Goal: Task Accomplishment & Management: Complete application form

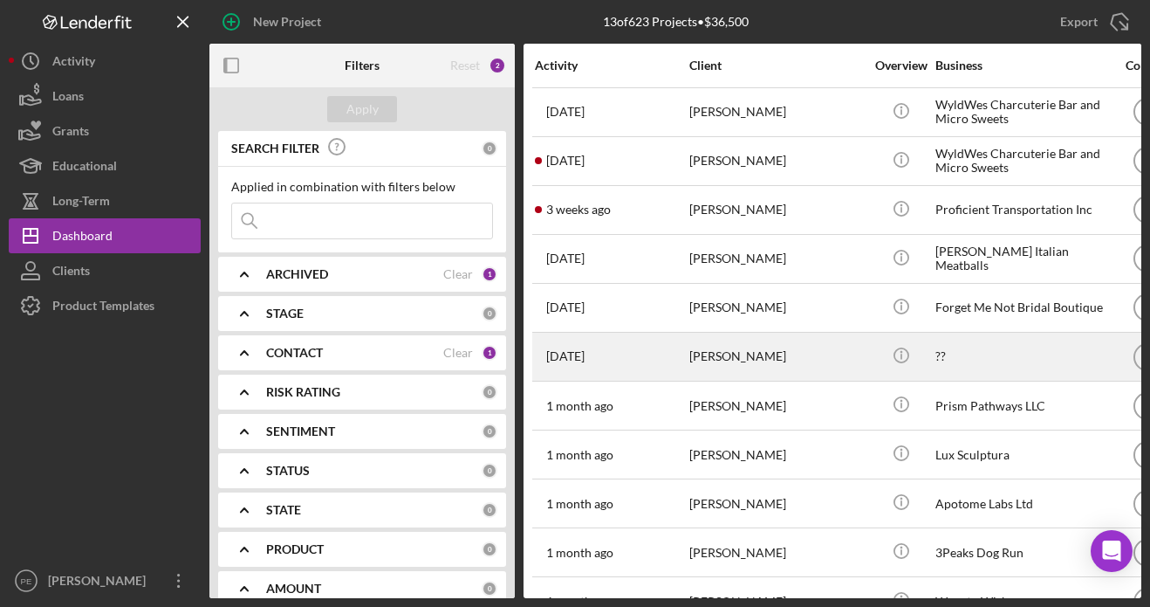
scroll to position [129, 0]
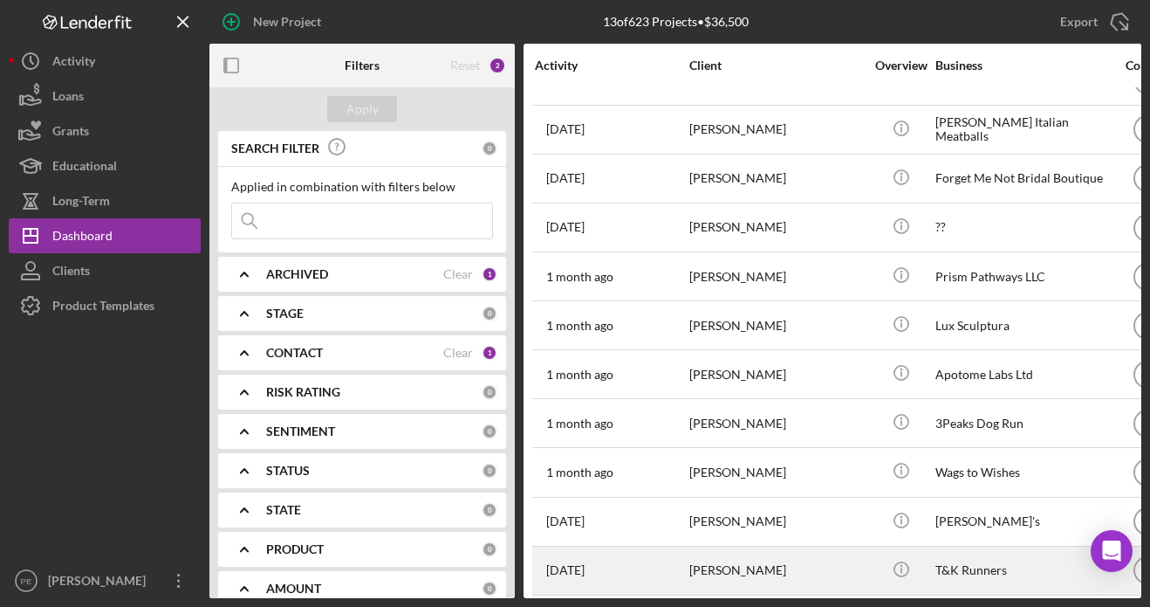
click at [791, 572] on div "[PERSON_NAME]" at bounding box center [777, 570] width 175 height 46
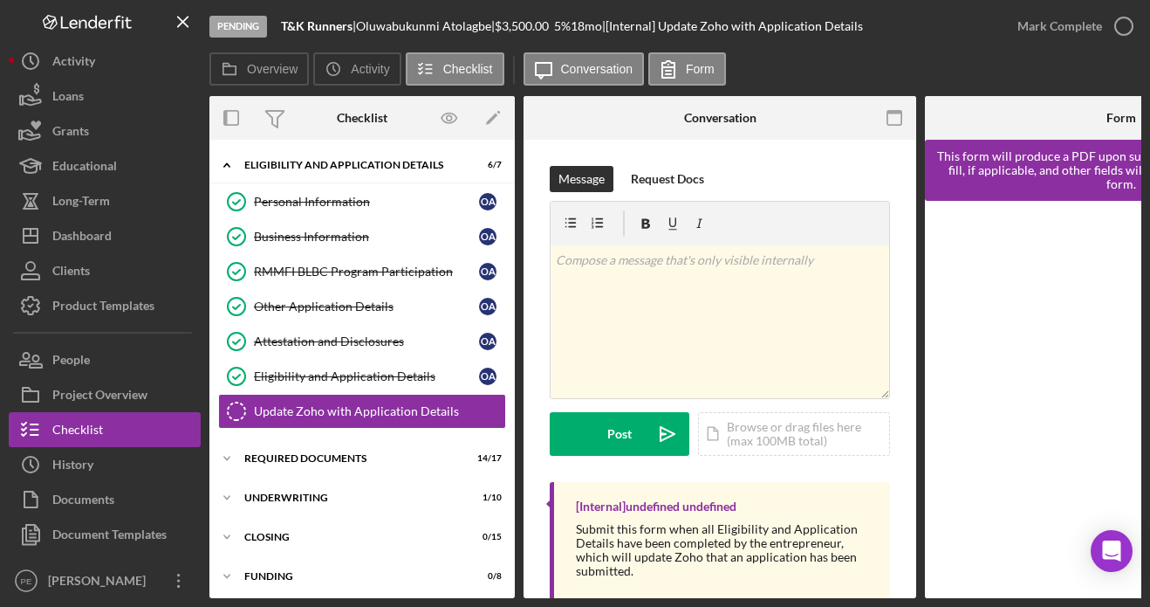
scroll to position [41, 0]
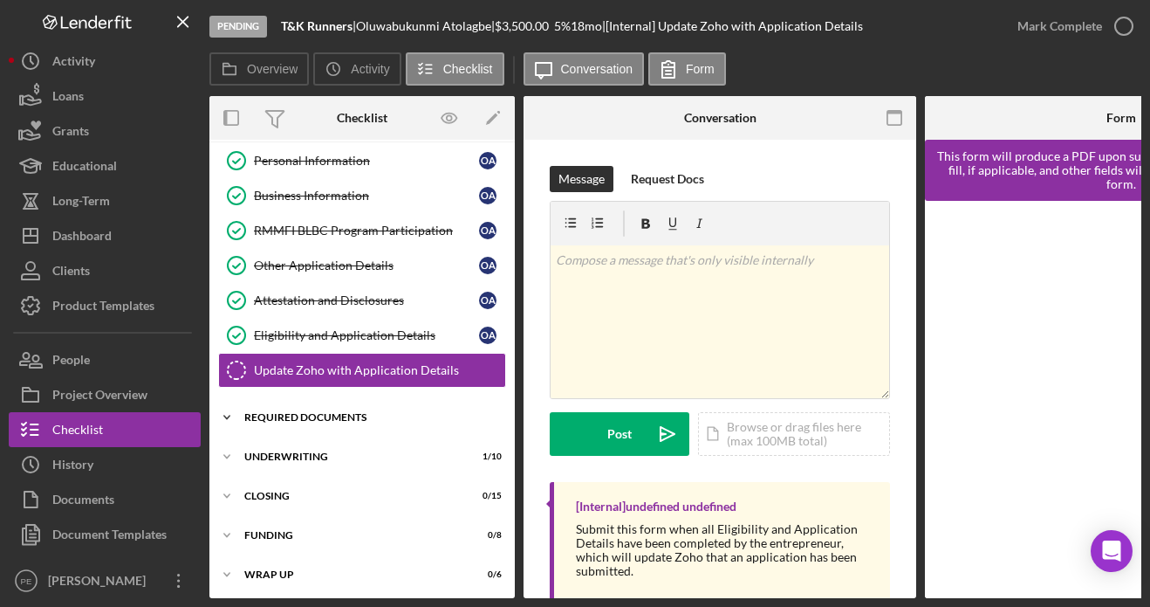
click at [236, 407] on icon "Icon/Expander" at bounding box center [226, 417] width 35 height 35
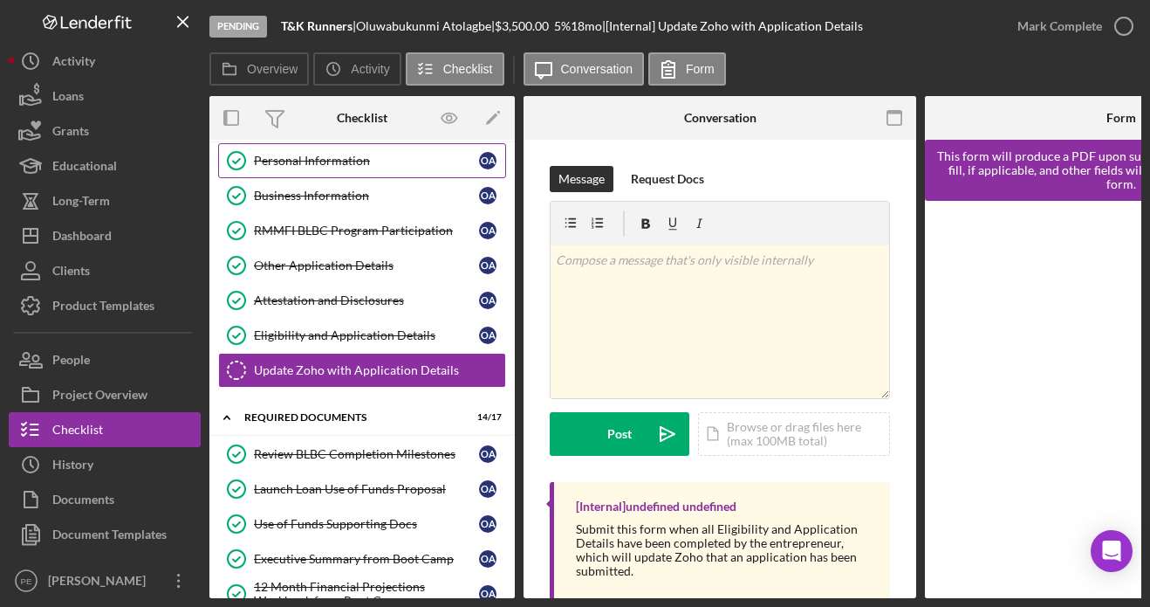
click at [335, 159] on div "Personal Information" at bounding box center [366, 161] width 225 height 14
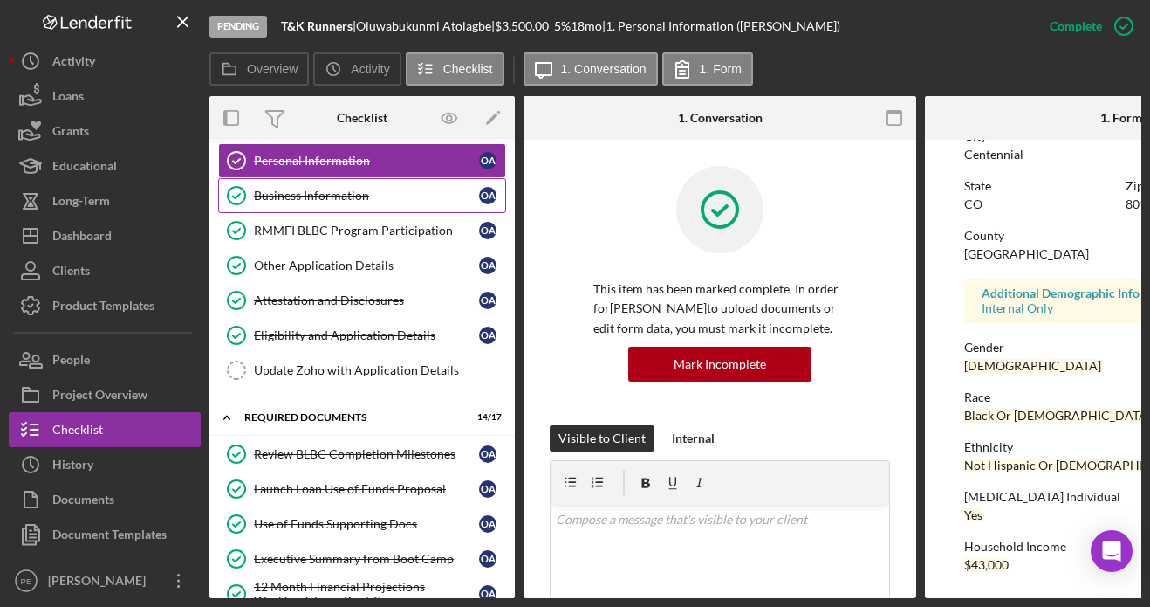
click at [301, 194] on div "Business Information" at bounding box center [366, 196] width 225 height 14
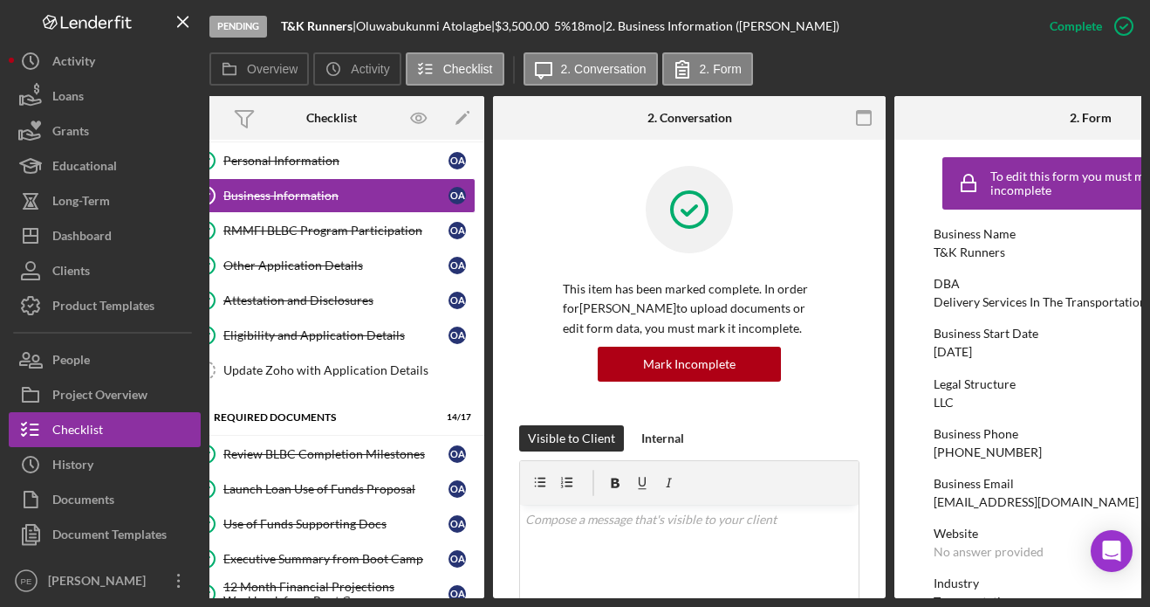
scroll to position [0, 53]
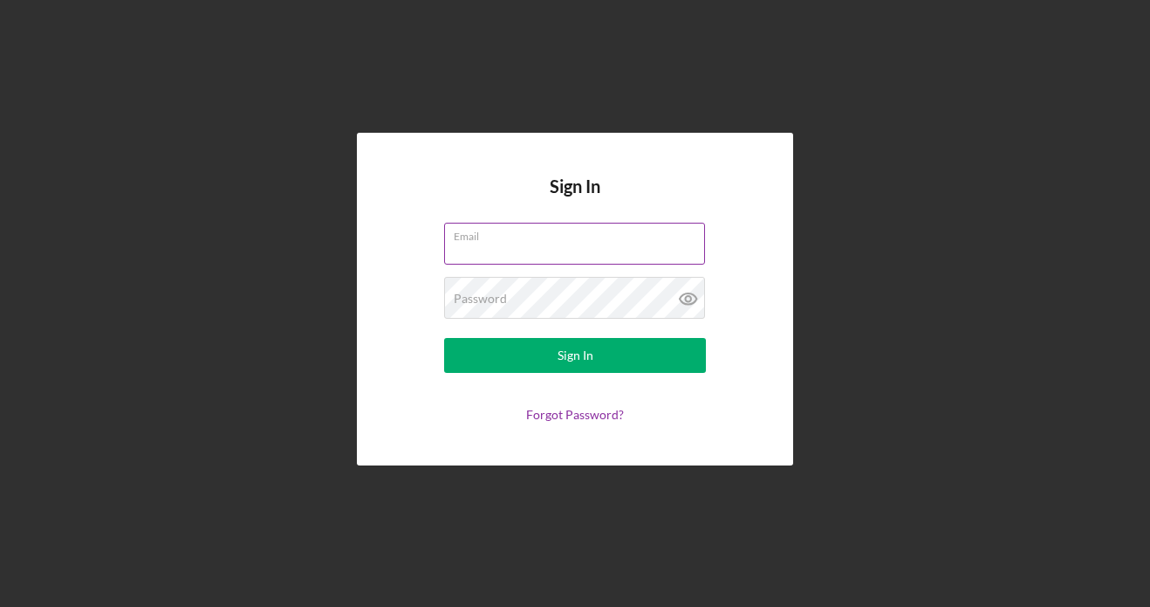
type input "patrick@rmmfi.org"
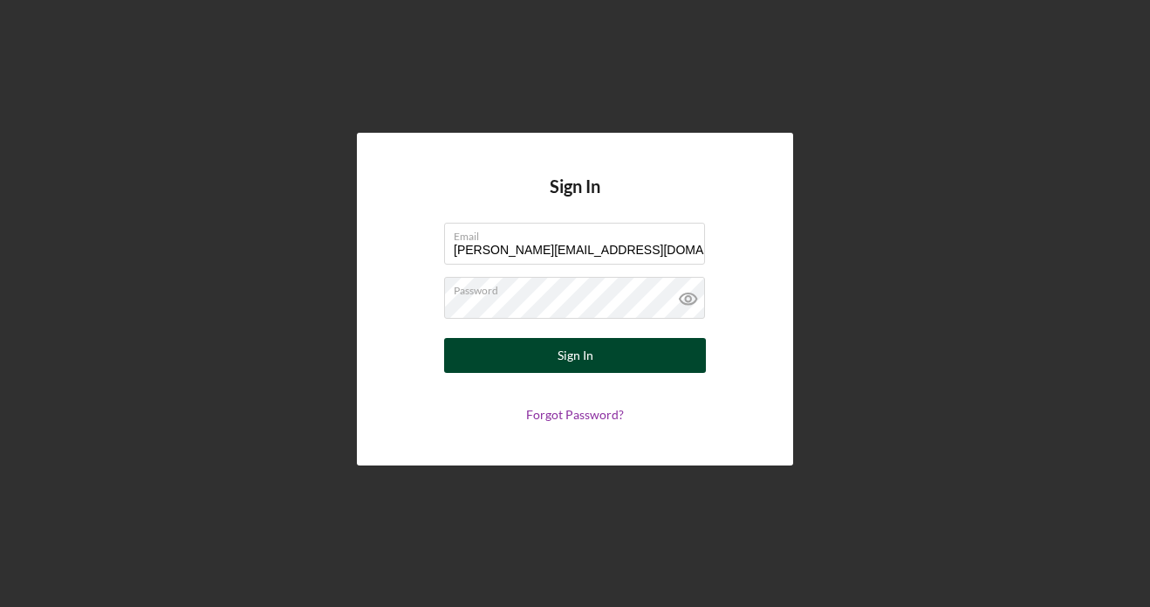
click at [604, 357] on button "Sign In" at bounding box center [575, 355] width 262 height 35
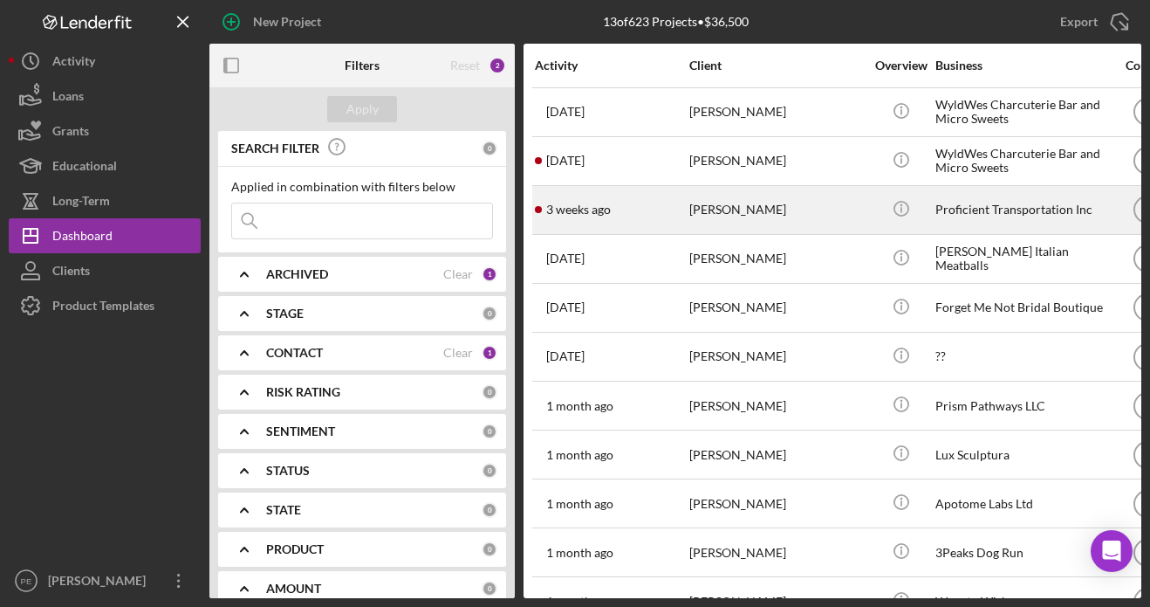
click at [817, 218] on div "[PERSON_NAME]" at bounding box center [777, 210] width 175 height 46
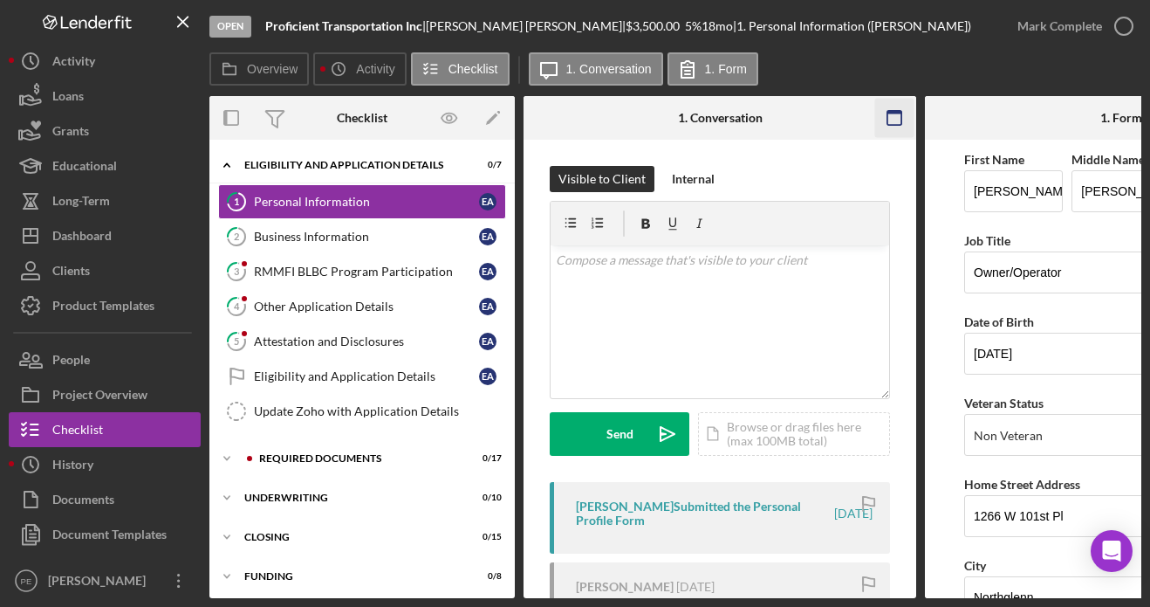
click at [890, 120] on icon "button" at bounding box center [895, 118] width 39 height 39
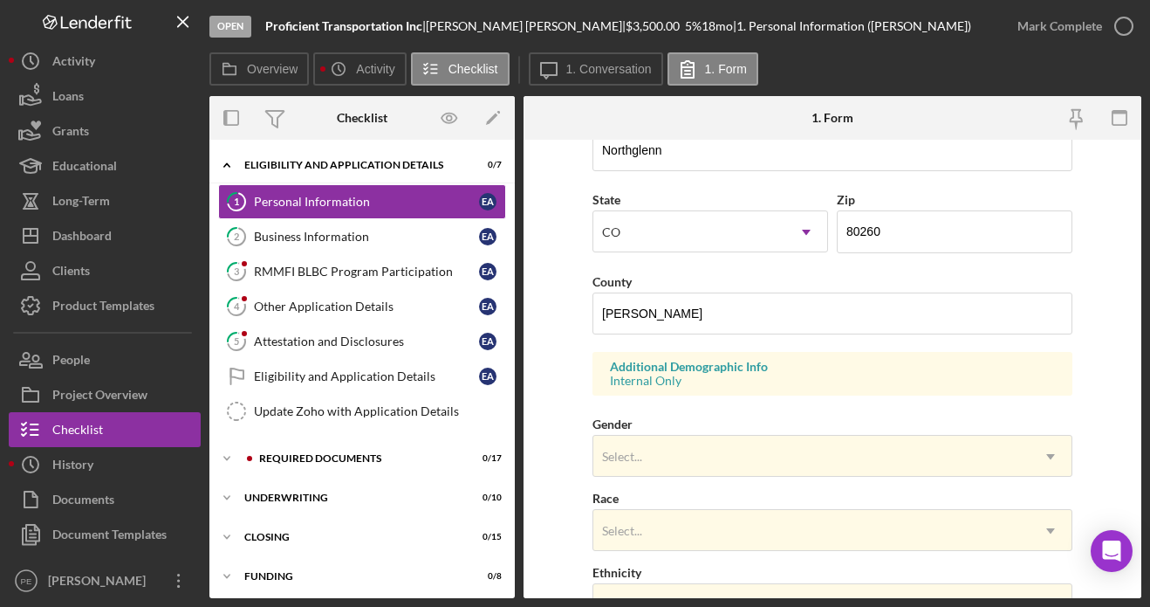
scroll to position [491, 0]
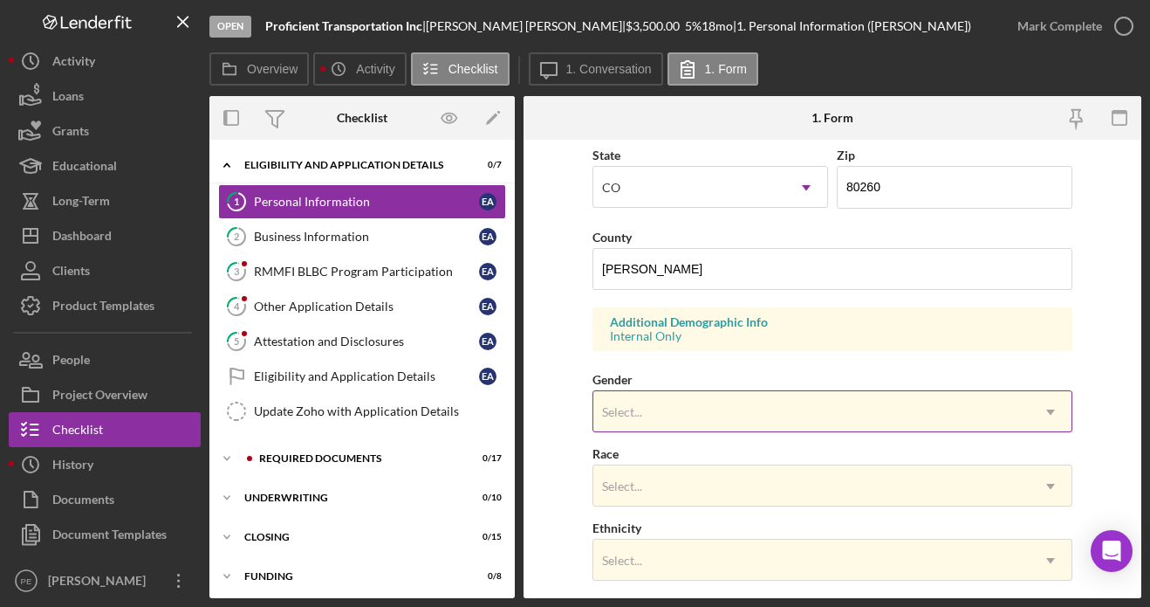
click at [752, 409] on div "Select..." at bounding box center [812, 412] width 436 height 40
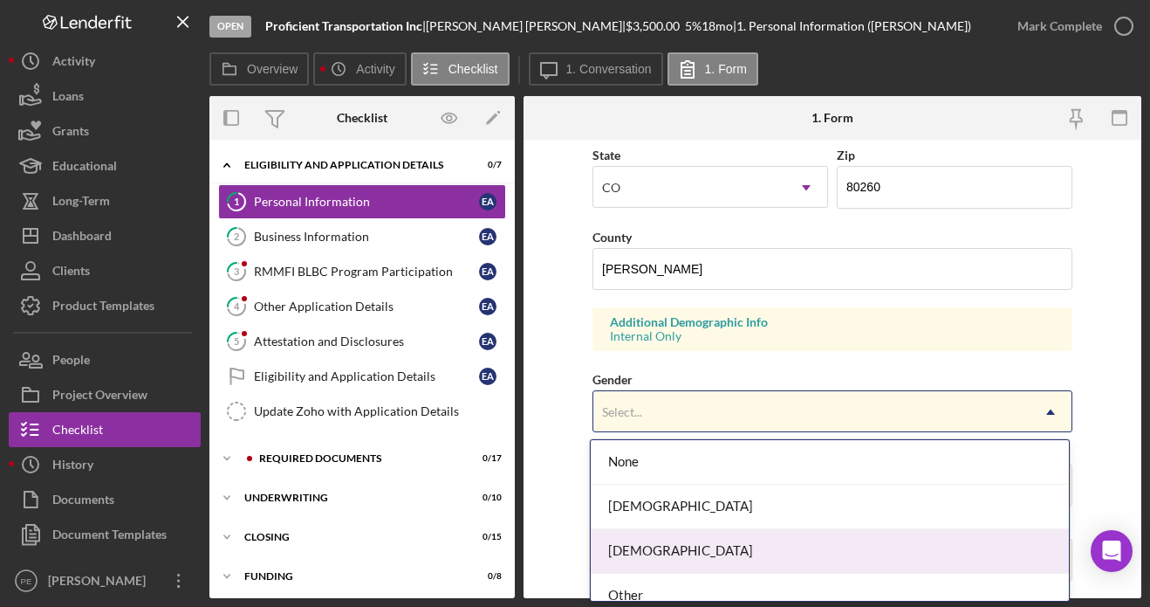
click at [669, 544] on div "Male" at bounding box center [830, 551] width 478 height 45
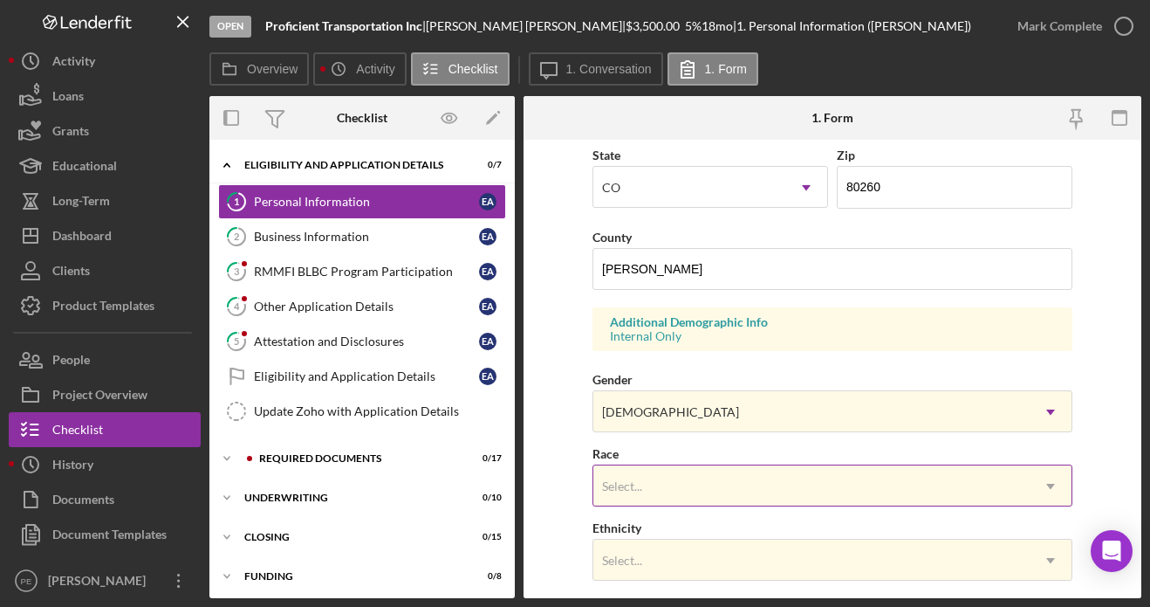
click at [733, 489] on div "Select..." at bounding box center [812, 486] width 436 height 40
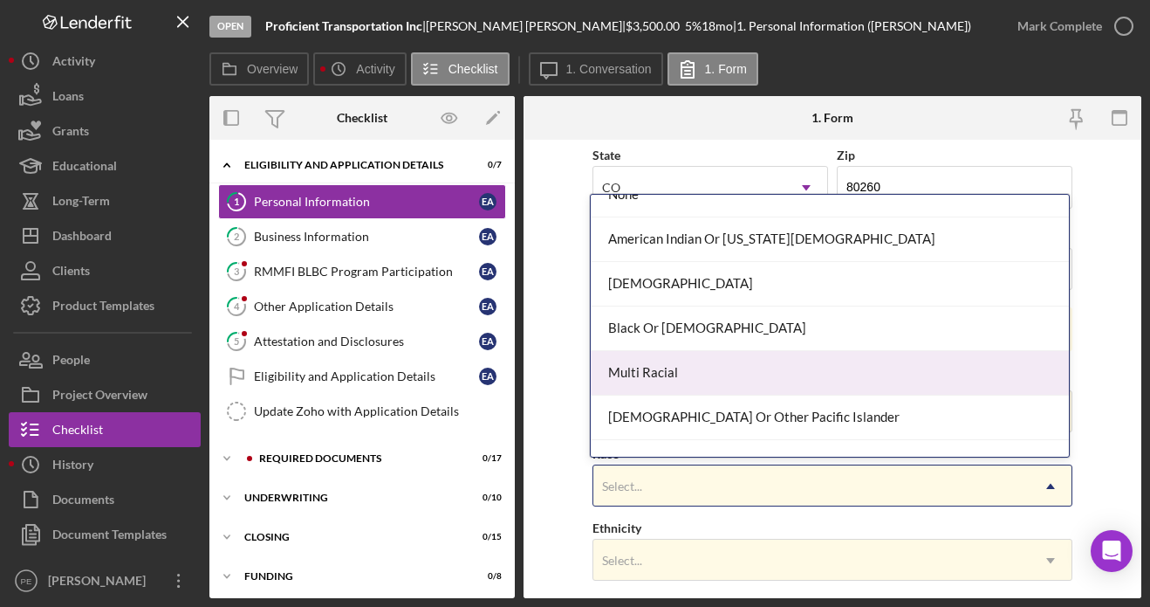
scroll to position [0, 0]
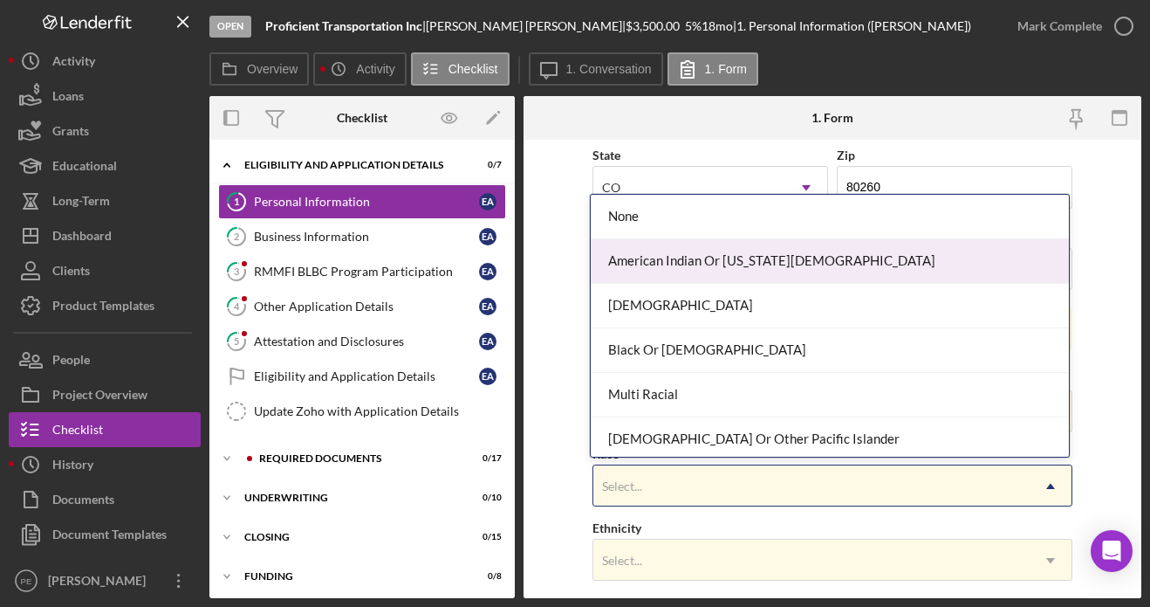
click at [833, 260] on div "American Indian Or Alaska Native" at bounding box center [830, 261] width 478 height 45
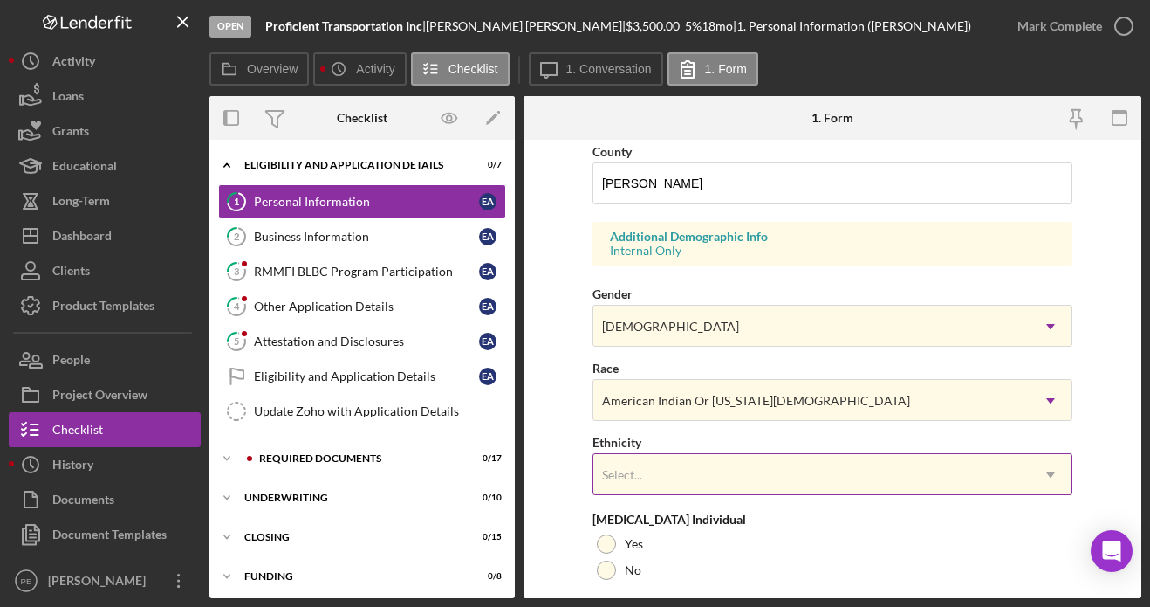
scroll to position [606, 0]
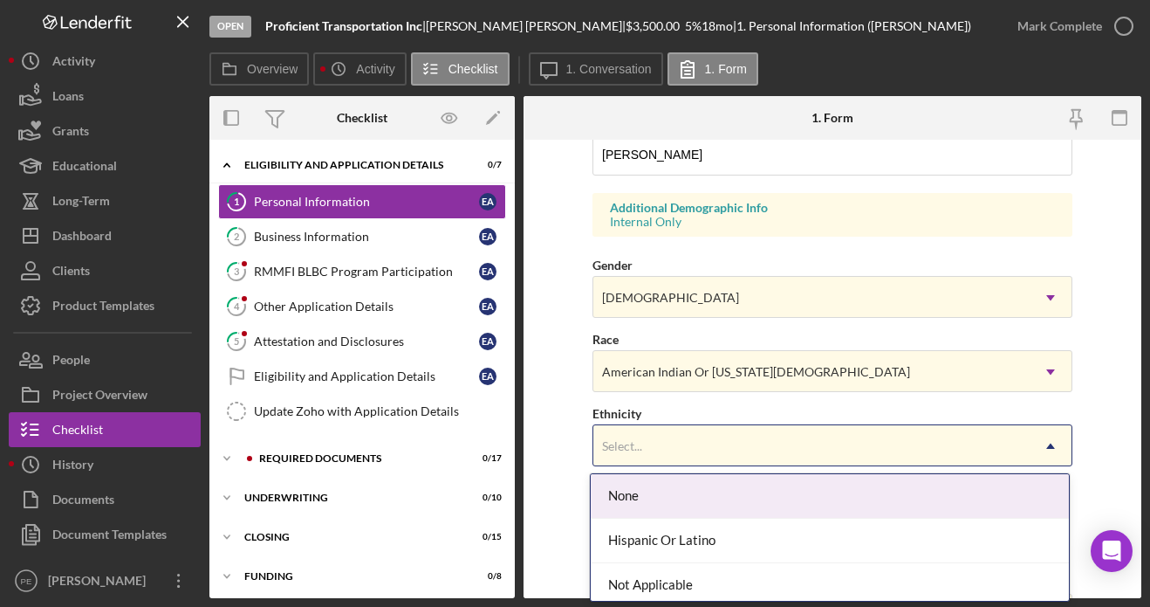
click at [690, 462] on div "Select..." at bounding box center [812, 446] width 436 height 40
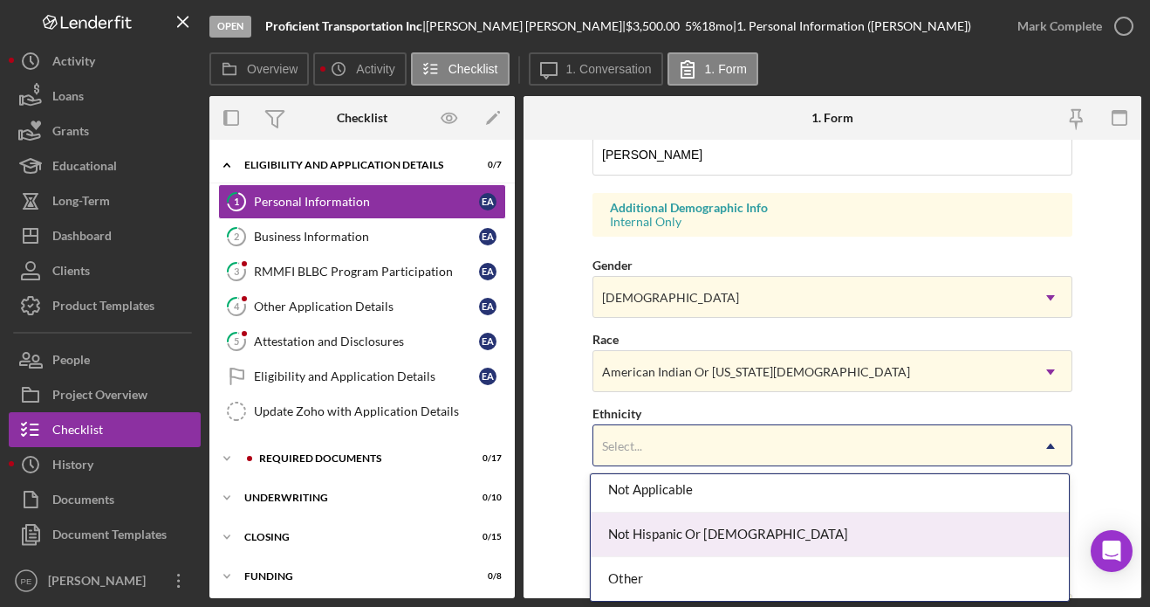
scroll to position [0, 0]
click at [750, 533] on div "Hispanic Or Latino" at bounding box center [830, 541] width 478 height 45
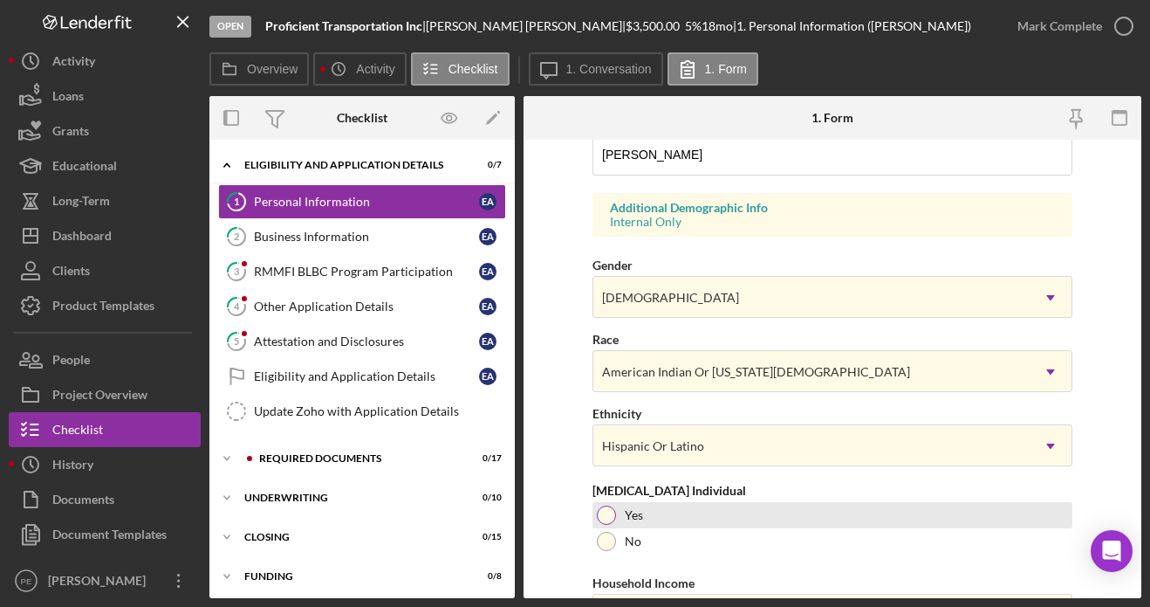
click at [604, 514] on div at bounding box center [606, 514] width 19 height 19
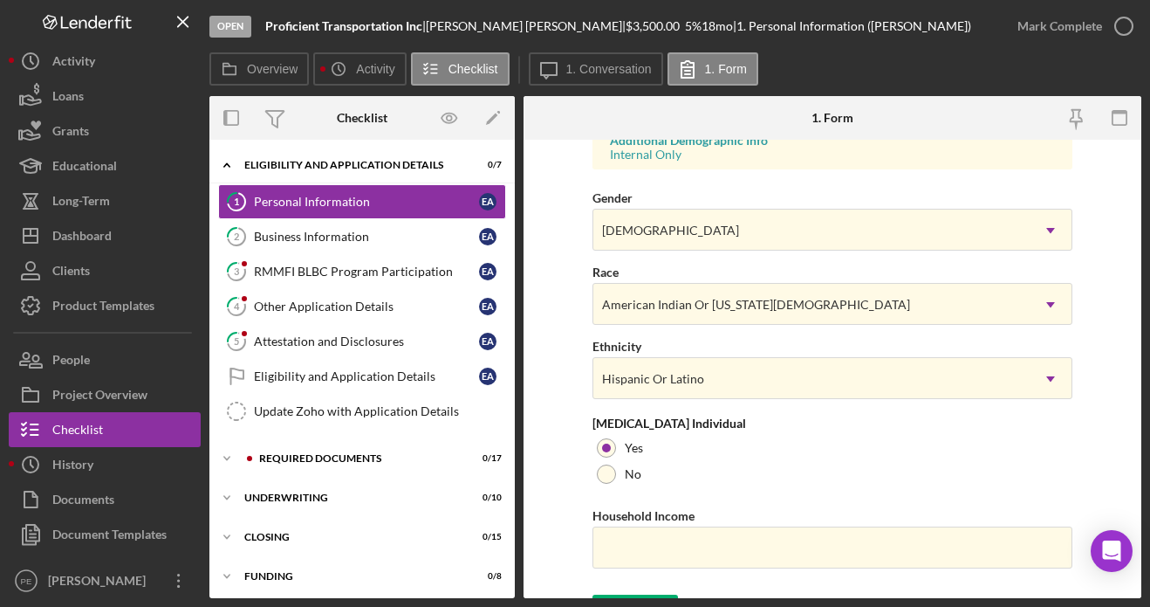
scroll to position [706, 0]
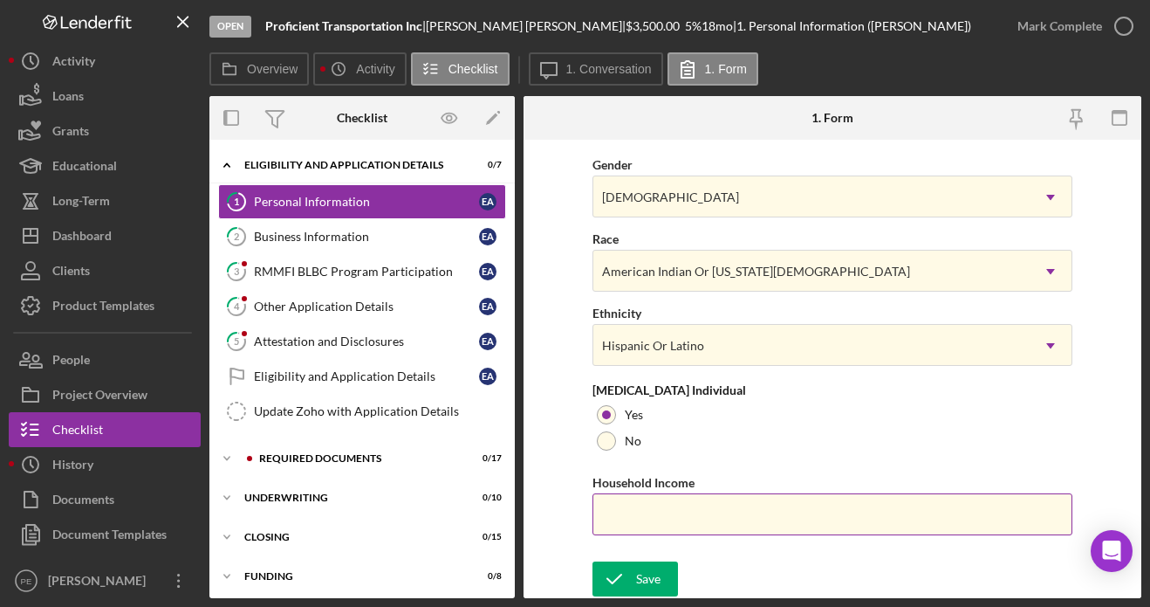
click at [680, 512] on input "Household Income" at bounding box center [833, 514] width 480 height 42
type input "$100,000"
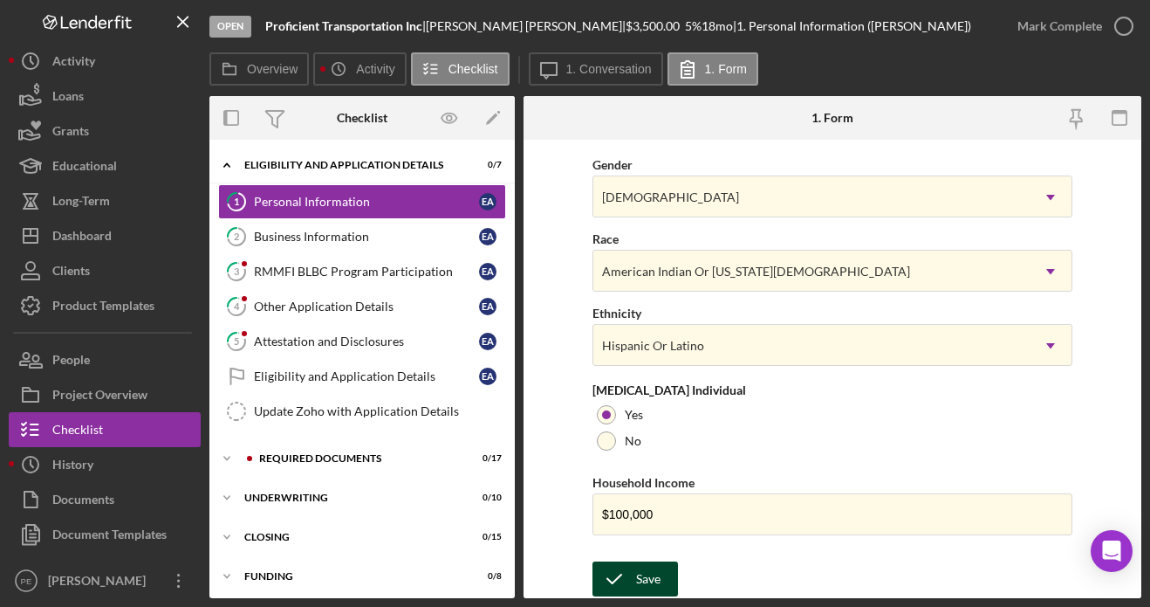
click at [663, 577] on button "Save" at bounding box center [636, 578] width 86 height 35
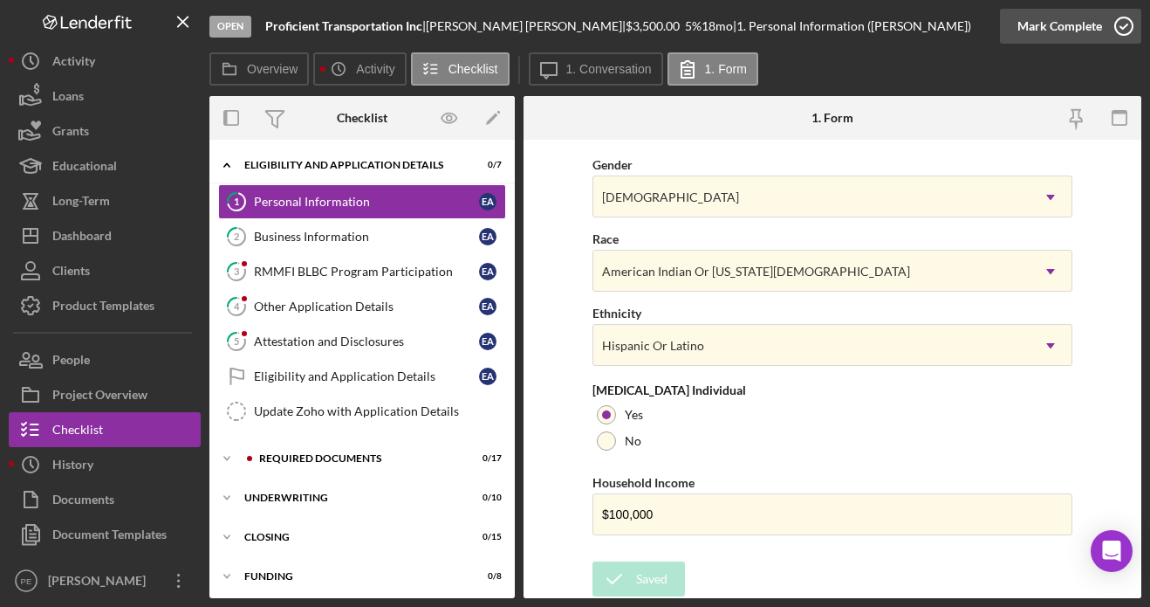
click at [1063, 30] on div "Mark Complete" at bounding box center [1060, 26] width 85 height 35
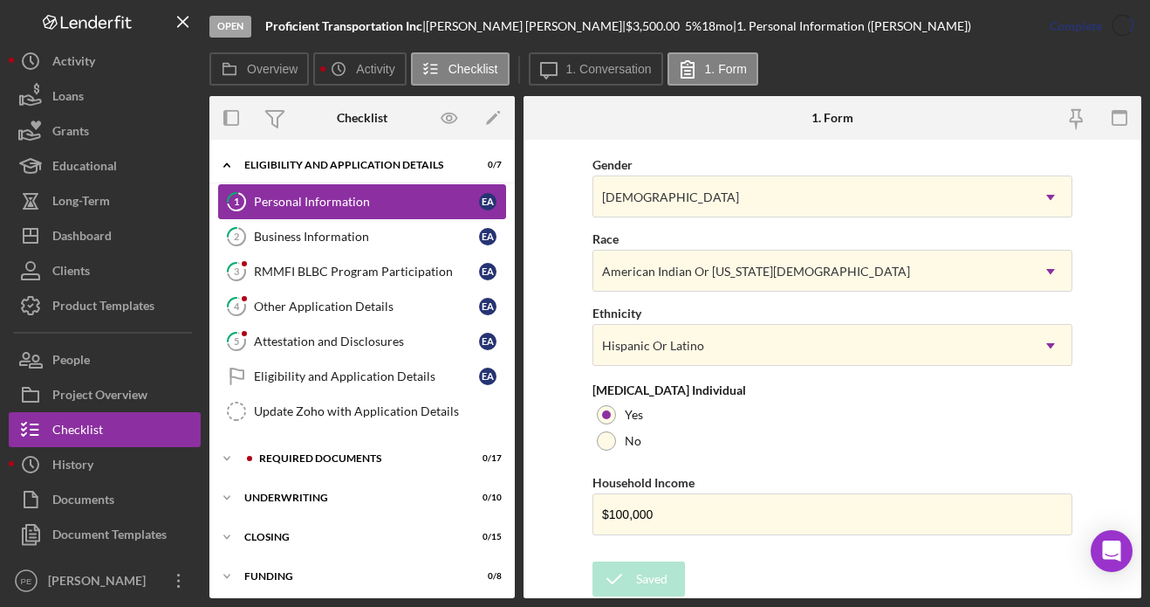
scroll to position [356, 0]
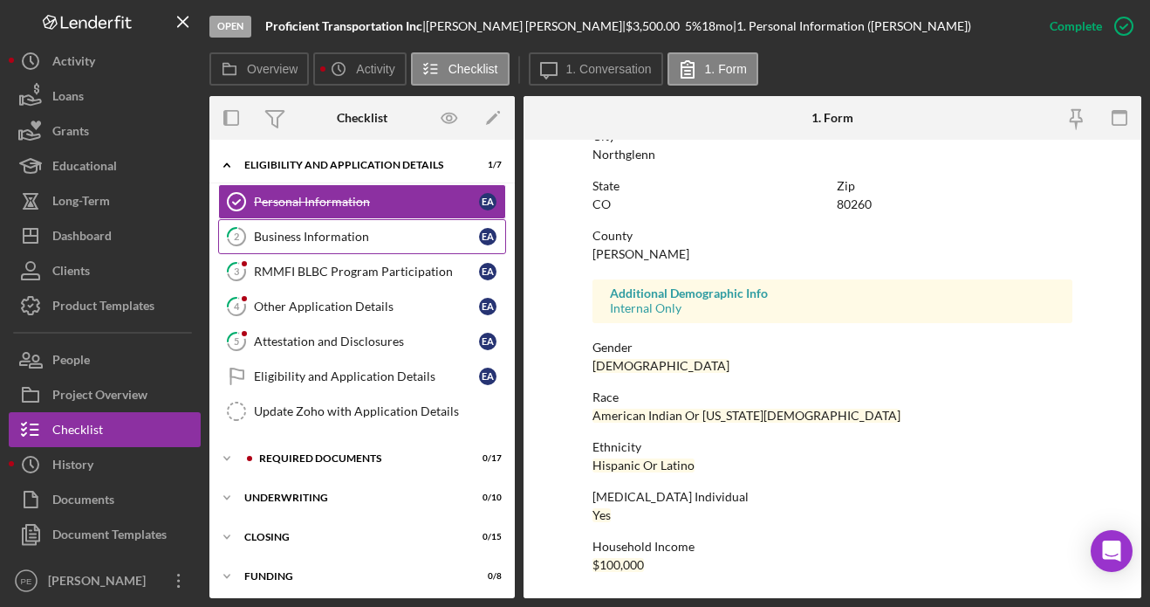
click at [374, 244] on link "2 Business Information E A" at bounding box center [362, 236] width 288 height 35
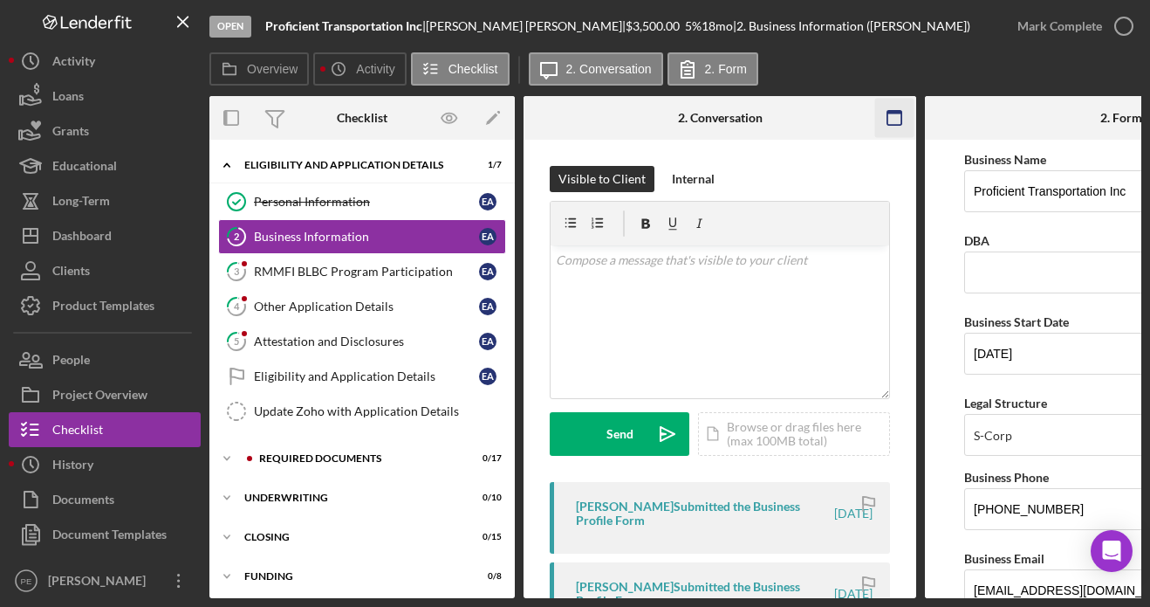
click at [898, 122] on icon "button" at bounding box center [895, 118] width 39 height 39
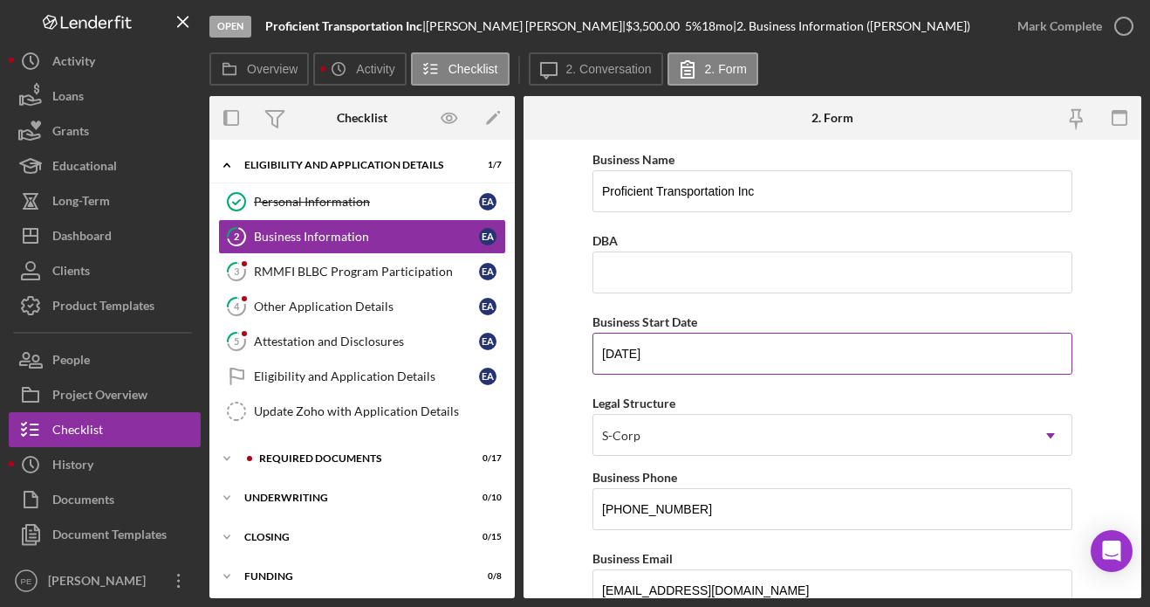
scroll to position [3, 0]
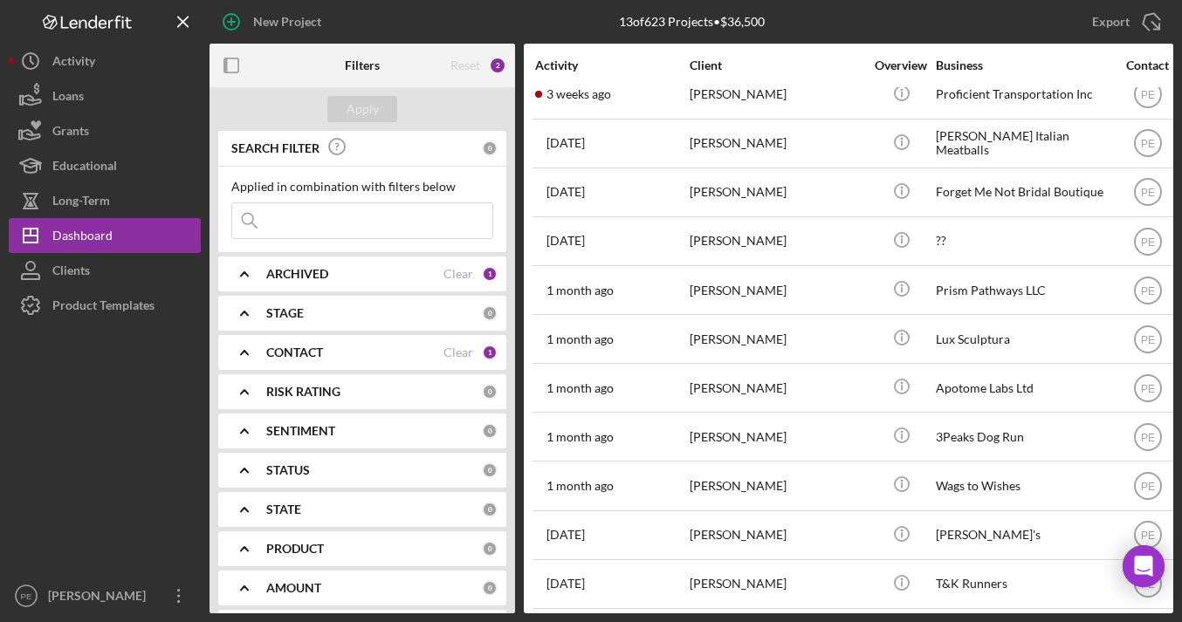
scroll to position [120, 0]
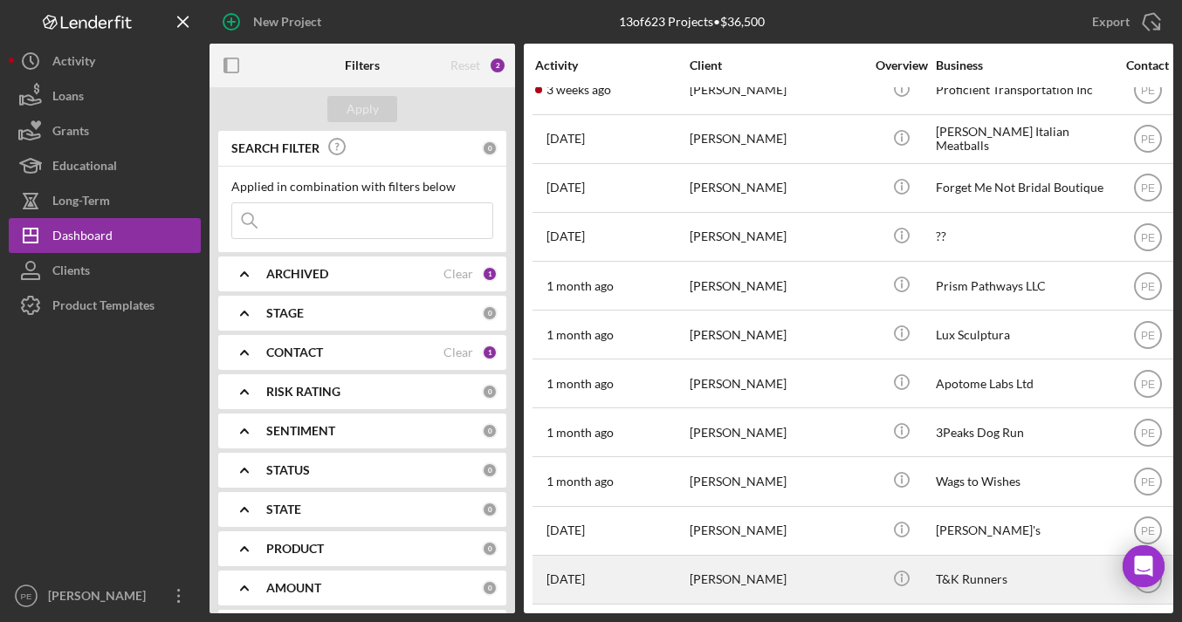
click at [770, 577] on div "[PERSON_NAME]" at bounding box center [777, 580] width 175 height 46
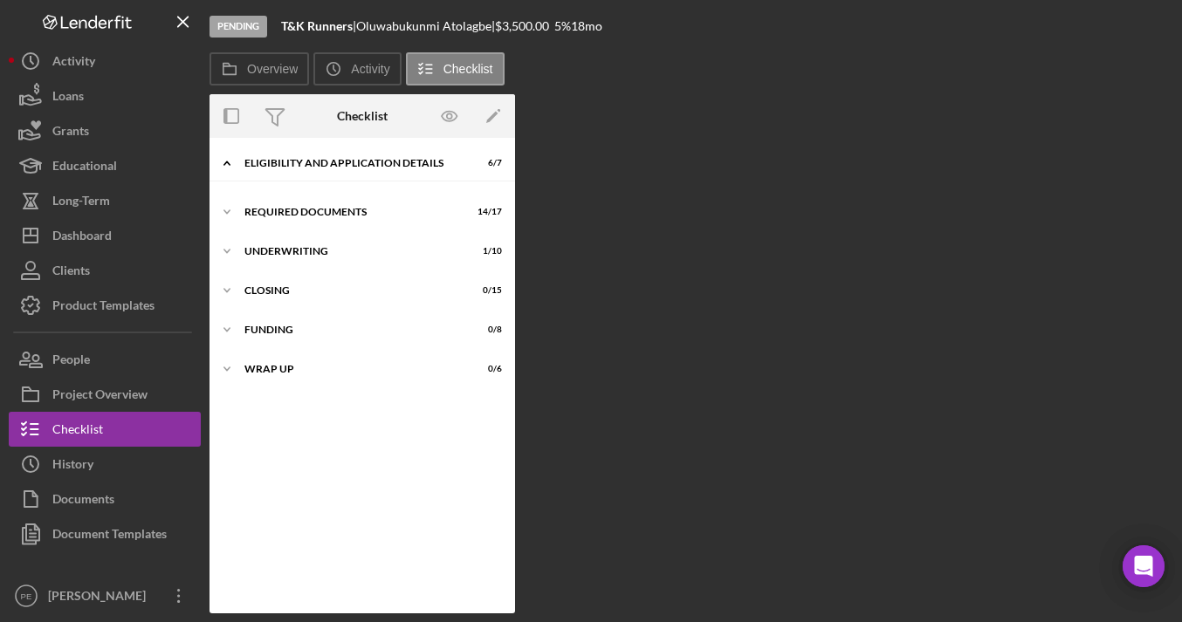
scroll to position [27, 0]
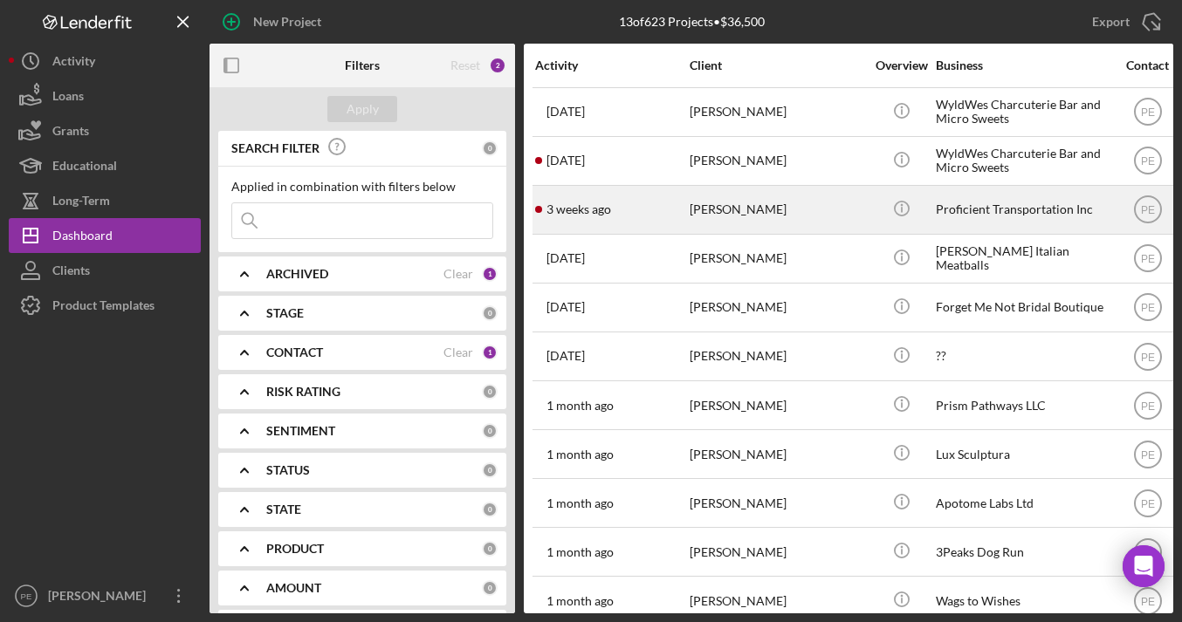
click at [619, 196] on div "[DATE] [PERSON_NAME]" at bounding box center [611, 210] width 153 height 46
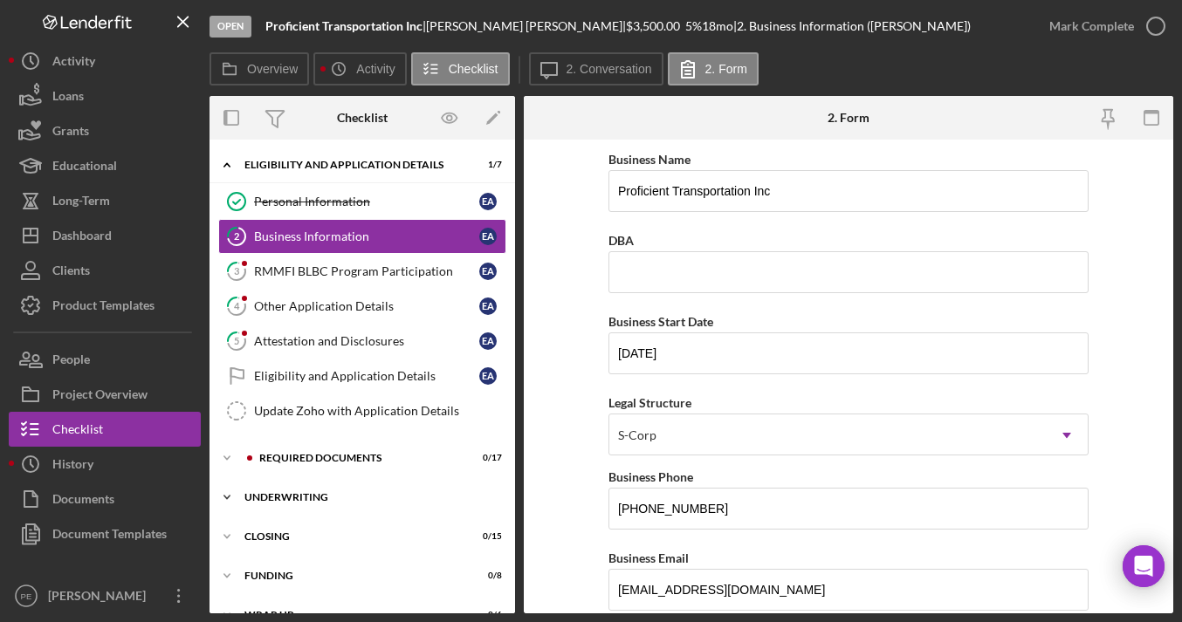
click at [246, 491] on div "Icon/Expander Underwriting 0 / 10" at bounding box center [362, 497] width 306 height 35
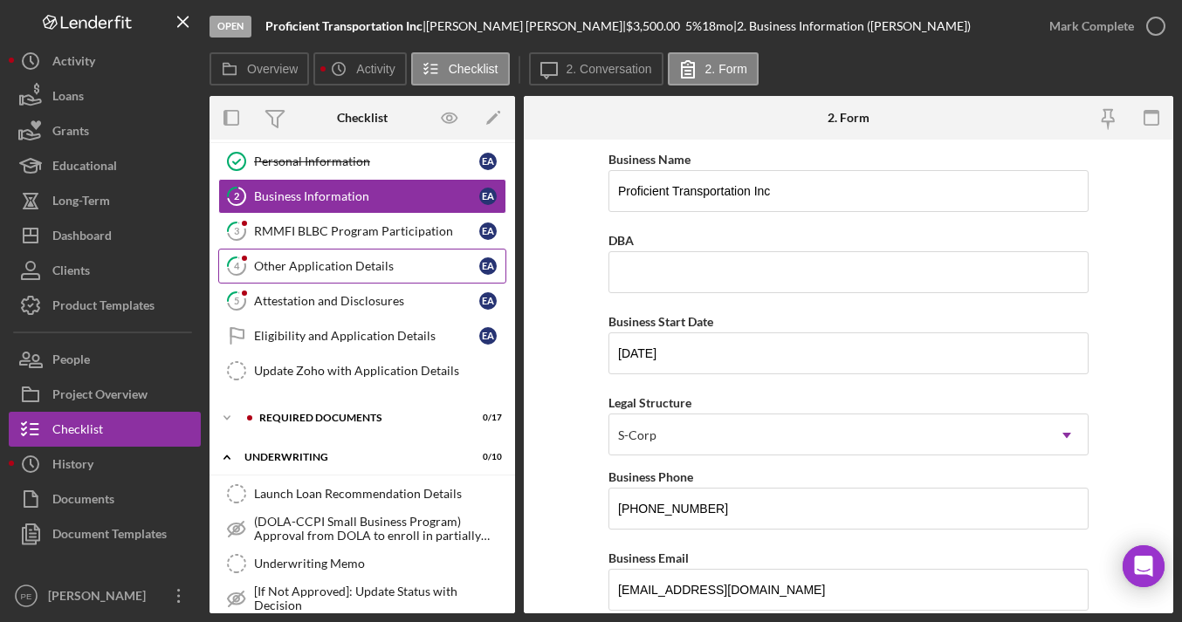
scroll to position [43, 0]
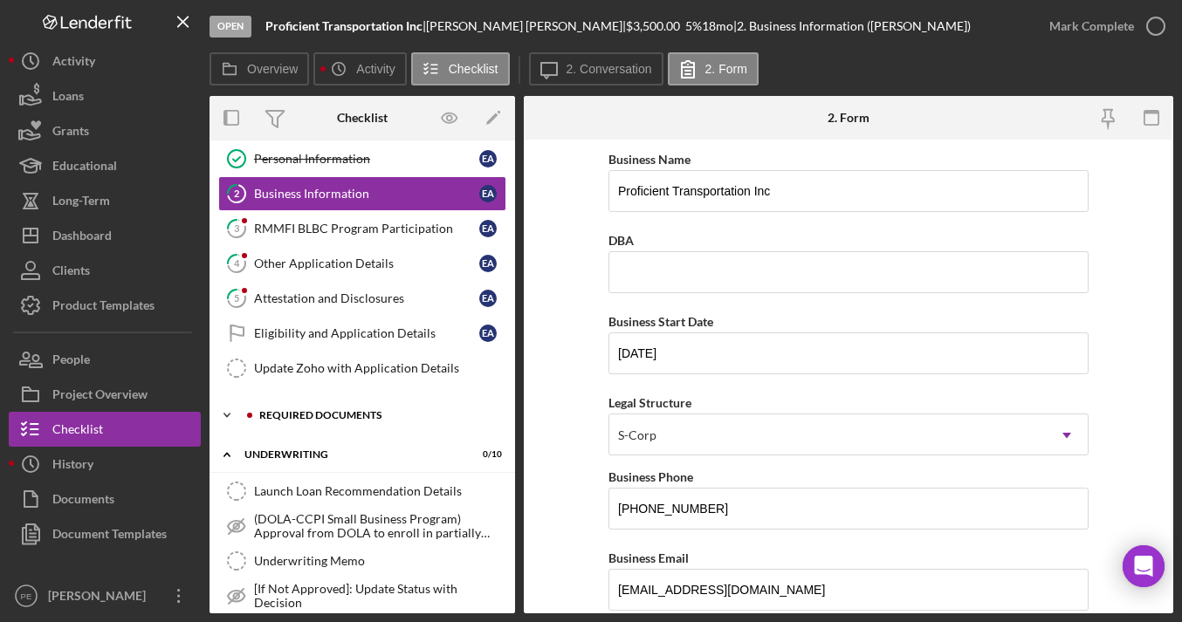
click at [227, 124] on polyline at bounding box center [226, 121] width 5 height 3
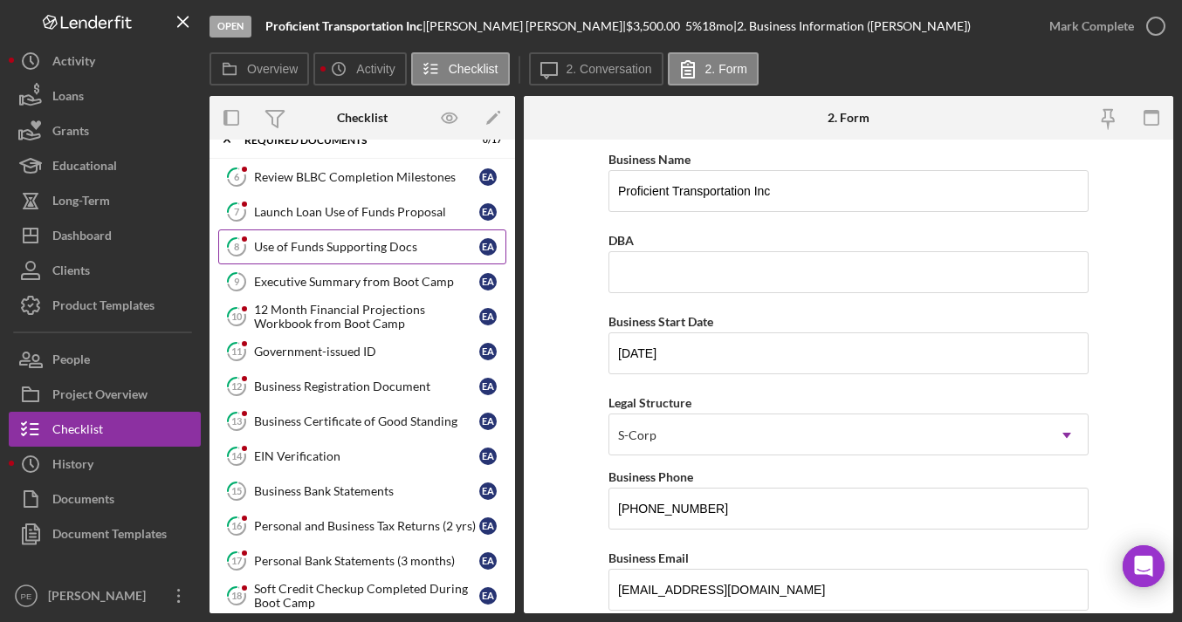
scroll to position [323, 0]
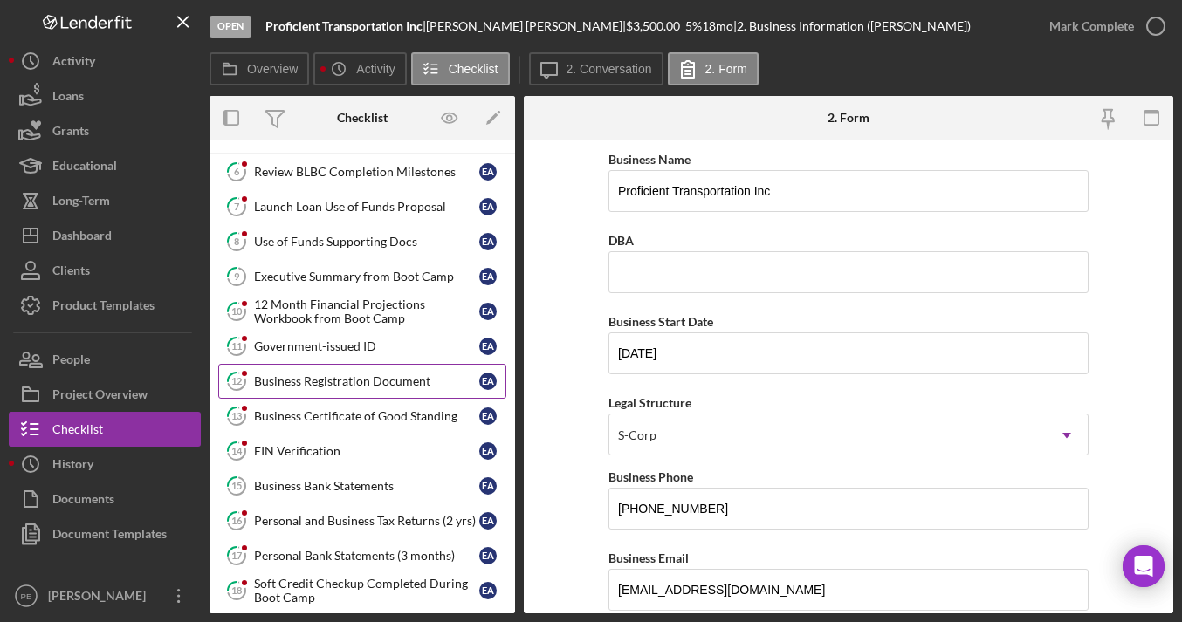
click at [347, 381] on div "Business Registration Document" at bounding box center [366, 381] width 225 height 14
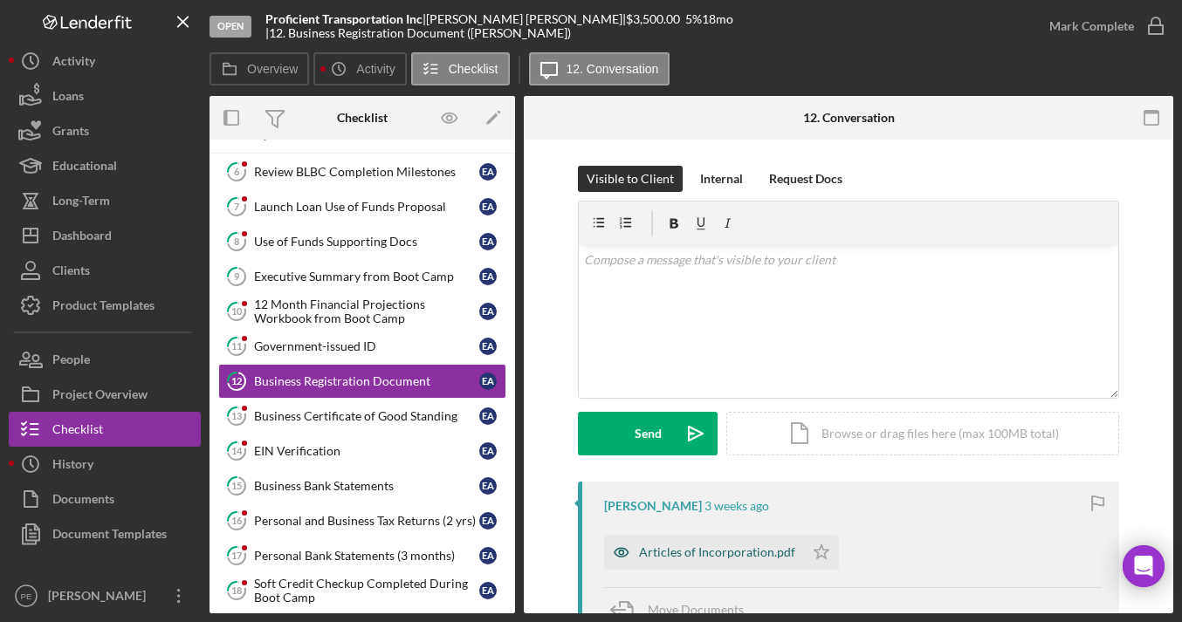
click at [735, 560] on div "Articles of Incorporation.pdf" at bounding box center [704, 552] width 200 height 35
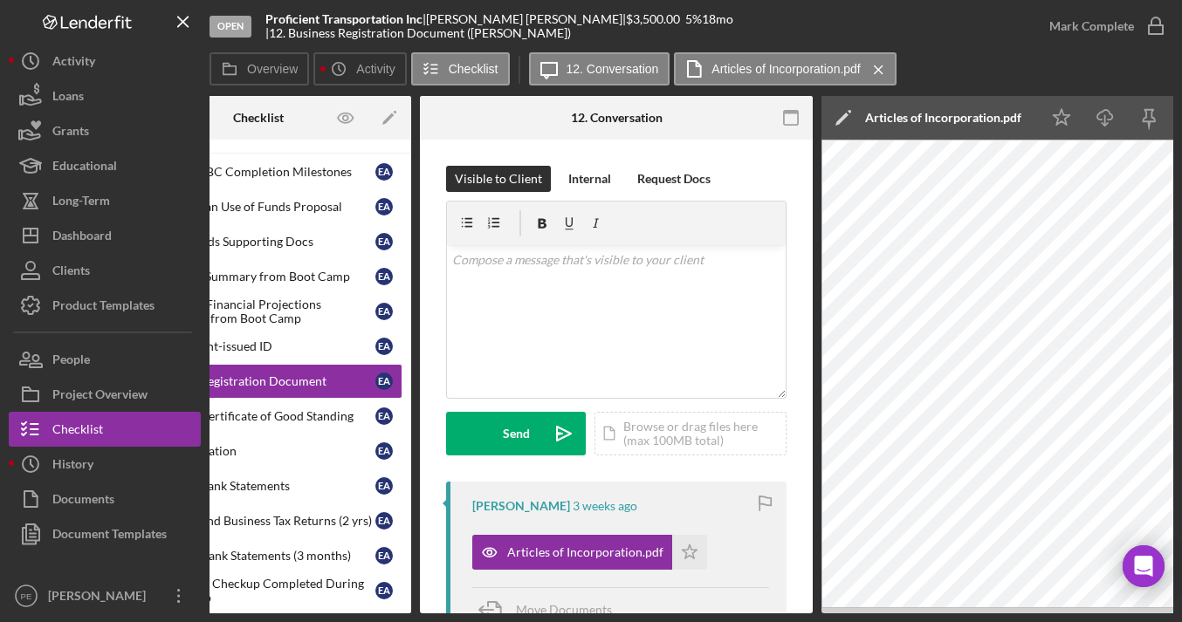
scroll to position [0, 120]
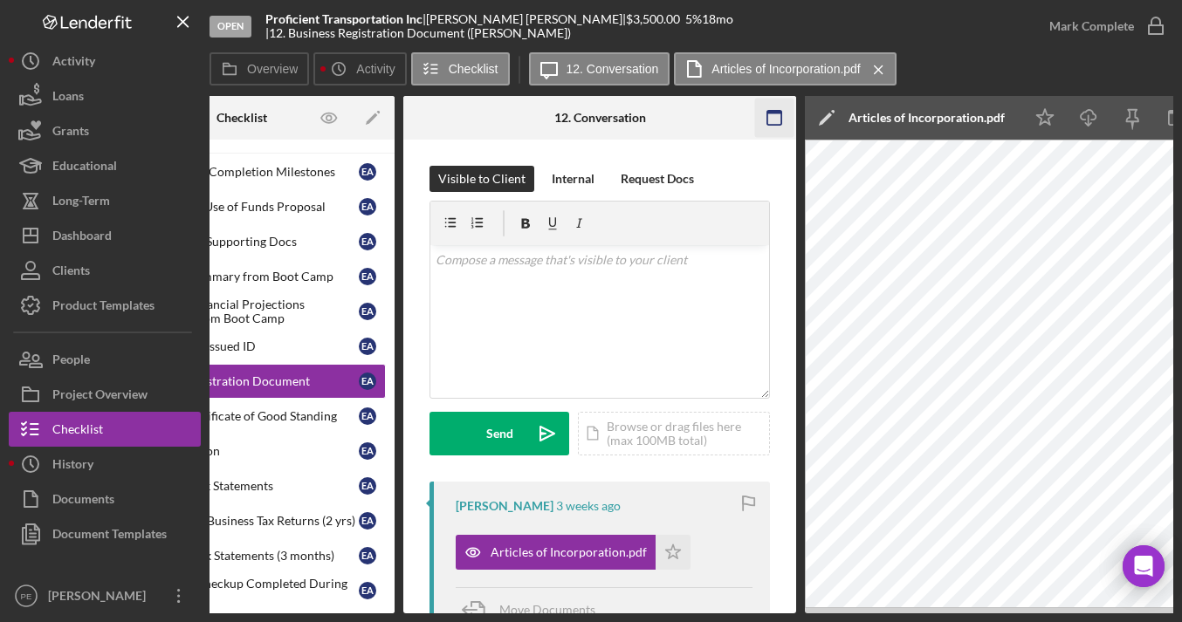
click at [769, 118] on icon "button" at bounding box center [774, 118] width 39 height 39
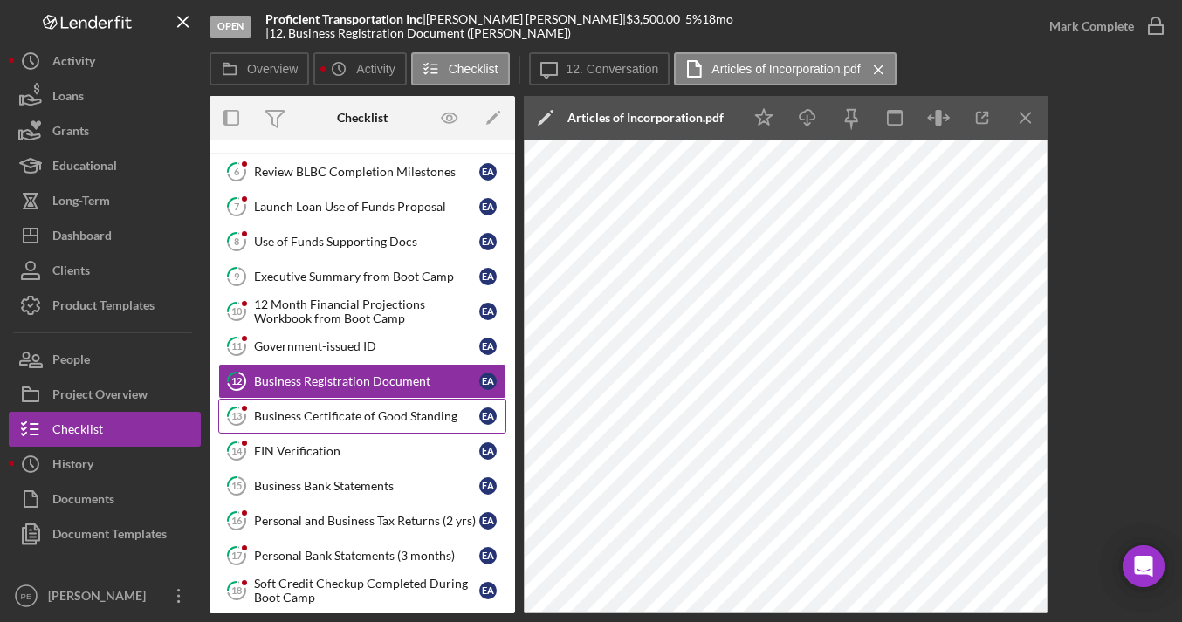
click at [340, 408] on link "13 Business Certificate of Good Standing E A" at bounding box center [362, 416] width 288 height 35
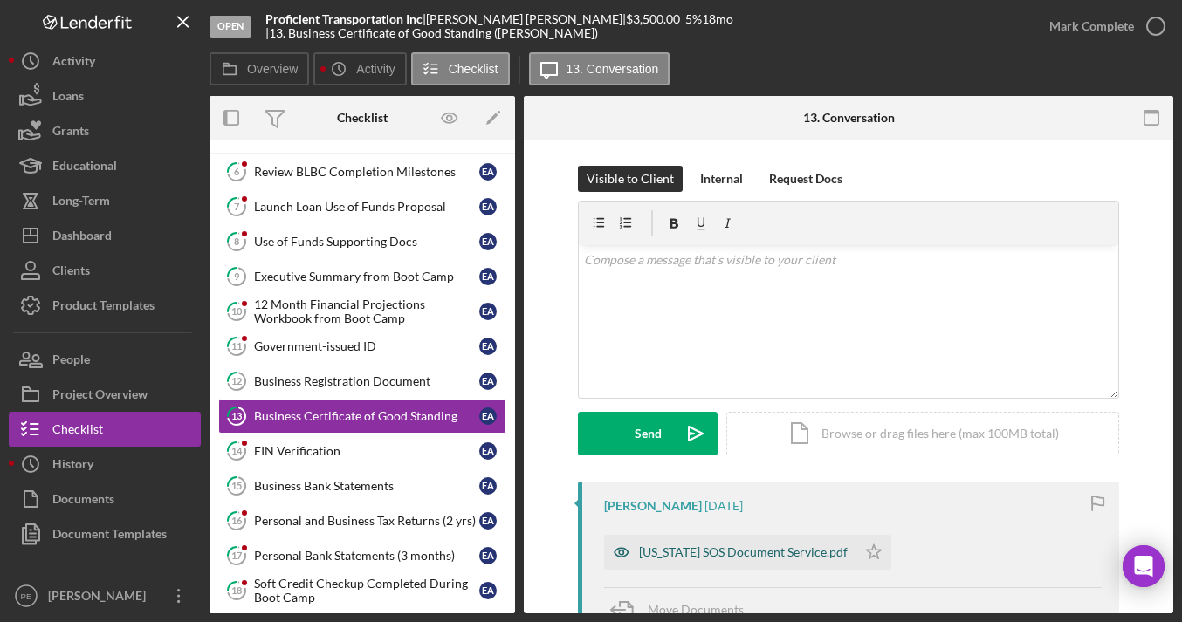
click at [760, 561] on div "[US_STATE] SOS Document Service.pdf" at bounding box center [730, 552] width 252 height 35
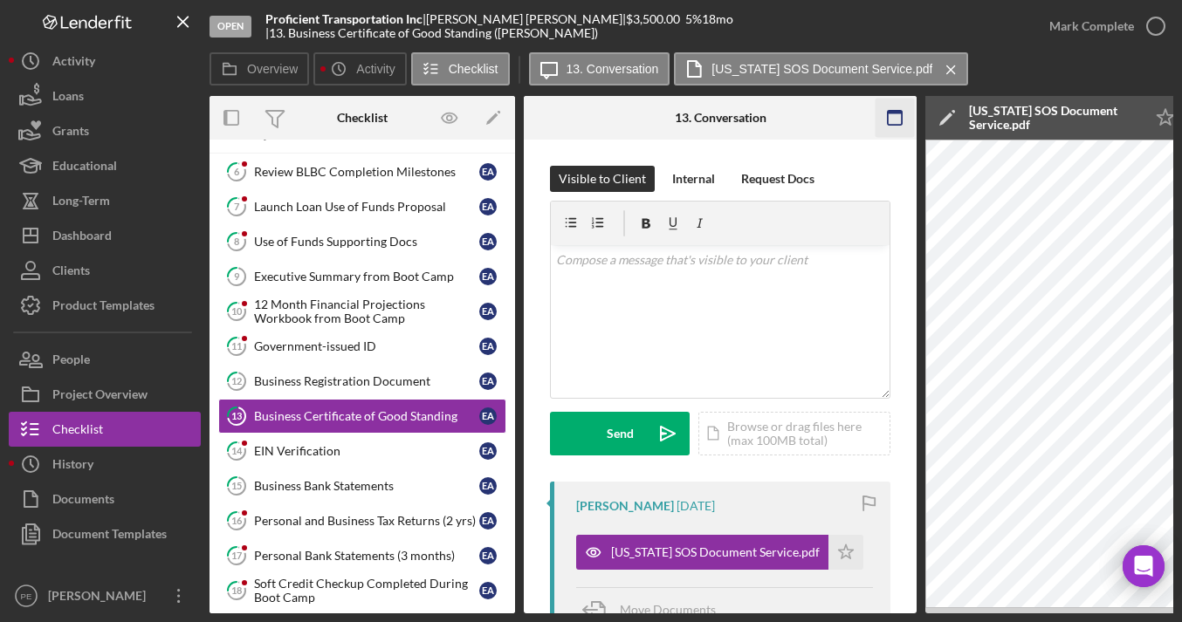
click at [892, 116] on icon "button" at bounding box center [895, 118] width 39 height 39
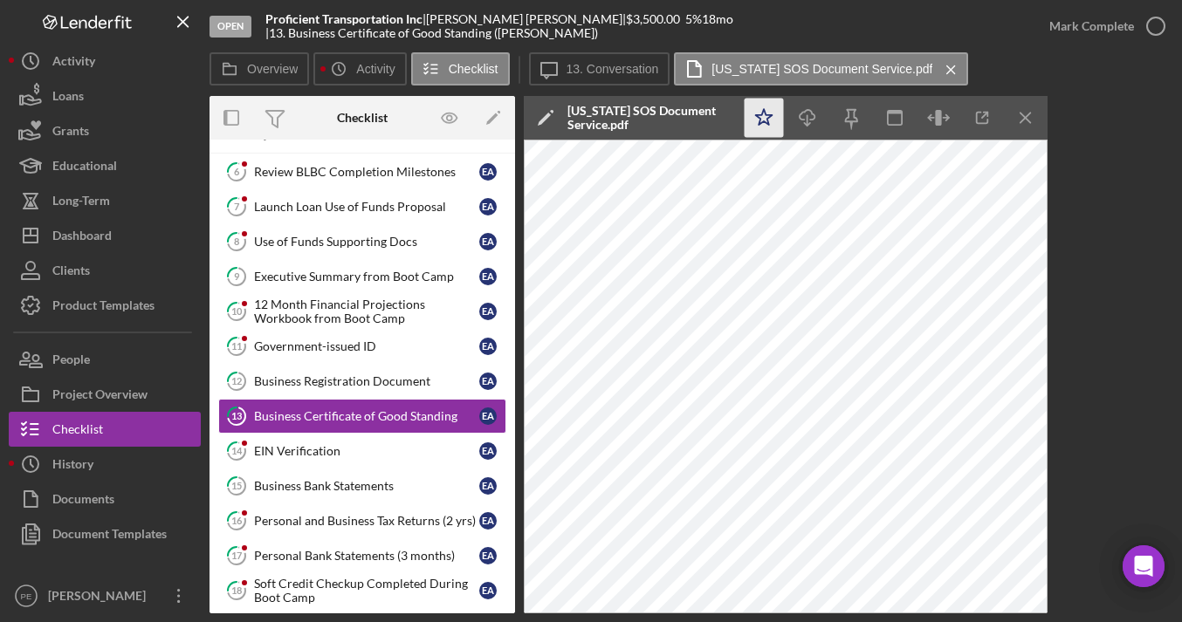
click at [767, 117] on polygon "button" at bounding box center [764, 117] width 17 height 16
click at [1123, 25] on div "Mark Complete" at bounding box center [1091, 26] width 85 height 35
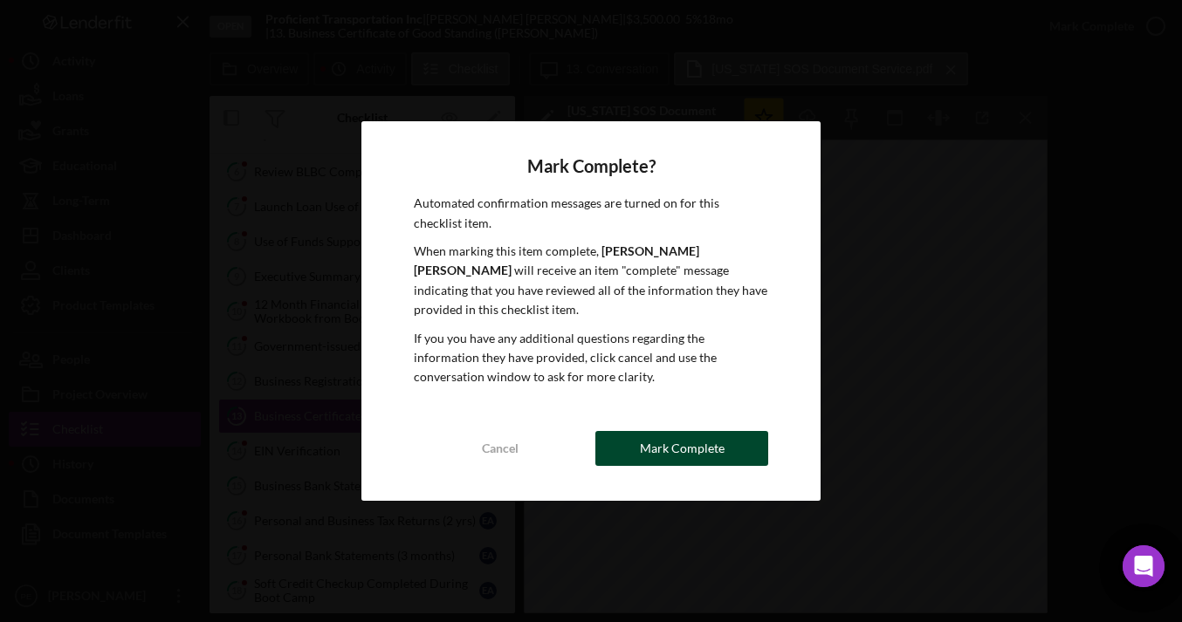
click at [745, 443] on button "Mark Complete" at bounding box center [681, 448] width 173 height 35
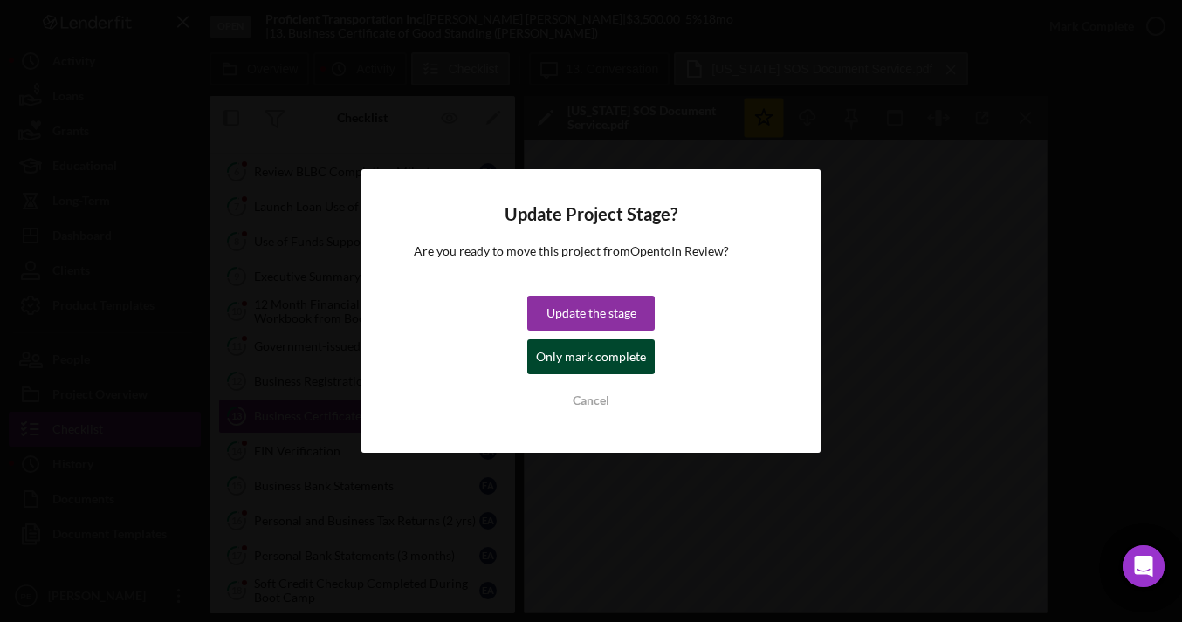
click at [596, 353] on div "Only mark complete" at bounding box center [591, 357] width 110 height 35
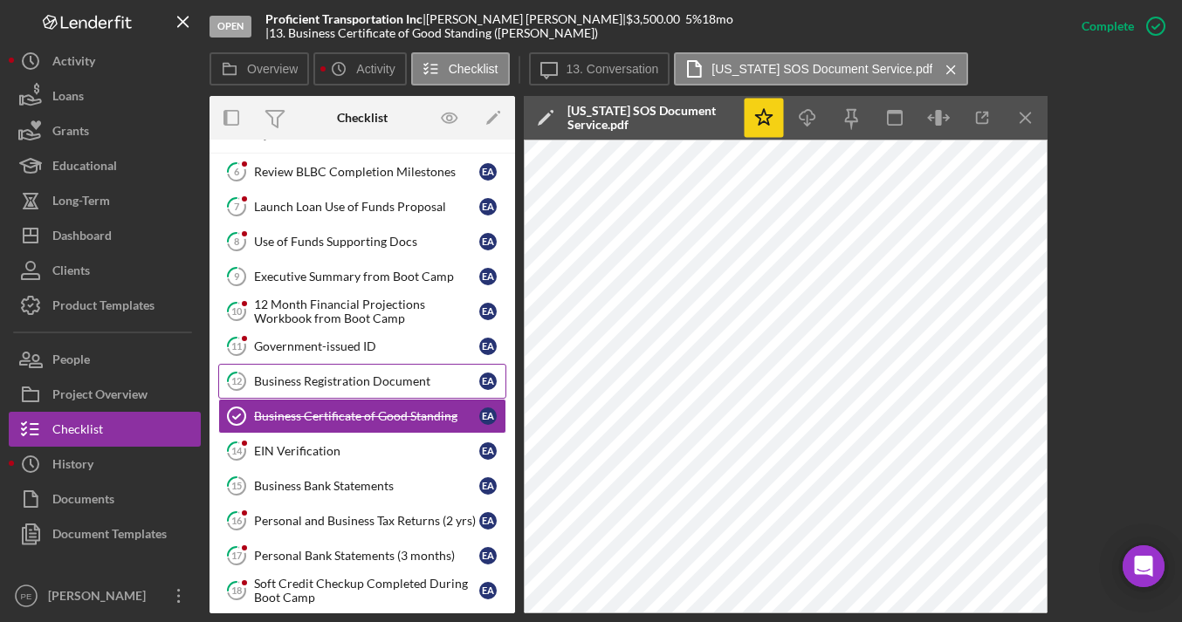
click at [307, 380] on div "Business Registration Document" at bounding box center [366, 381] width 225 height 14
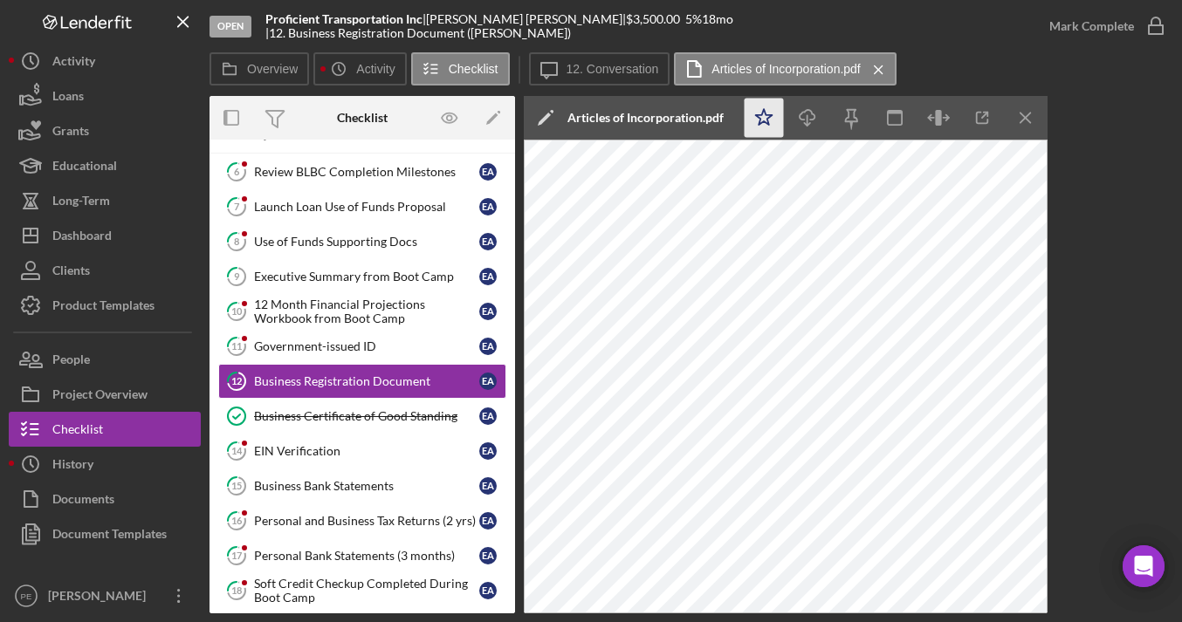
click at [772, 115] on polygon "button" at bounding box center [764, 117] width 17 height 16
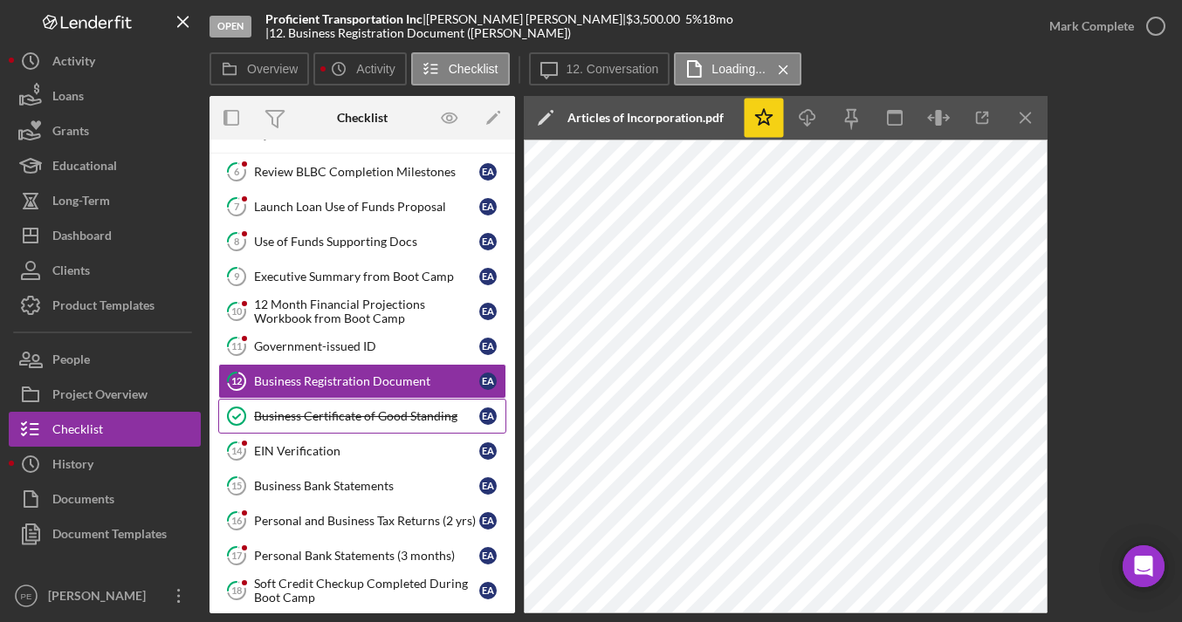
click at [375, 411] on div "Business Certificate of Good Standing" at bounding box center [366, 416] width 225 height 14
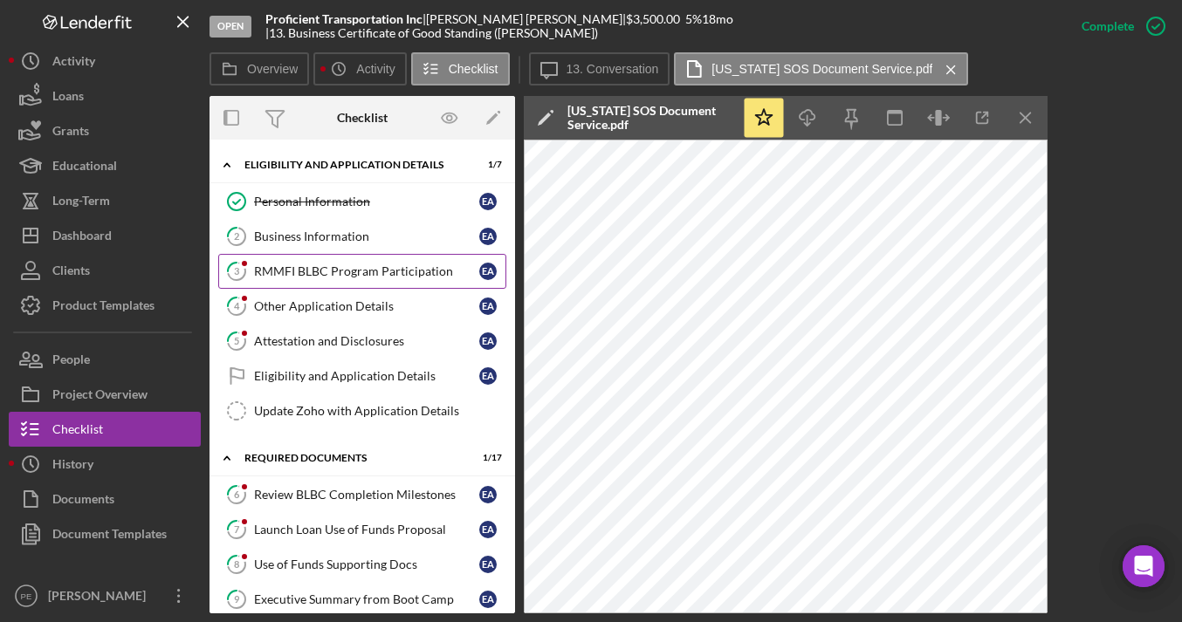
click at [376, 267] on div "RMMFI BLBC Program Participation" at bounding box center [366, 271] width 225 height 14
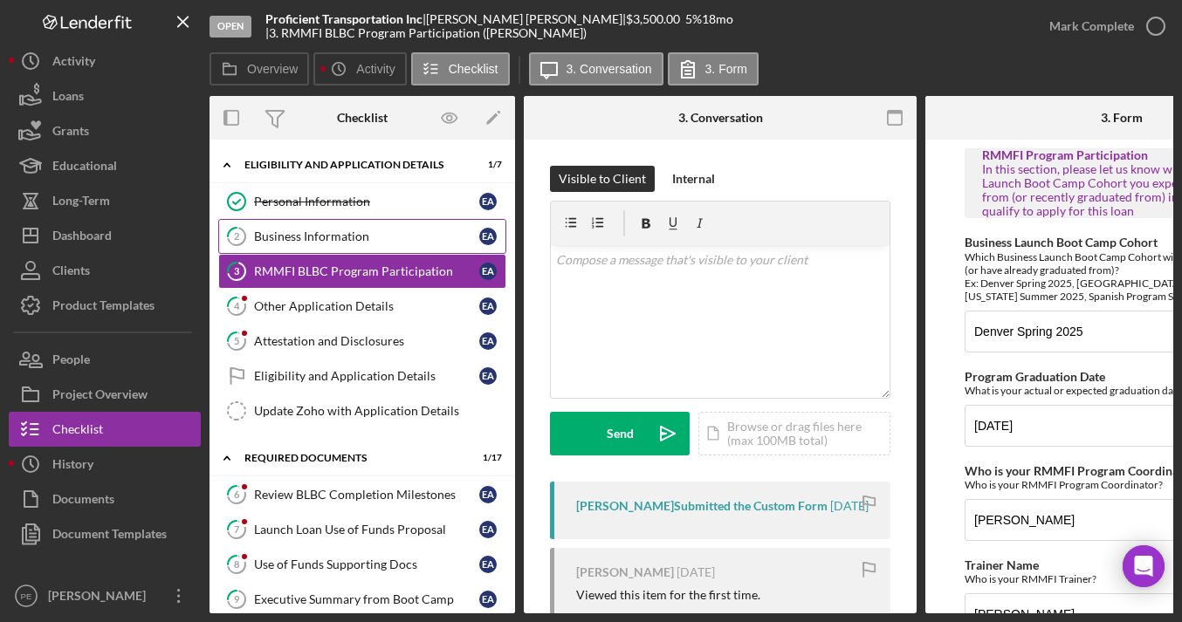
click at [390, 230] on div "Business Information" at bounding box center [366, 237] width 225 height 14
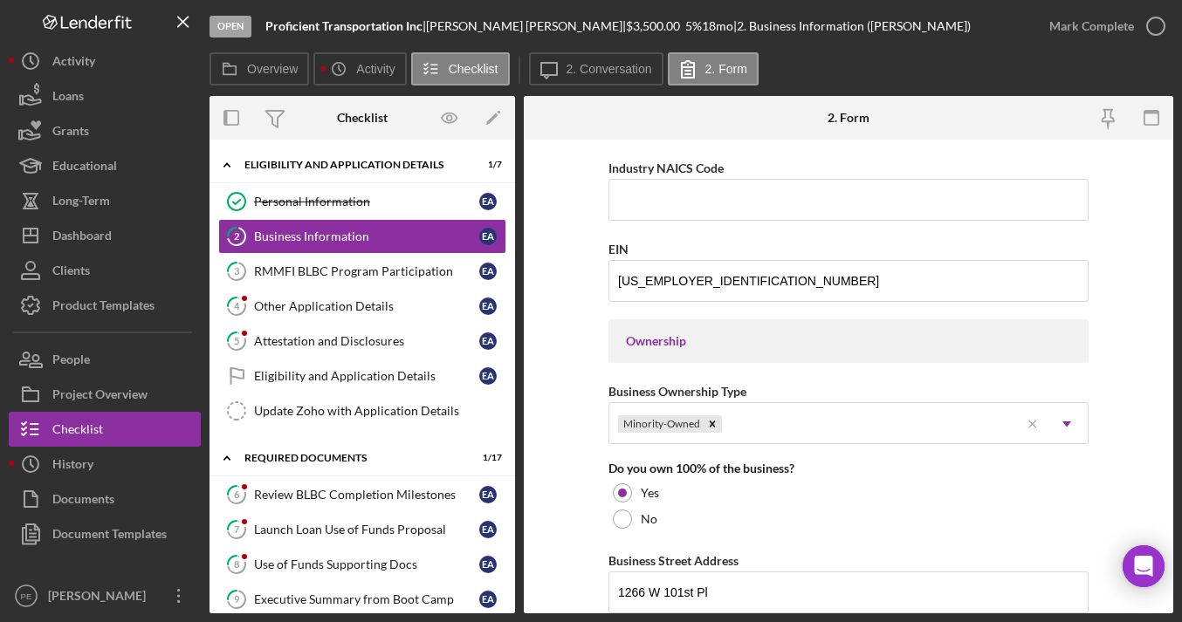
scroll to position [641, 0]
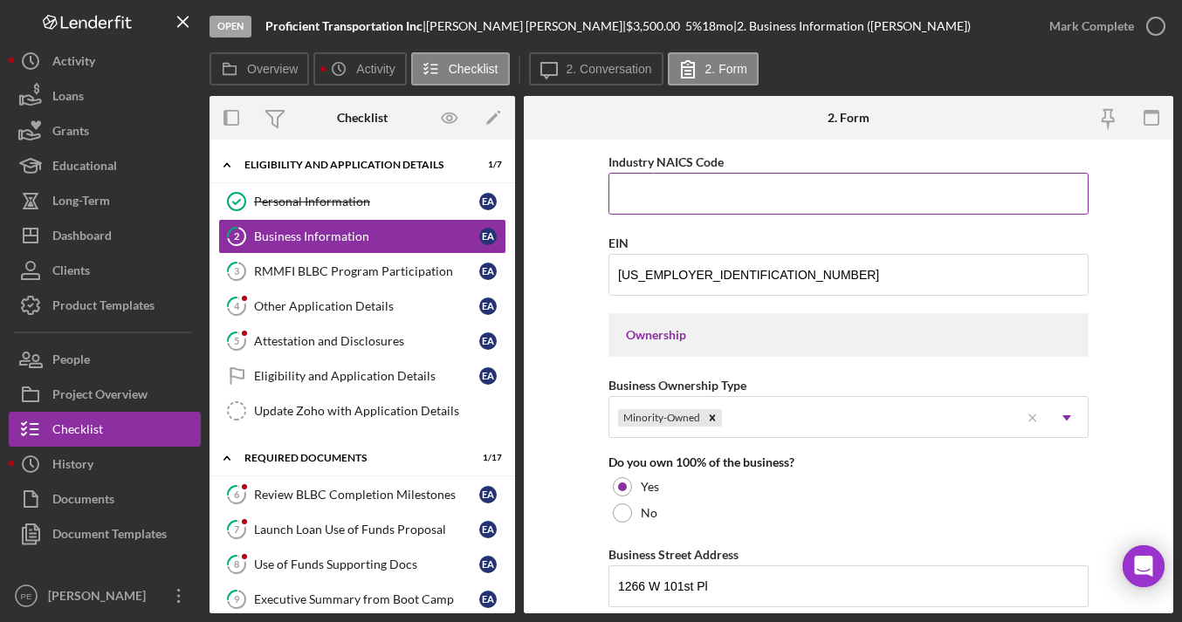
click at [665, 189] on input "Industry NAICS Code" at bounding box center [848, 194] width 480 height 42
type input "484110"
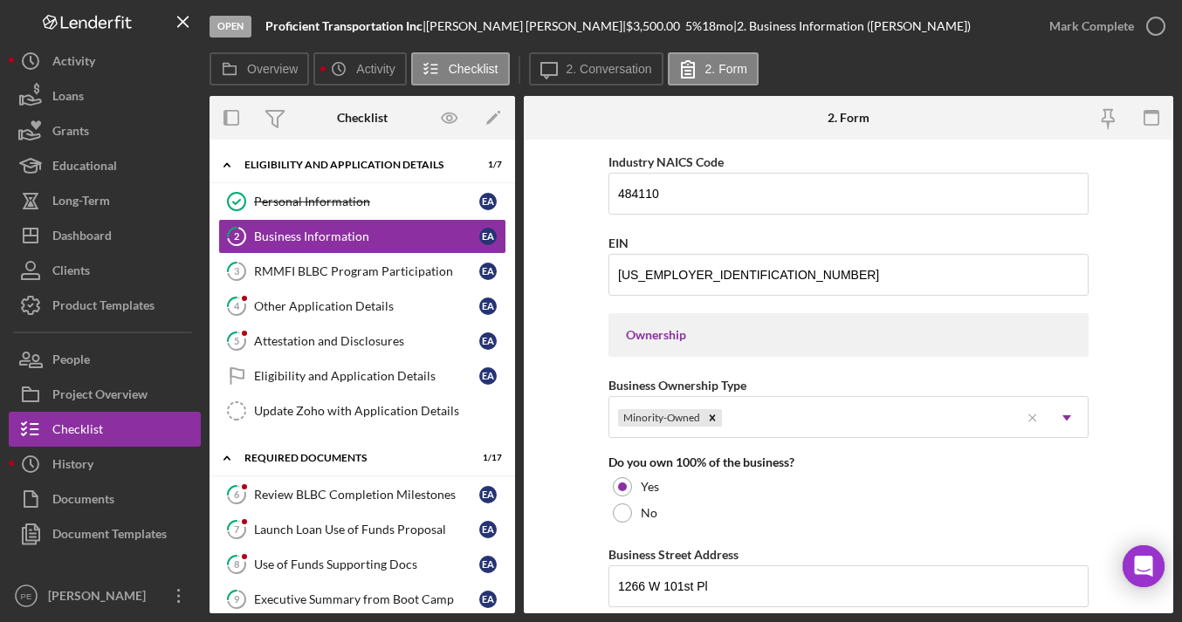
click at [579, 354] on form "Business Name Proficient Transportation Inc DBA Business Start Date 11/20/2021 …" at bounding box center [848, 377] width 649 height 474
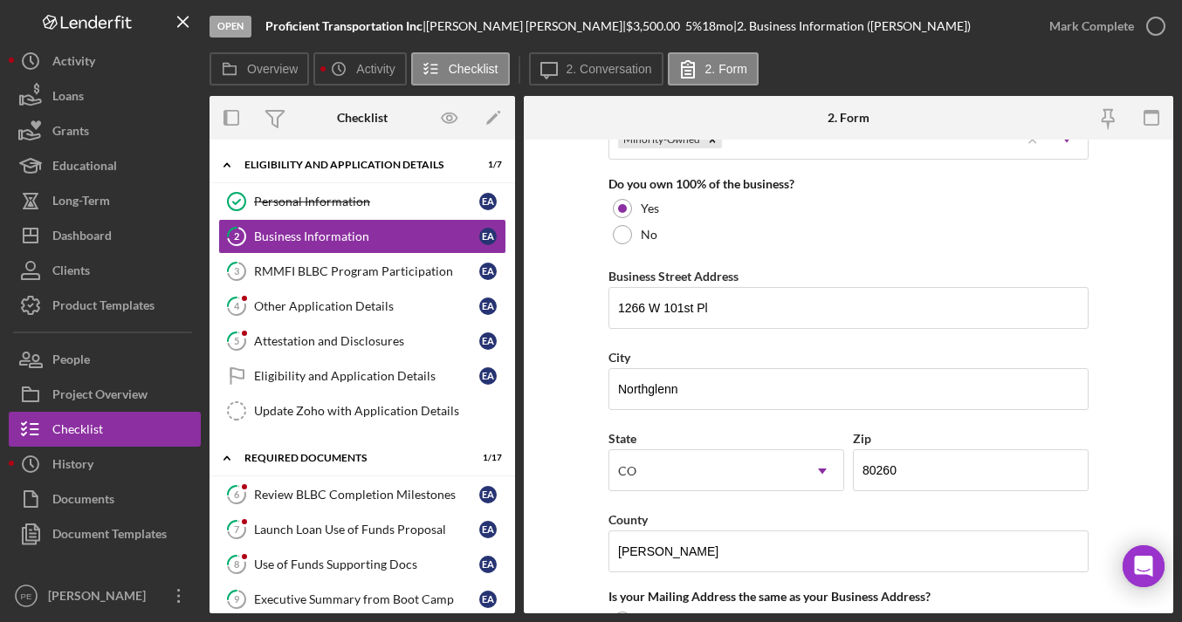
scroll to position [921, 0]
click at [708, 299] on input "1266 W 101st Pl" at bounding box center [848, 306] width 480 height 42
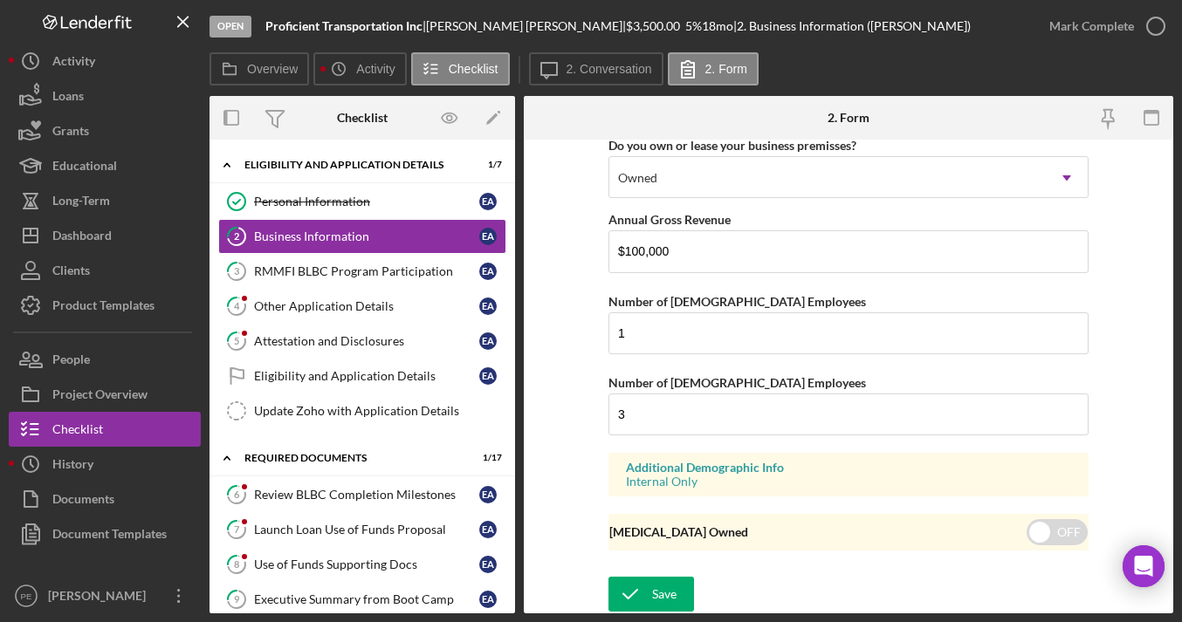
scroll to position [1464, 0]
type input "1266 W 101st Pl."
click at [671, 589] on div "Save" at bounding box center [664, 593] width 24 height 35
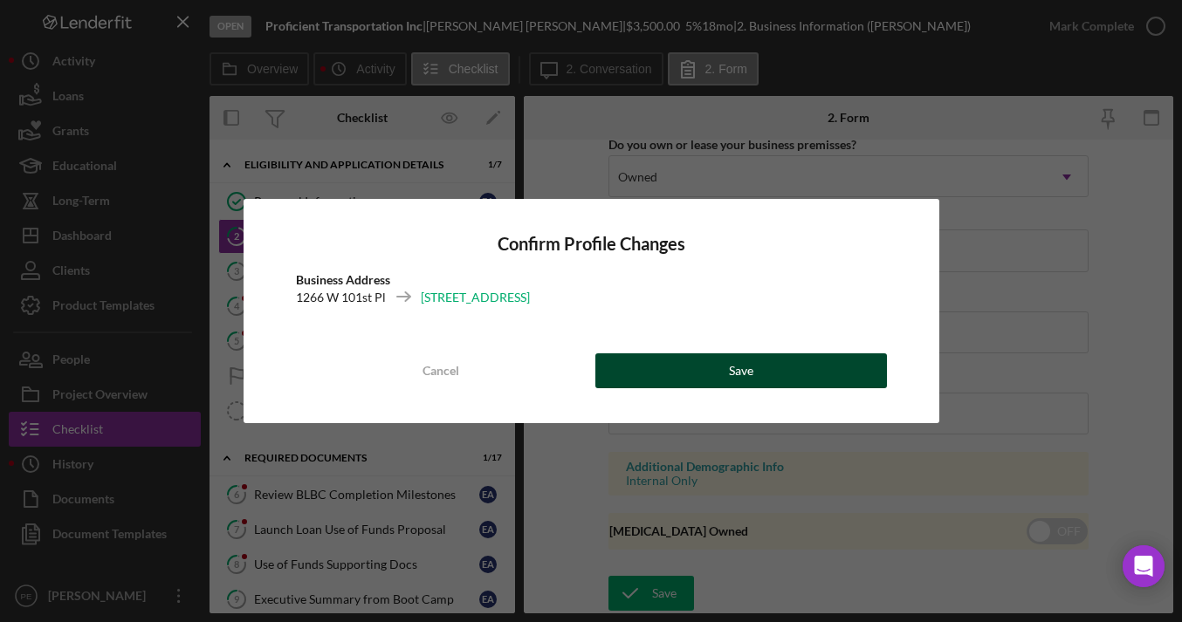
click at [743, 376] on div "Save" at bounding box center [741, 371] width 24 height 35
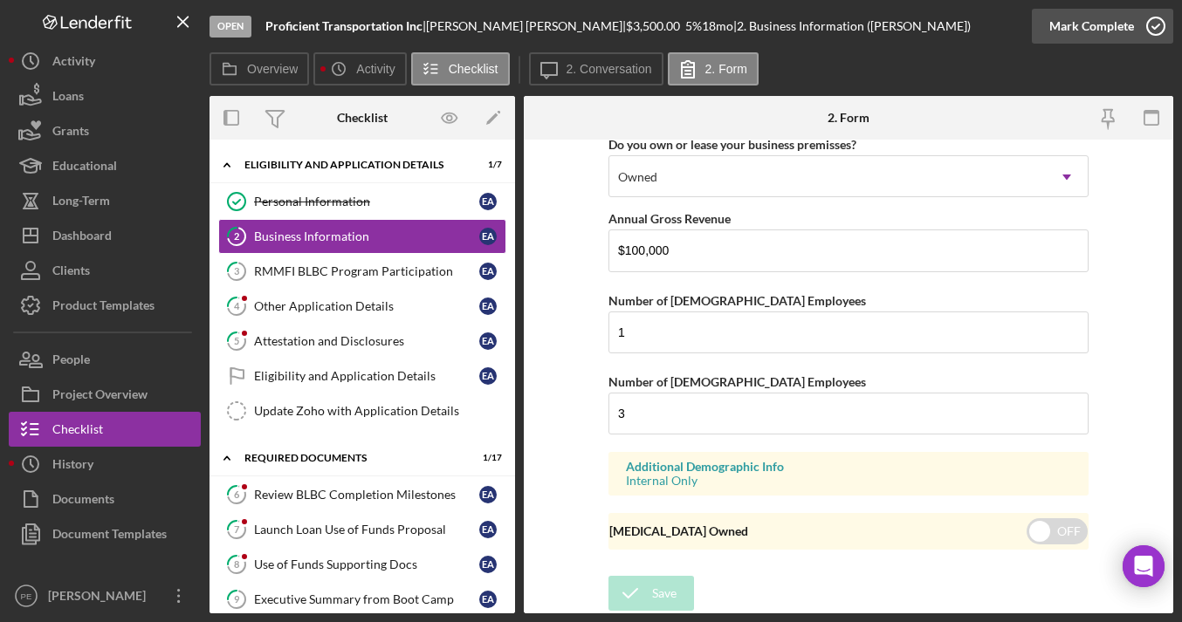
click at [1089, 30] on div "Mark Complete" at bounding box center [1091, 26] width 85 height 35
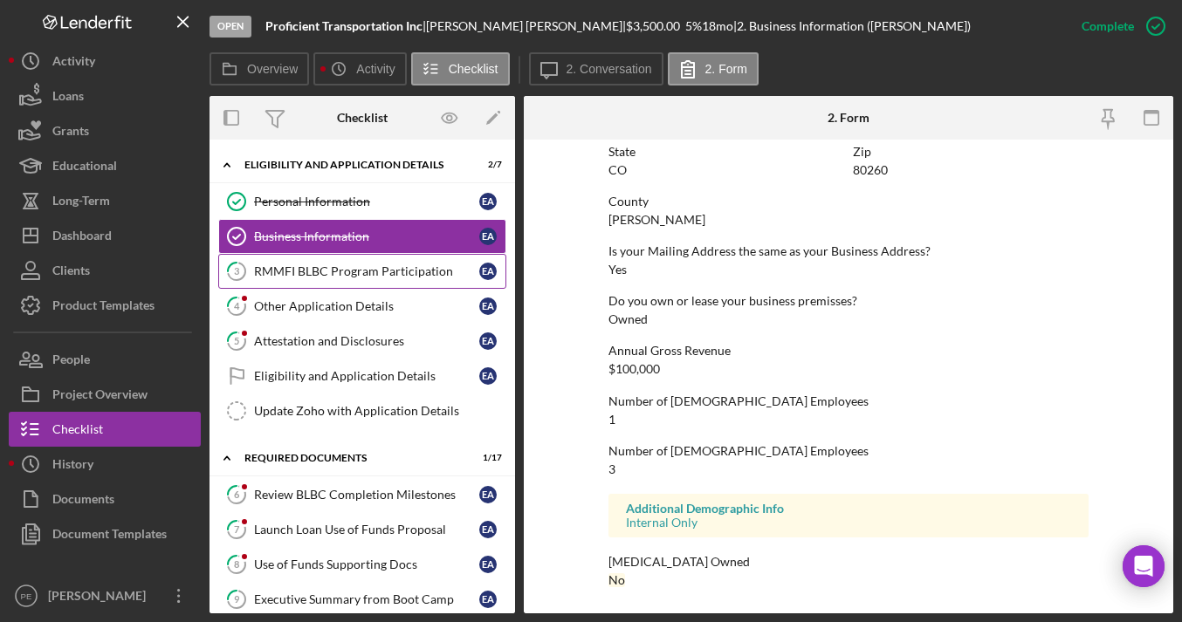
click at [309, 277] on div "RMMFI BLBC Program Participation" at bounding box center [366, 271] width 225 height 14
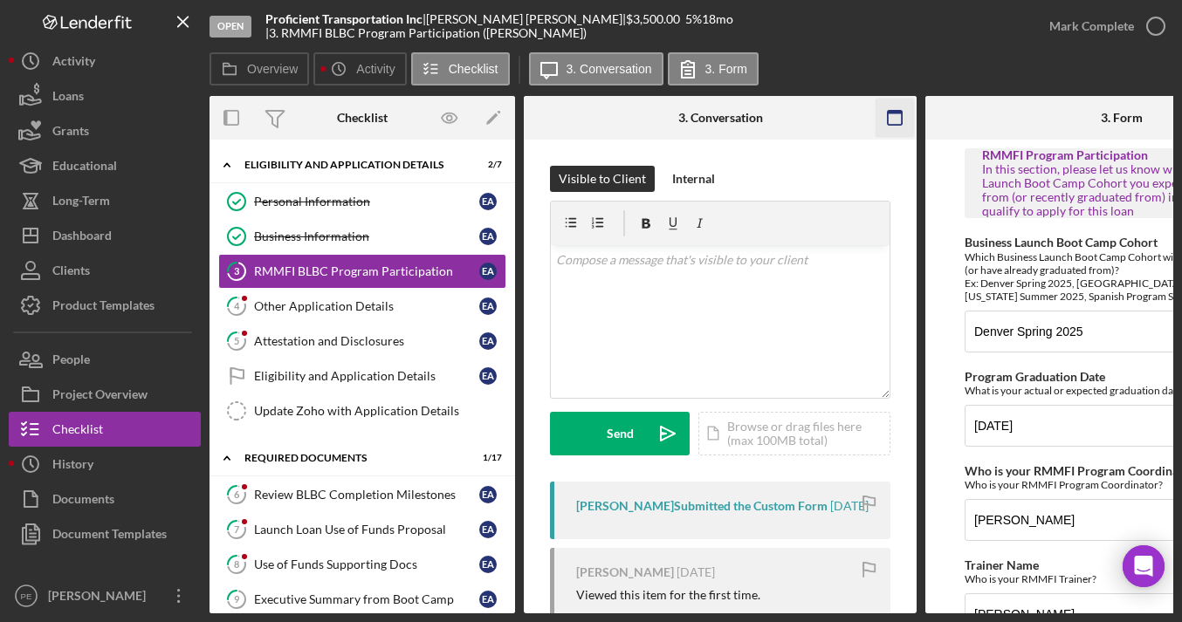
click at [895, 122] on icon "button" at bounding box center [895, 118] width 39 height 39
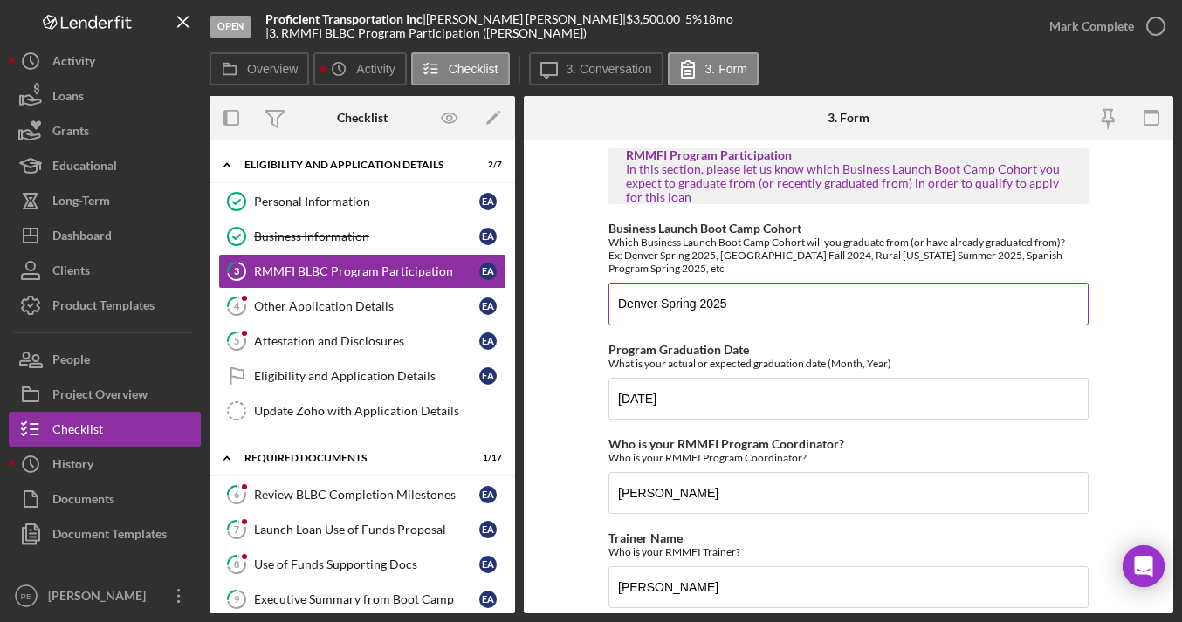
click at [766, 306] on input "Denver Spring 2025" at bounding box center [848, 304] width 480 height 42
paste input "Summer 2025 - Denver Metro Busin"
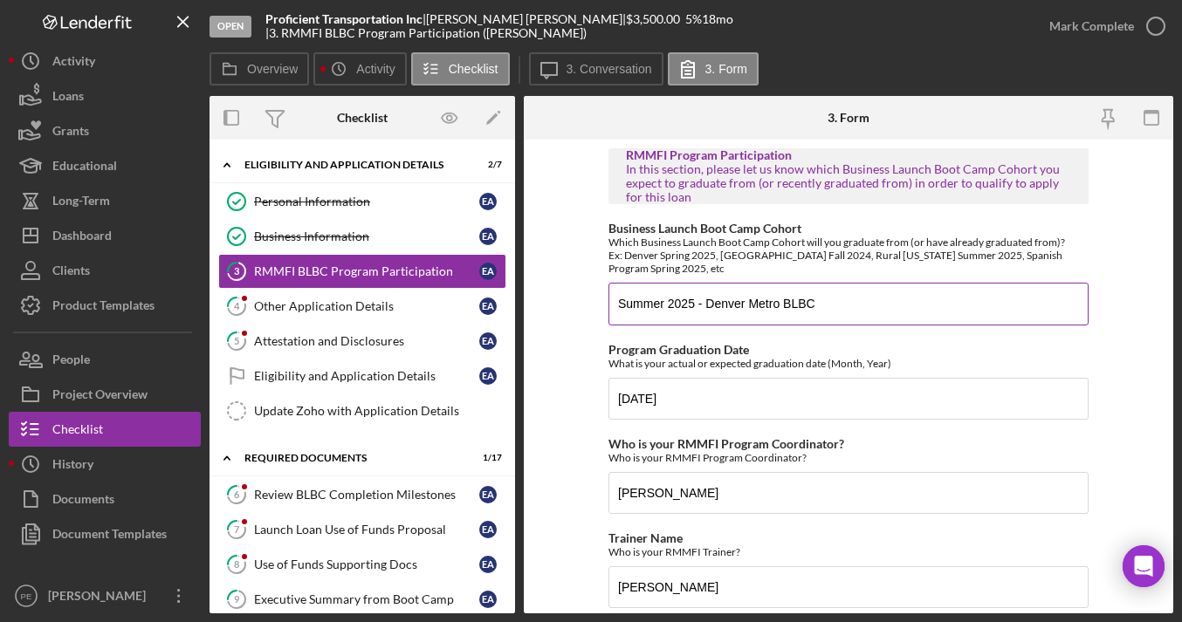
click at [820, 303] on input "Summer 2025 - Denver Metro BLBC" at bounding box center [848, 304] width 480 height 42
type input "Summer 2025 - Denver Metro BLBC (English)"
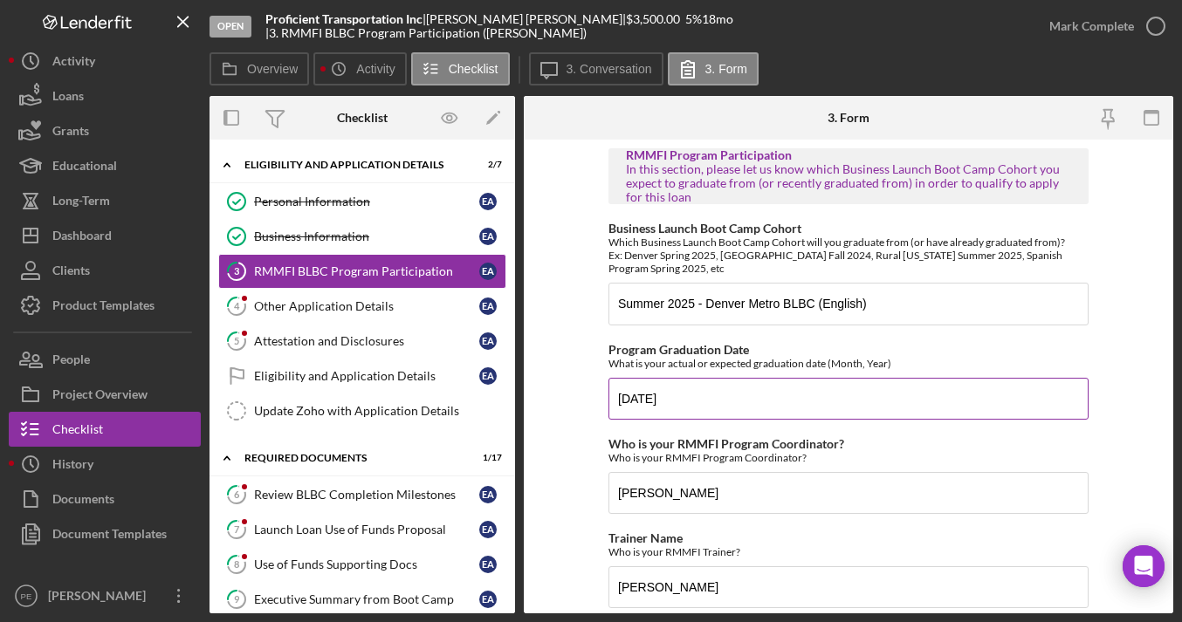
click at [901, 344] on div "Program Graduation Date What is your actual or expected graduation date (Month,…" at bounding box center [848, 356] width 480 height 27
click at [667, 397] on input "7/31/25" at bounding box center [848, 399] width 480 height 42
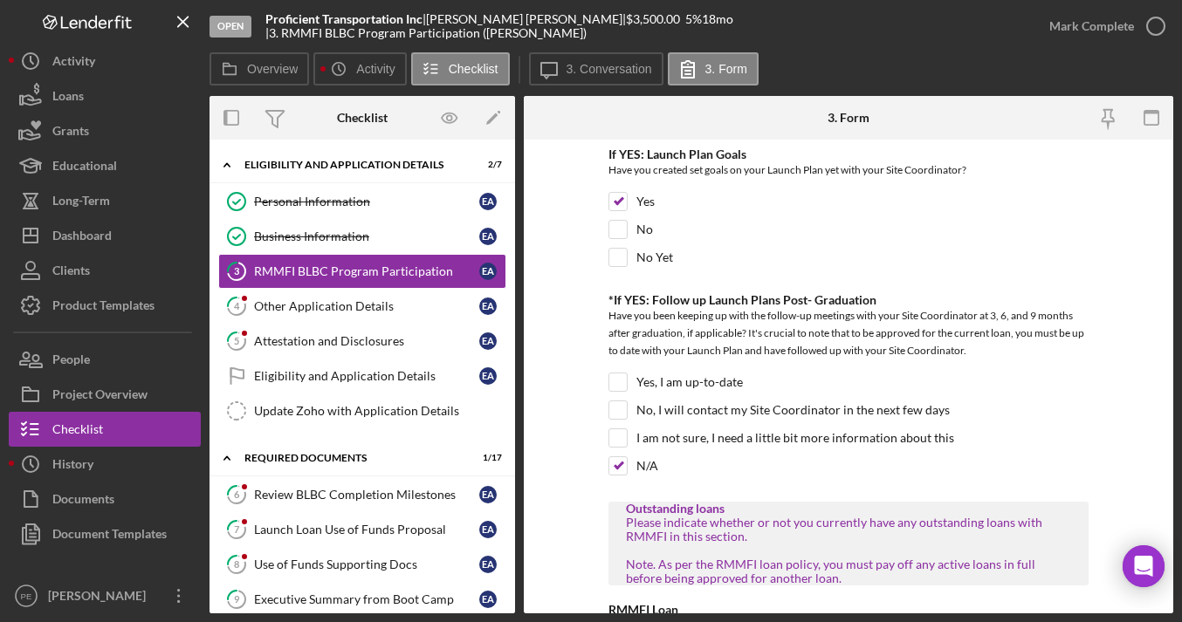
scroll to position [804, 0]
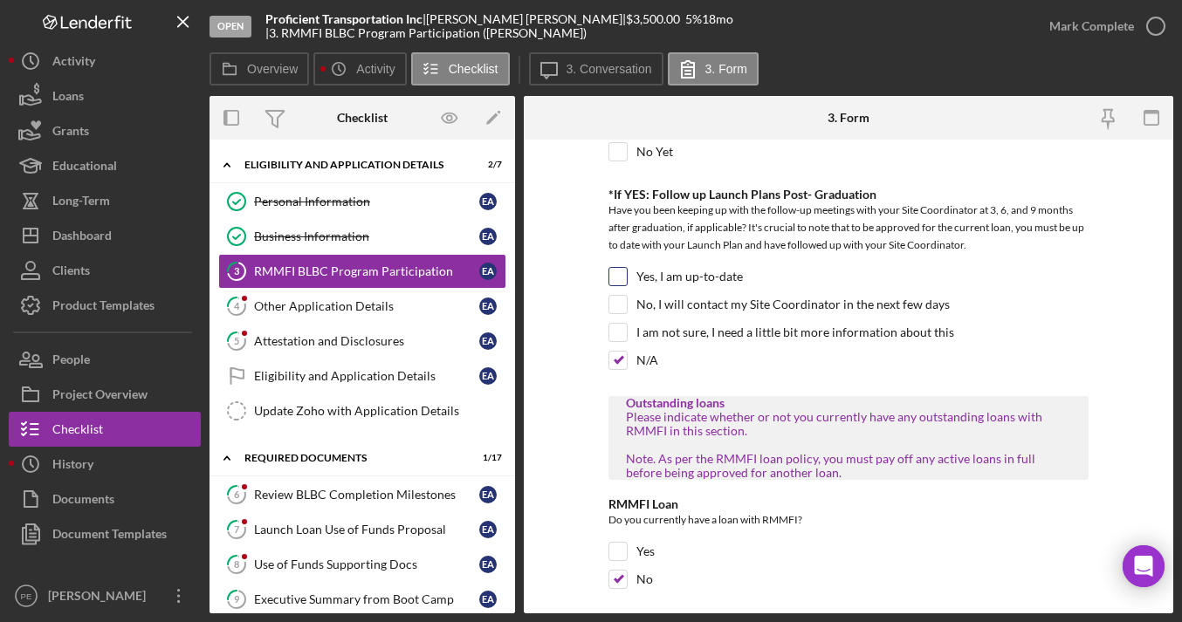
click at [619, 278] on input "Yes, I am up-to-date" at bounding box center [617, 276] width 17 height 17
checkbox input "true"
click at [622, 359] on input "N/A" at bounding box center [617, 360] width 17 height 17
checkbox input "false"
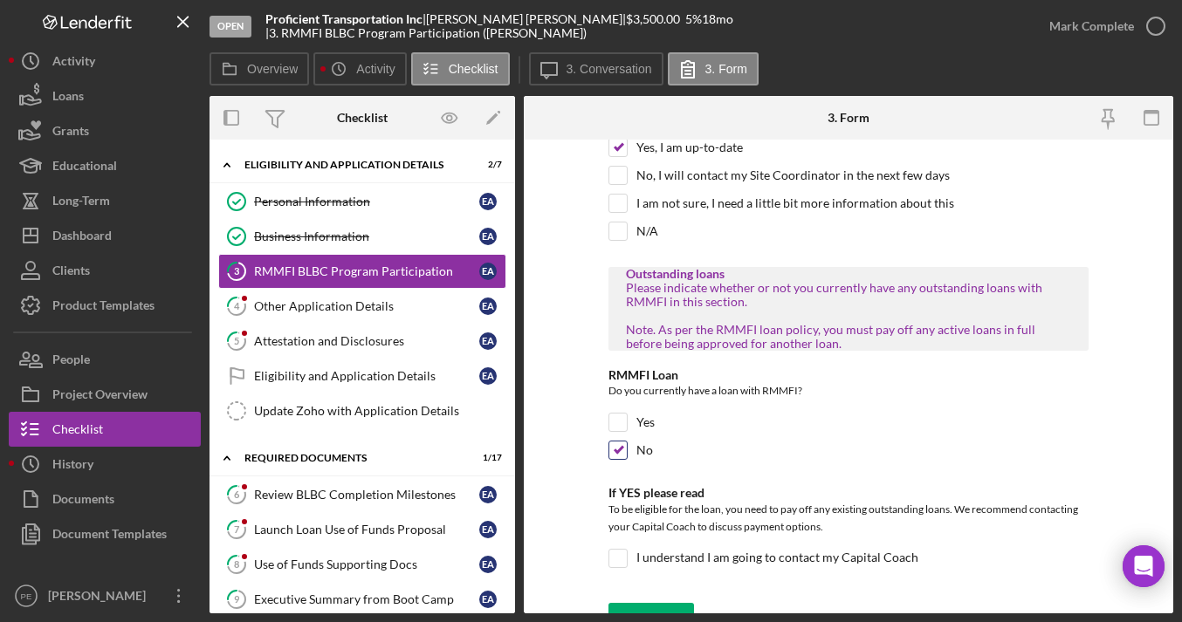
scroll to position [960, 0]
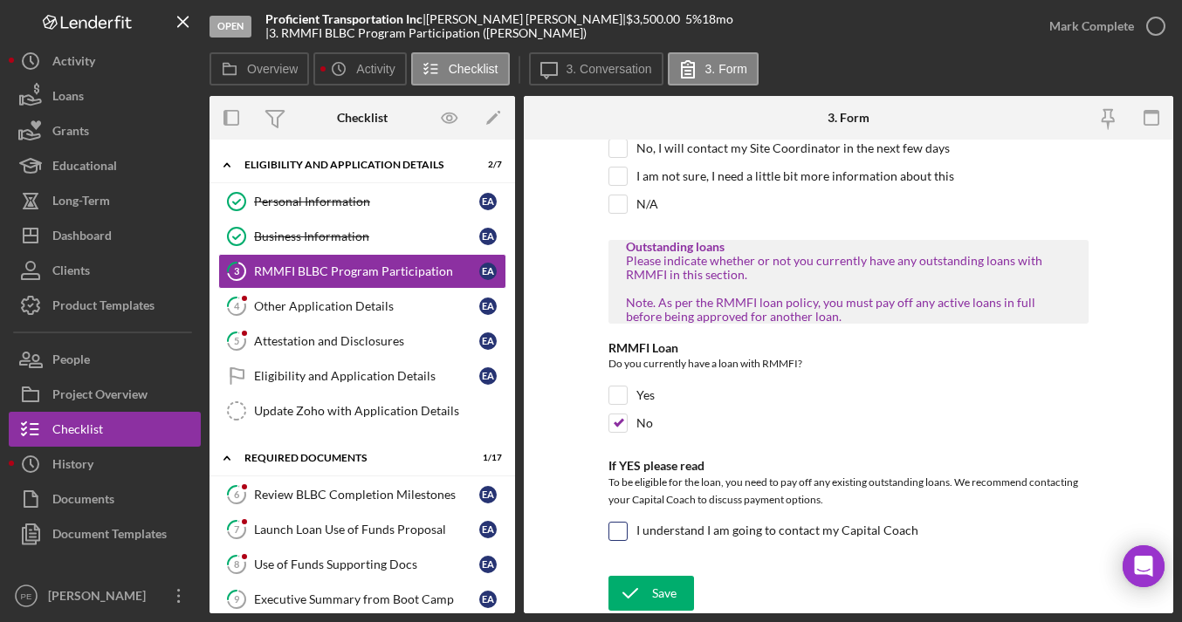
click at [623, 528] on input "I understand I am going to contact my Capital Coach" at bounding box center [617, 531] width 17 height 17
checkbox input "true"
click at [664, 592] on div "Save" at bounding box center [664, 593] width 24 height 35
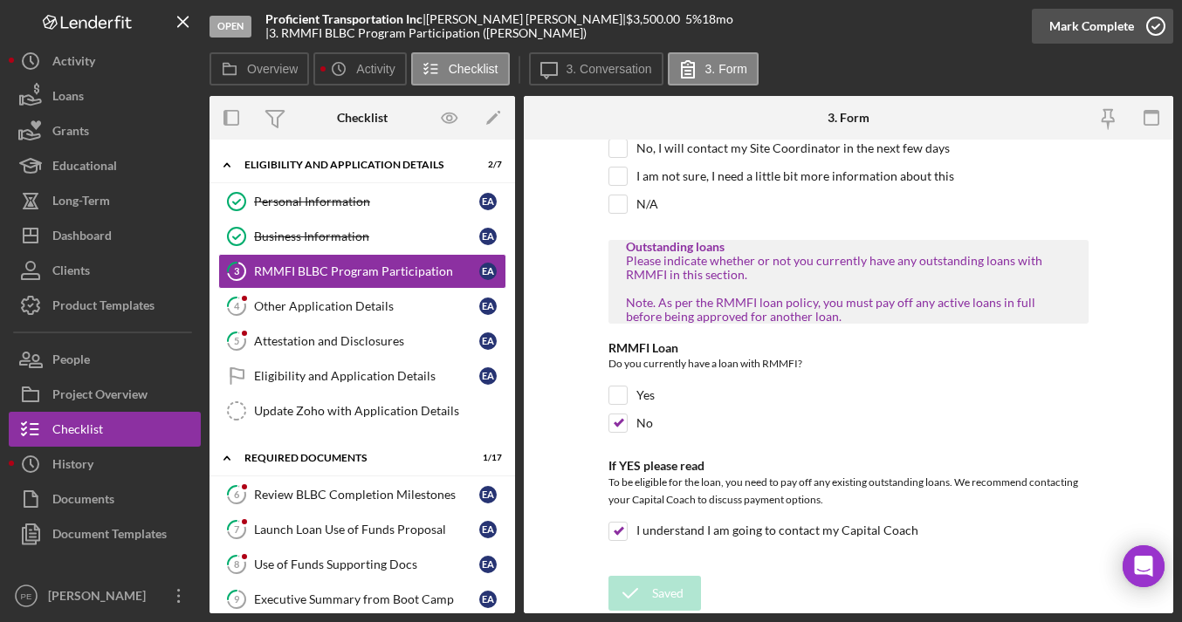
click at [1111, 29] on div "Mark Complete" at bounding box center [1091, 26] width 85 height 35
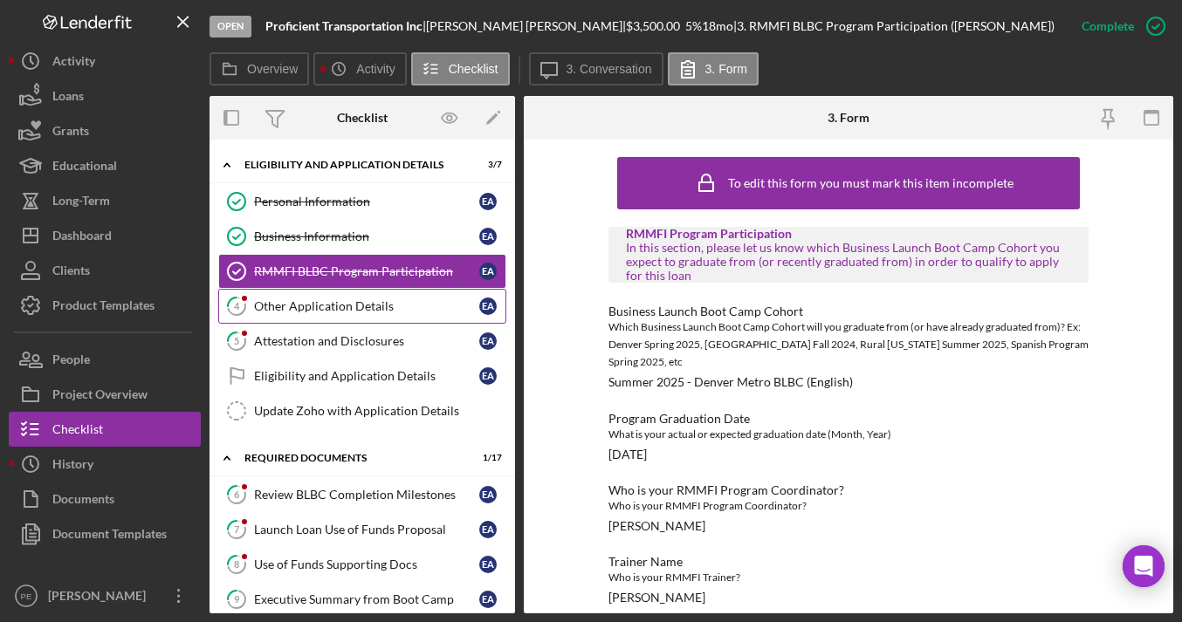
click at [285, 296] on link "4 Other Application Details E A" at bounding box center [362, 306] width 288 height 35
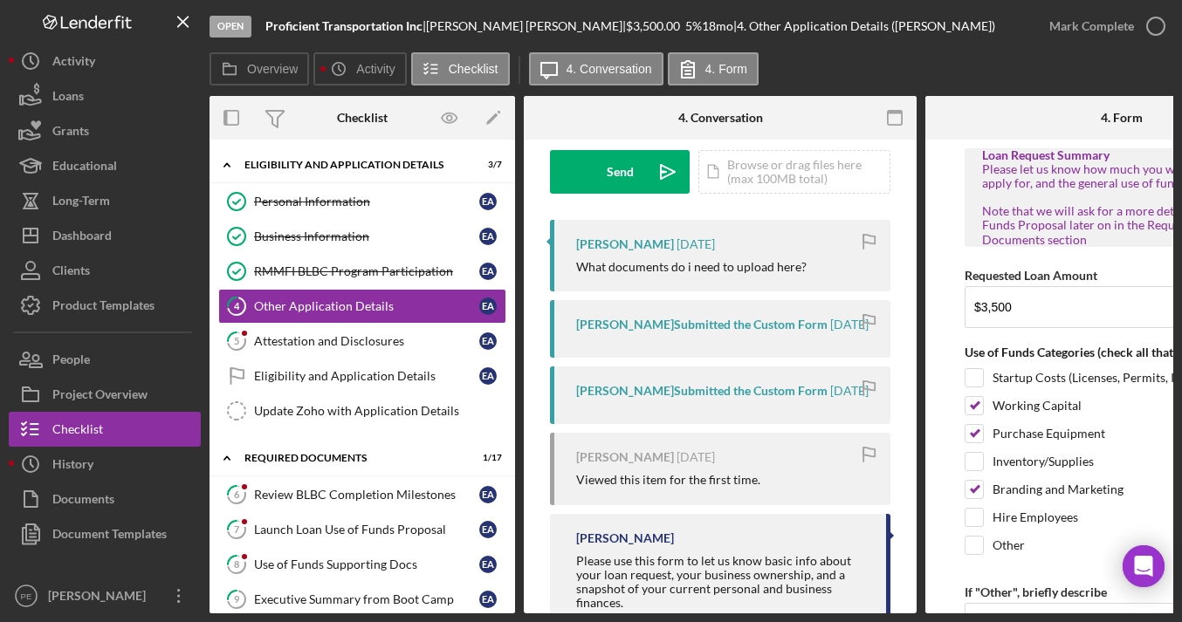
scroll to position [348, 0]
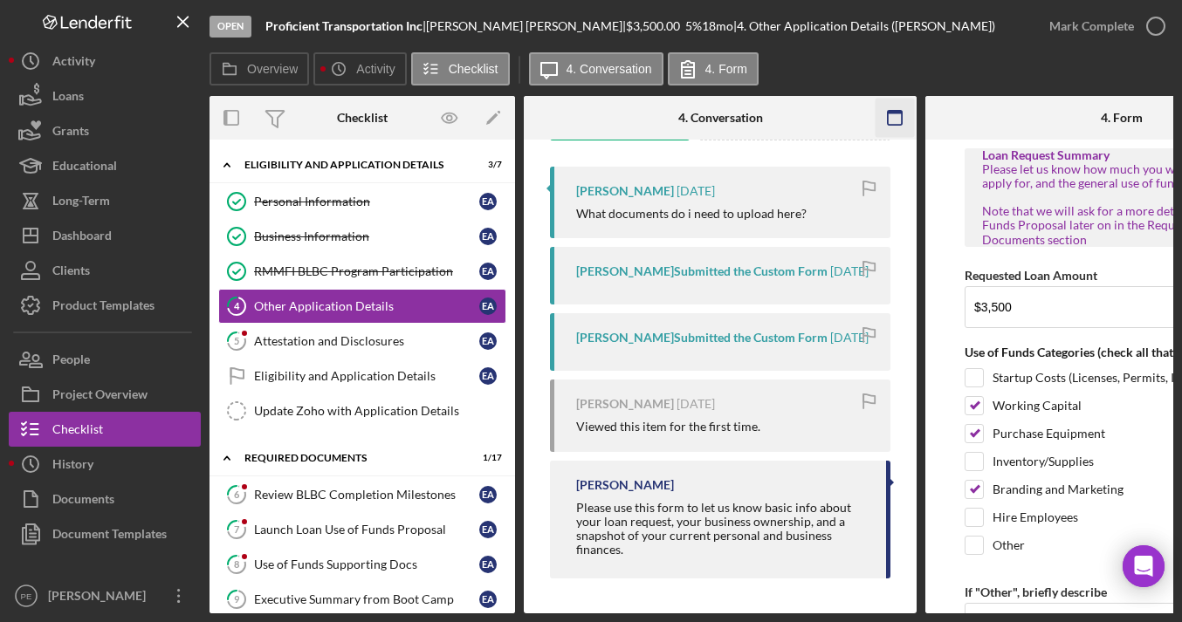
click at [895, 109] on icon "button" at bounding box center [895, 118] width 39 height 39
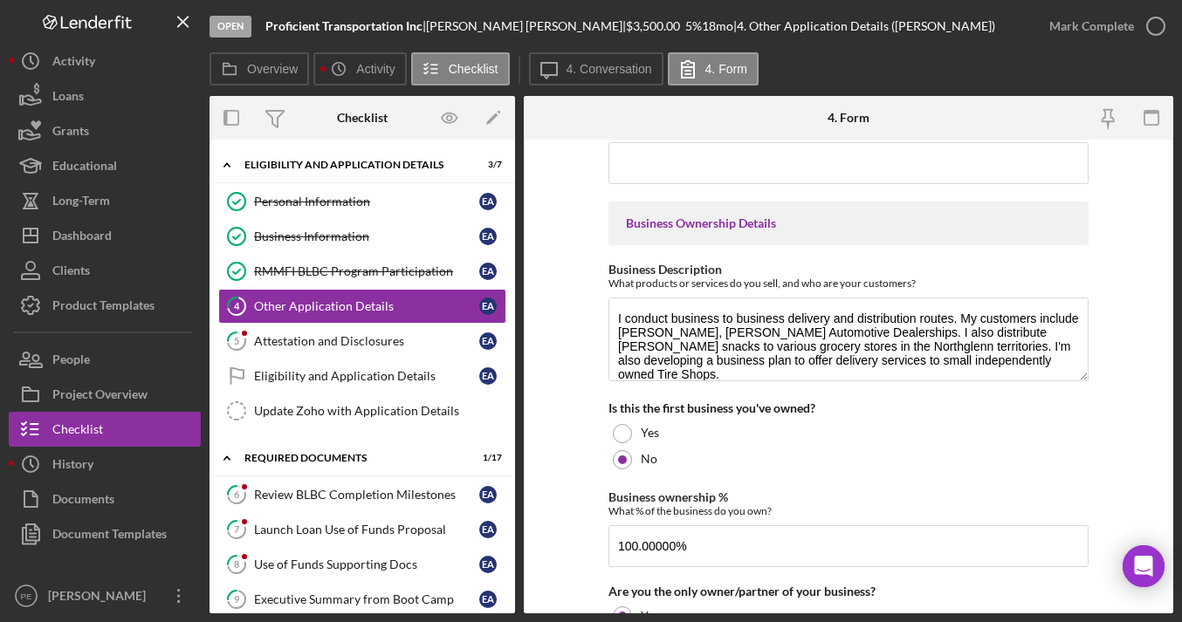
scroll to position [449, 0]
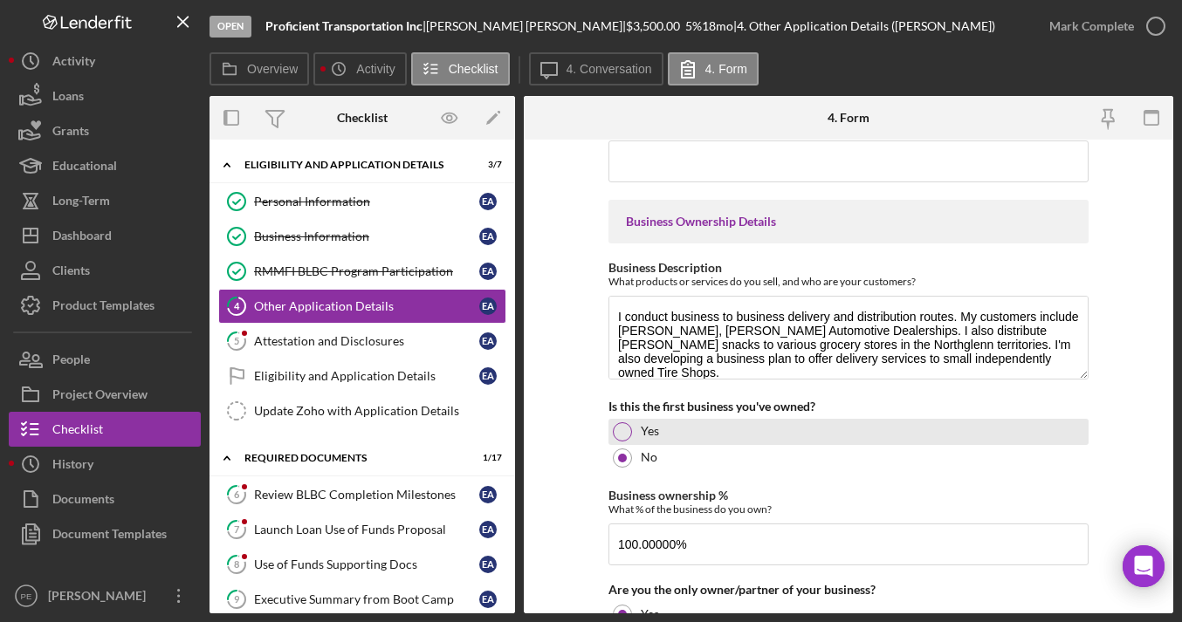
click at [910, 436] on div "Yes" at bounding box center [848, 432] width 480 height 26
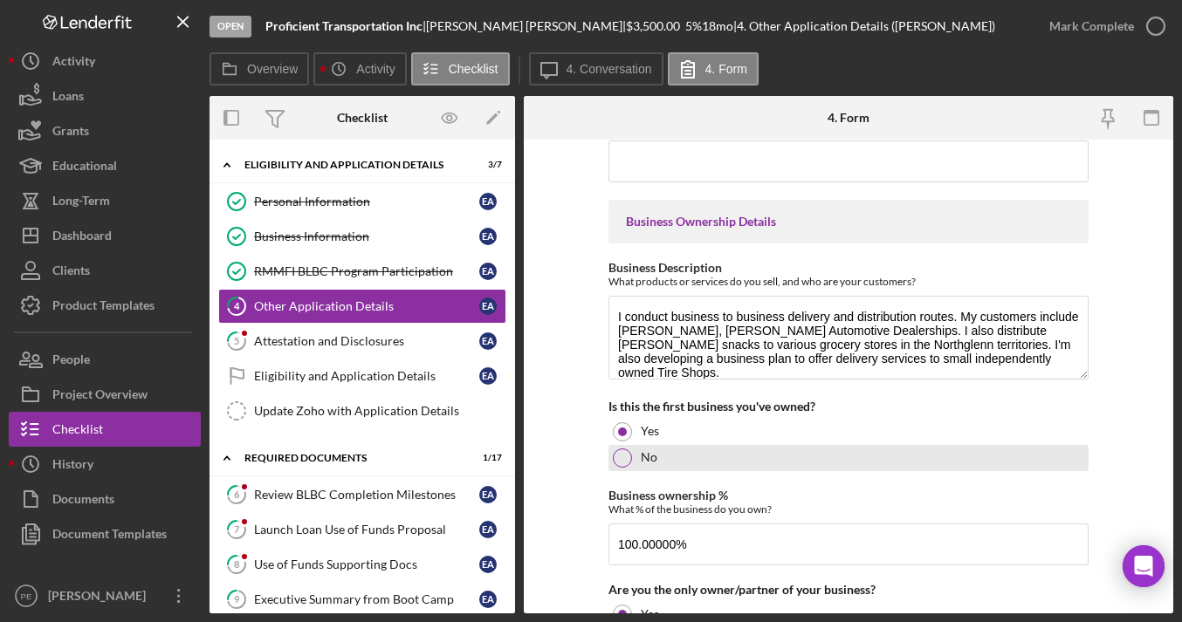
click at [628, 453] on div "No" at bounding box center [848, 458] width 480 height 26
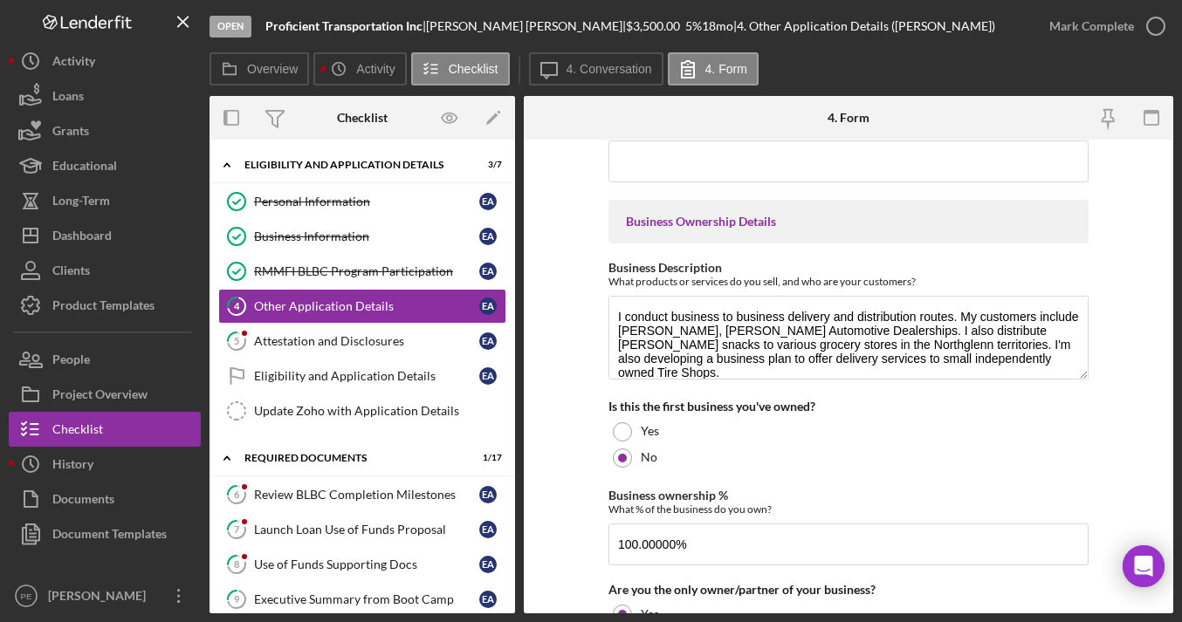
click at [1154, 473] on form "Loan Request Summary Please let us know how much you would like to apply for, a…" at bounding box center [848, 377] width 649 height 474
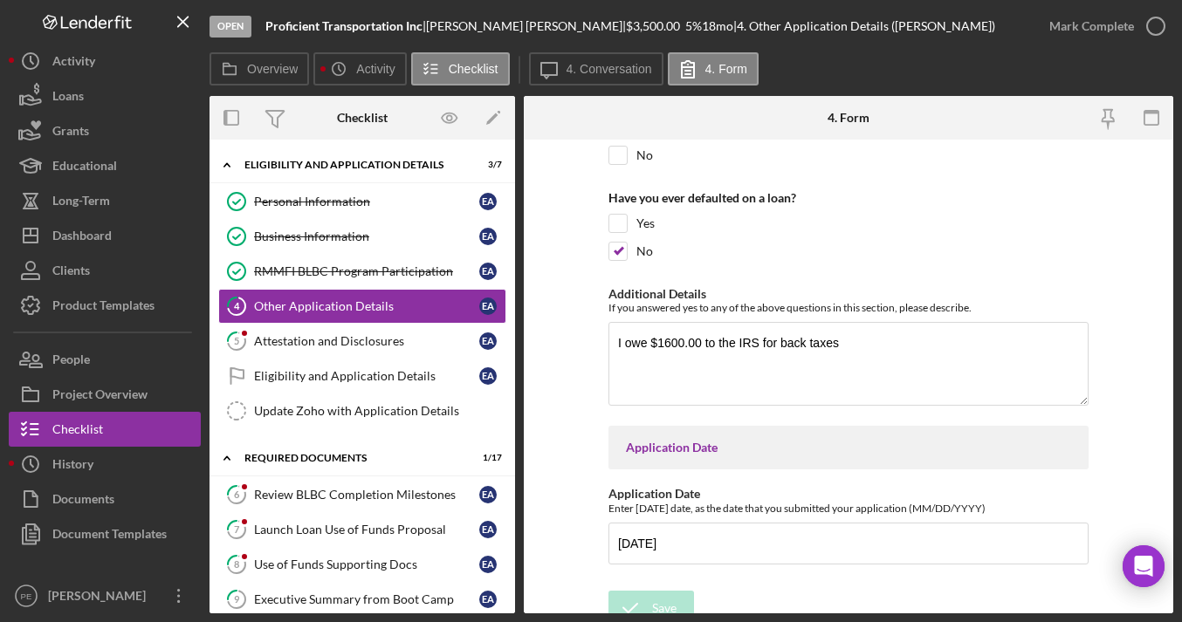
scroll to position [4137, 0]
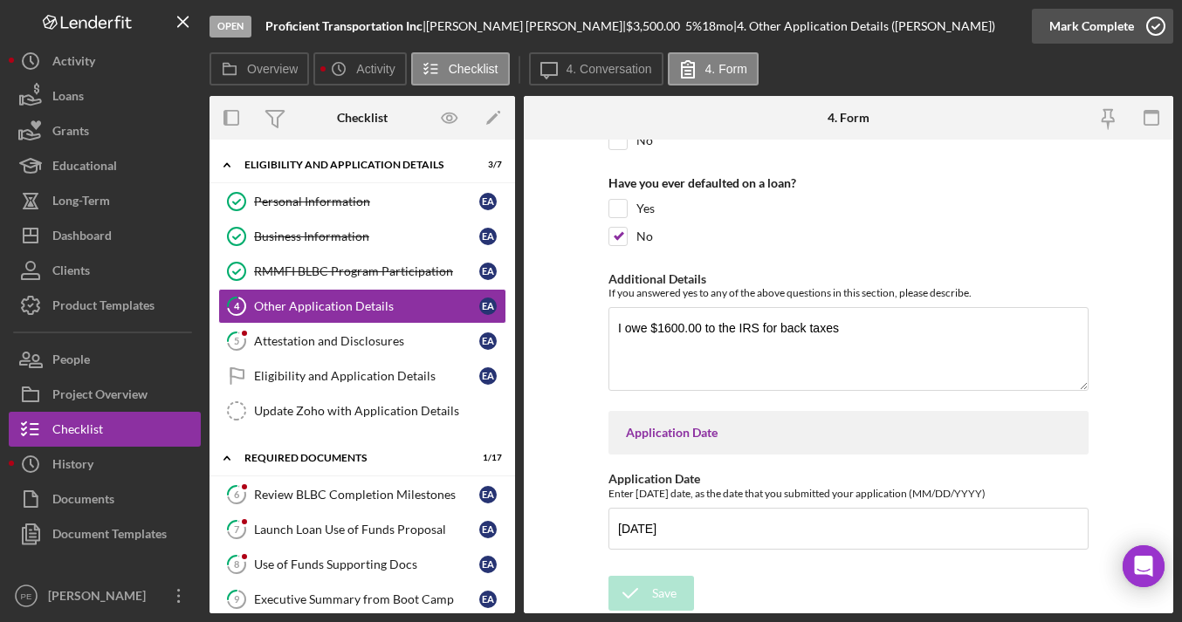
click at [1109, 37] on div "Mark Complete" at bounding box center [1091, 26] width 85 height 35
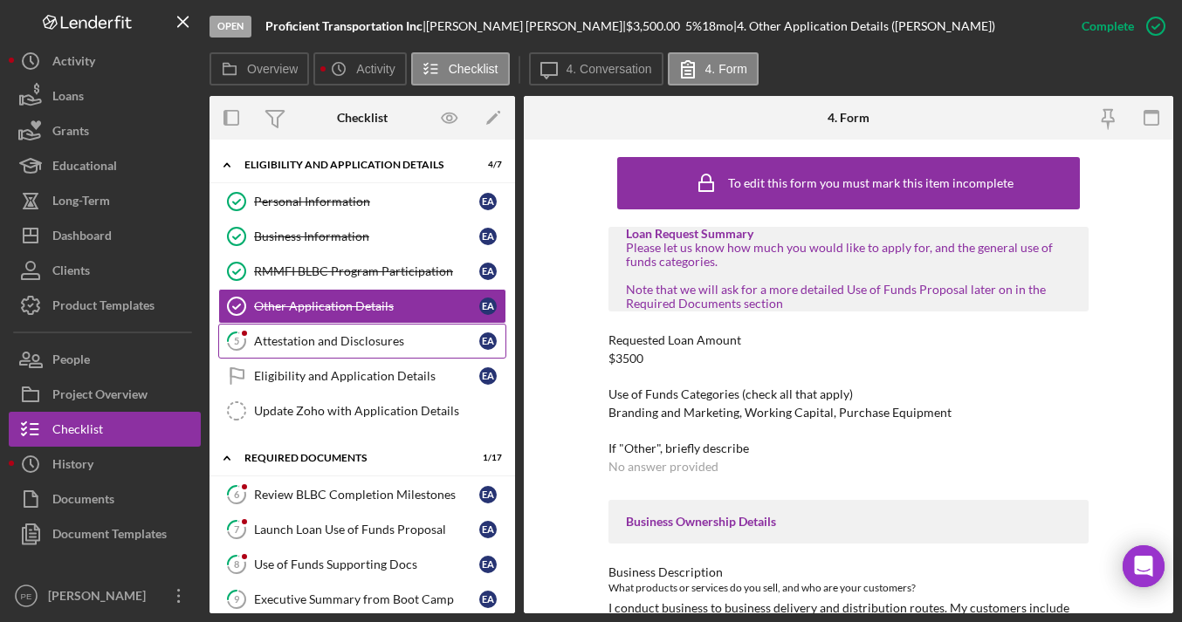
click at [357, 345] on div "Attestation and Disclosures" at bounding box center [366, 341] width 225 height 14
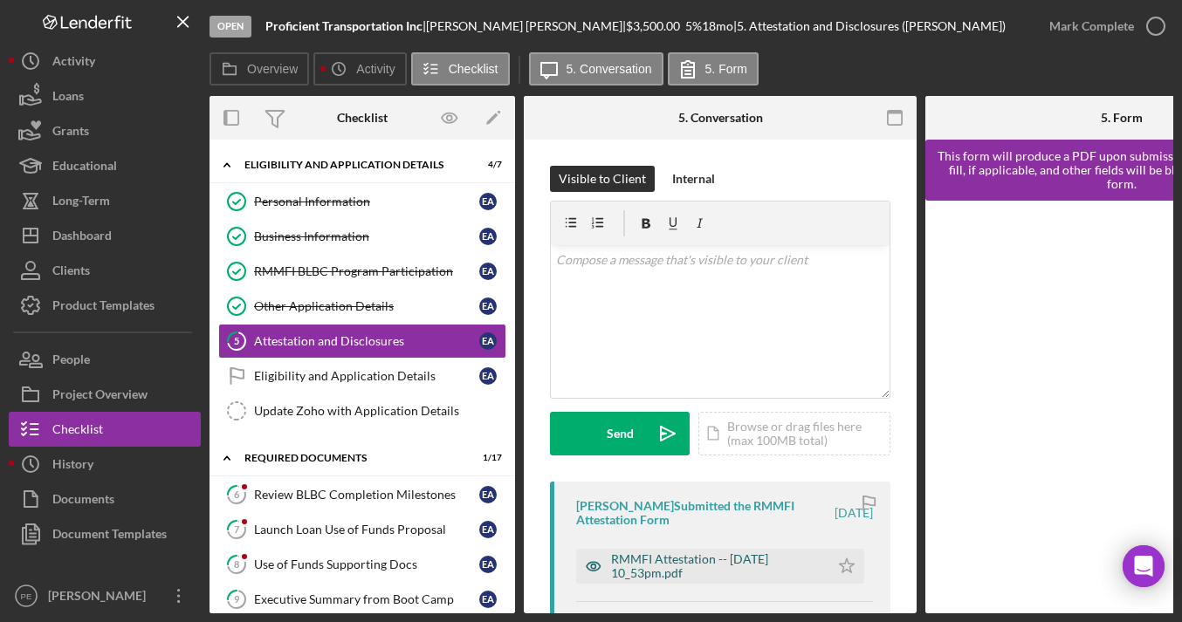
click at [750, 566] on div "RMMFI Attestation -- 2025-08-06 10_53pm.pdf" at bounding box center [715, 567] width 209 height 28
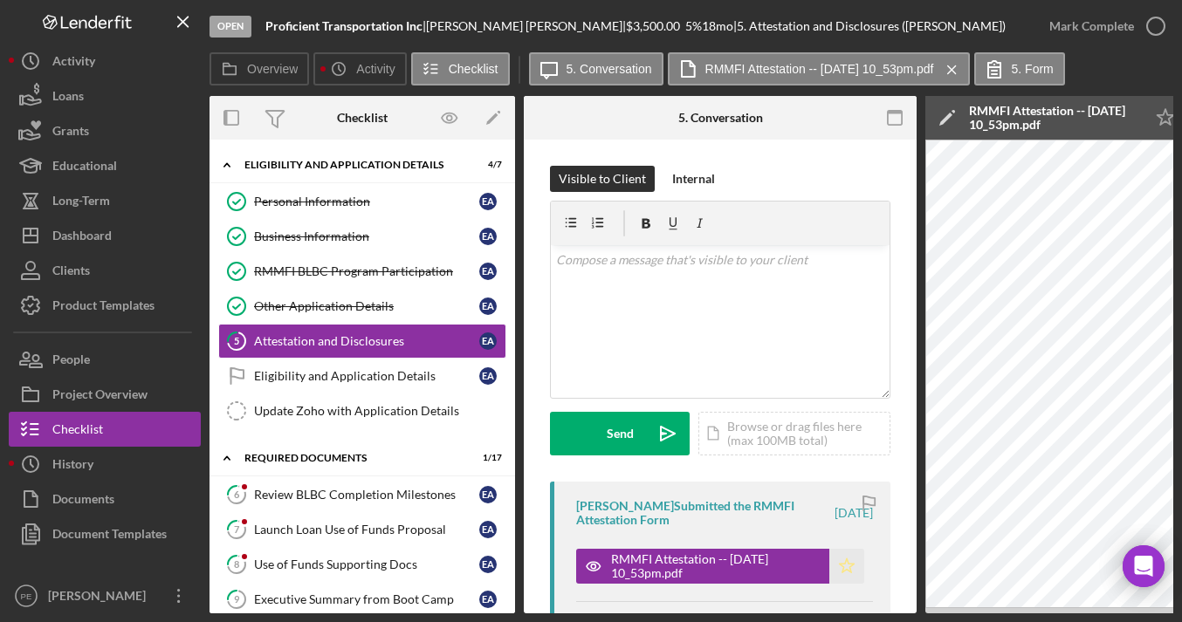
click at [843, 565] on icon "Icon/Star" at bounding box center [846, 566] width 35 height 35
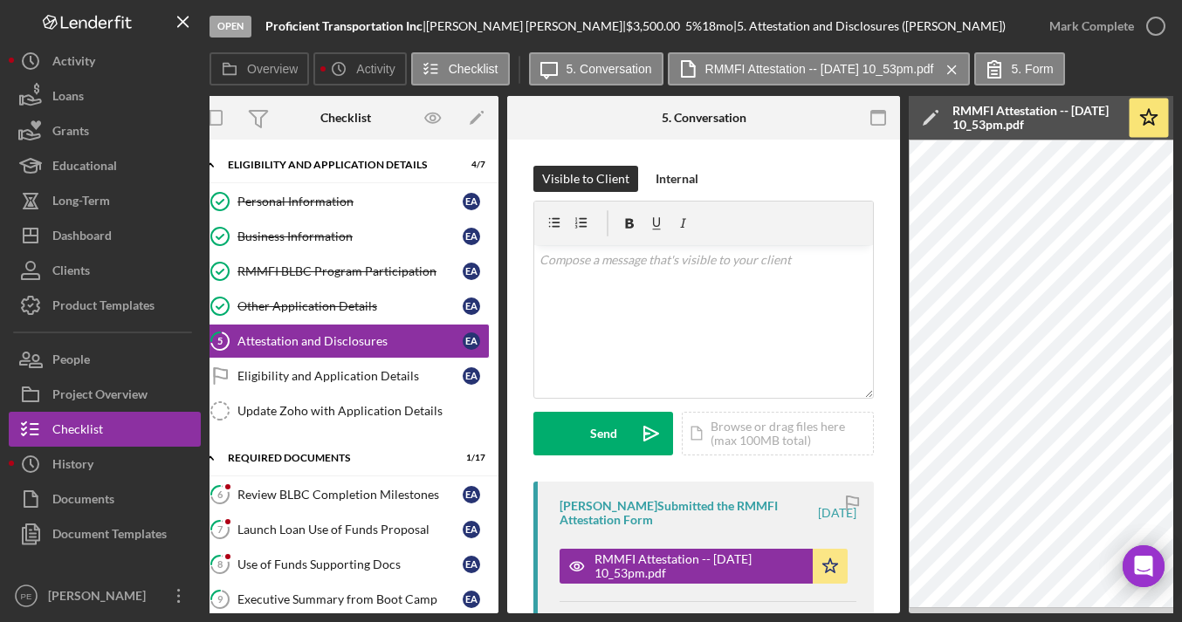
scroll to position [0, 21]
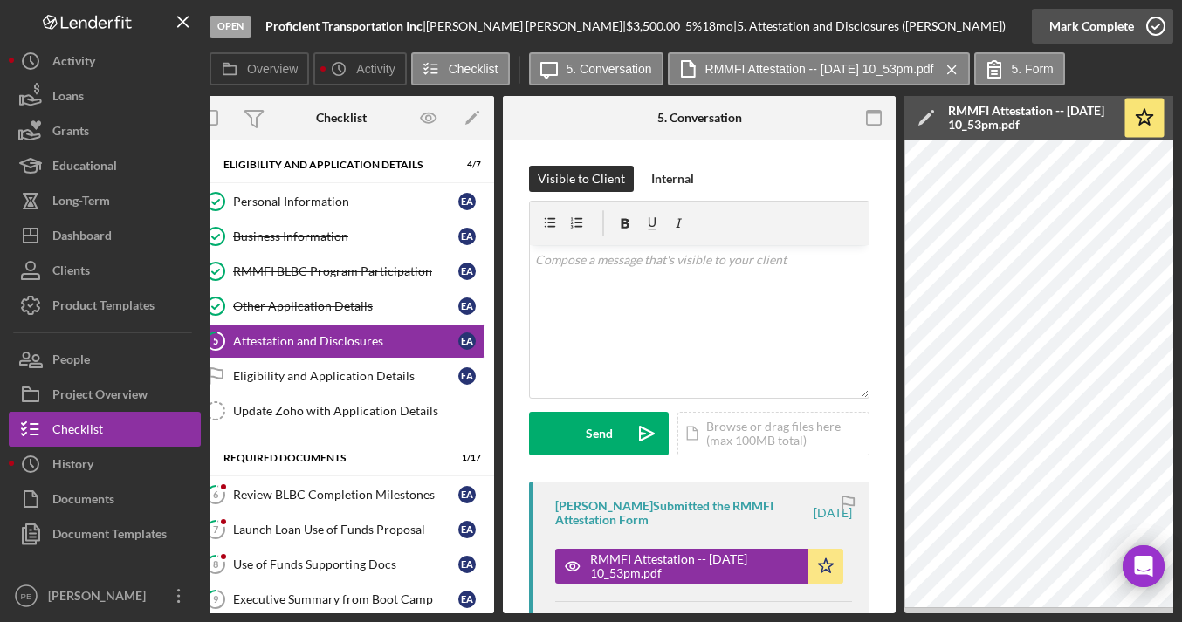
click at [1089, 26] on div "Mark Complete" at bounding box center [1091, 26] width 85 height 35
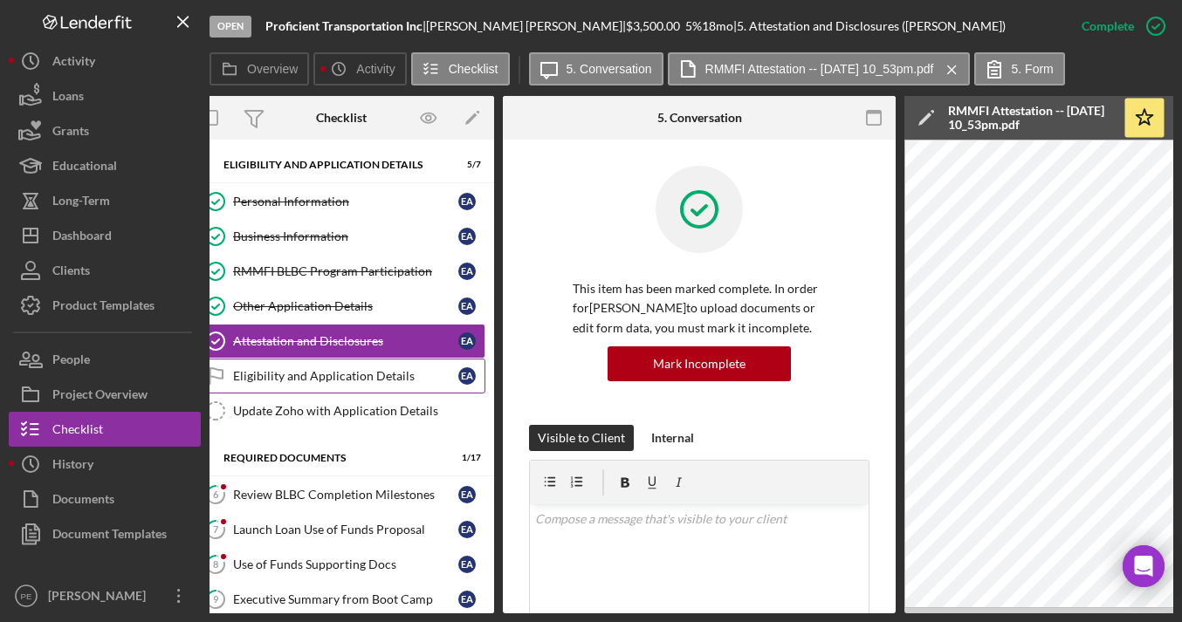
scroll to position [0, 0]
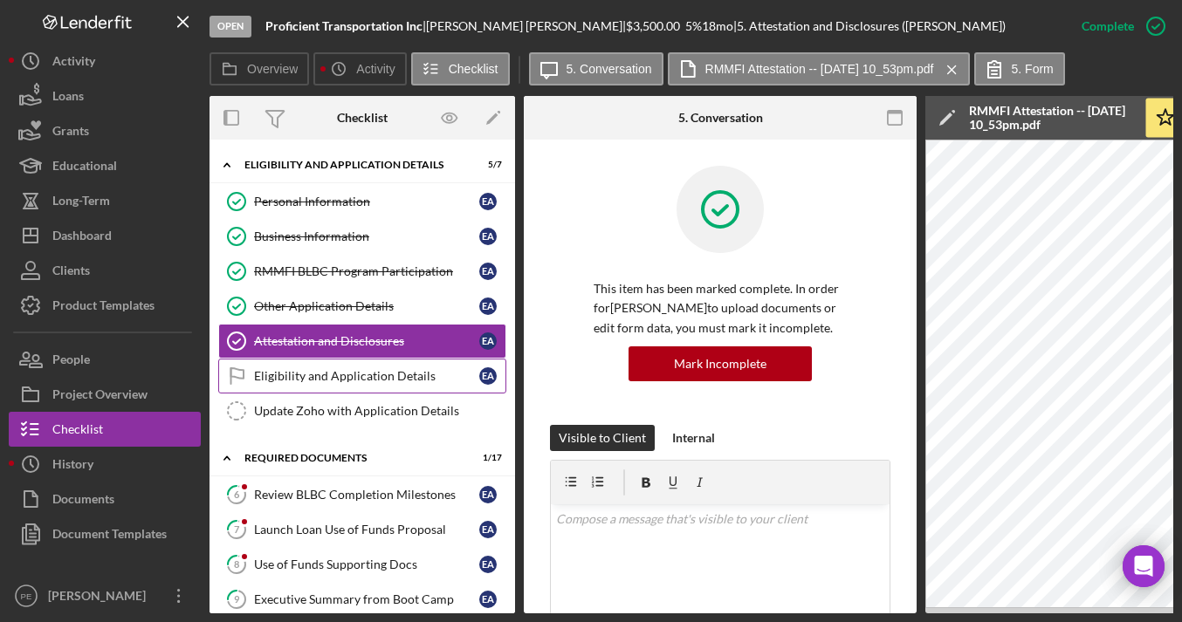
click at [359, 381] on div "Eligibility and Application Details" at bounding box center [366, 376] width 225 height 14
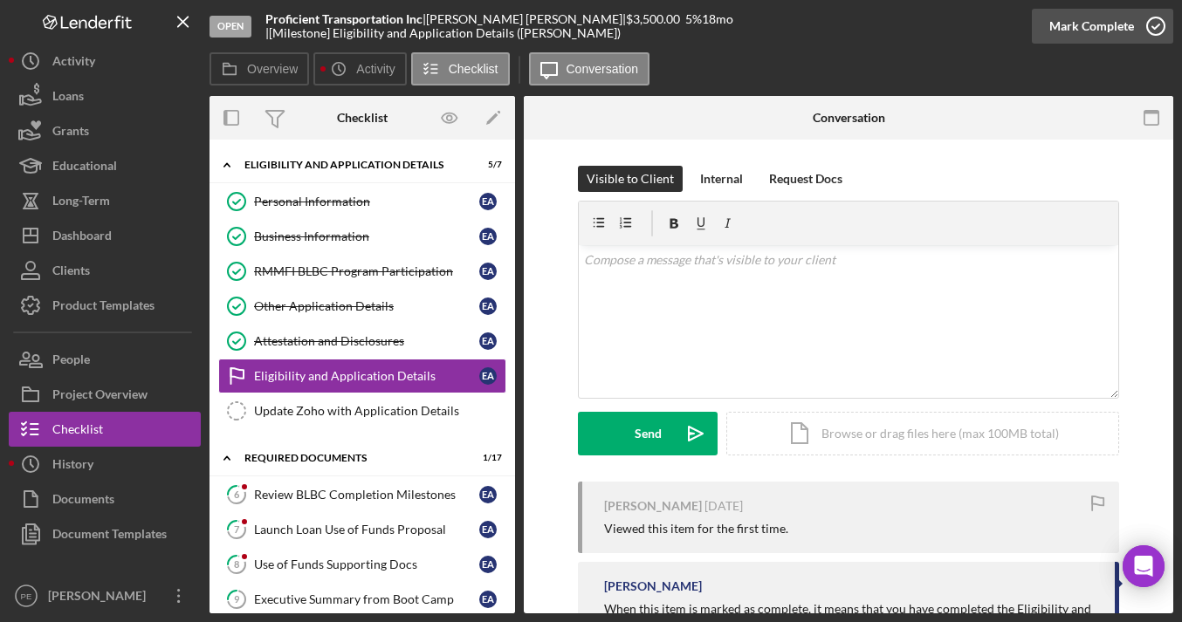
click at [1109, 30] on div "Mark Complete" at bounding box center [1091, 26] width 85 height 35
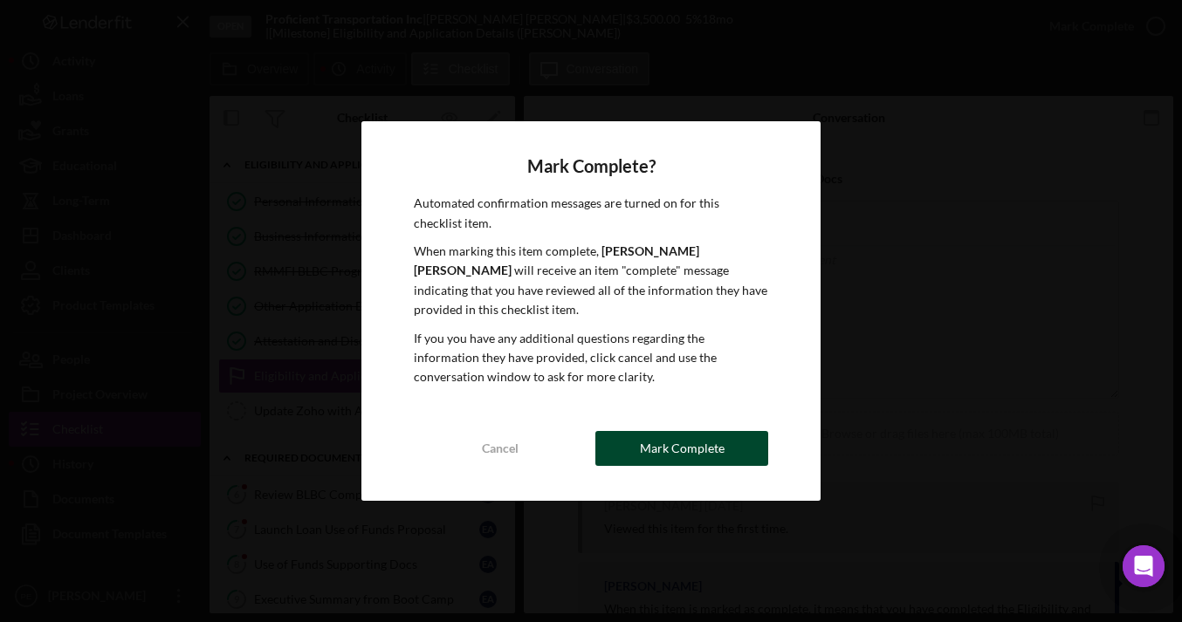
click at [648, 435] on div "Mark Complete" at bounding box center [682, 448] width 85 height 35
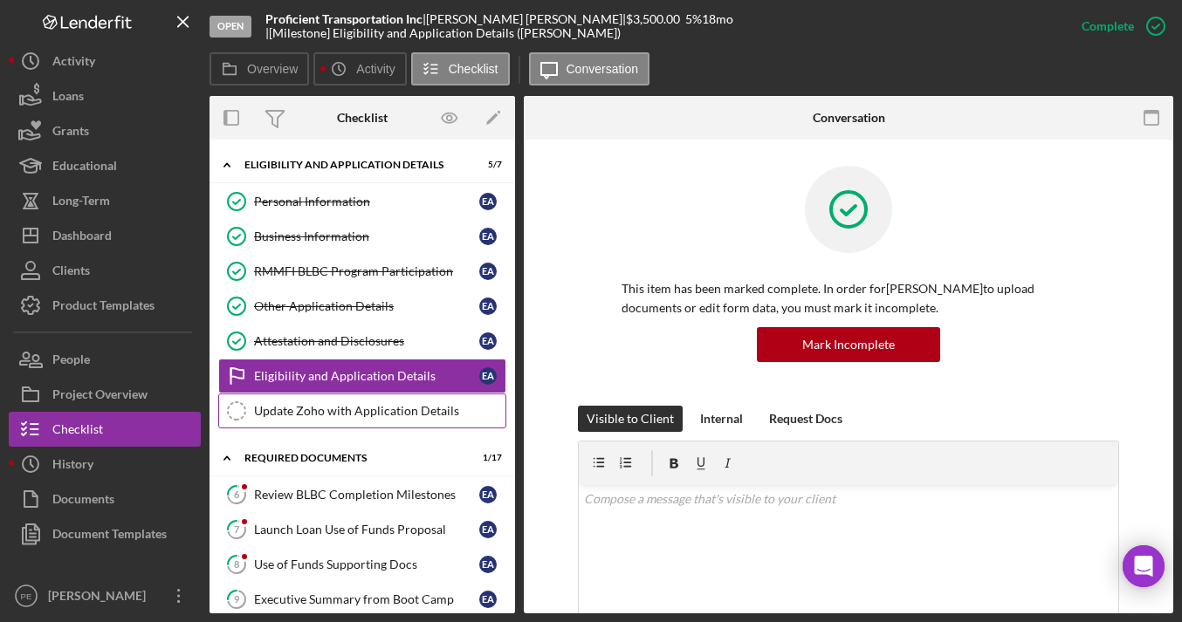
click at [310, 416] on div "Update Zoho with Application Details" at bounding box center [379, 411] width 251 height 14
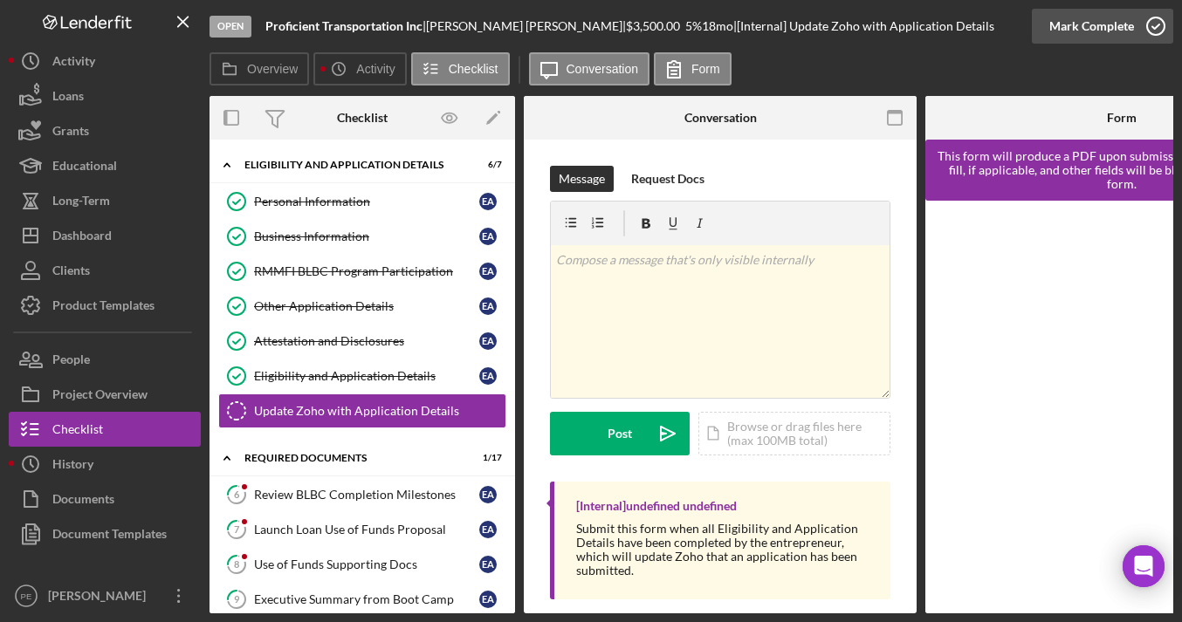
click at [1090, 22] on div "Mark Complete" at bounding box center [1091, 26] width 85 height 35
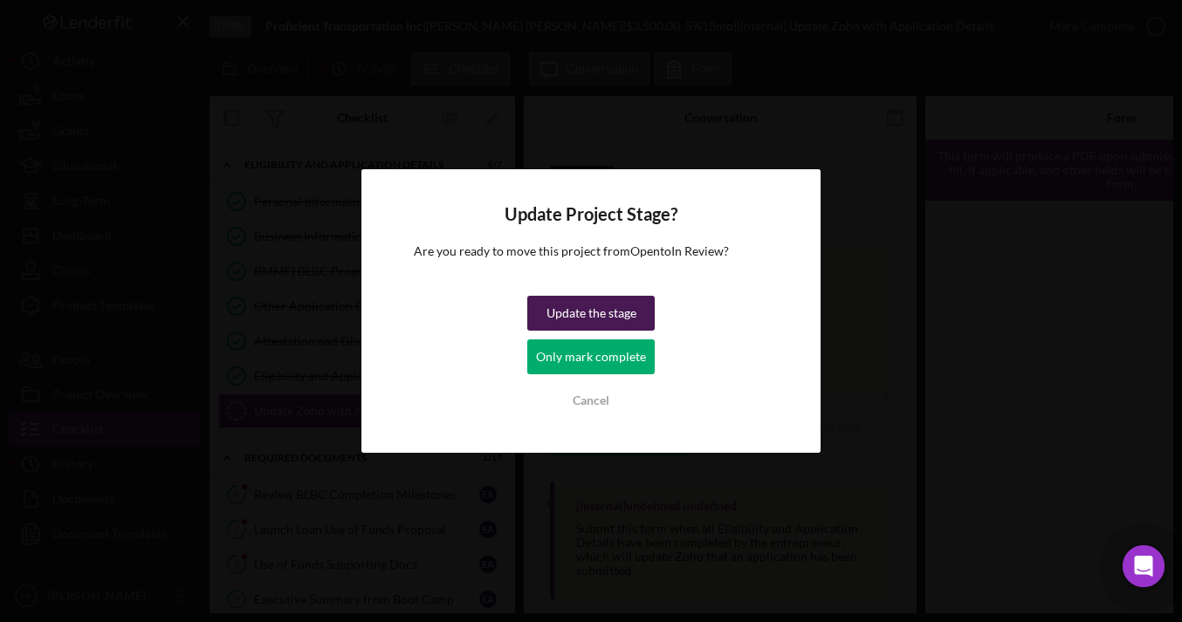
click at [632, 314] on div "Update the stage" at bounding box center [591, 313] width 90 height 35
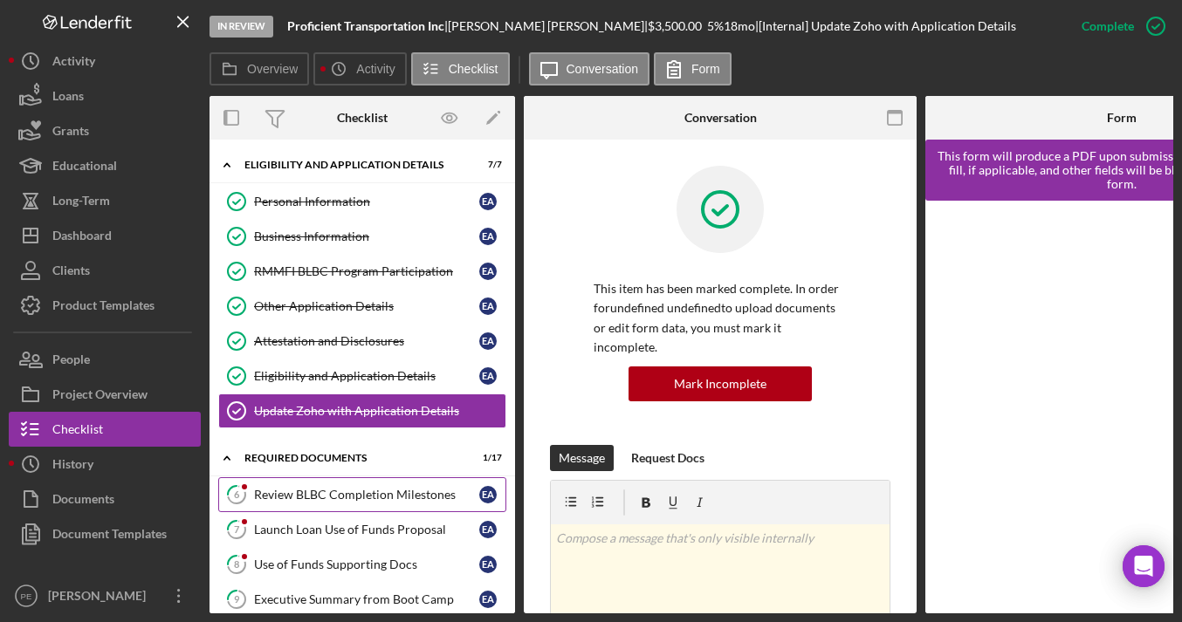
click at [311, 499] on div "Review BLBC Completion Milestones" at bounding box center [366, 495] width 225 height 14
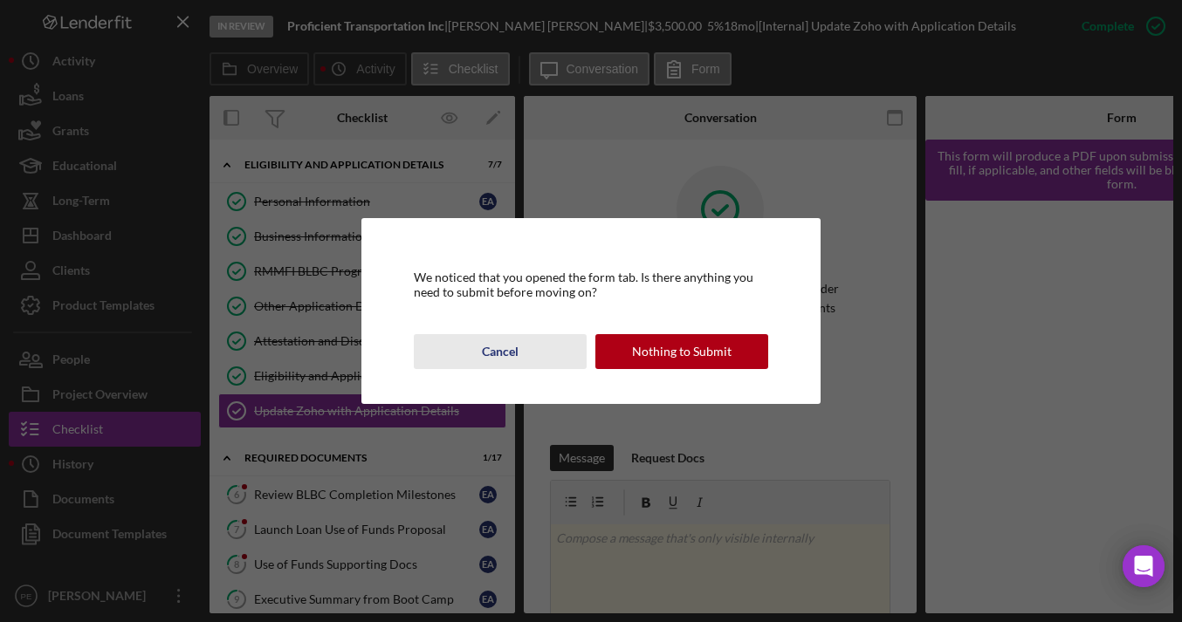
click at [515, 348] on div "Cancel" at bounding box center [500, 351] width 37 height 35
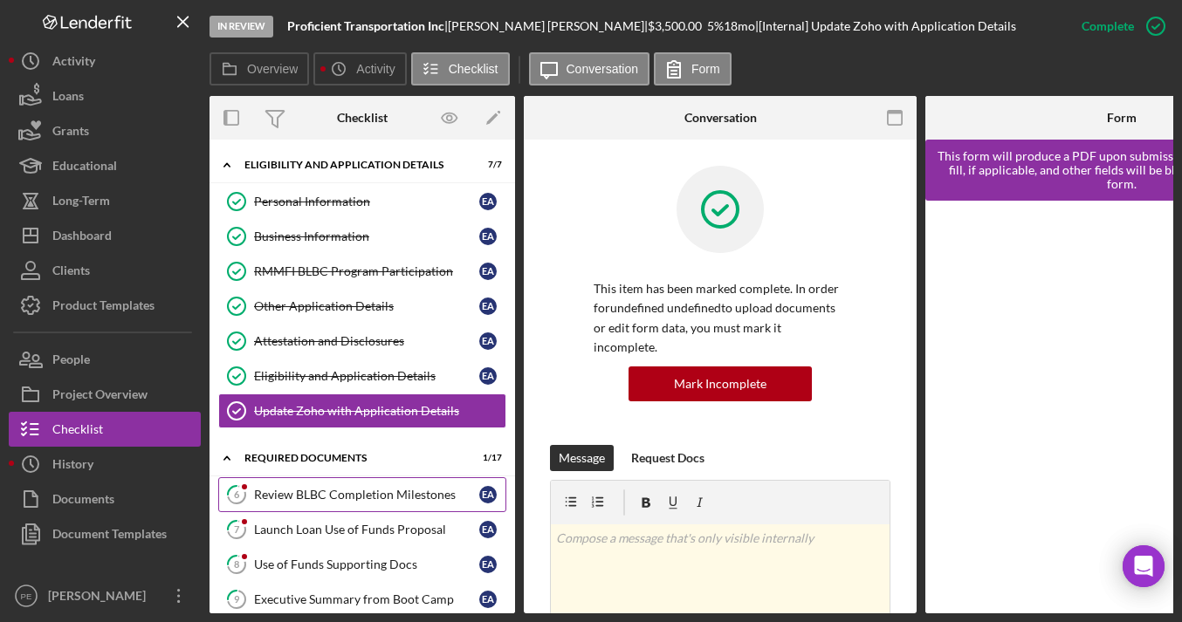
click at [288, 501] on div "Review BLBC Completion Milestones" at bounding box center [366, 495] width 225 height 14
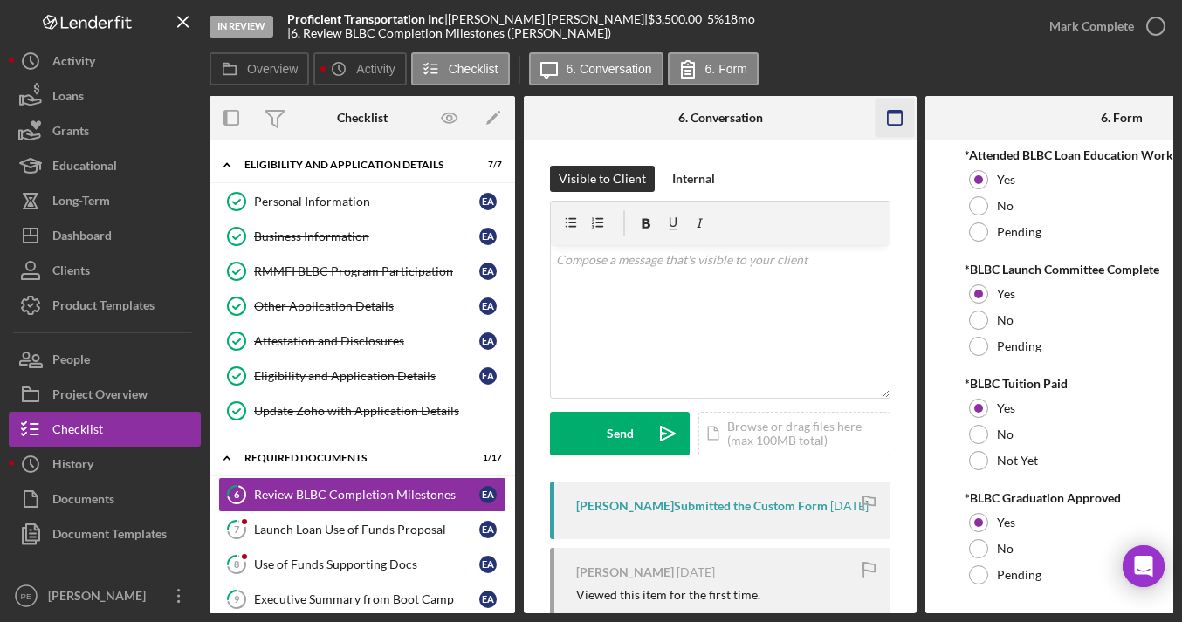
click at [904, 122] on icon "button" at bounding box center [895, 118] width 39 height 39
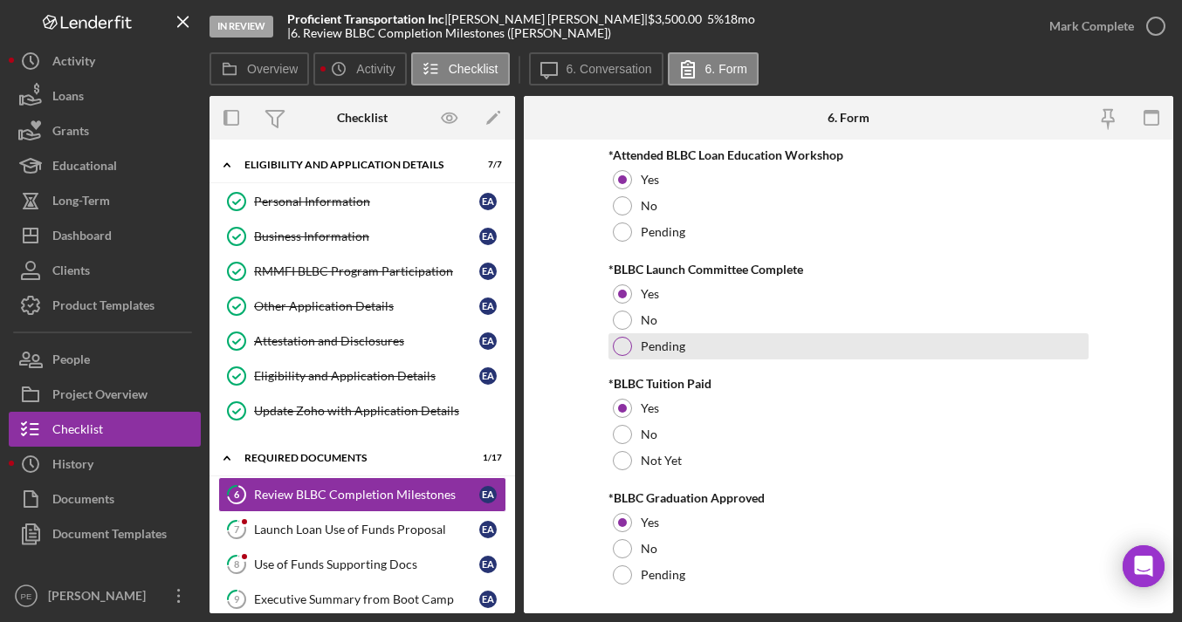
scroll to position [38, 0]
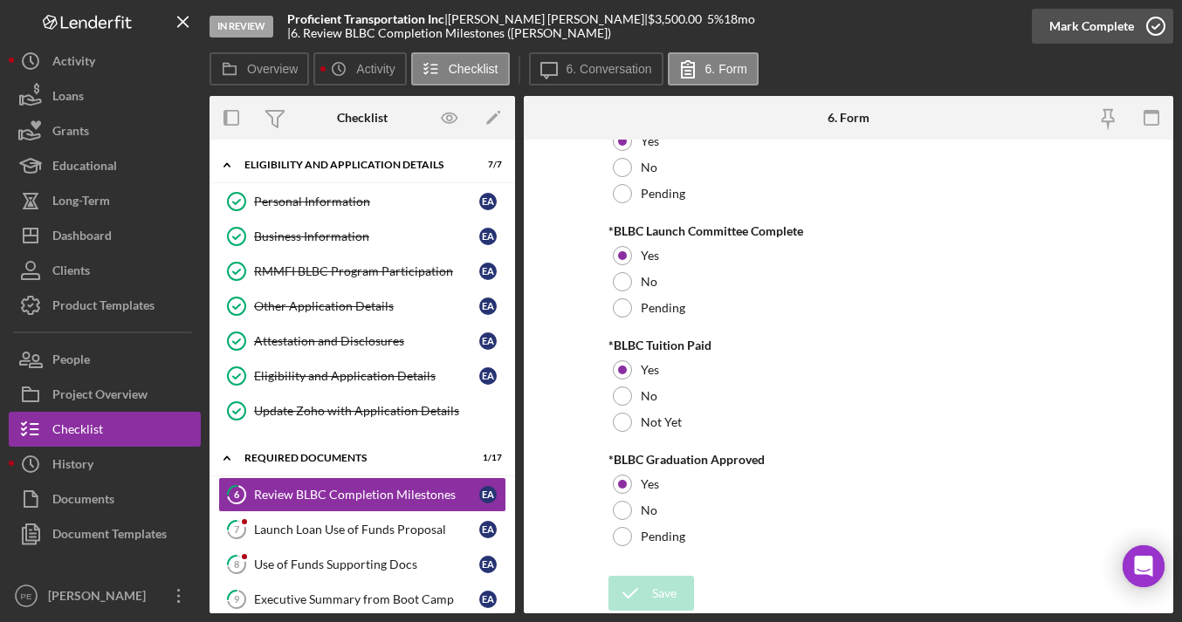
click at [1078, 32] on div "Mark Complete" at bounding box center [1091, 26] width 85 height 35
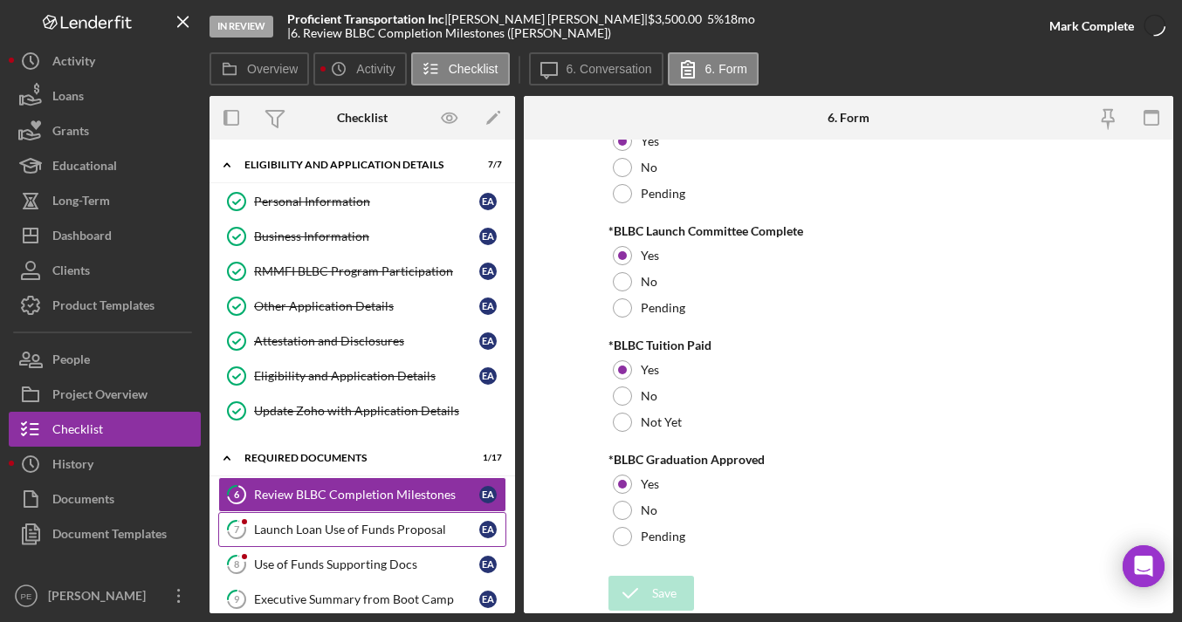
scroll to position [108, 0]
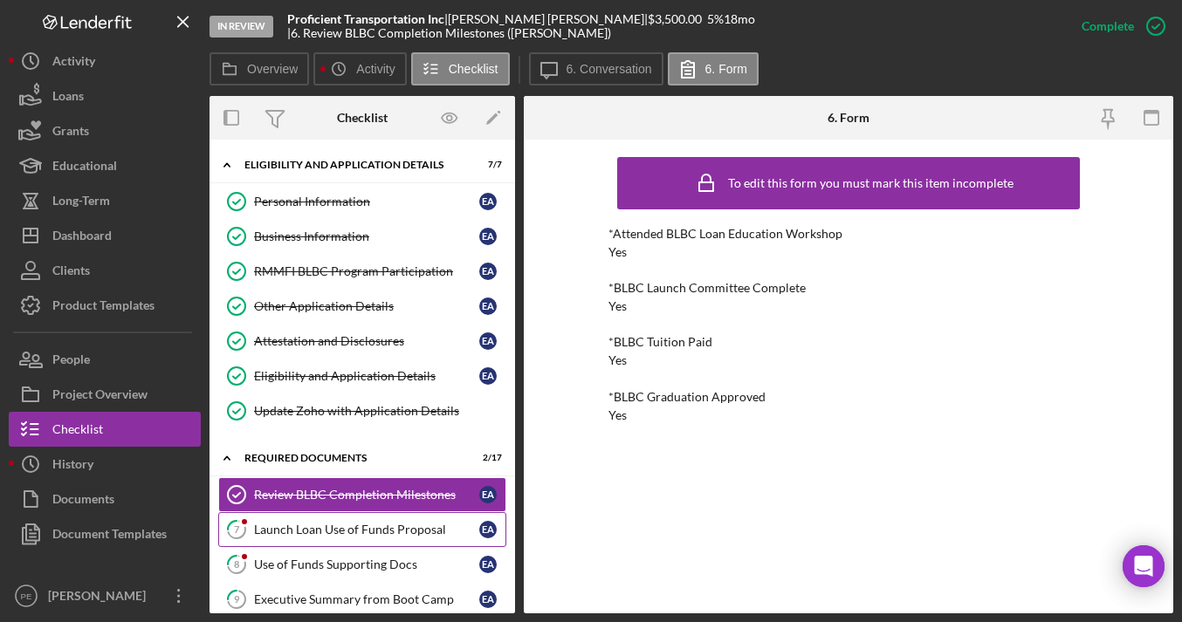
click at [319, 532] on div "Launch Loan Use of Funds Proposal" at bounding box center [366, 530] width 225 height 14
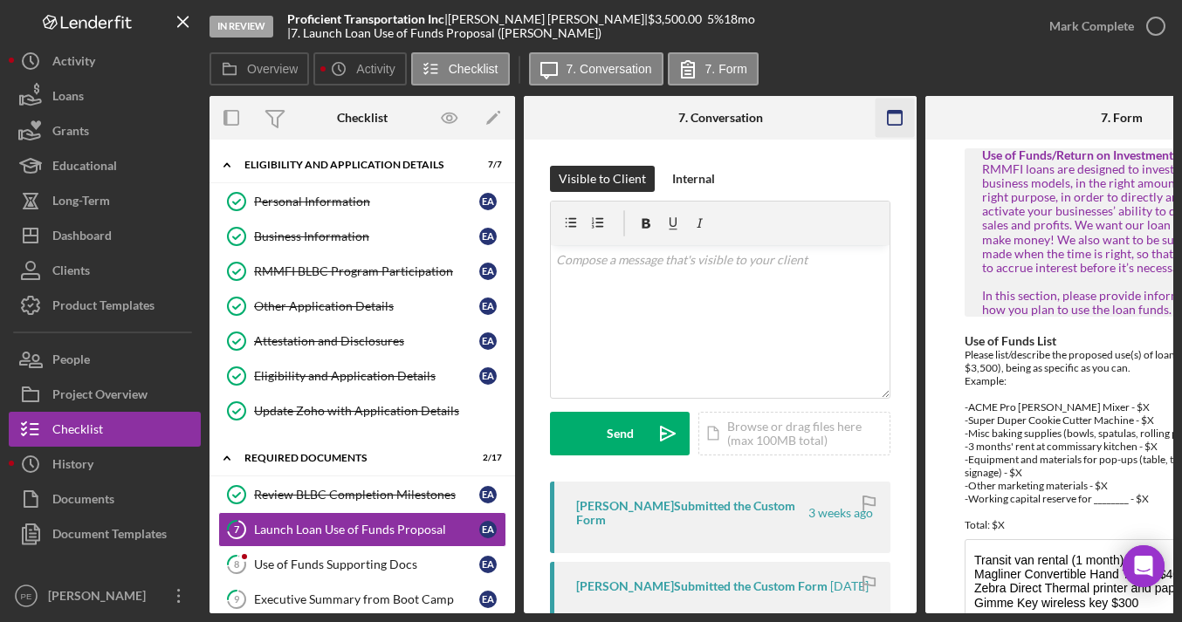
click at [903, 120] on icon "button" at bounding box center [895, 118] width 39 height 39
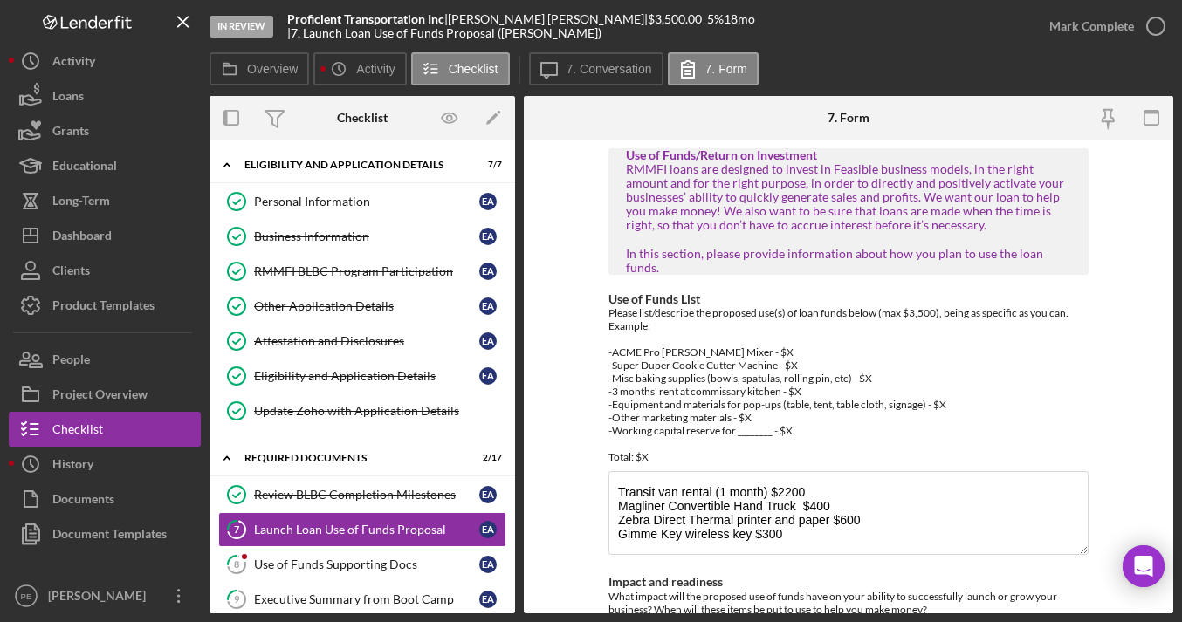
drag, startPoint x: 564, startPoint y: 26, endPoint x: 287, endPoint y: 23, distance: 276.7
click at [287, 23] on div "Proficient Transportation Inc | Eloy Archuleta JR | $3,500.00 5 % 18 mo | 7. La…" at bounding box center [659, 26] width 745 height 28
copy div "Proficient Transportation Inc | Eloy Archuleta JR |"
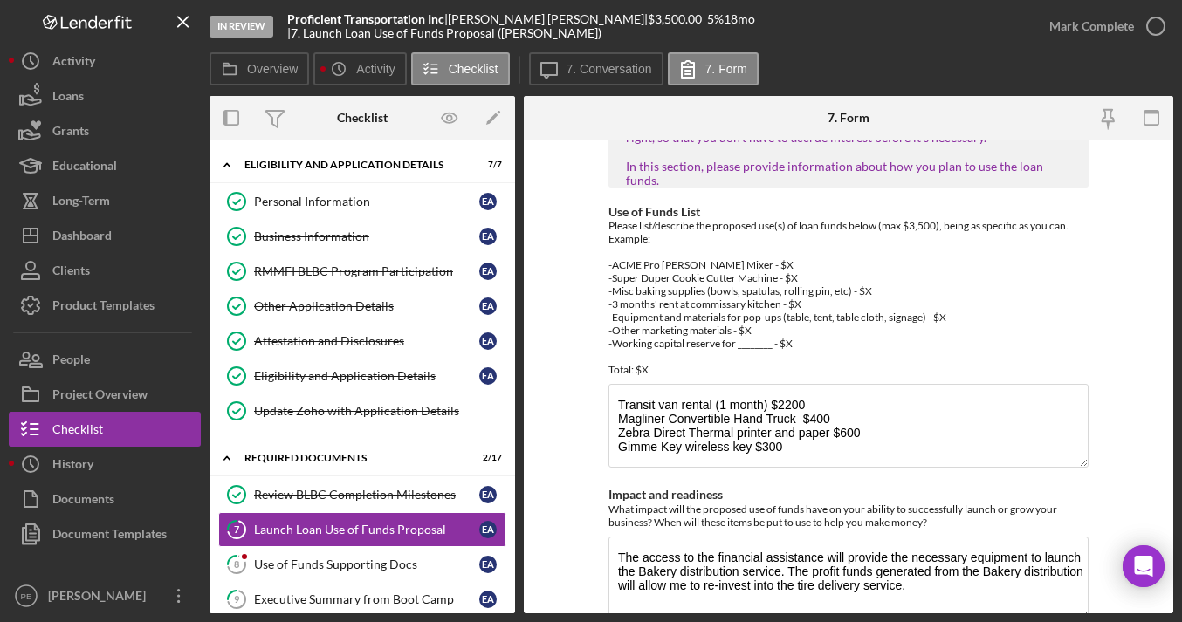
scroll to position [93, 0]
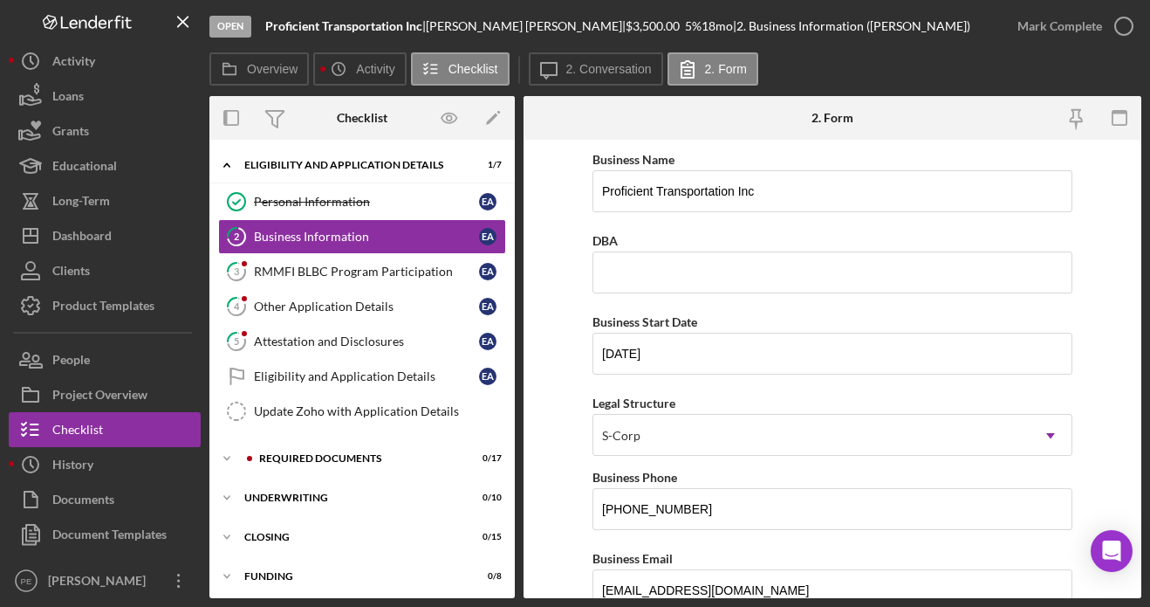
scroll to position [3, 0]
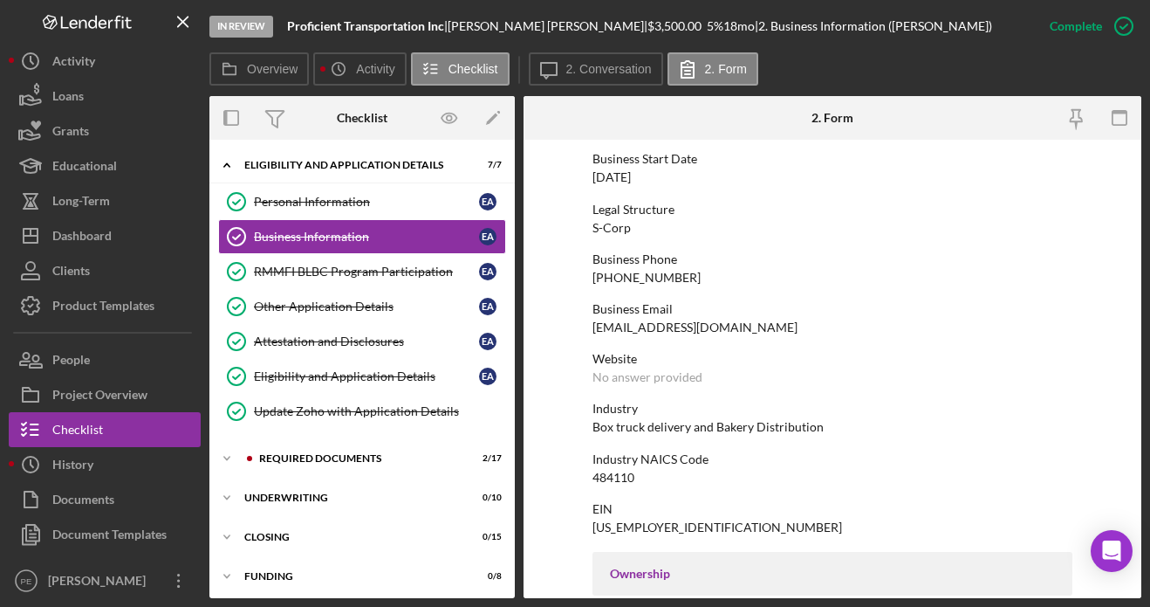
scroll to position [177, 0]
click at [293, 452] on div "Icon/Expander Required Documents 2 / 17" at bounding box center [362, 458] width 306 height 35
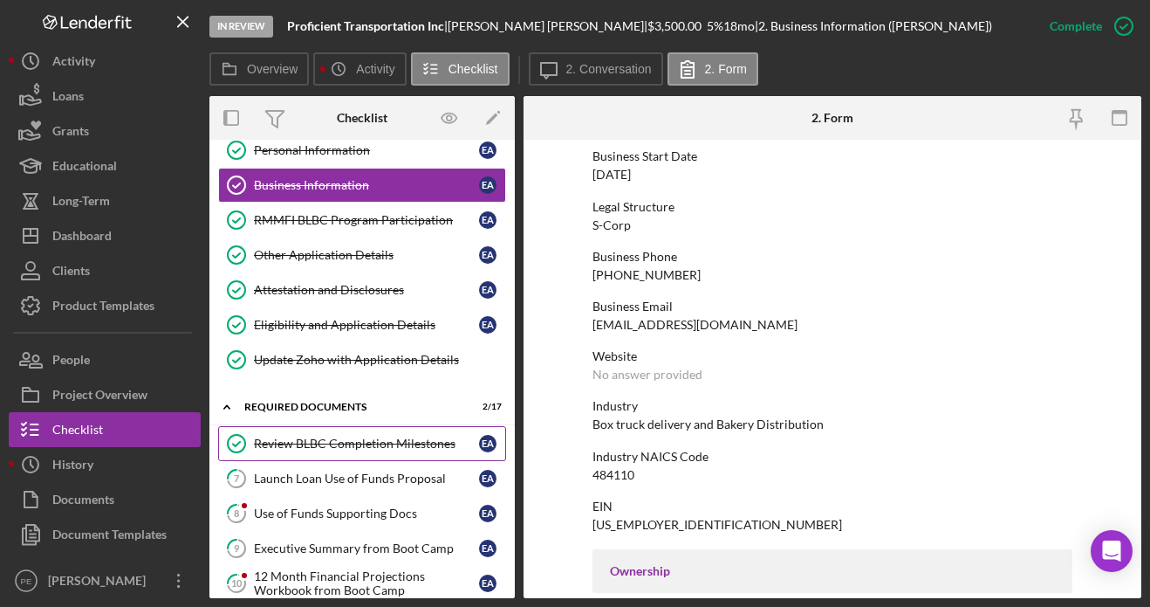
scroll to position [60, 0]
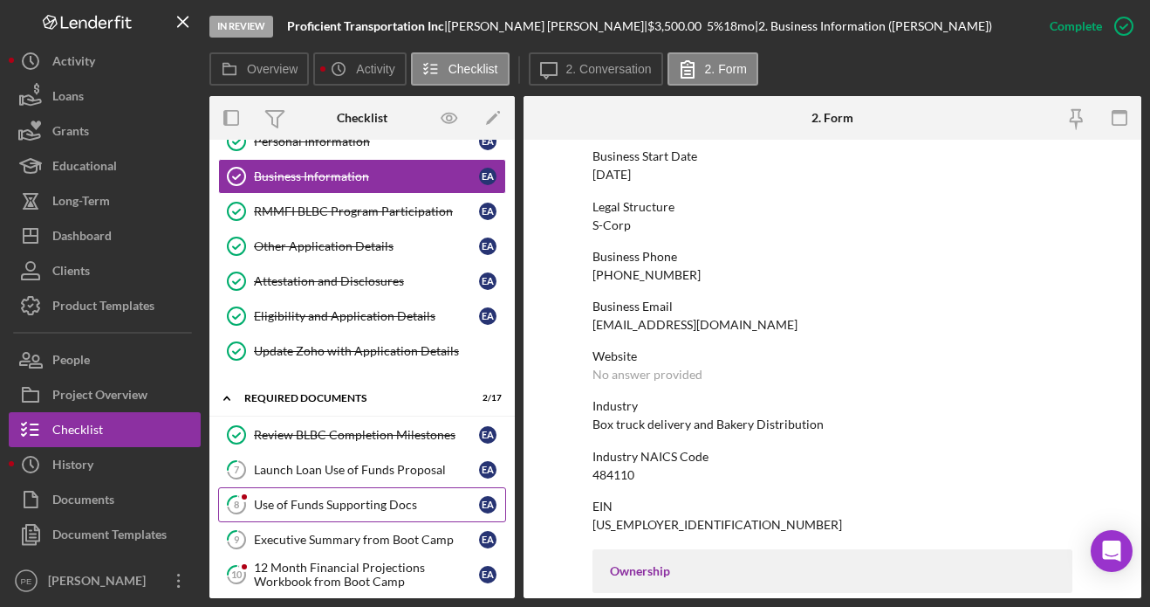
click at [381, 498] on div "Use of Funds Supporting Docs" at bounding box center [366, 505] width 225 height 14
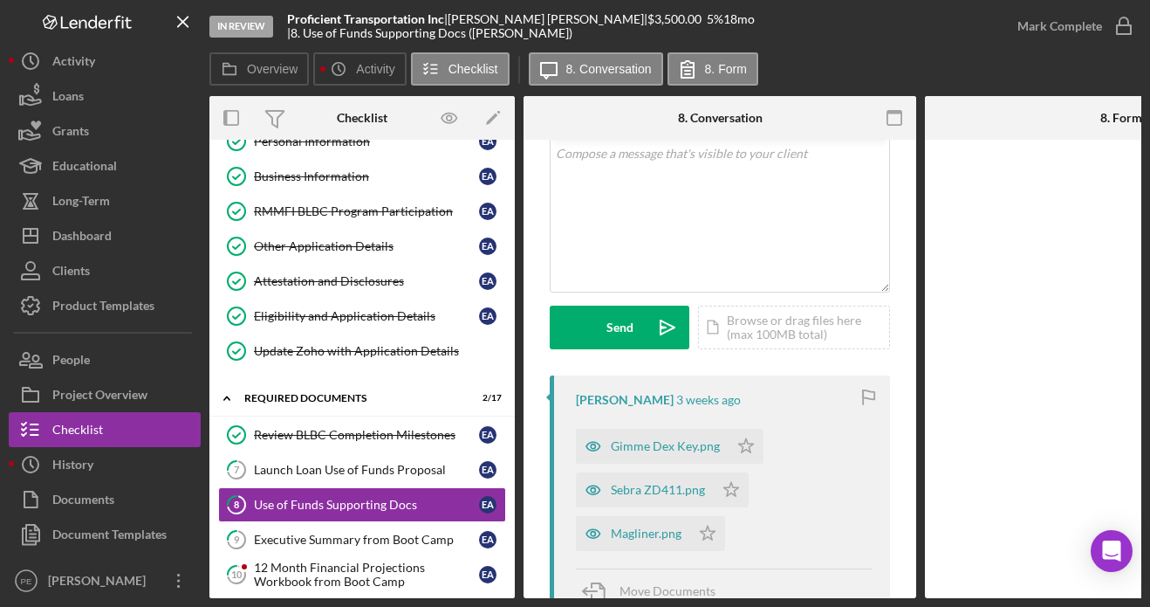
scroll to position [114, 0]
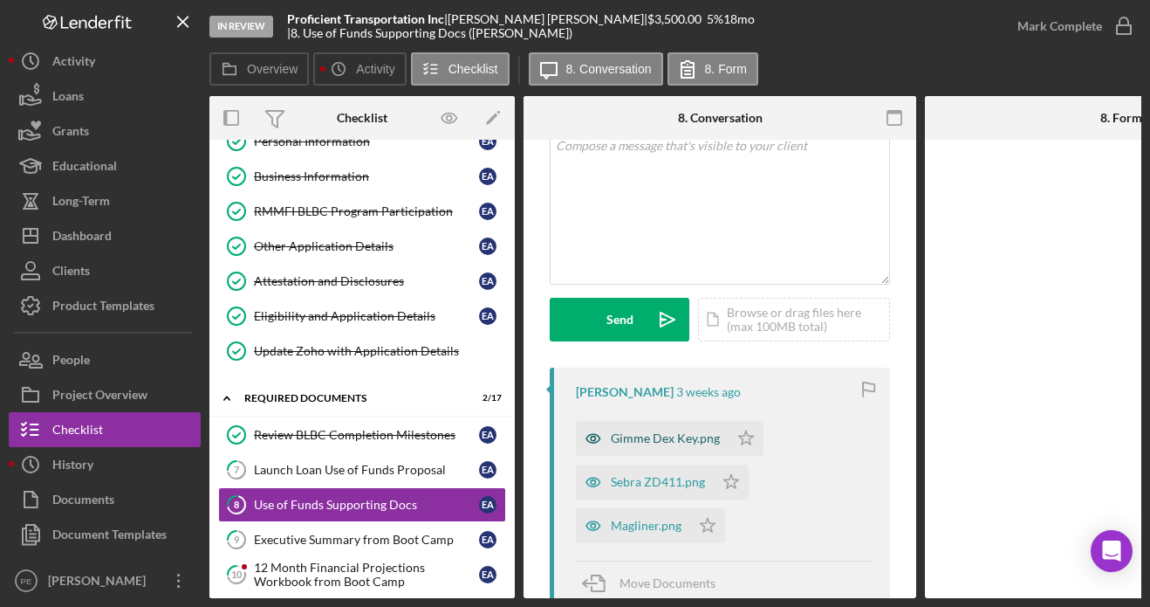
click at [649, 438] on div "Gimme Dex Key.png" at bounding box center [665, 438] width 109 height 14
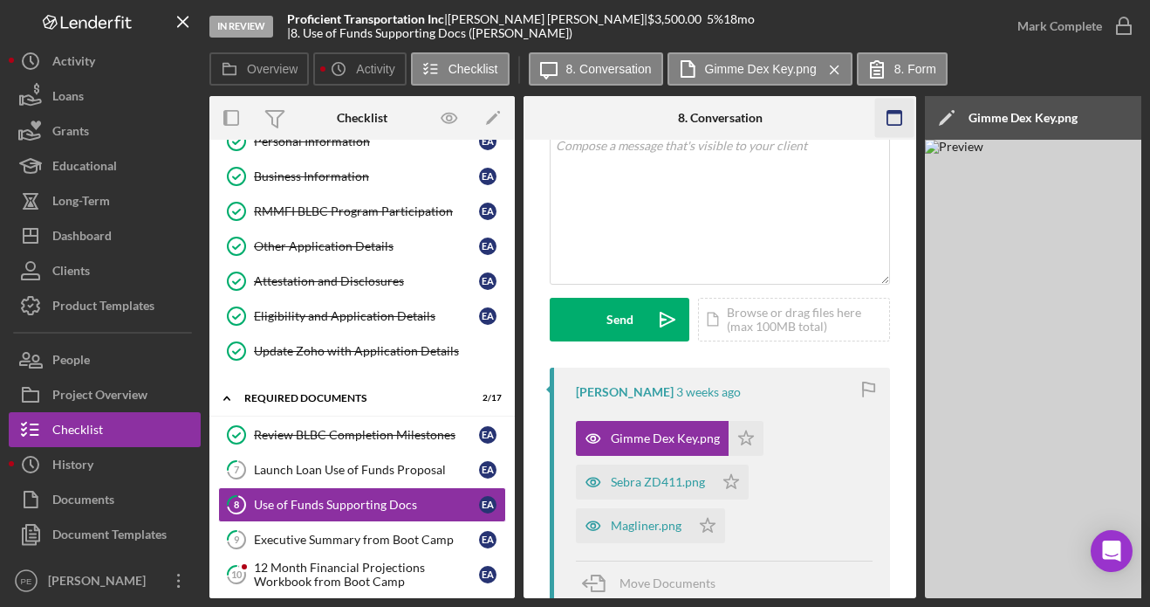
click at [893, 120] on icon "button" at bounding box center [895, 118] width 39 height 39
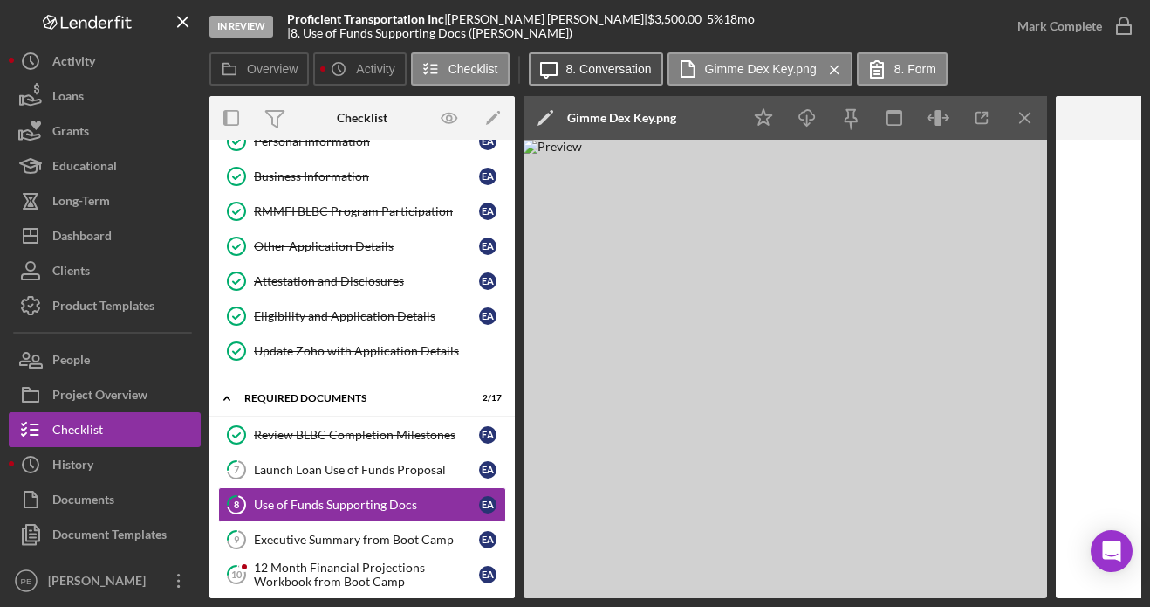
click at [635, 72] on label "8. Conversation" at bounding box center [610, 69] width 86 height 14
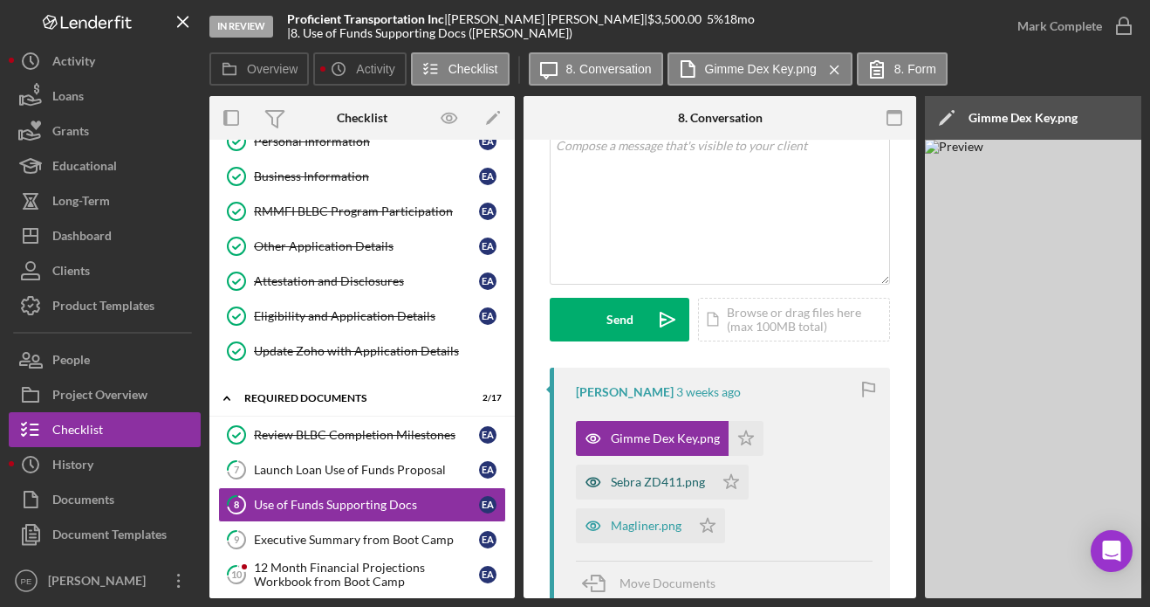
click at [659, 491] on div "Sebra ZD411.png" at bounding box center [645, 481] width 138 height 35
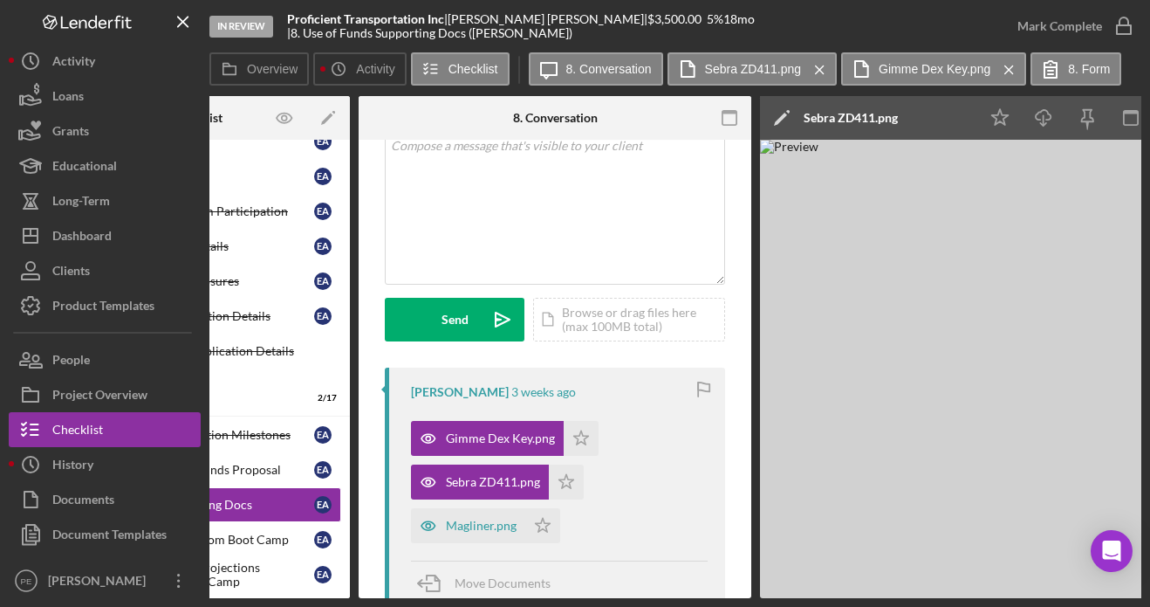
scroll to position [0, 0]
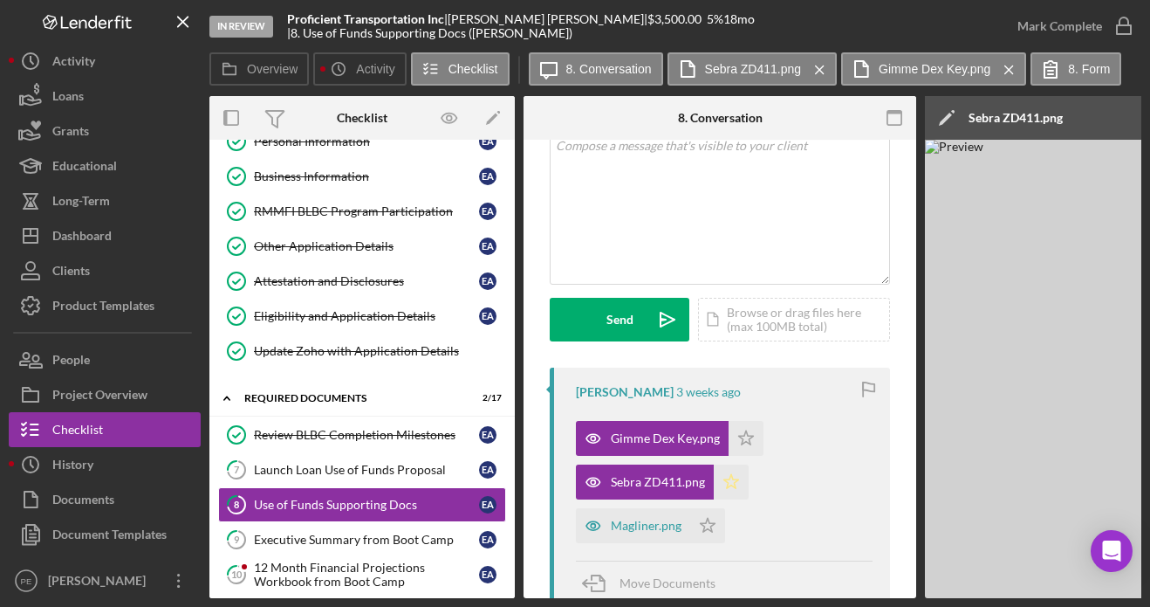
click at [738, 480] on icon "Icon/Star" at bounding box center [731, 481] width 35 height 35
click at [748, 428] on icon "Icon/Star" at bounding box center [746, 438] width 35 height 35
click at [668, 526] on div "Magliner.png" at bounding box center [646, 526] width 71 height 14
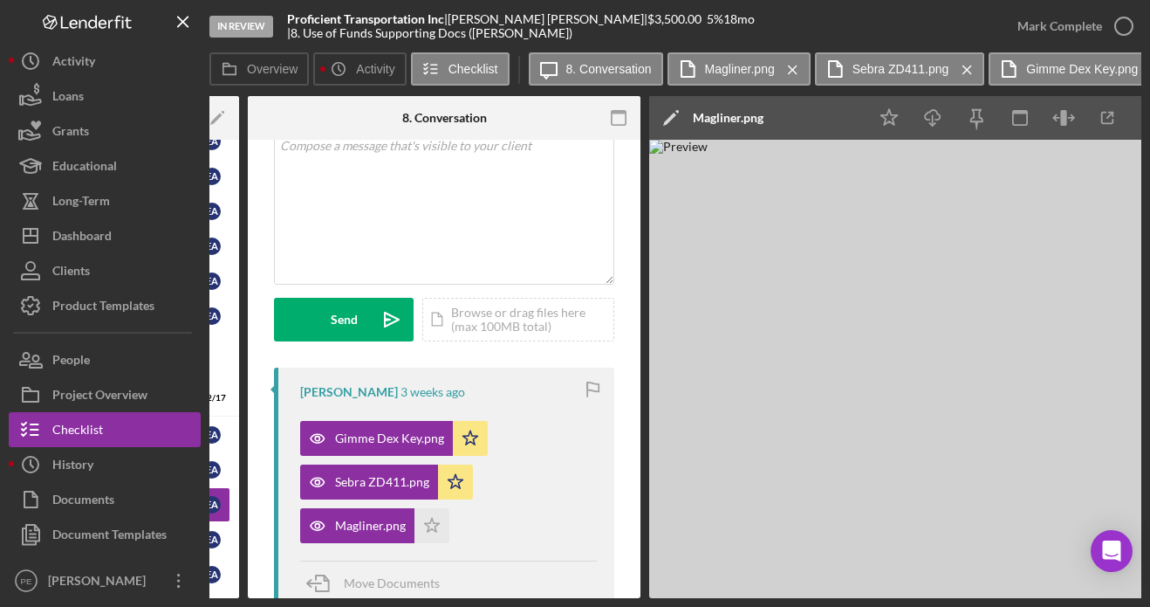
scroll to position [0, 283]
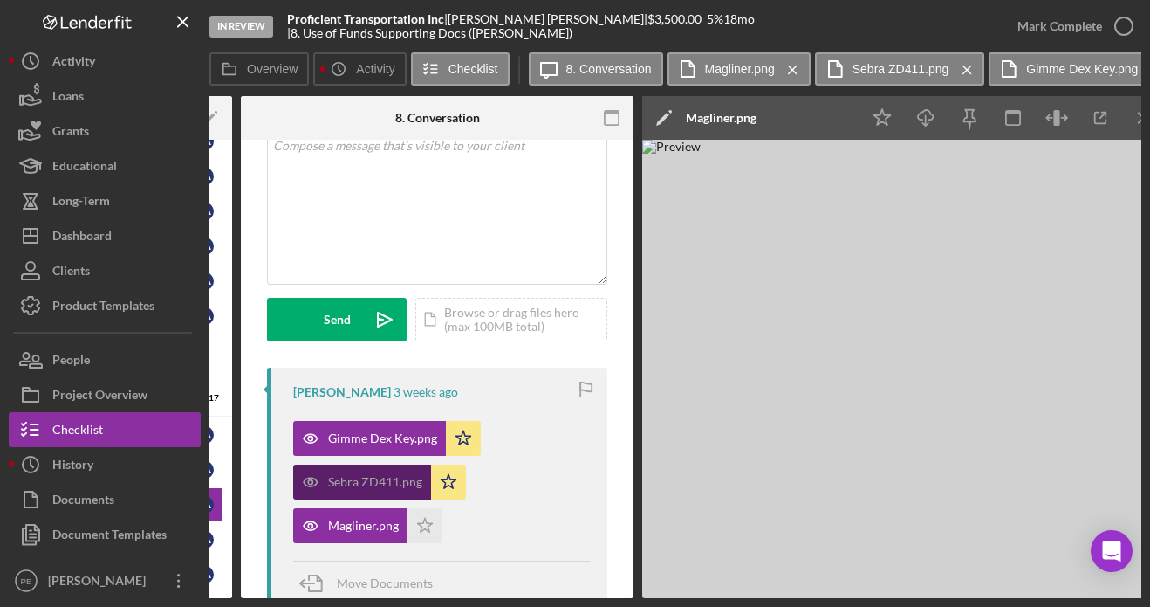
click at [395, 485] on div "Sebra ZD411.png" at bounding box center [375, 482] width 94 height 14
click at [426, 525] on icon "Icon/Star" at bounding box center [425, 525] width 35 height 35
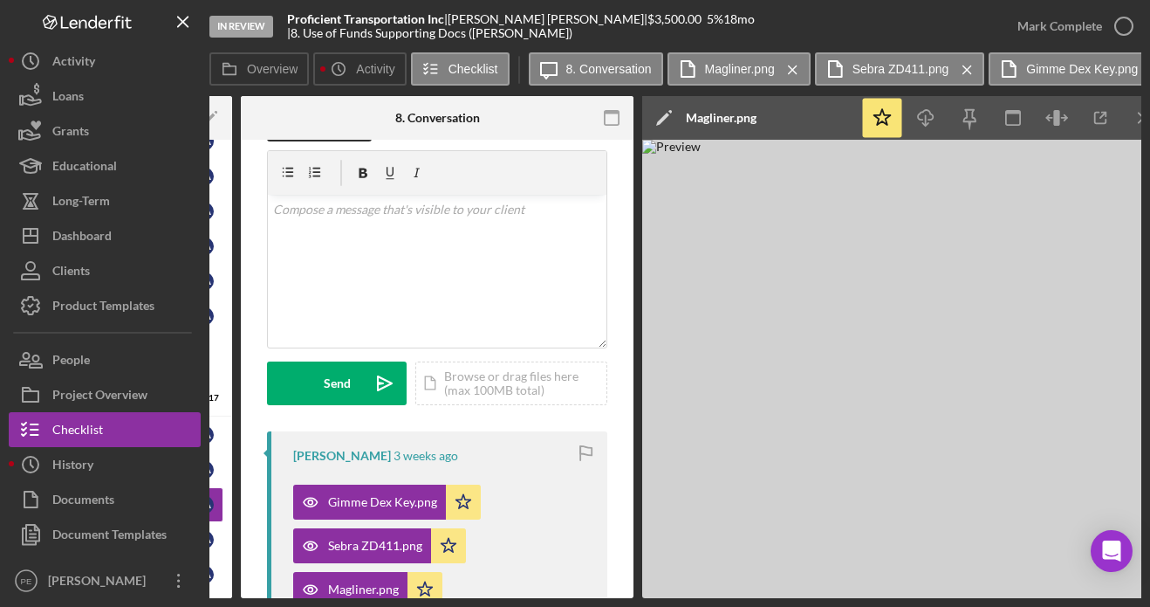
scroll to position [2, 0]
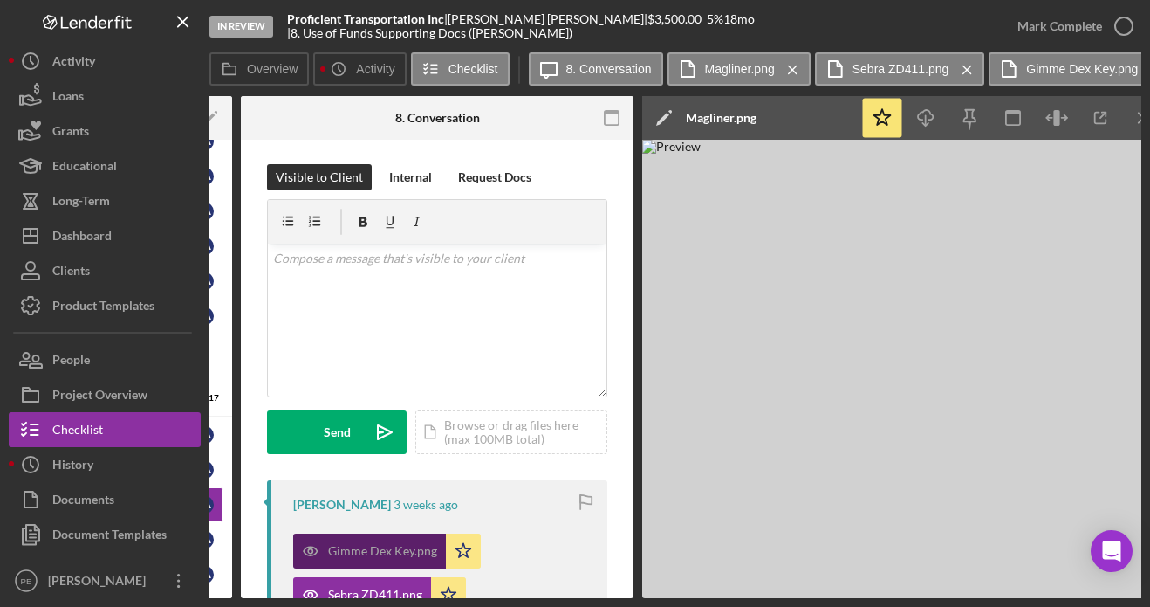
click at [376, 551] on div "Gimme Dex Key.png" at bounding box center [382, 551] width 109 height 14
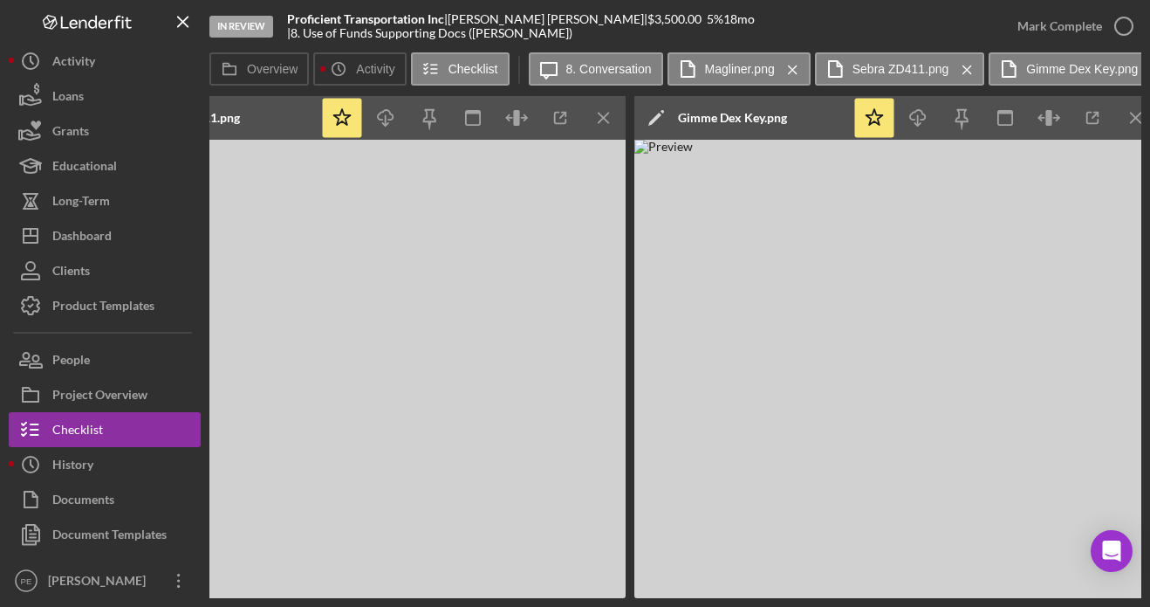
scroll to position [0, 1363]
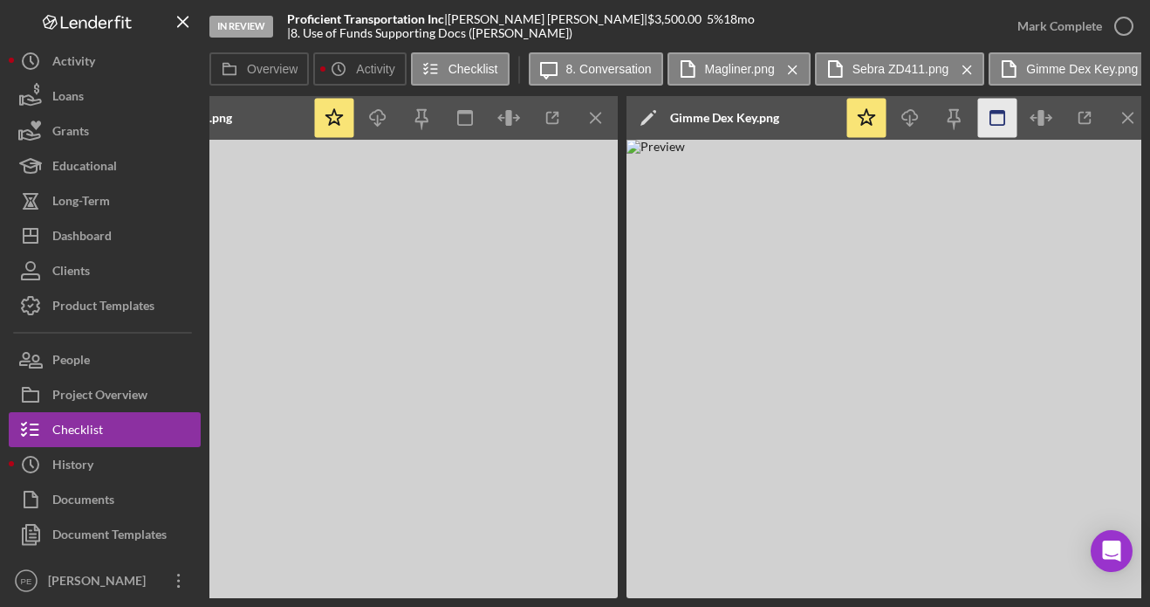
click at [996, 121] on icon "button" at bounding box center [998, 118] width 39 height 39
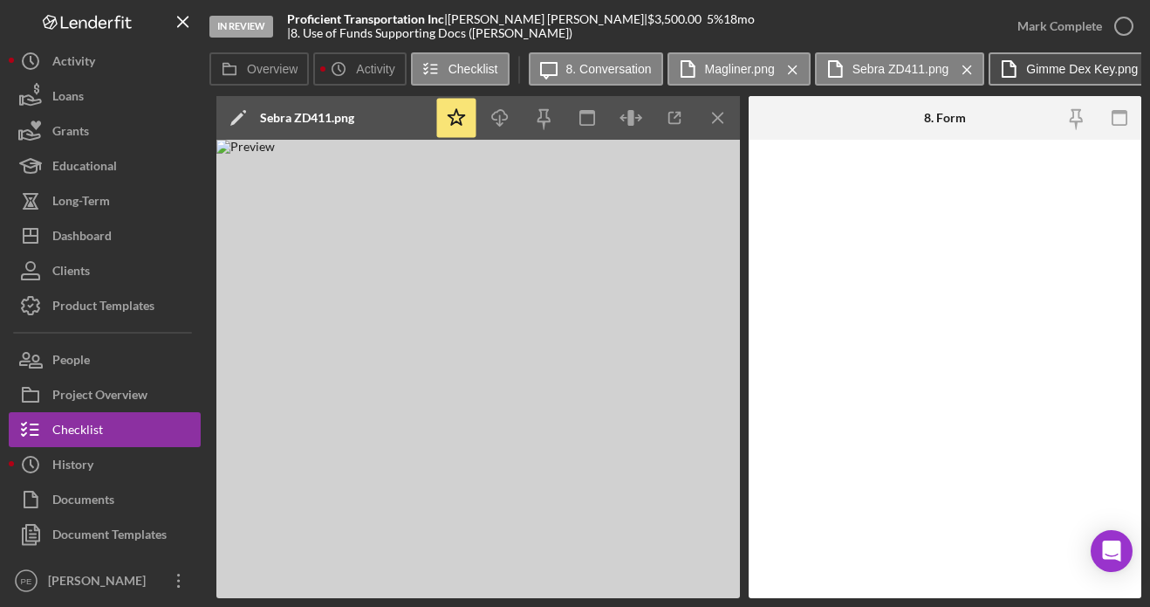
click at [1060, 74] on label "Gimme Dex Key.png" at bounding box center [1083, 69] width 112 height 14
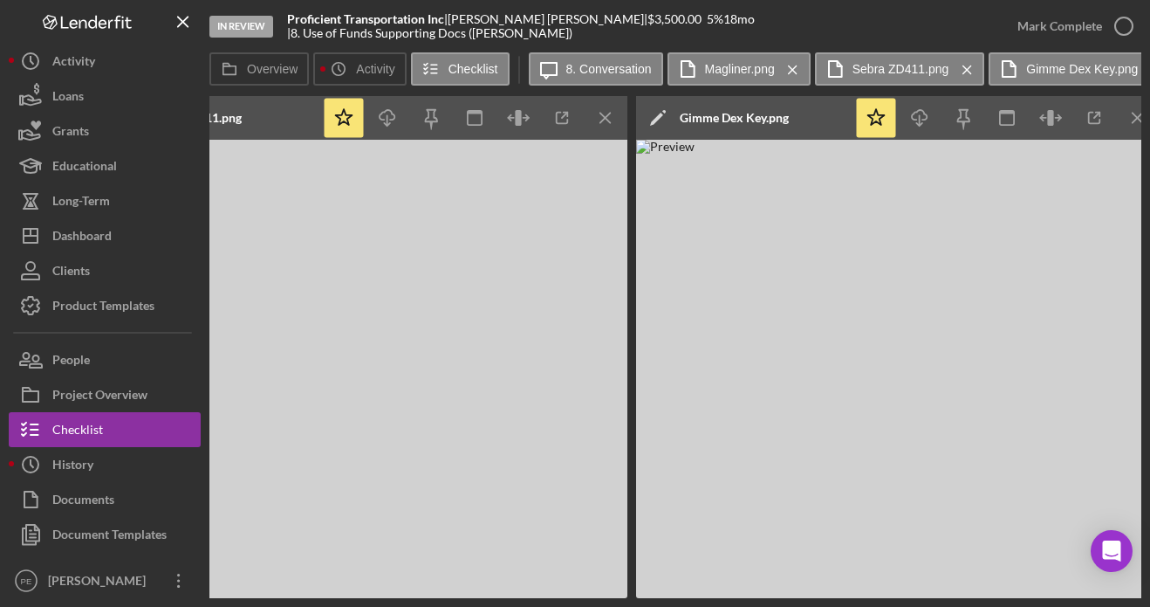
scroll to position [0, 1362]
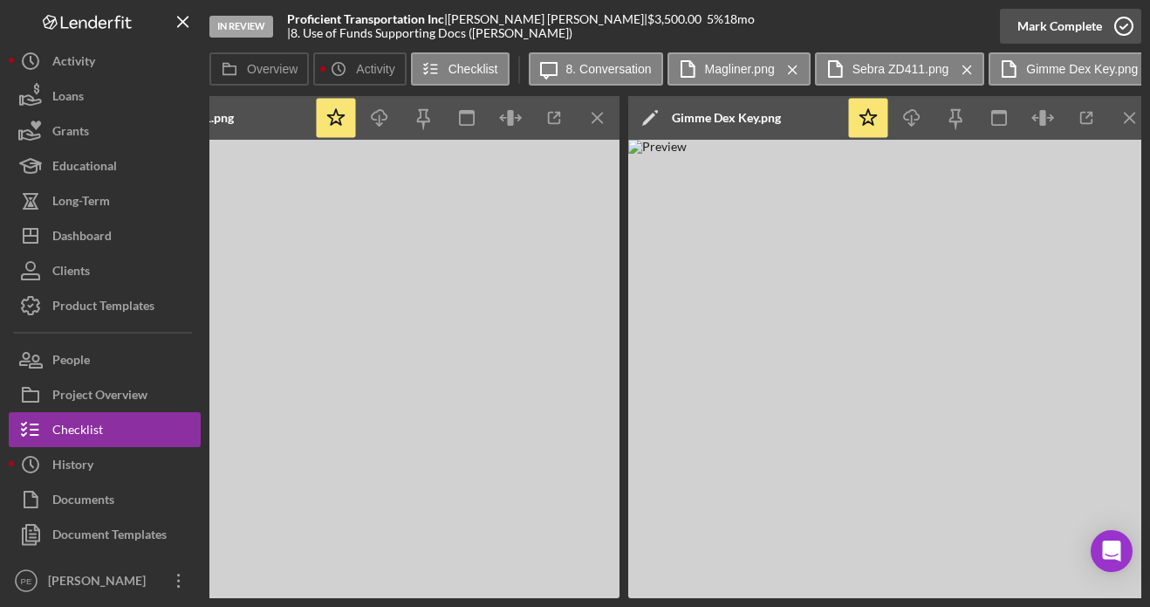
click at [1066, 34] on div "Mark Complete" at bounding box center [1060, 26] width 85 height 35
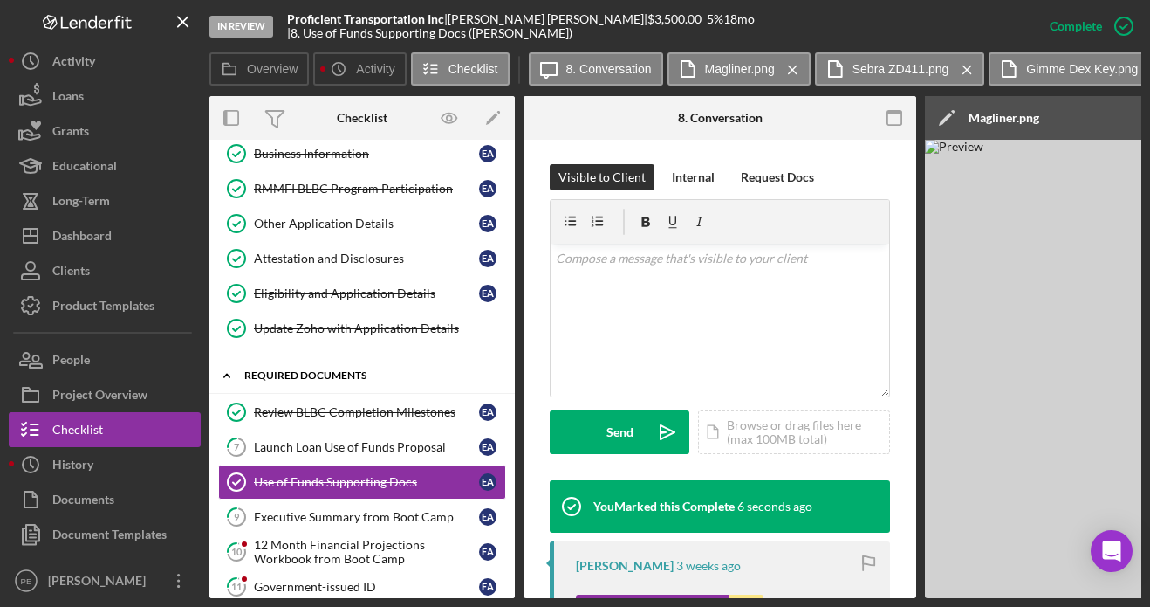
scroll to position [149, 0]
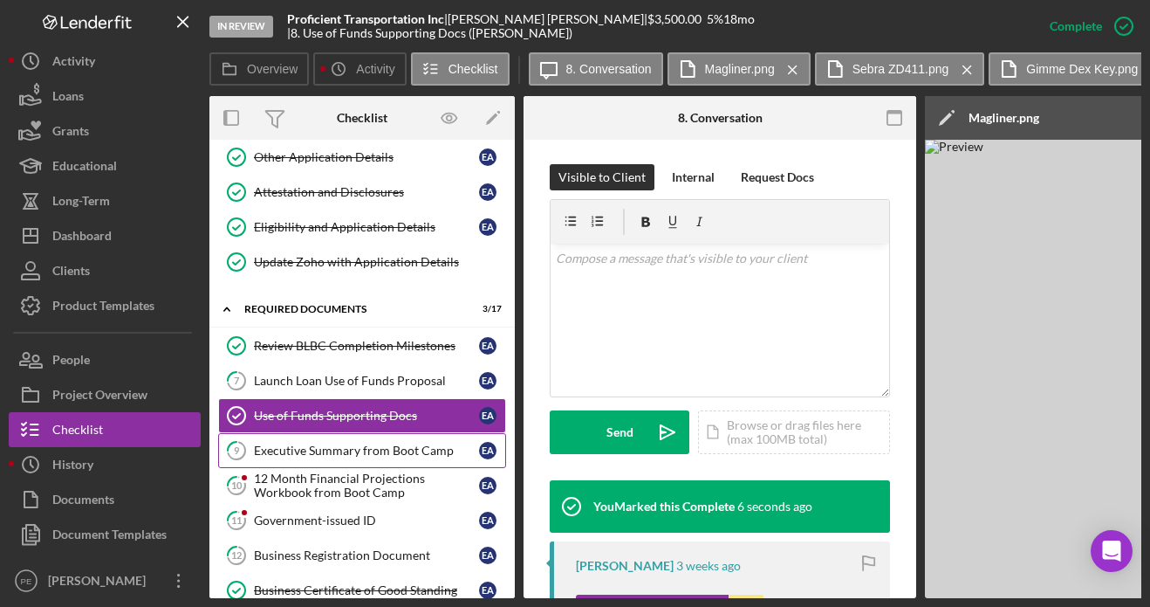
click at [381, 457] on link "9 Executive Summary from Boot Camp E A" at bounding box center [362, 450] width 288 height 35
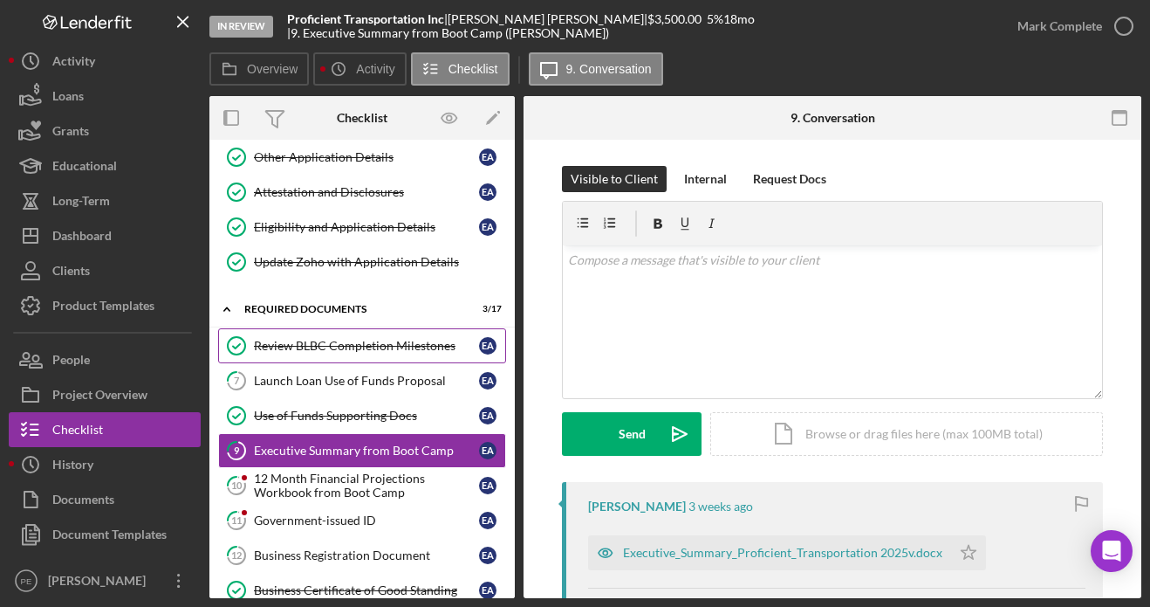
drag, startPoint x: 389, startPoint y: 374, endPoint x: 423, endPoint y: 347, distance: 43.5
click at [389, 374] on div "Launch Loan Use of Funds Proposal" at bounding box center [366, 381] width 225 height 14
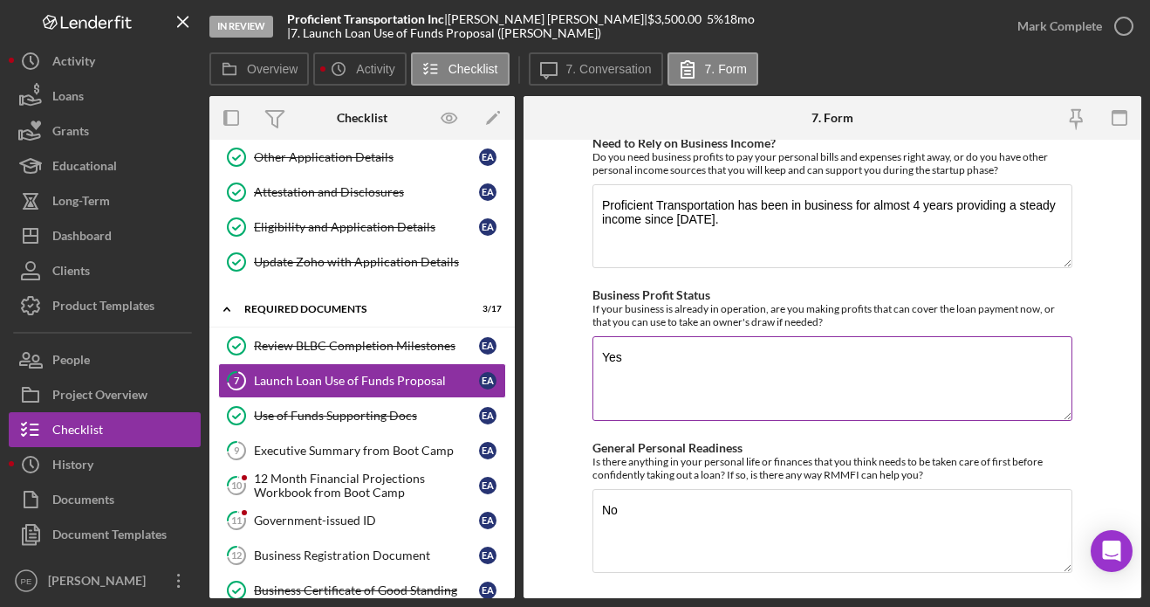
scroll to position [2028, 0]
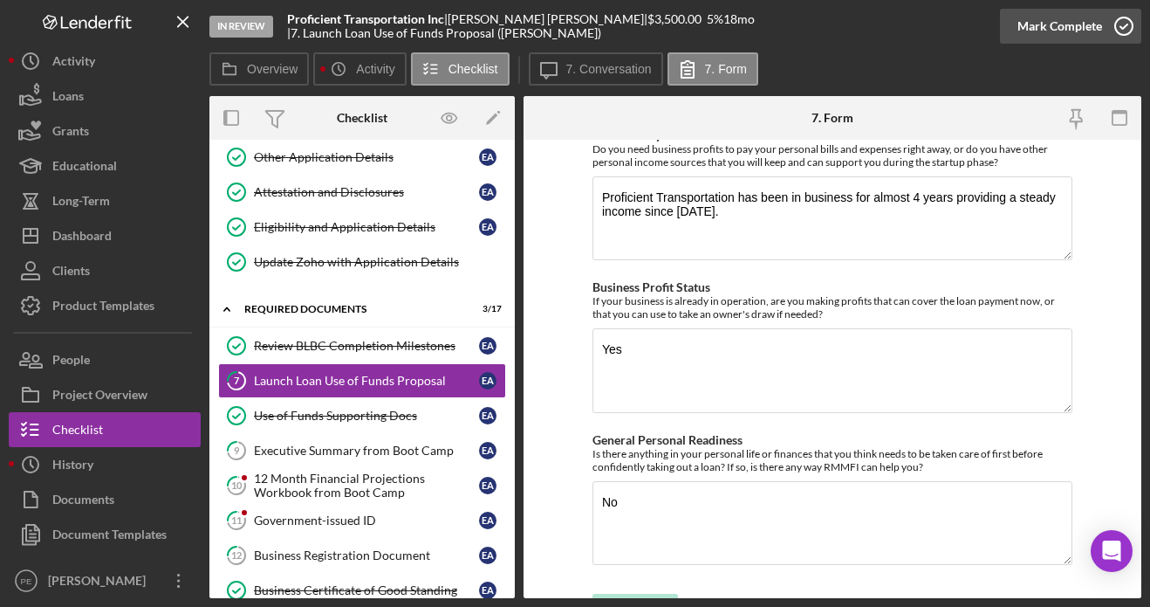
click at [1055, 26] on div "Mark Complete" at bounding box center [1060, 26] width 85 height 35
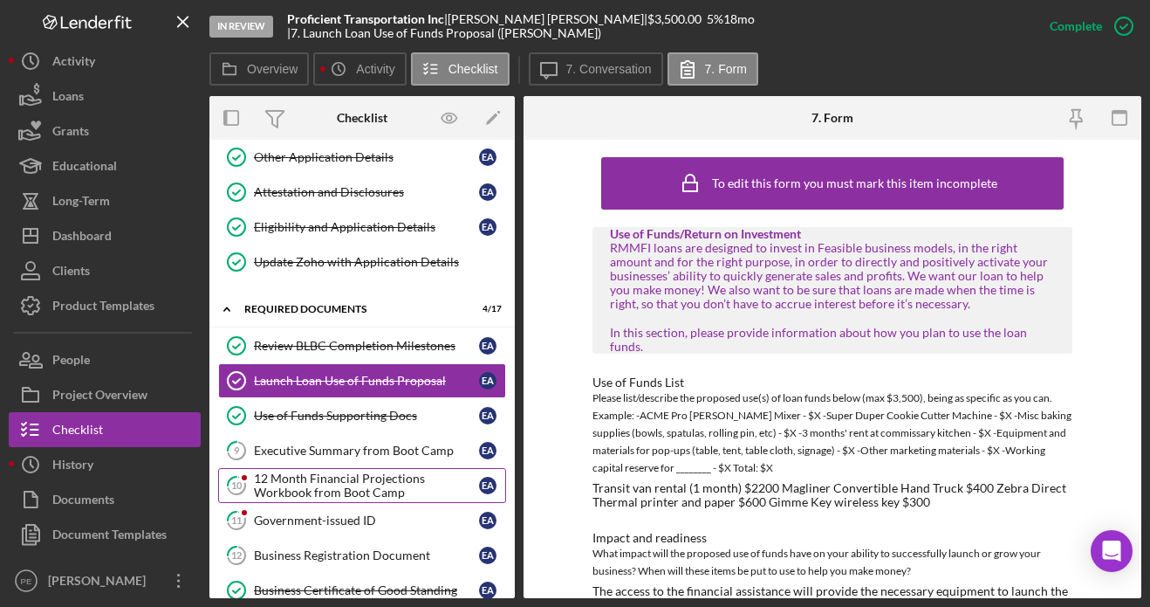
click at [312, 473] on div "12 Month Financial Projections Workbook from Boot Camp" at bounding box center [366, 485] width 225 height 28
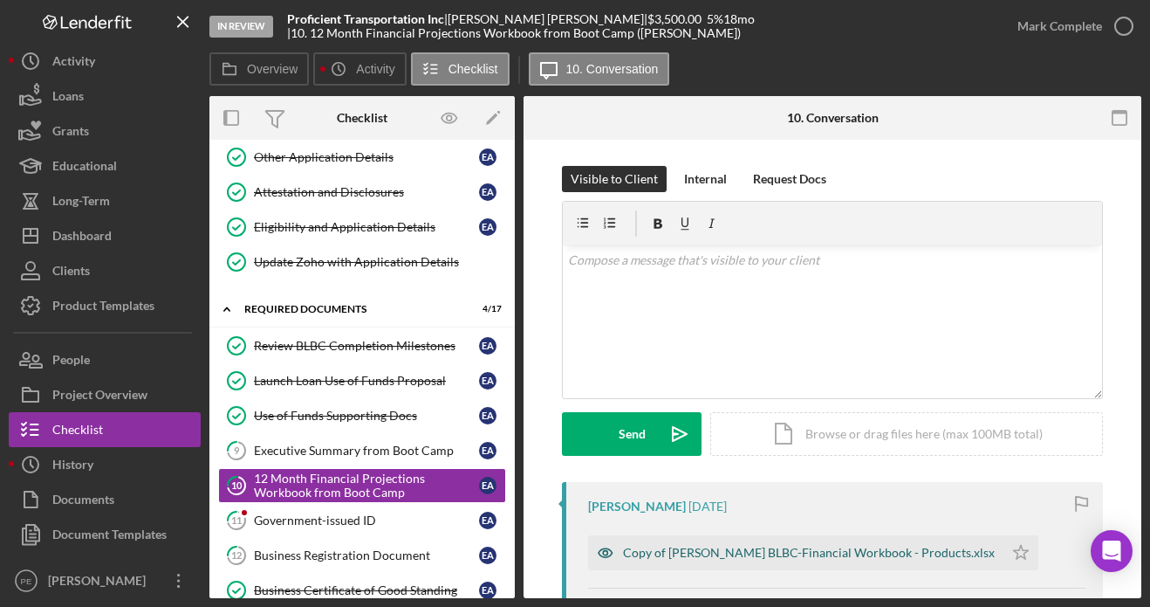
click at [811, 543] on div "Copy of Eloy BLBC-Financial Workbook - Products.xlsx" at bounding box center [796, 552] width 416 height 35
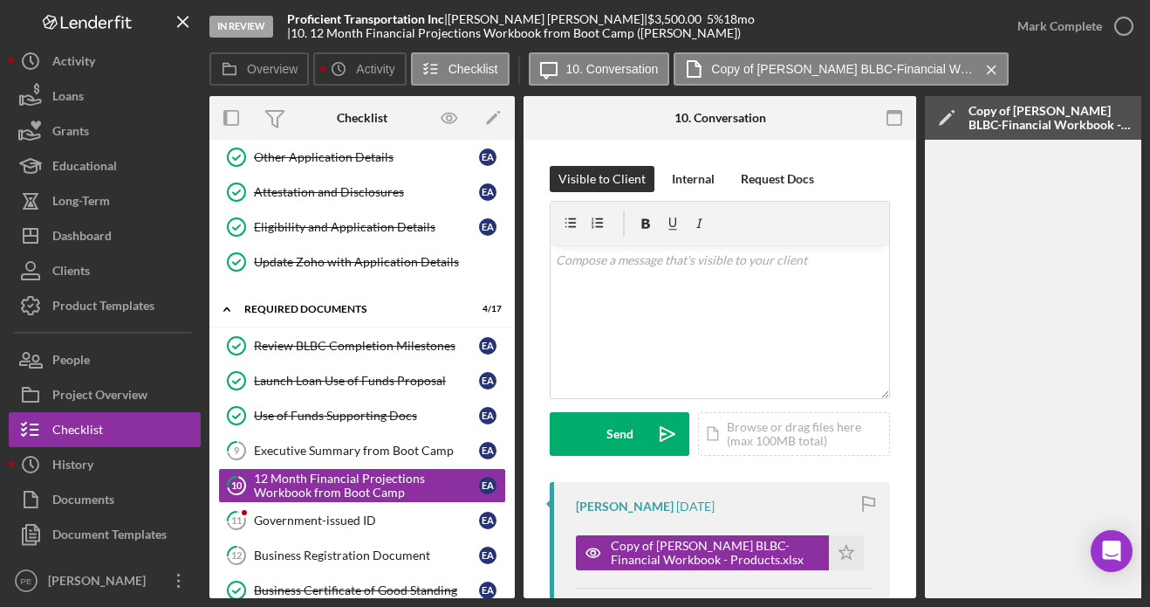
scroll to position [11, 0]
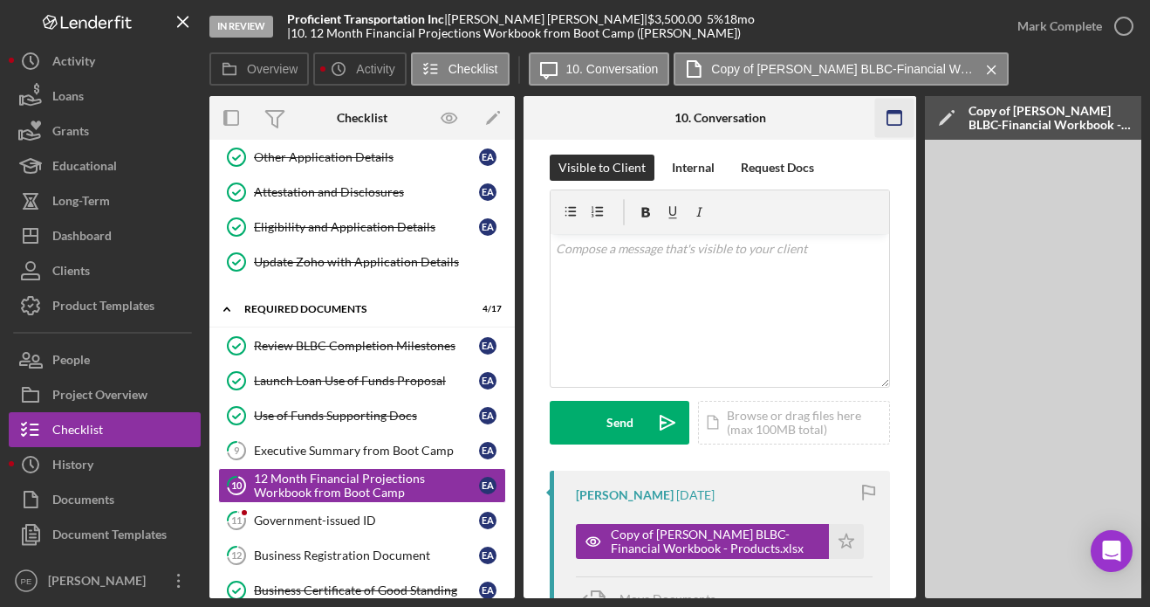
click at [896, 111] on rect "button" at bounding box center [895, 112] width 14 height 3
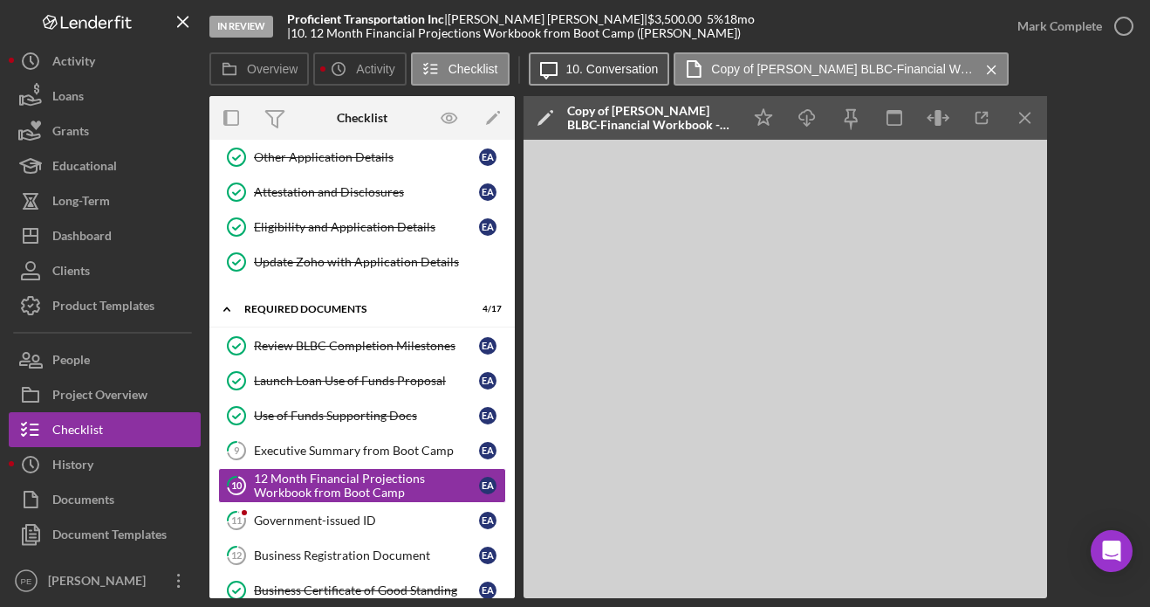
click at [569, 70] on label "10. Conversation" at bounding box center [613, 69] width 93 height 14
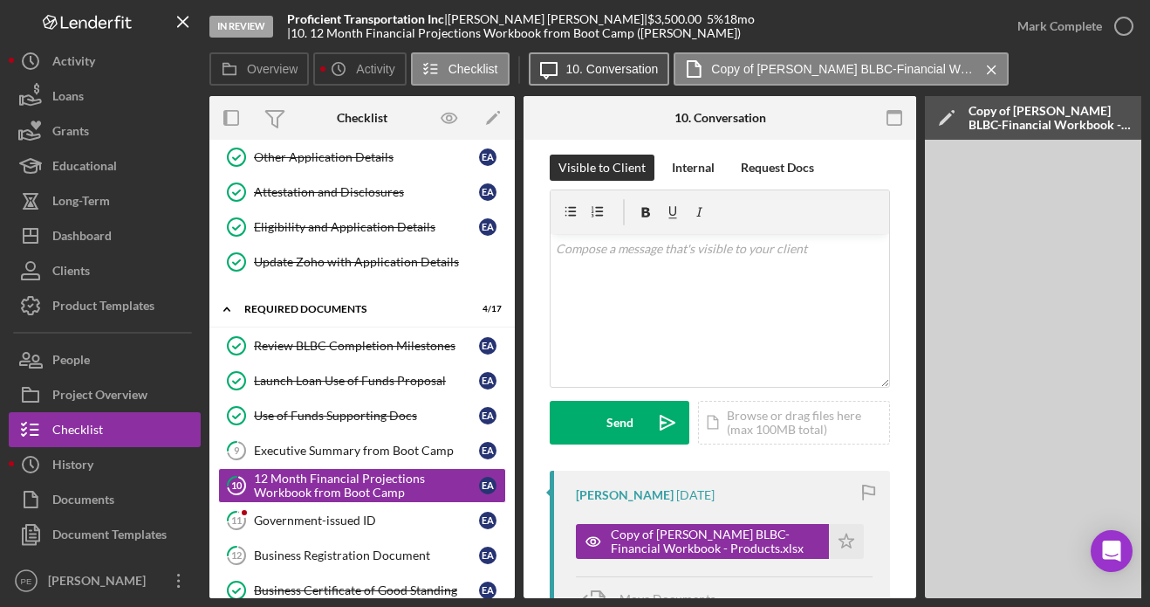
click at [569, 70] on label "10. Conversation" at bounding box center [613, 69] width 93 height 14
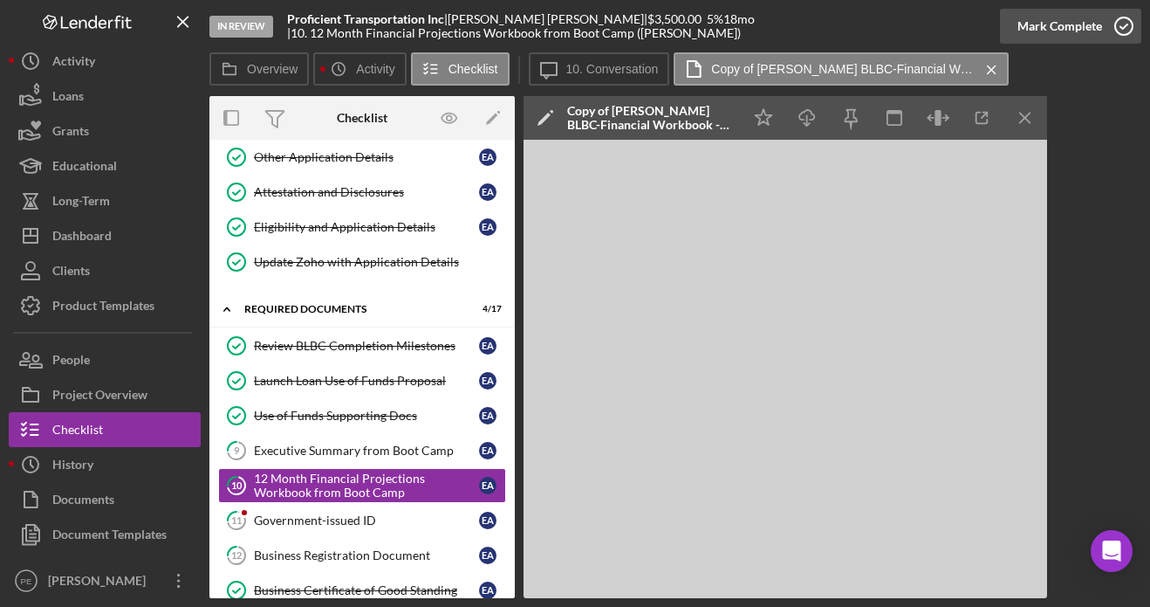
click at [1068, 25] on div "Mark Complete" at bounding box center [1060, 26] width 85 height 35
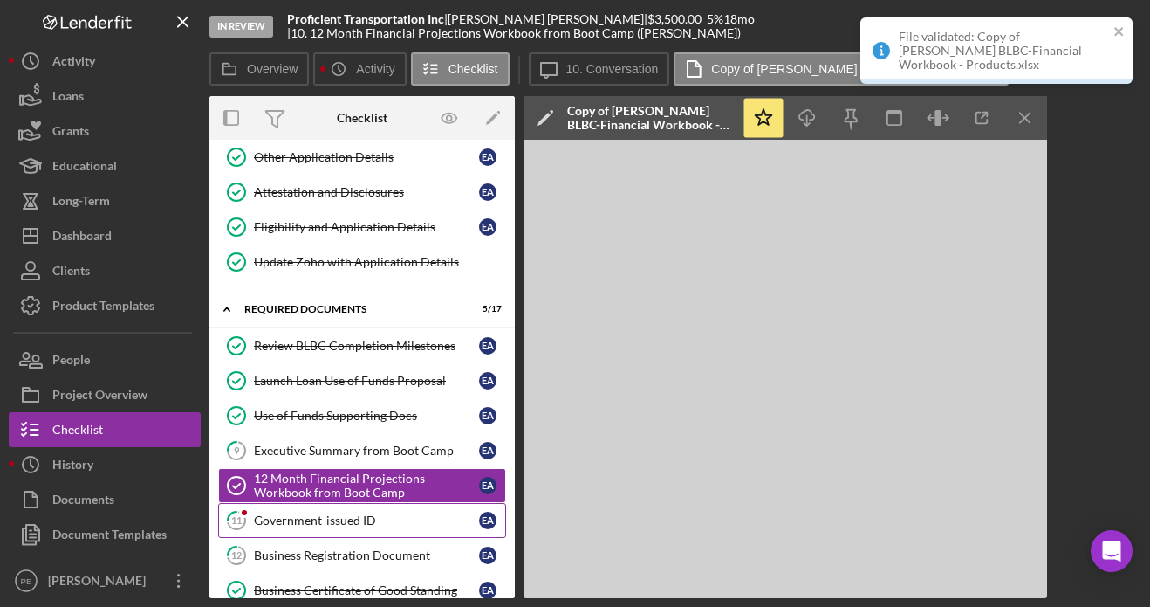
click at [343, 526] on div "Government-issued ID" at bounding box center [366, 520] width 225 height 14
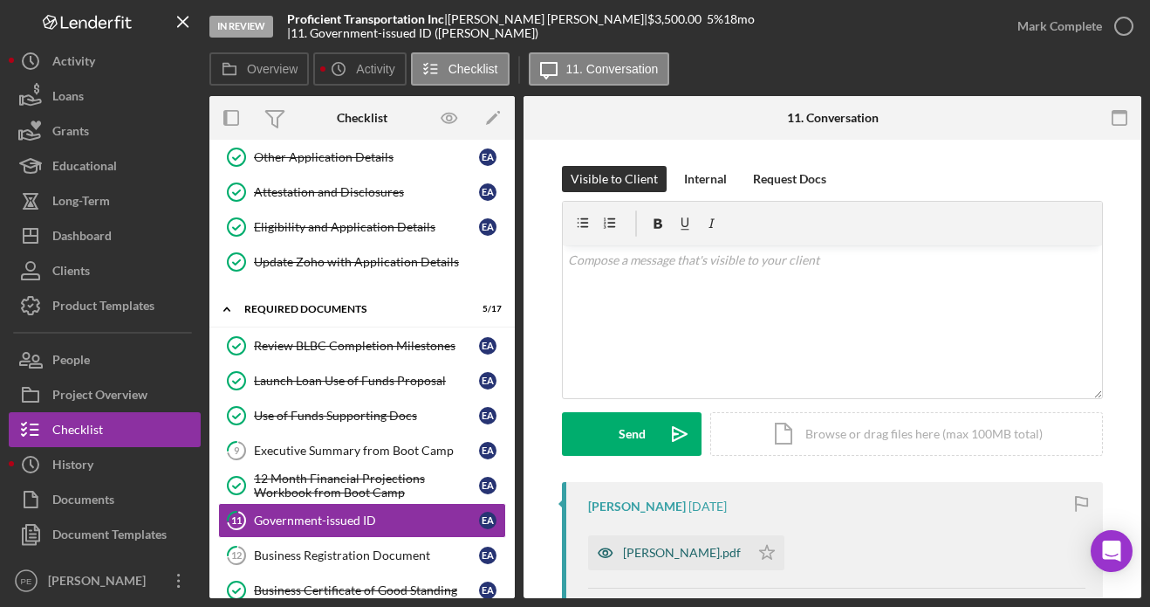
click at [742, 544] on div "Eloy Archuleta Jr_DL.pdf" at bounding box center [668, 552] width 161 height 35
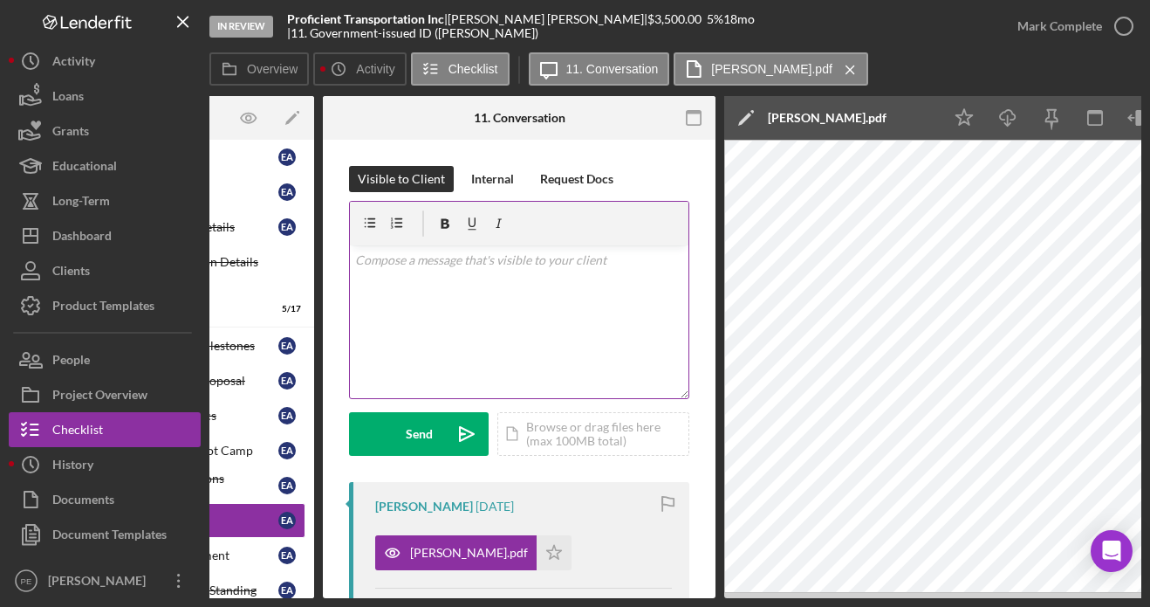
scroll to position [0, 307]
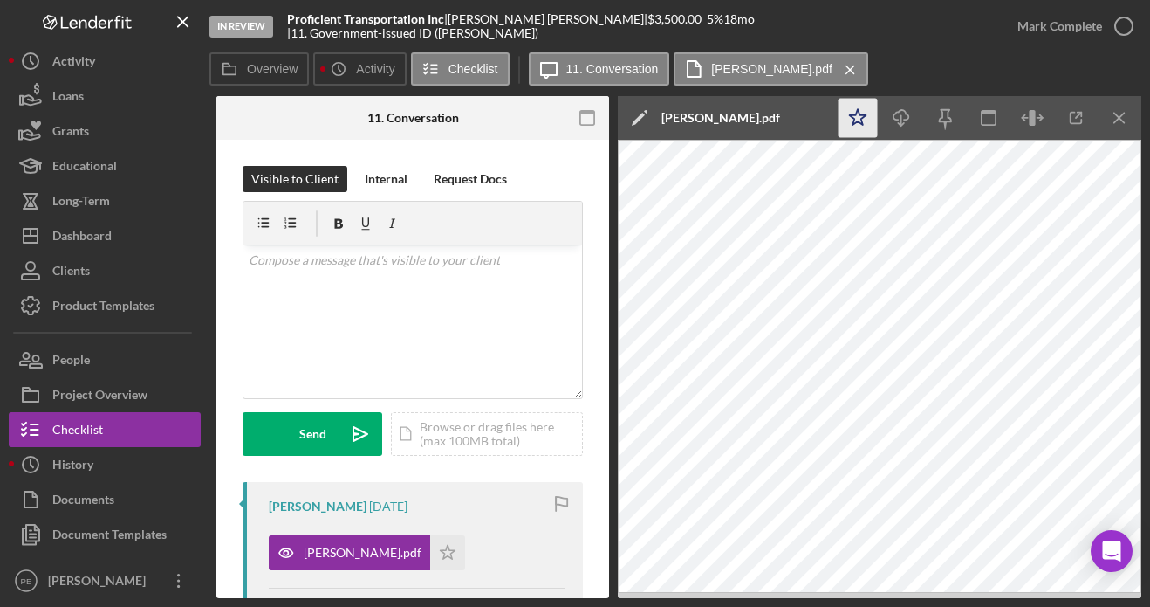
click at [863, 122] on icon "Icon/Star" at bounding box center [858, 118] width 39 height 39
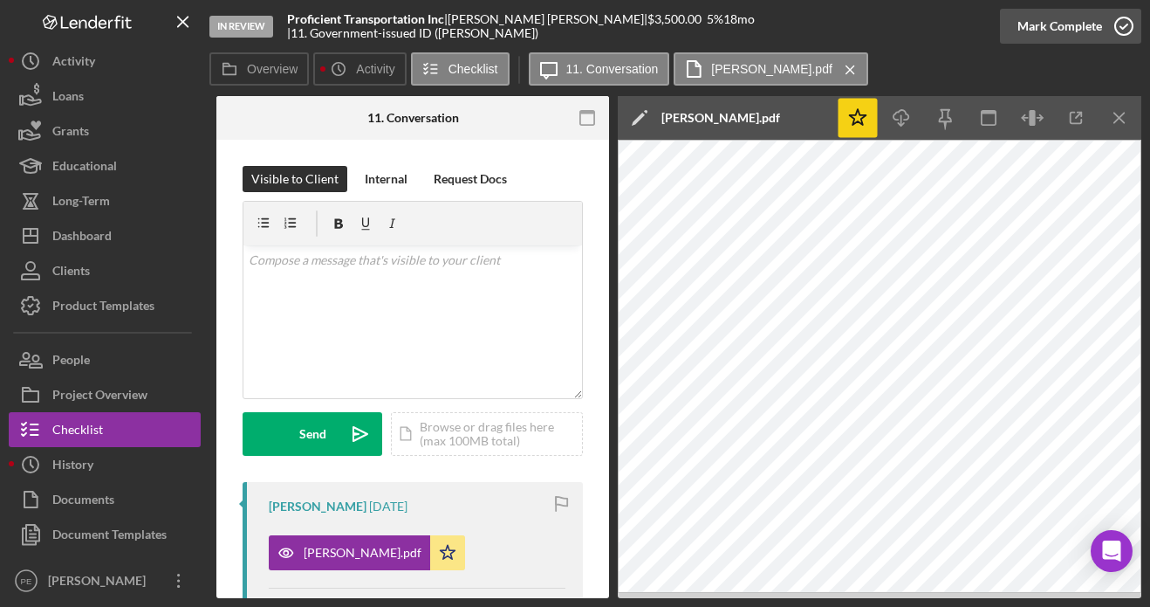
click at [1078, 24] on div "Mark Complete" at bounding box center [1060, 26] width 85 height 35
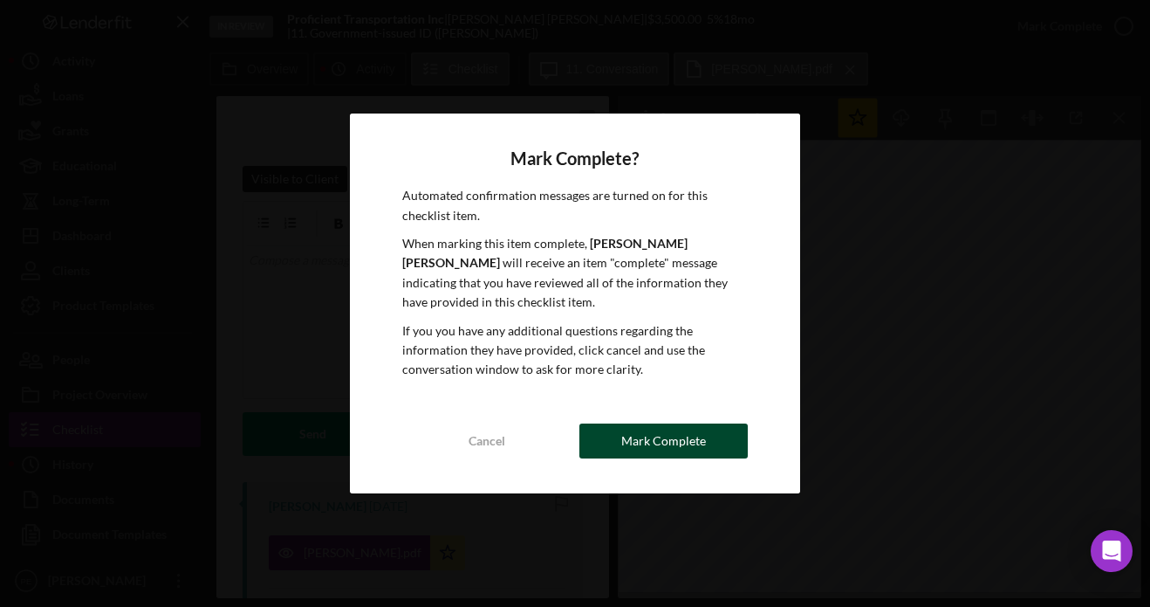
click at [700, 429] on div "Mark Complete" at bounding box center [664, 440] width 85 height 35
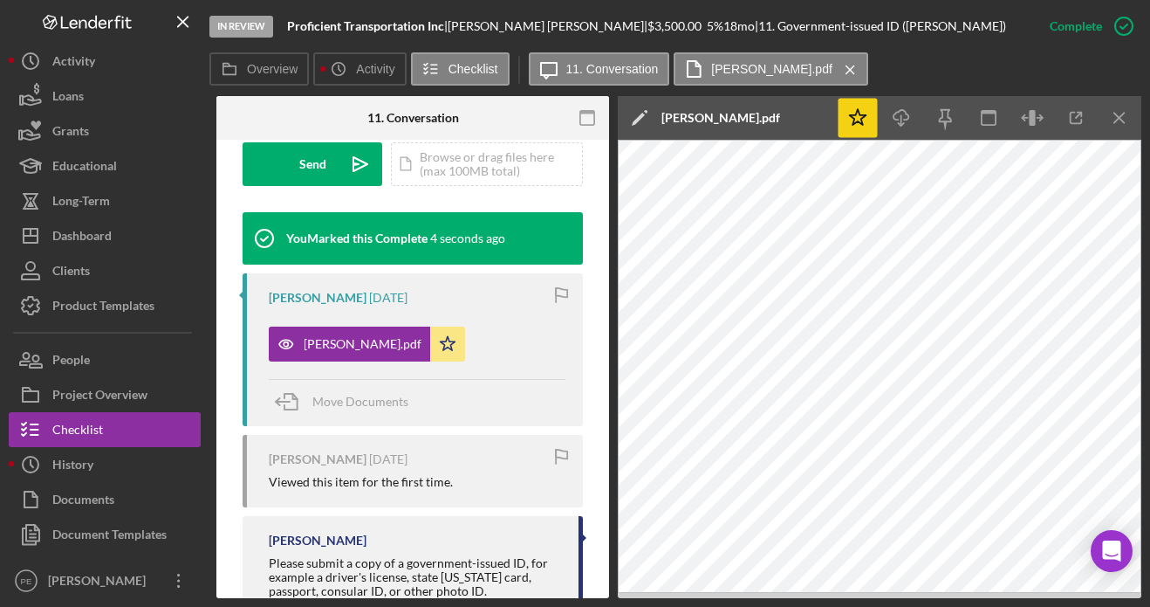
scroll to position [590, 0]
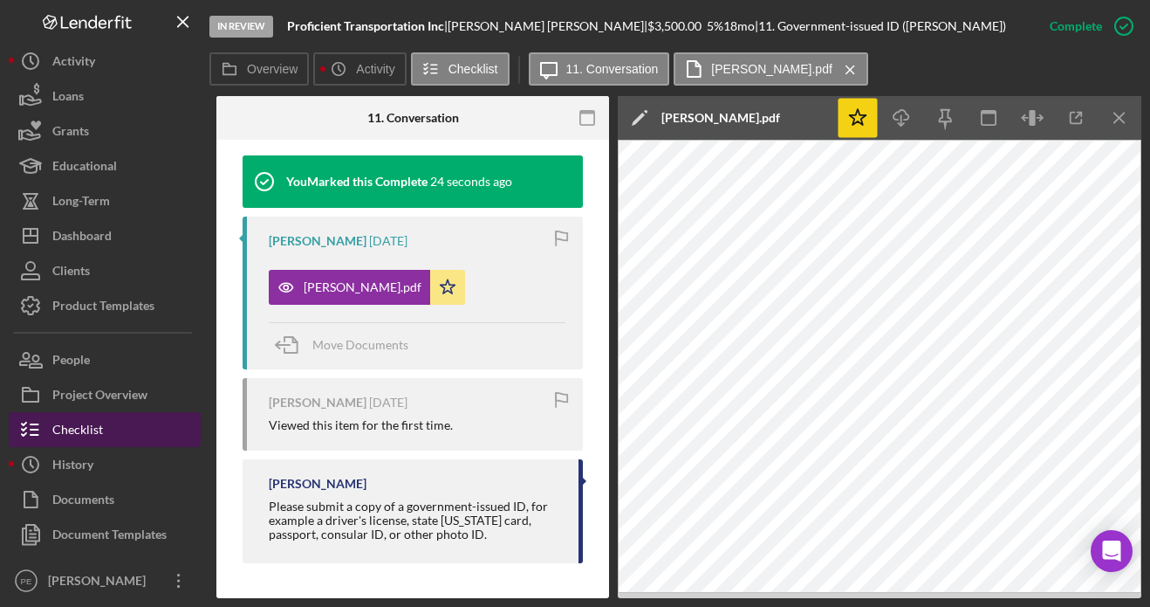
click at [123, 423] on button "Checklist" at bounding box center [105, 429] width 192 height 35
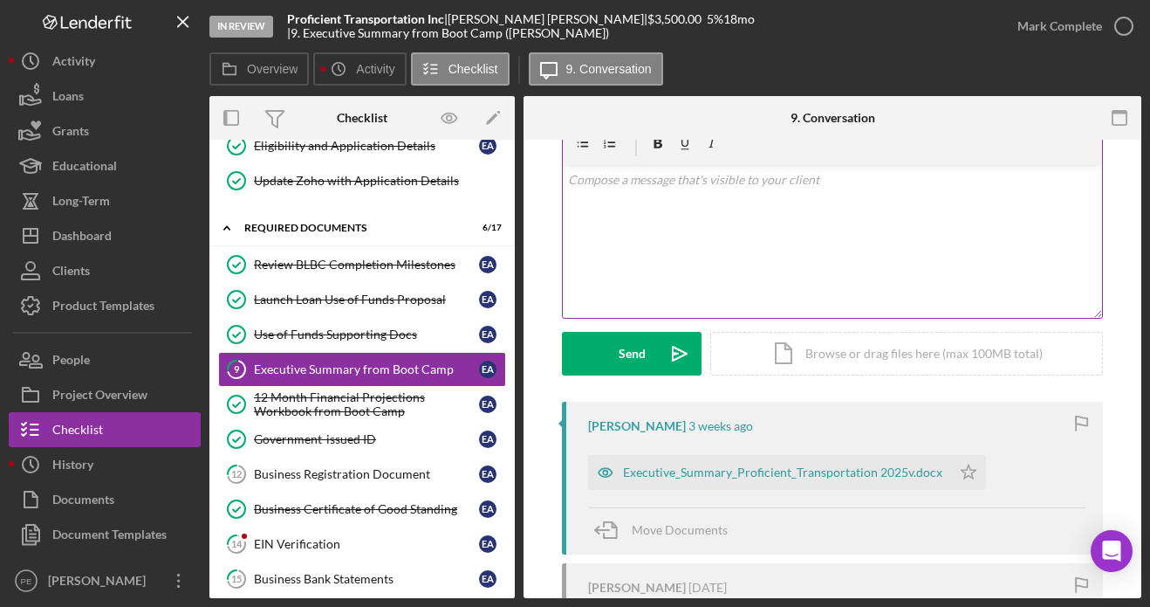
scroll to position [97, 0]
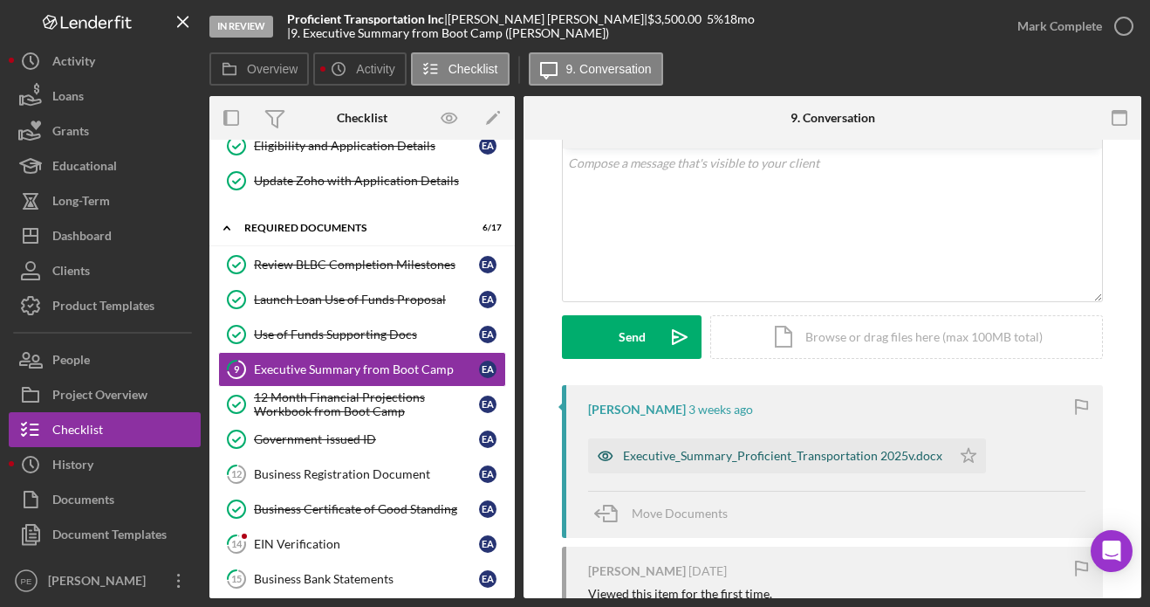
click at [707, 448] on div "Executive_Summary_Proficient_Transportation 2025v.docx" at bounding box center [769, 455] width 363 height 35
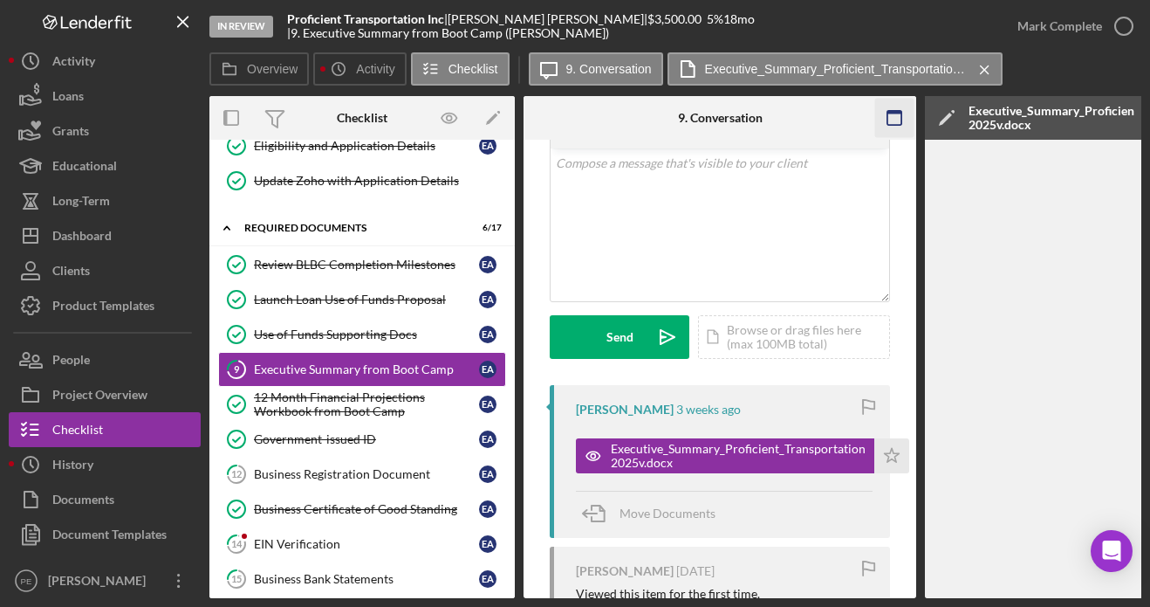
click at [891, 113] on icon "button" at bounding box center [895, 118] width 39 height 39
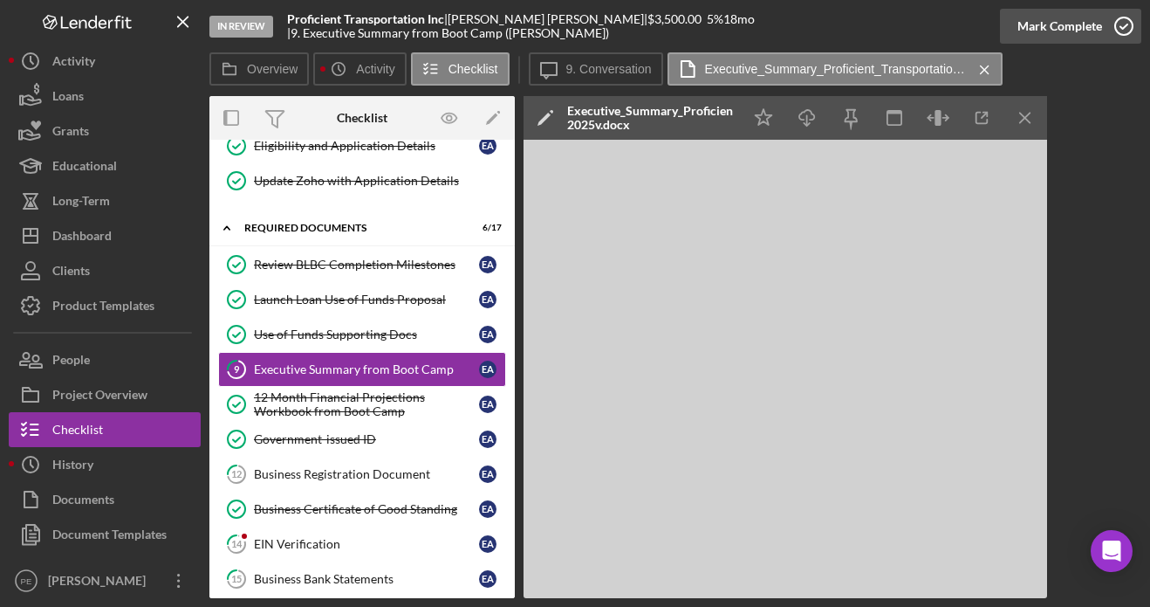
click at [1033, 30] on div "Mark Complete" at bounding box center [1060, 26] width 85 height 35
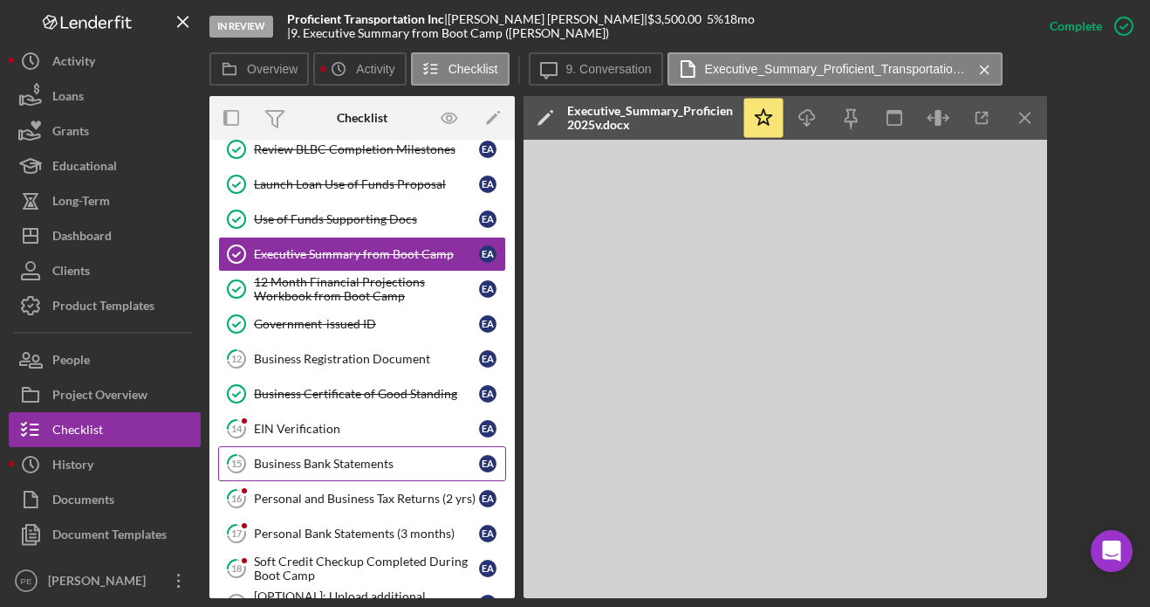
scroll to position [355, 0]
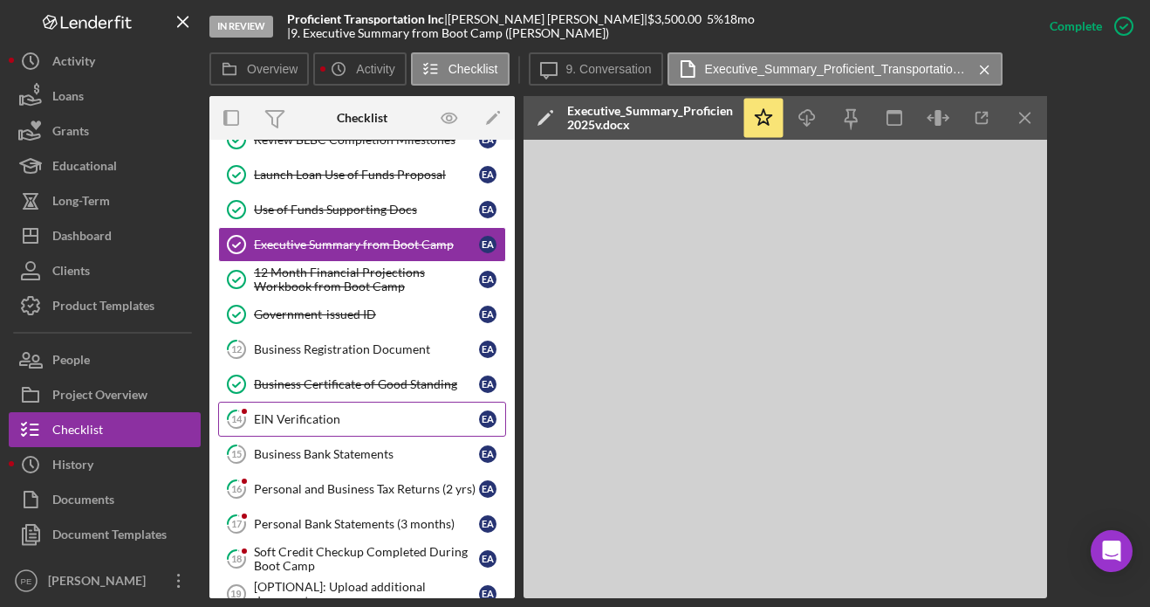
click at [341, 427] on link "14 EIN Verification E A" at bounding box center [362, 419] width 288 height 35
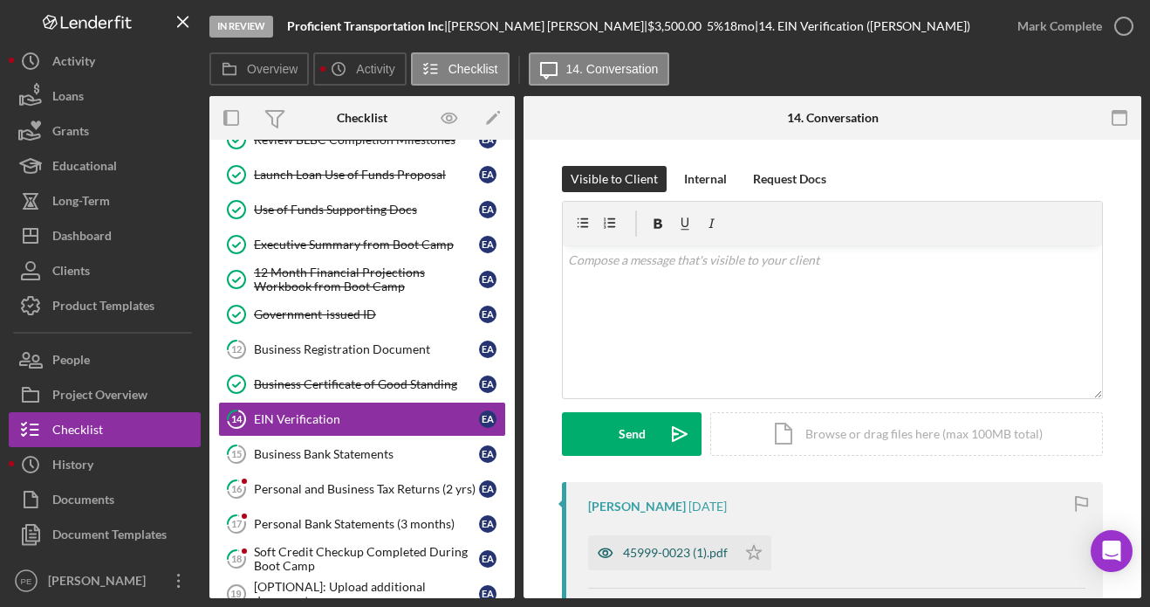
click at [691, 547] on div "45999-0023 (1).pdf" at bounding box center [675, 553] width 105 height 14
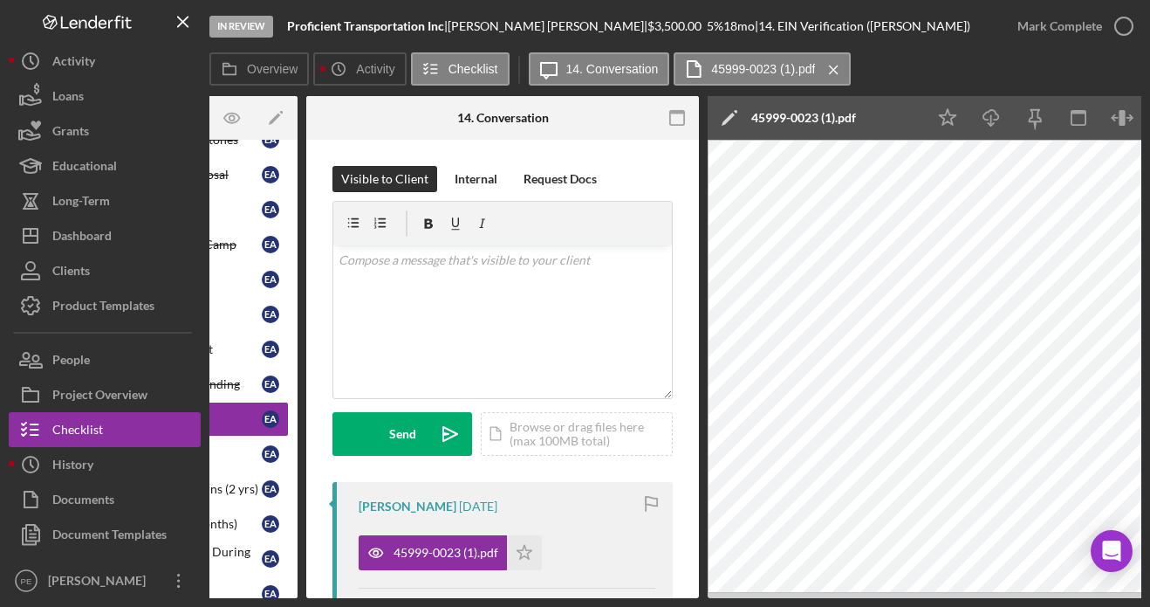
scroll to position [0, 232]
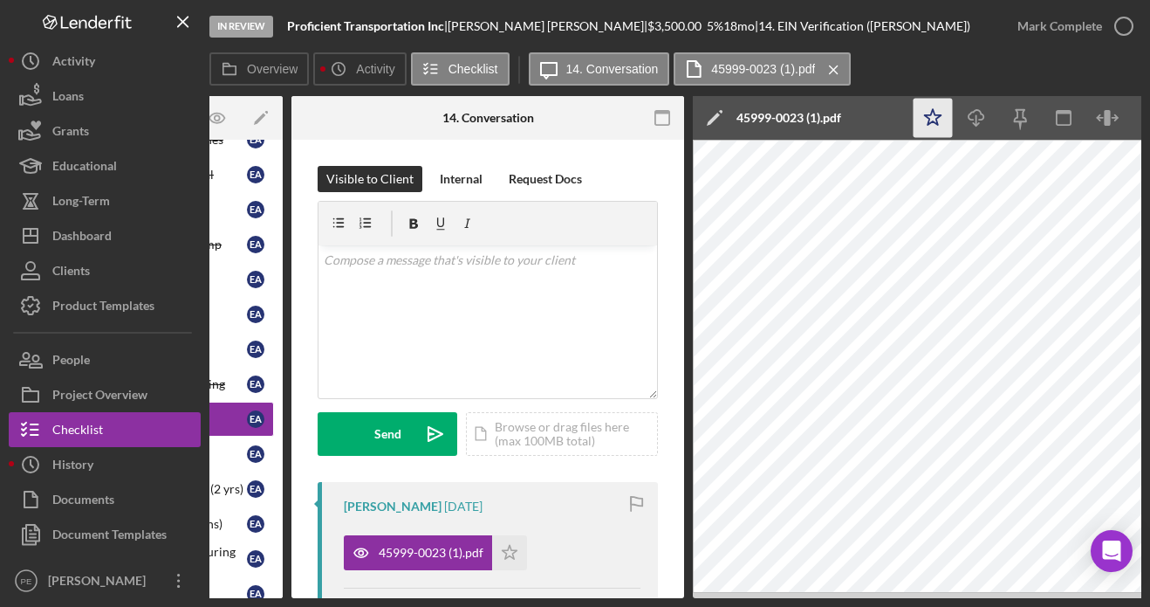
click at [939, 121] on icon "Icon/Star" at bounding box center [933, 118] width 39 height 39
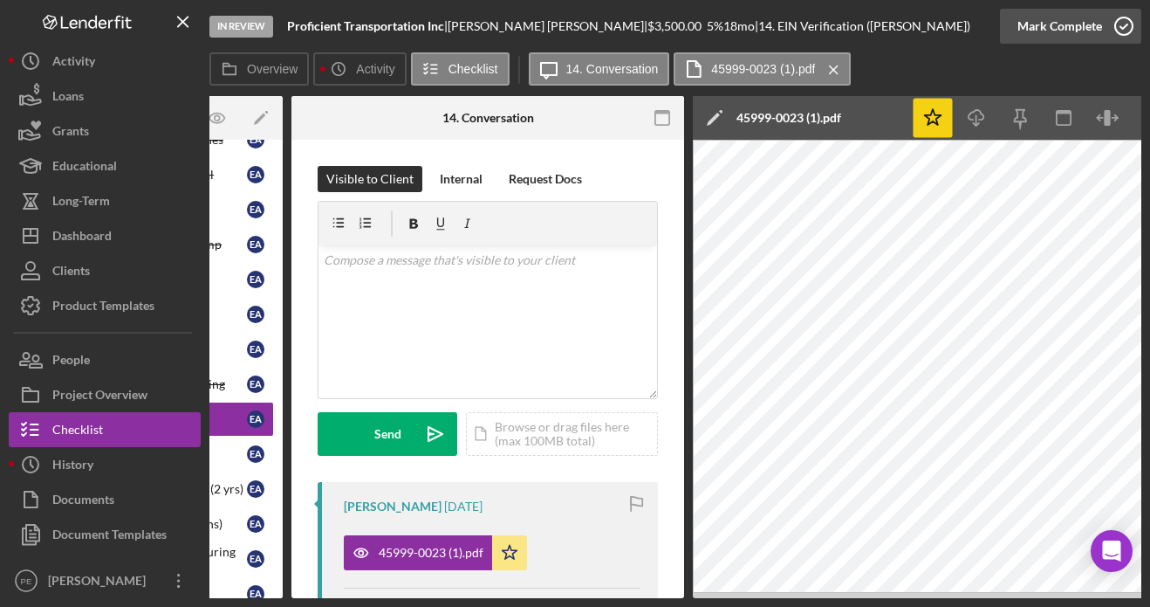
click at [1078, 11] on div "Mark Complete" at bounding box center [1060, 26] width 85 height 35
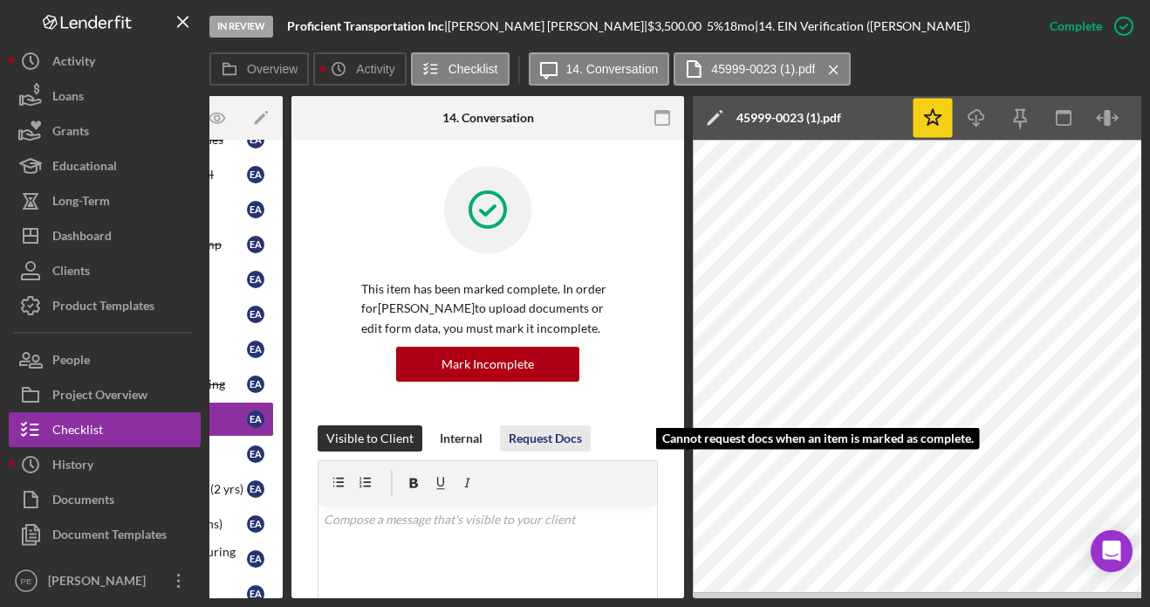
scroll to position [0, 0]
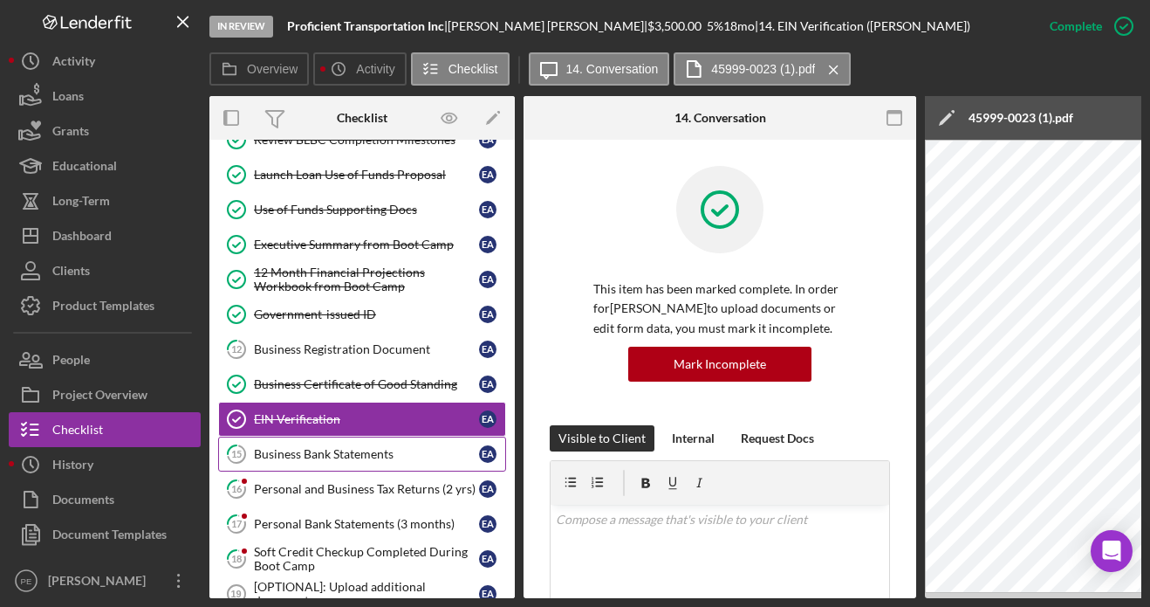
click at [347, 445] on link "15 Business Bank Statements E A" at bounding box center [362, 453] width 288 height 35
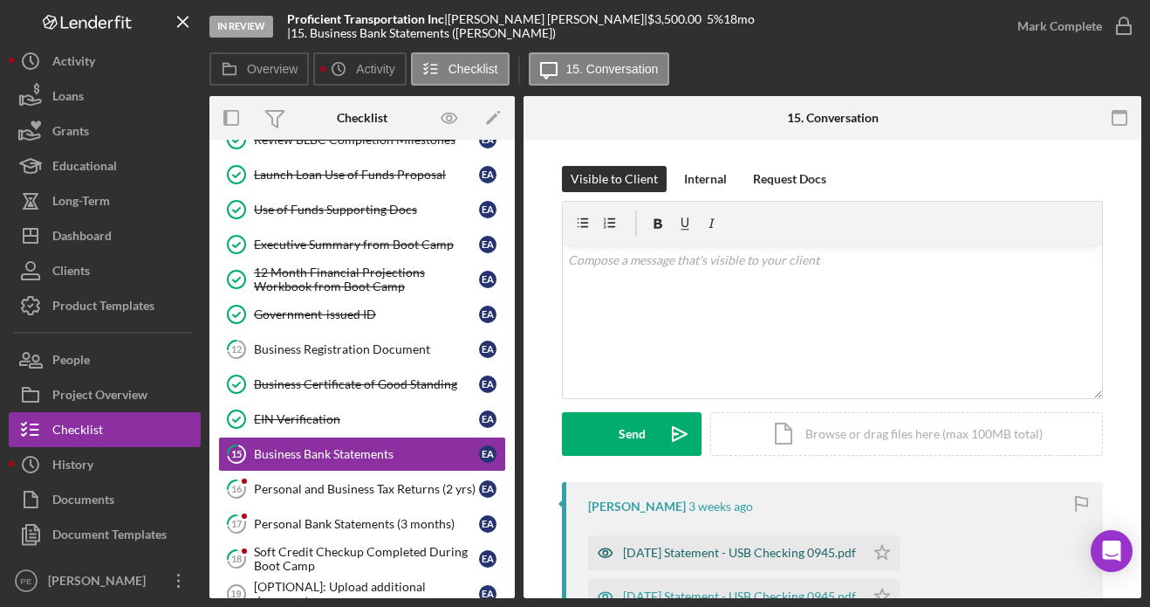
click at [738, 553] on div "2025-05-30 Statement - USB Checking 0945.pdf" at bounding box center [739, 553] width 233 height 14
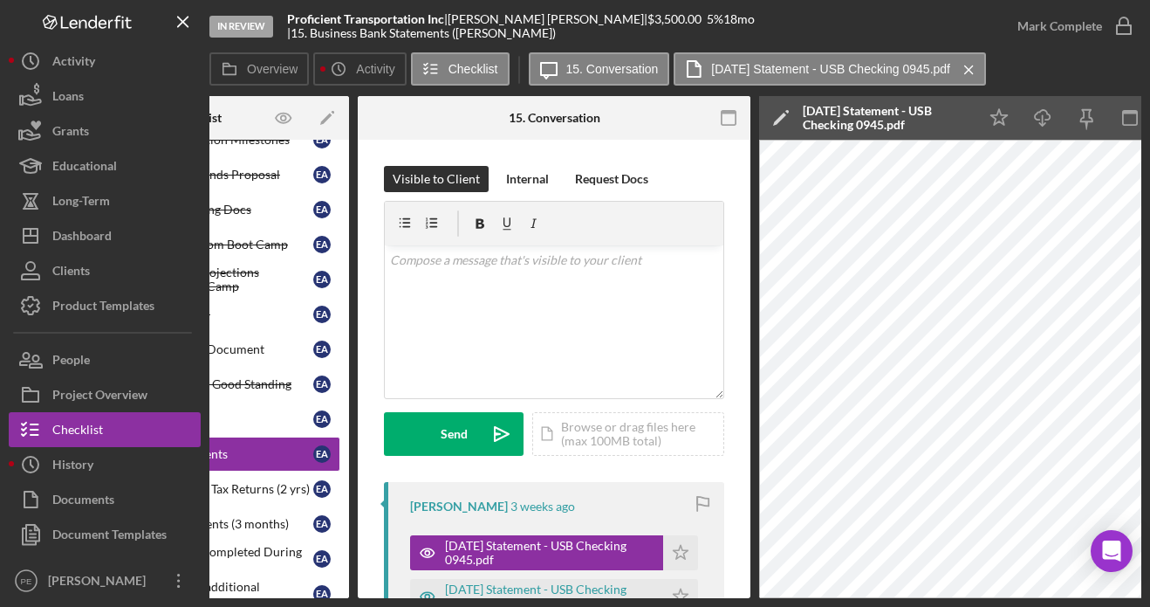
scroll to position [0, 307]
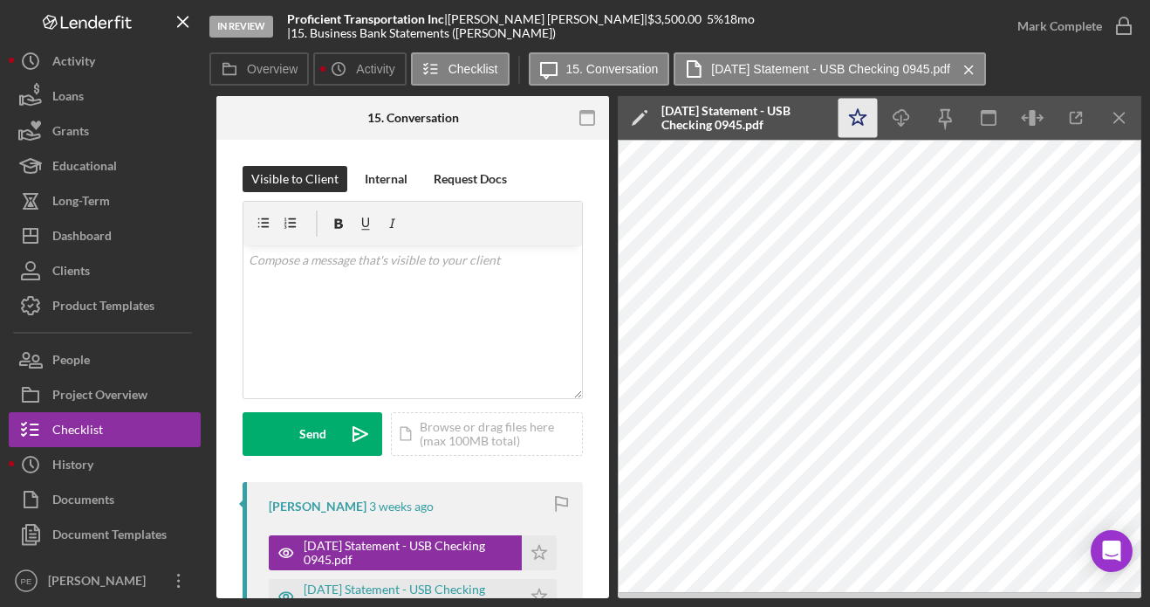
click at [860, 123] on polygon "button" at bounding box center [858, 117] width 17 height 16
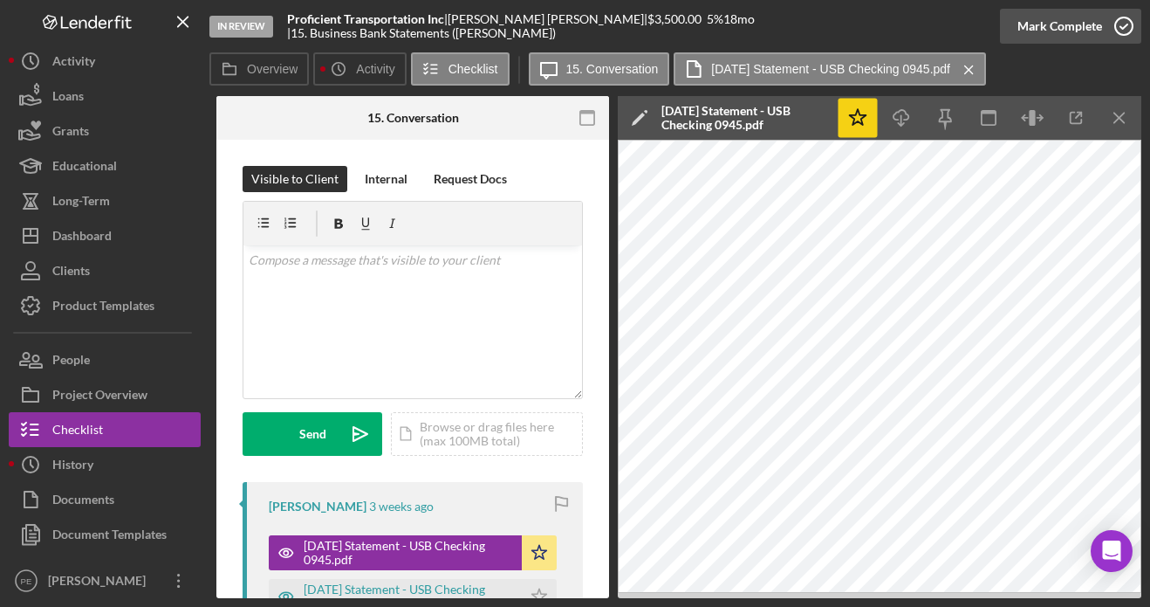
click at [1043, 34] on div "Mark Complete" at bounding box center [1060, 26] width 85 height 35
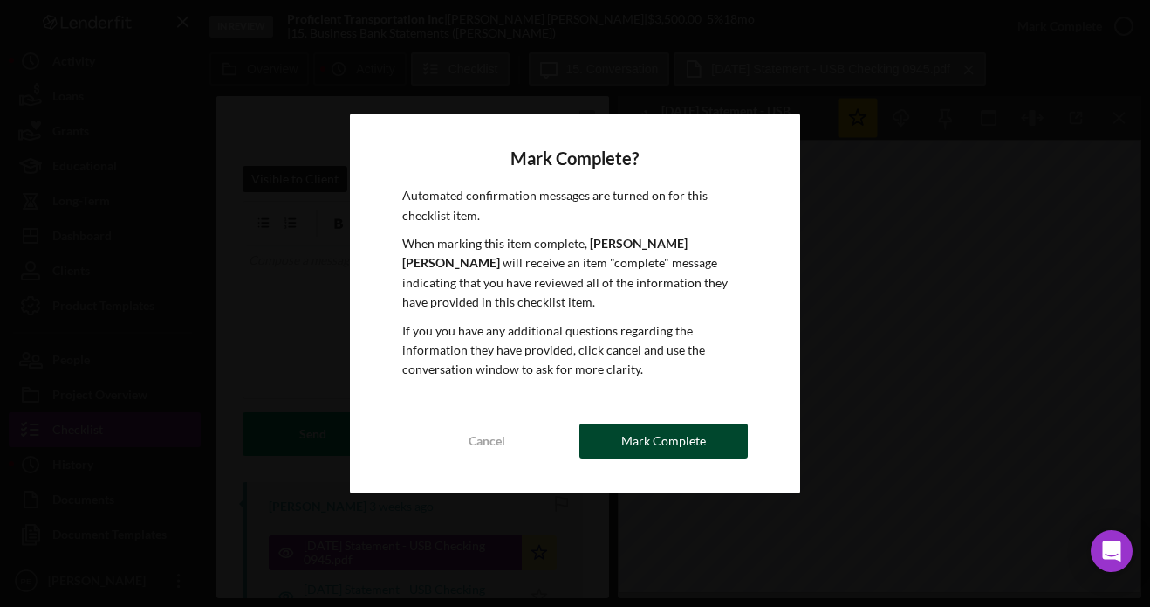
click at [626, 423] on div "Cancel Mark Complete" at bounding box center [574, 440] width 345 height 35
click at [677, 436] on div "Mark Complete" at bounding box center [664, 440] width 85 height 35
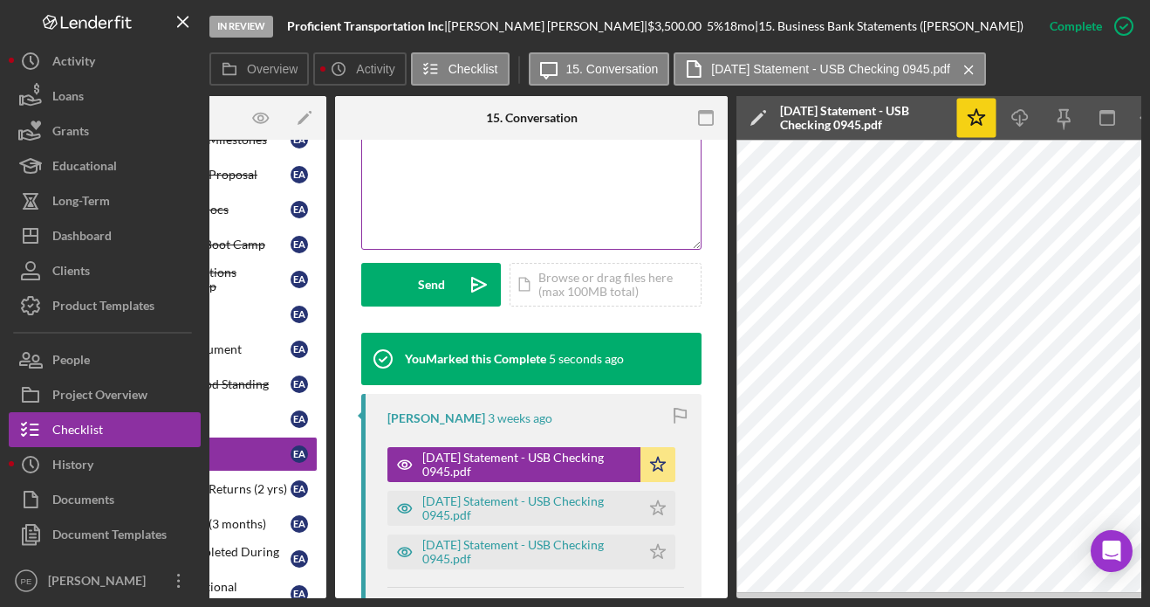
scroll to position [501, 0]
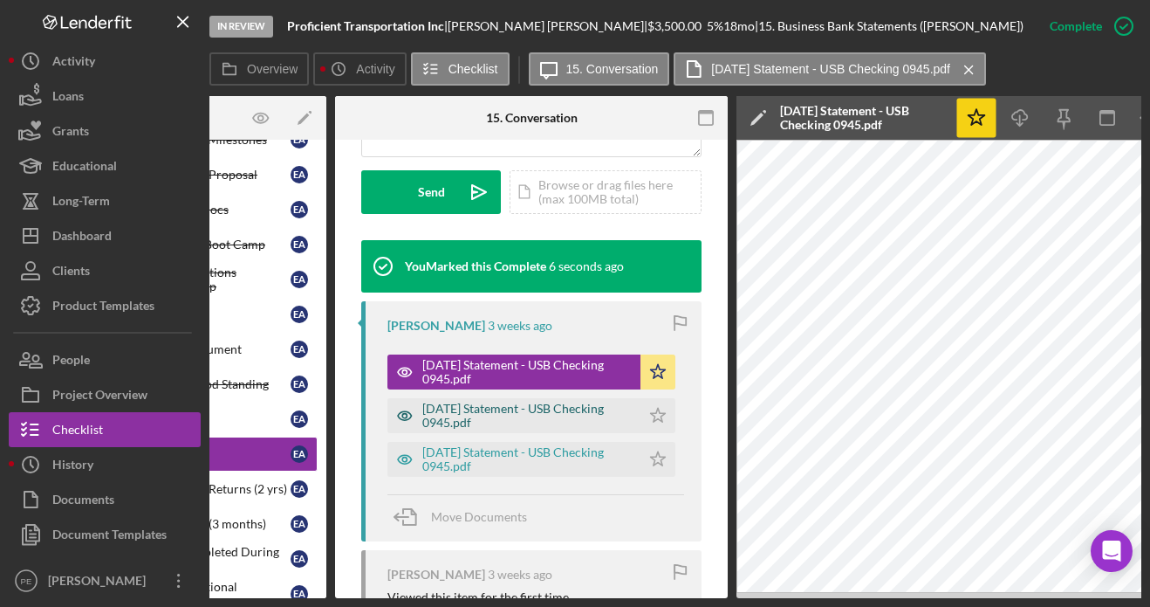
click at [529, 415] on div "2025-06-30 Statement - USB Checking 0945.pdf" at bounding box center [526, 416] width 209 height 28
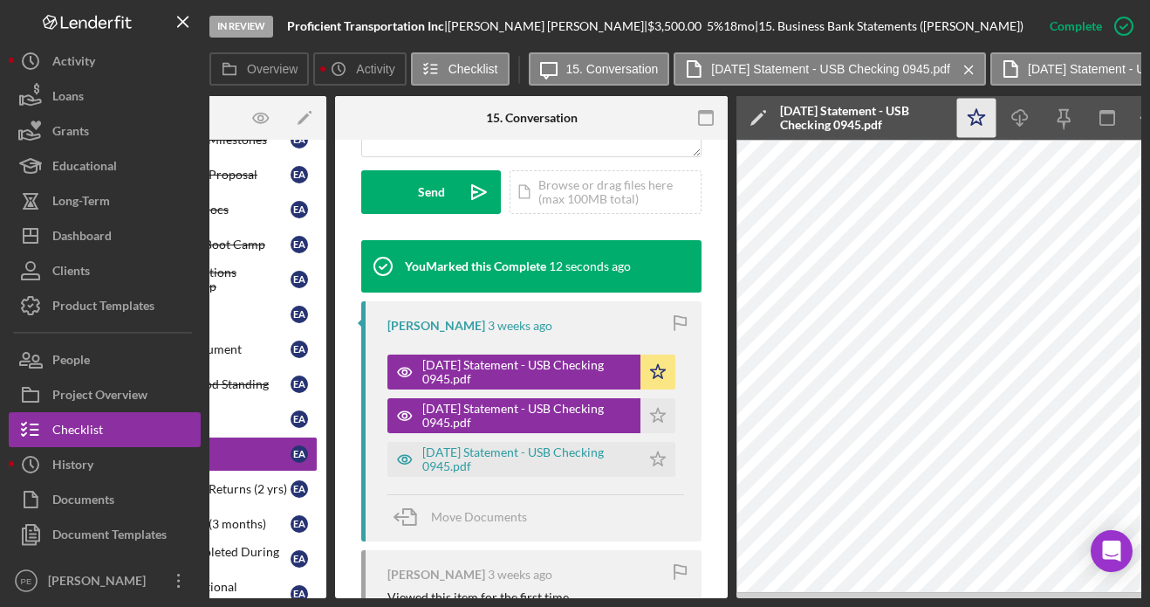
click at [974, 120] on icon "Icon/Star" at bounding box center [977, 118] width 39 height 39
click at [535, 448] on div "2025-07-31 Statement - USB Checking 0945.pdf" at bounding box center [526, 459] width 209 height 28
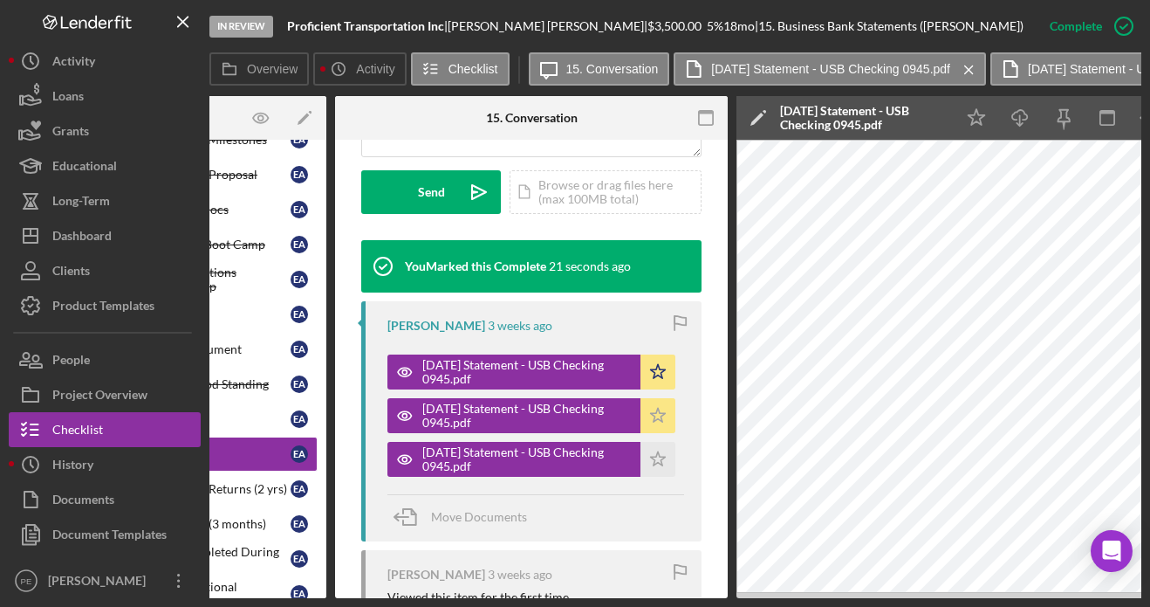
click at [656, 415] on icon "Icon/Star" at bounding box center [658, 415] width 35 height 35
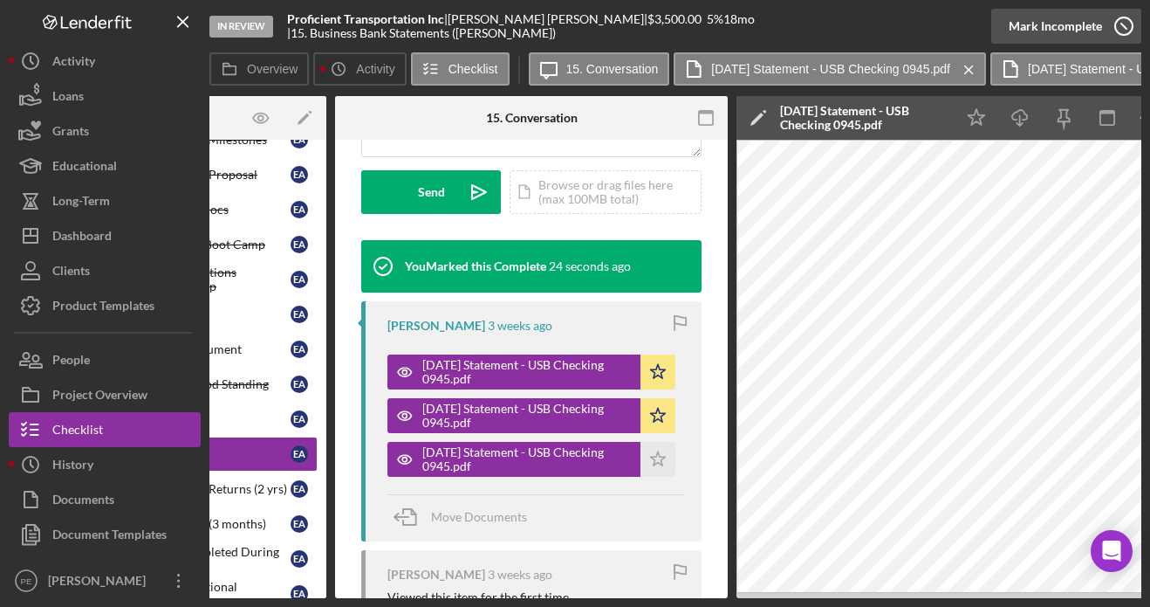
click at [1082, 36] on div "Mark Incomplete" at bounding box center [1055, 26] width 93 height 35
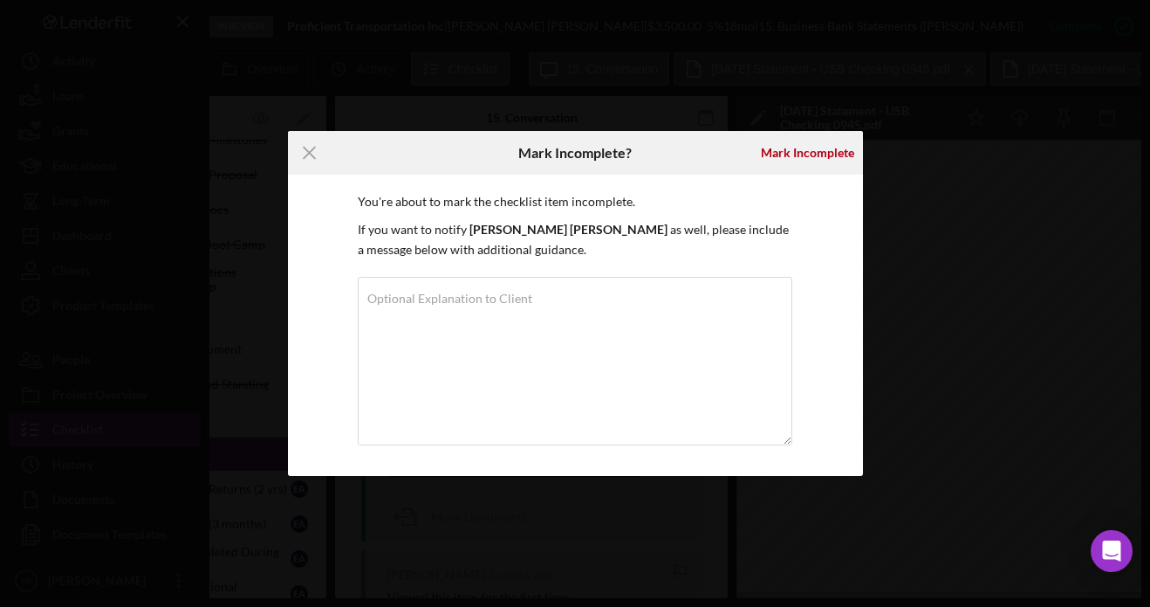
click at [306, 159] on icon "Icon/Menu Close" at bounding box center [310, 153] width 44 height 44
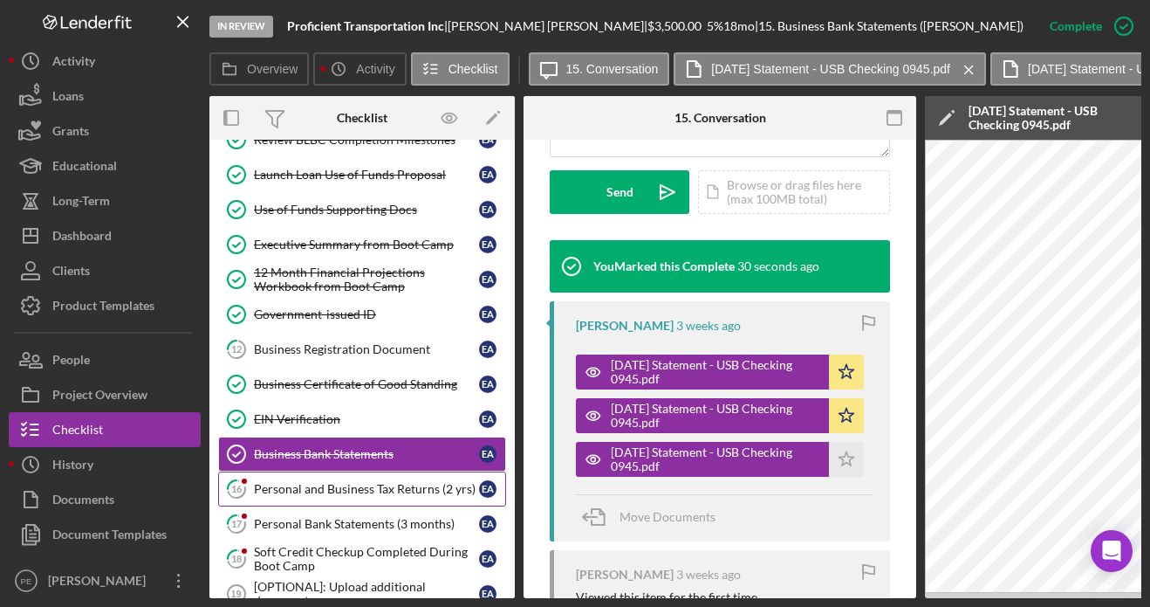
click at [375, 491] on div "Personal and Business Tax Returns (2 yrs)" at bounding box center [366, 489] width 225 height 14
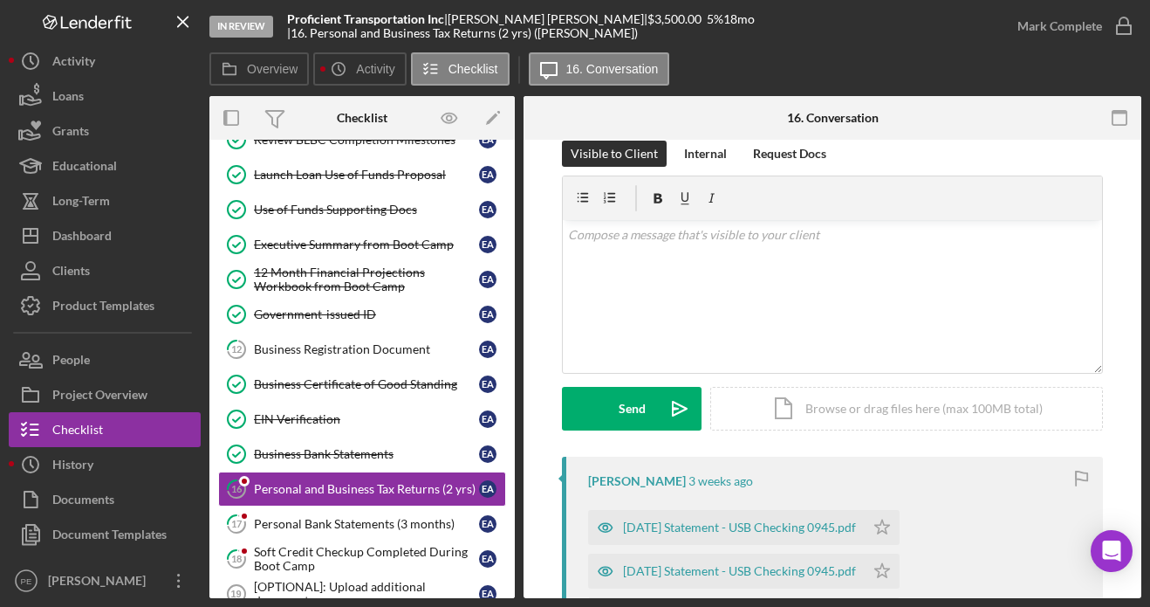
scroll to position [50, 0]
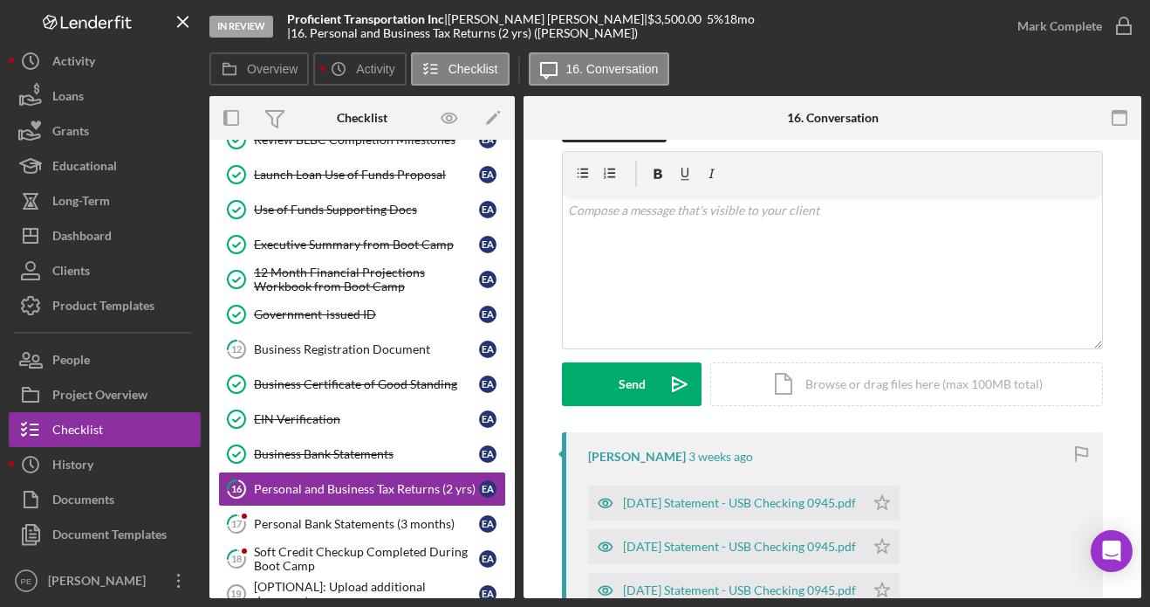
click at [757, 501] on div "2025-05-30 Statement - USB Checking 0945.pdf" at bounding box center [739, 503] width 233 height 14
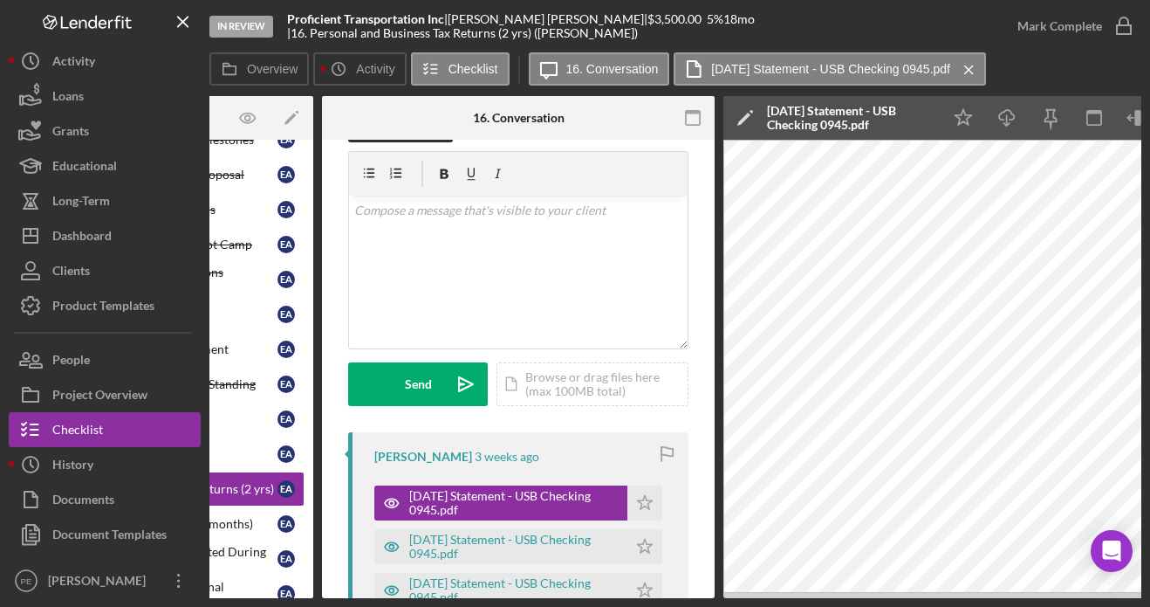
scroll to position [0, 0]
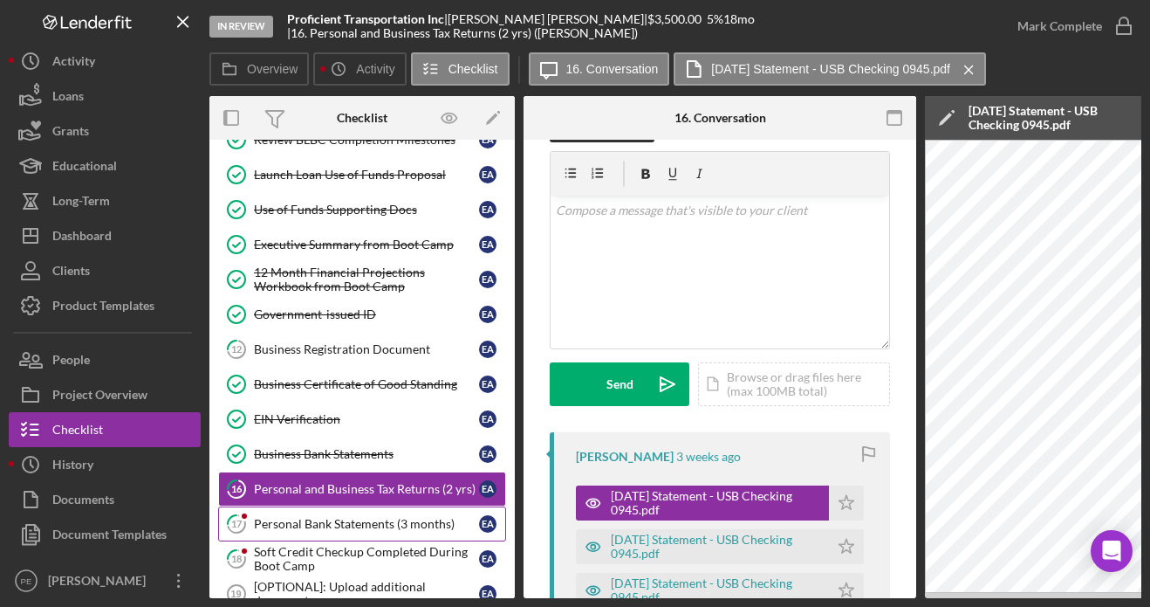
click at [415, 520] on div "Personal Bank Statements (3 months)" at bounding box center [366, 524] width 225 height 14
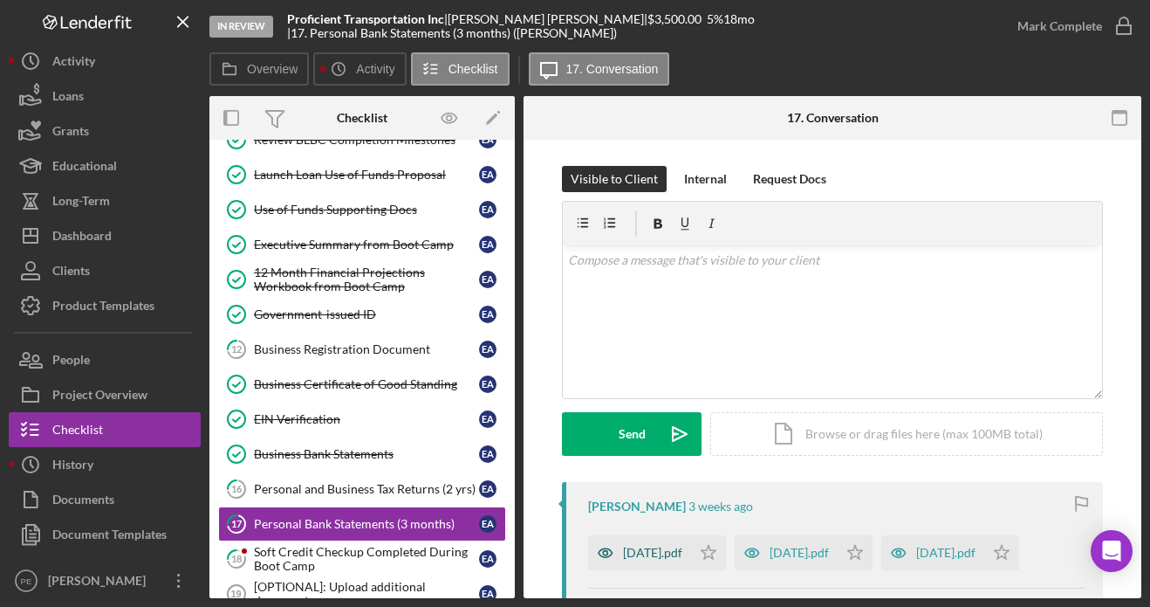
click at [675, 560] on div "July 2025.pdf" at bounding box center [639, 552] width 103 height 35
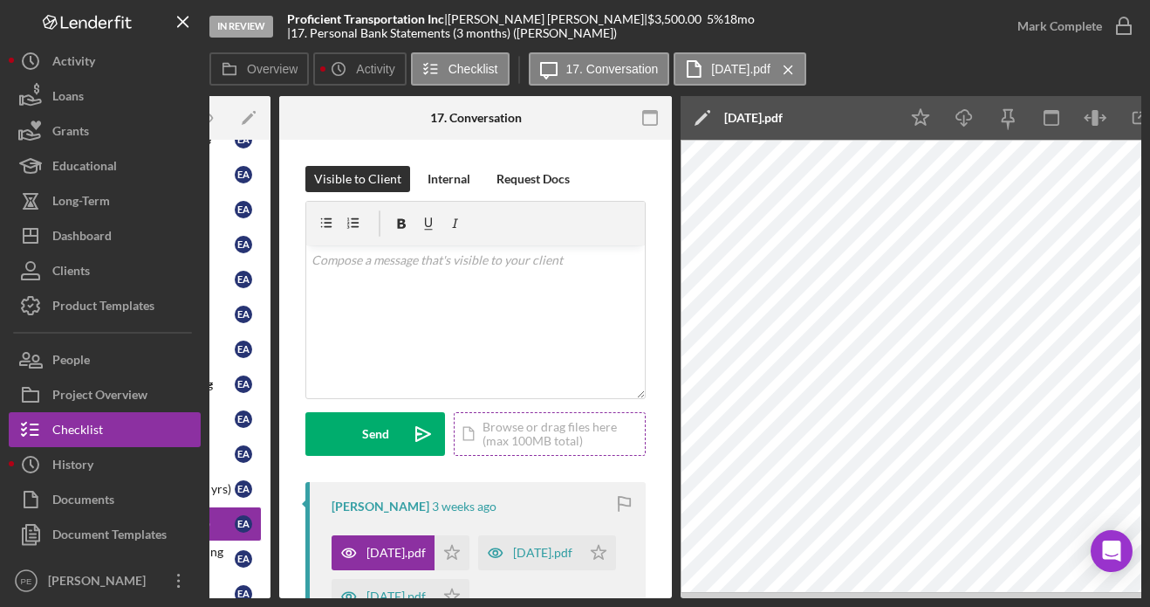
scroll to position [0, 288]
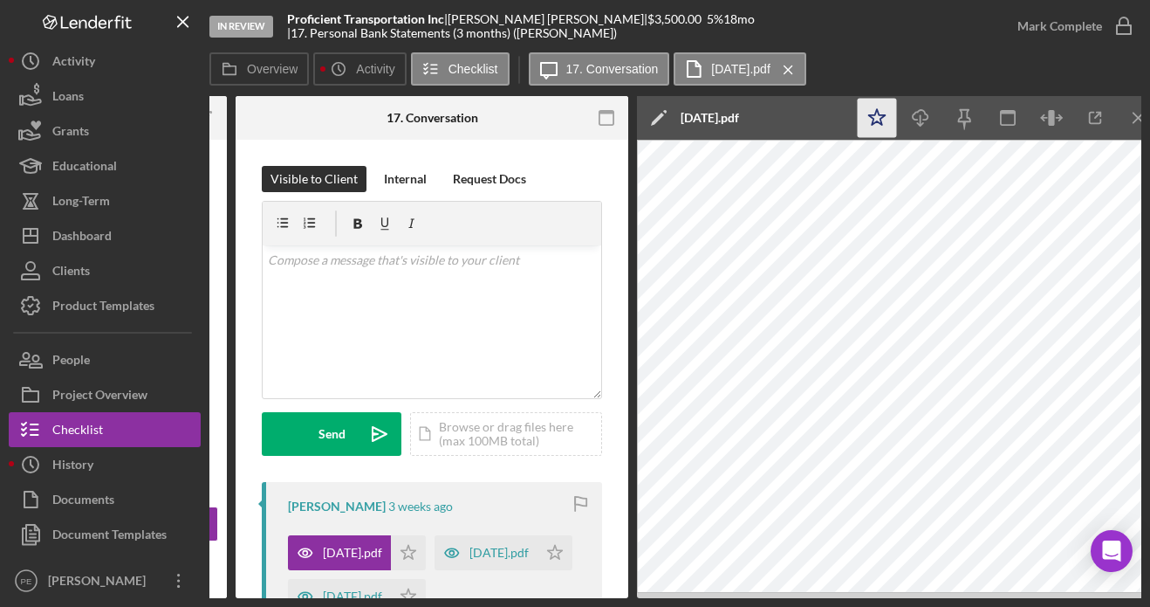
click at [879, 127] on icon "Icon/Star" at bounding box center [877, 118] width 39 height 39
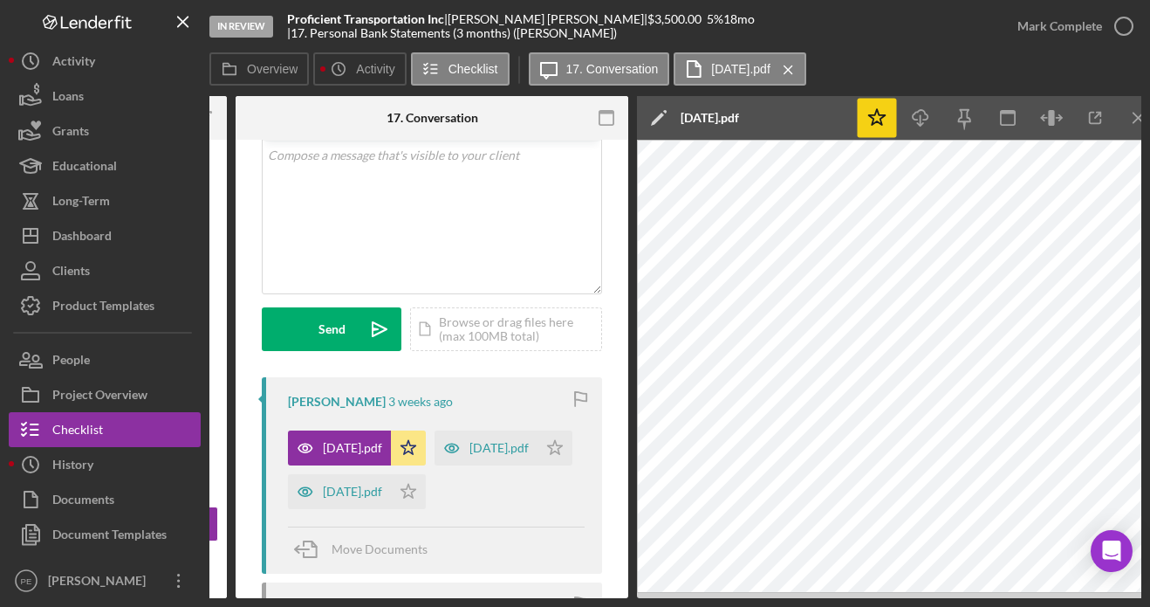
scroll to position [107, 0]
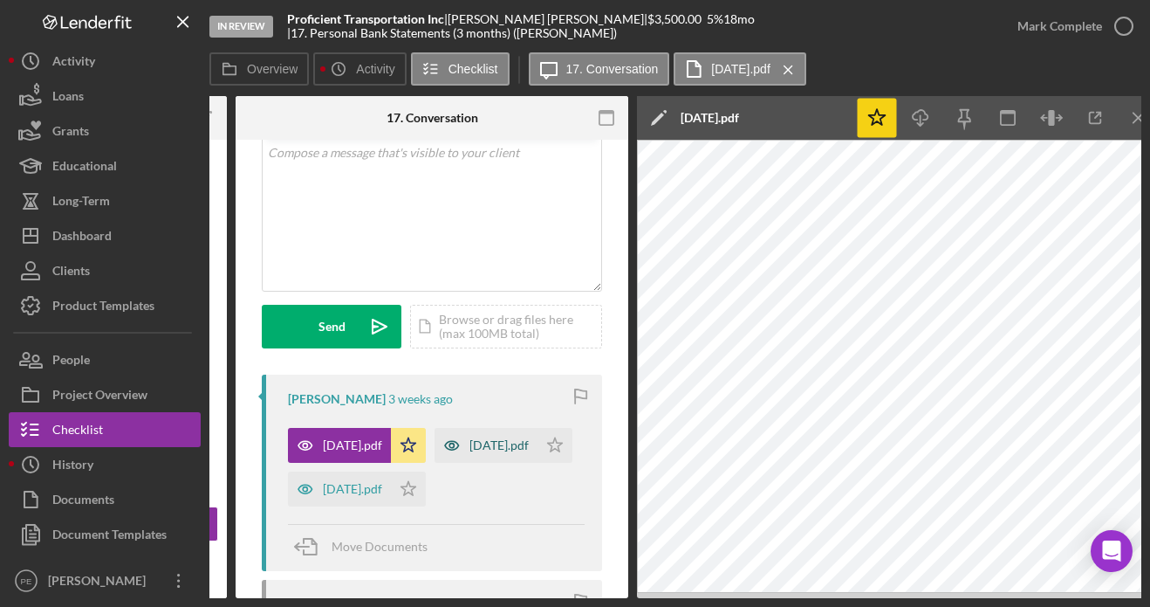
click at [470, 452] on div "June 2025.pdf" at bounding box center [499, 445] width 59 height 14
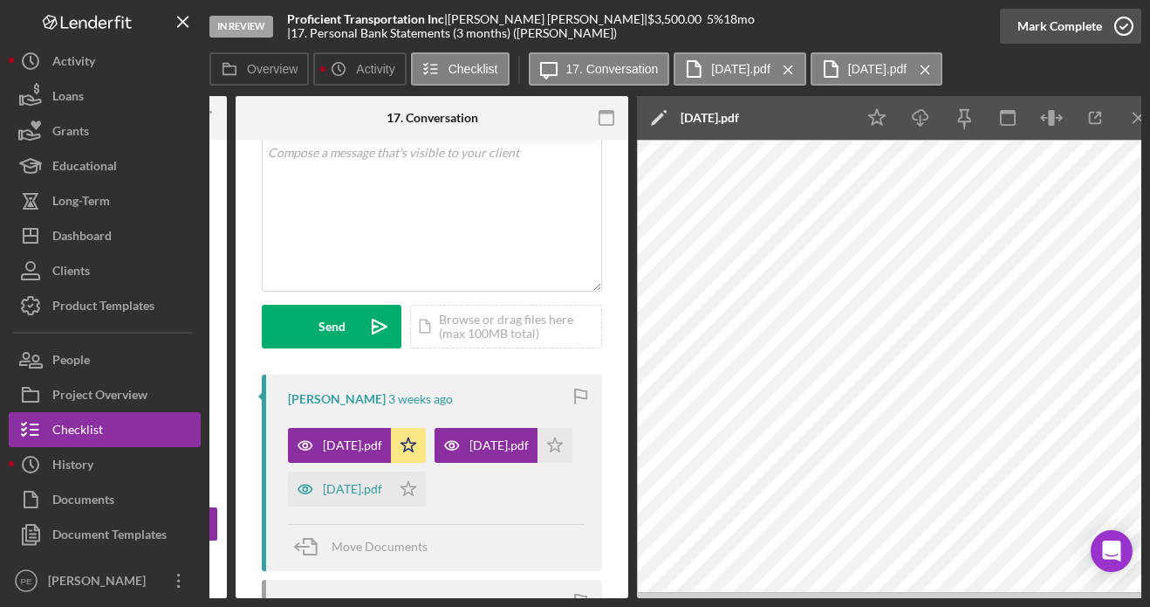
click at [1070, 21] on div "Mark Complete" at bounding box center [1060, 26] width 85 height 35
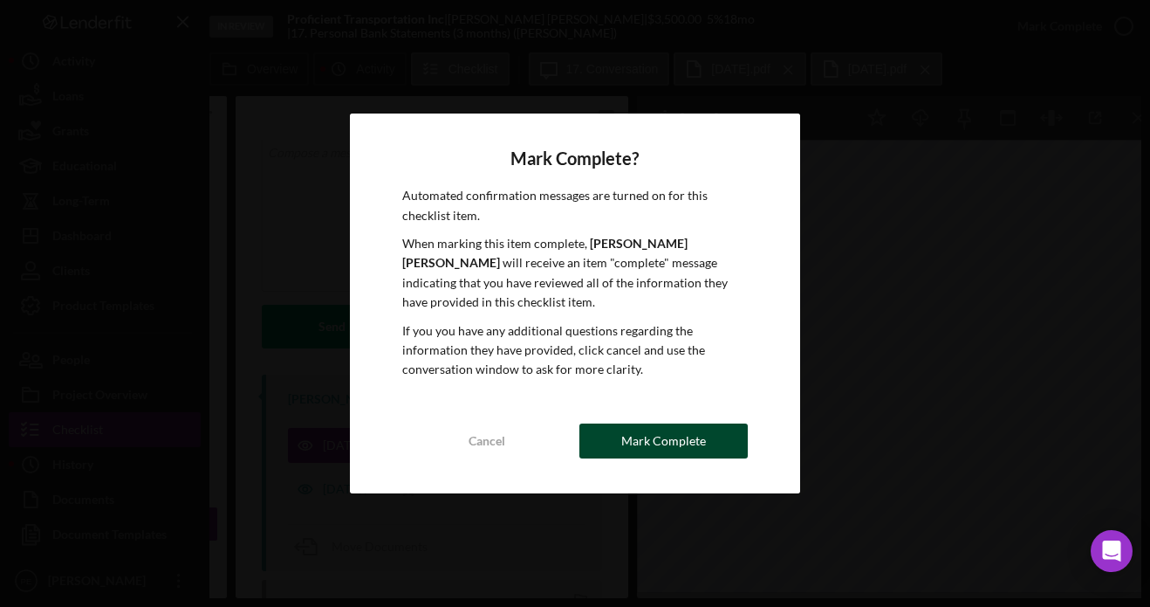
click at [631, 436] on div "Mark Complete" at bounding box center [664, 440] width 85 height 35
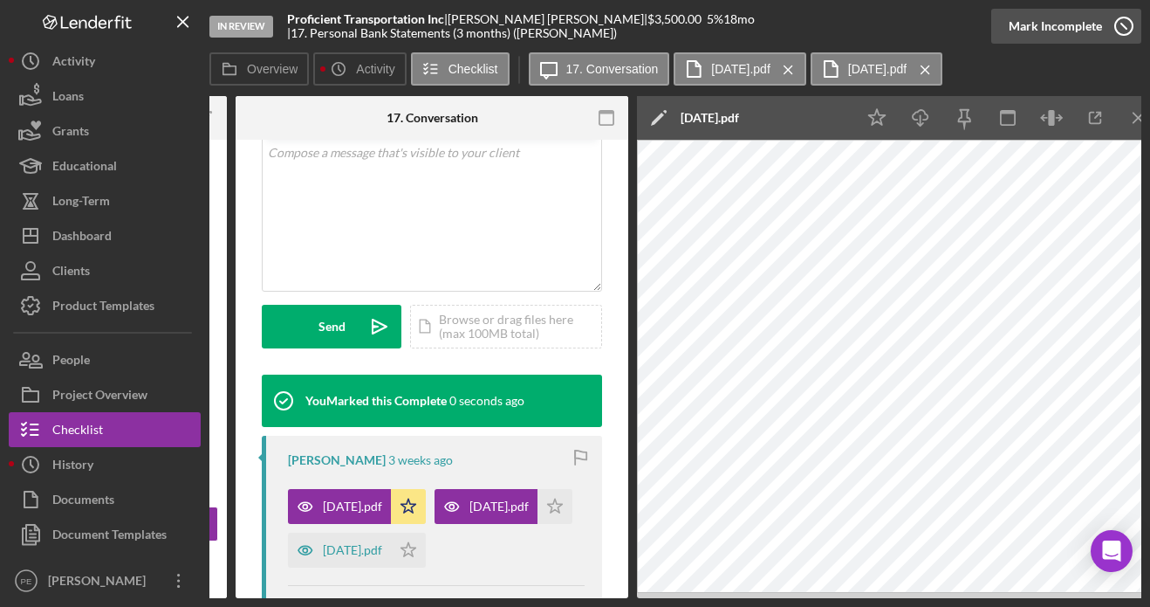
click at [1084, 15] on div "Mark Incomplete" at bounding box center [1055, 26] width 93 height 35
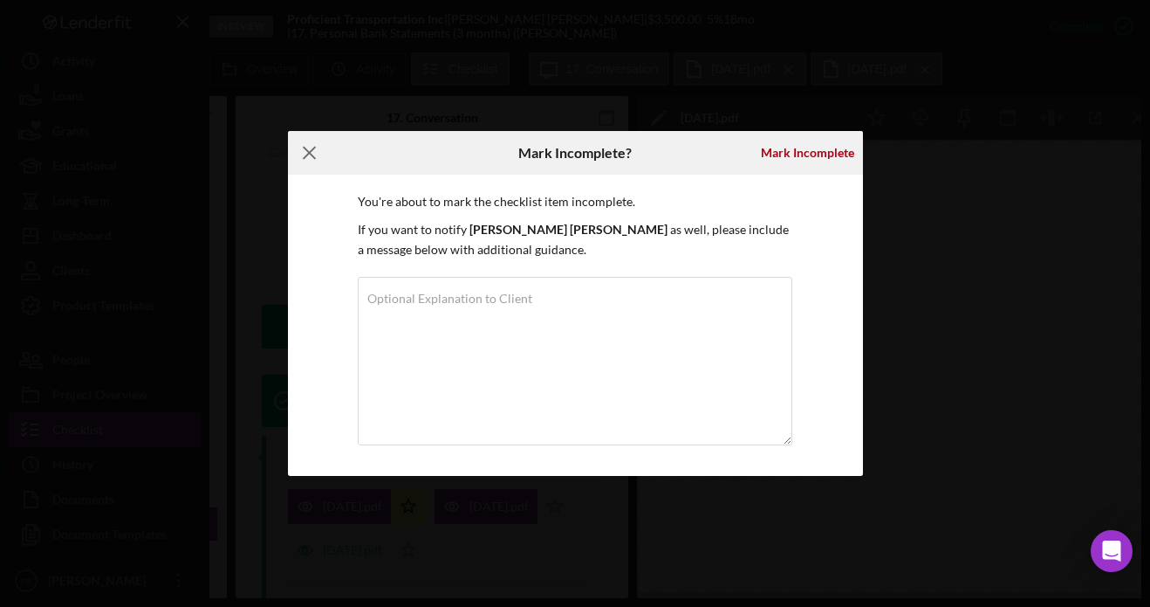
click at [302, 156] on icon "Icon/Menu Close" at bounding box center [310, 153] width 44 height 44
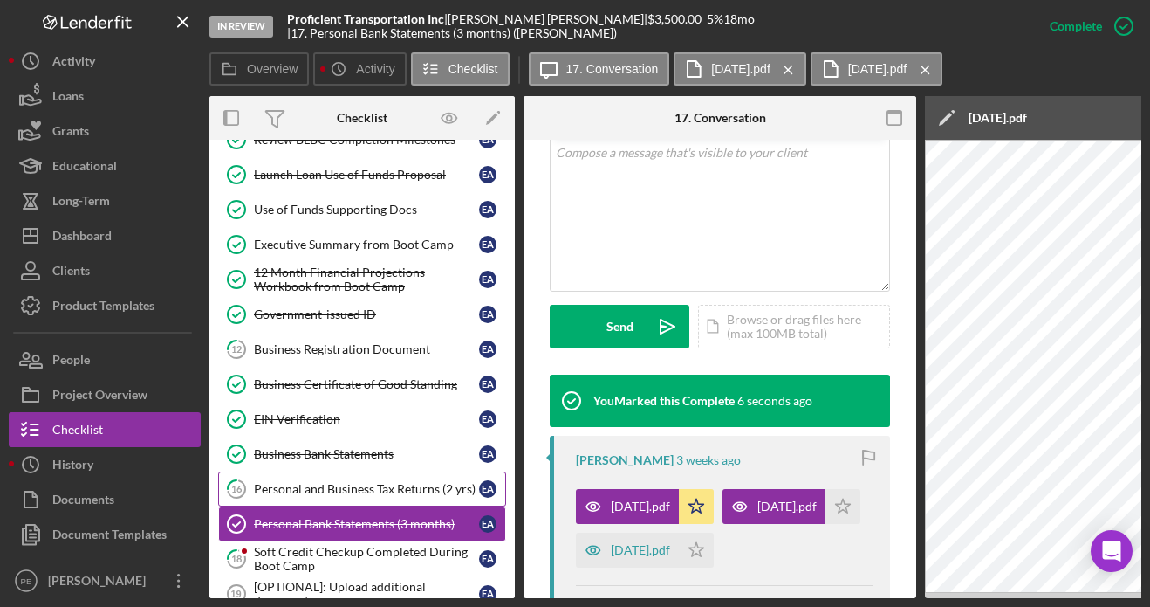
click at [353, 501] on link "16 Personal and Business Tax Returns (2 yrs) E A" at bounding box center [362, 488] width 288 height 35
click at [353, 500] on link "16 Personal and Business Tax Returns (2 yrs) E A" at bounding box center [362, 488] width 288 height 35
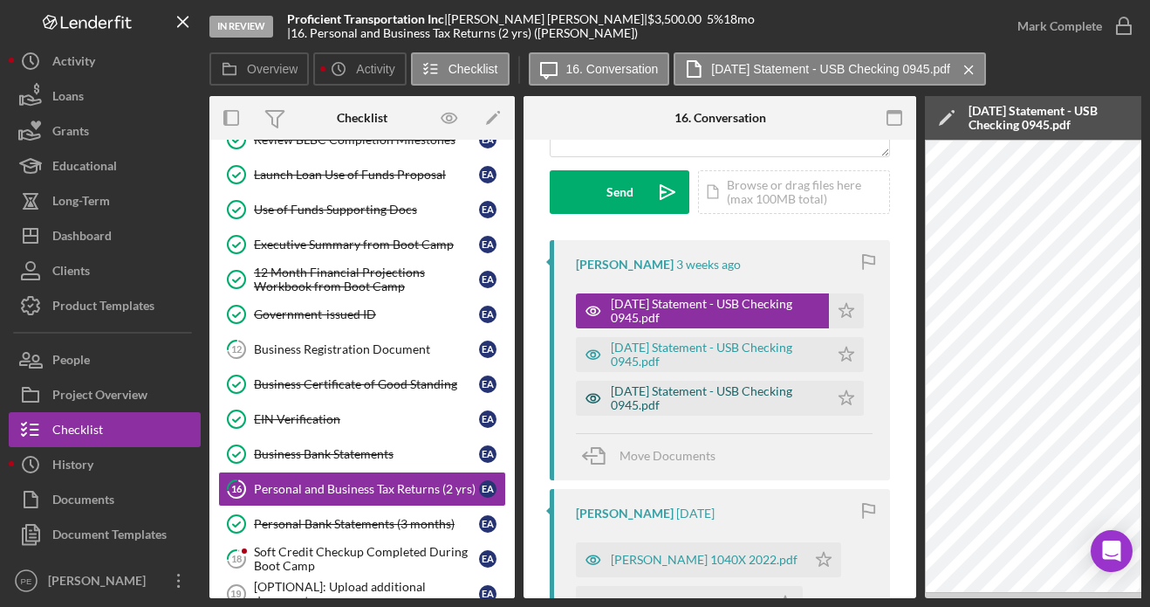
scroll to position [250, 0]
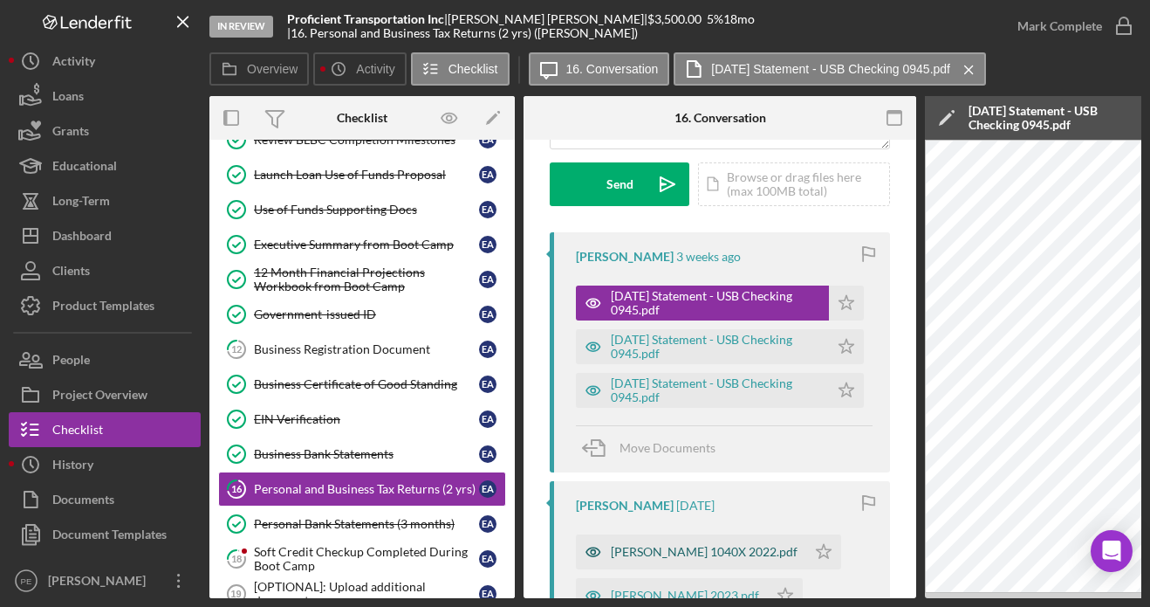
click at [707, 551] on div "ELOY ARCHULETA 1040X 2022.pdf" at bounding box center [704, 552] width 187 height 14
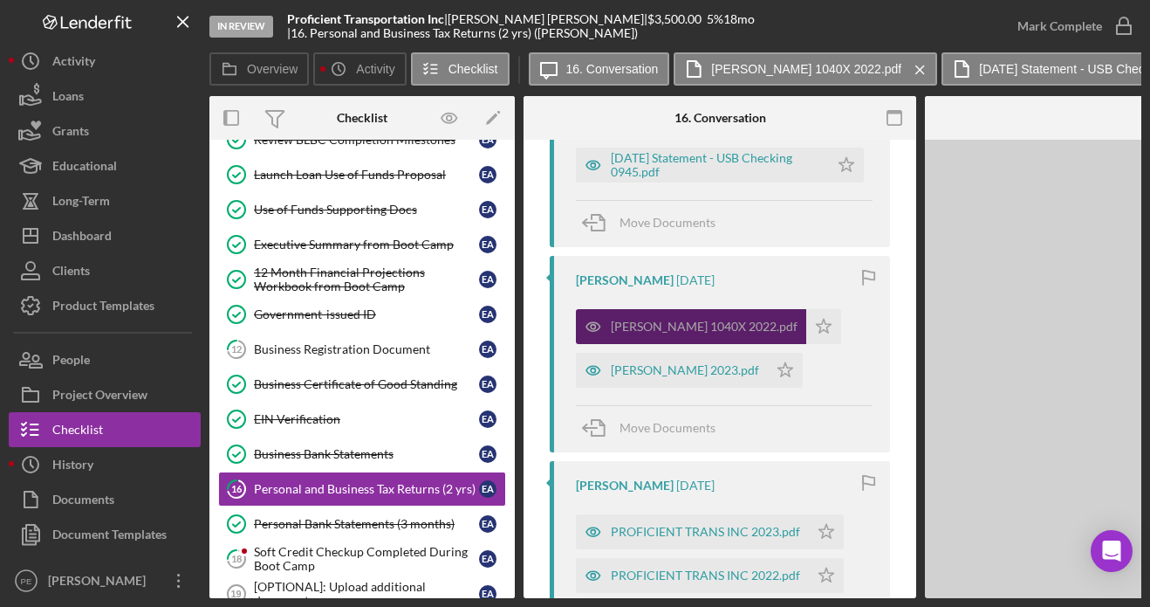
scroll to position [484, 0]
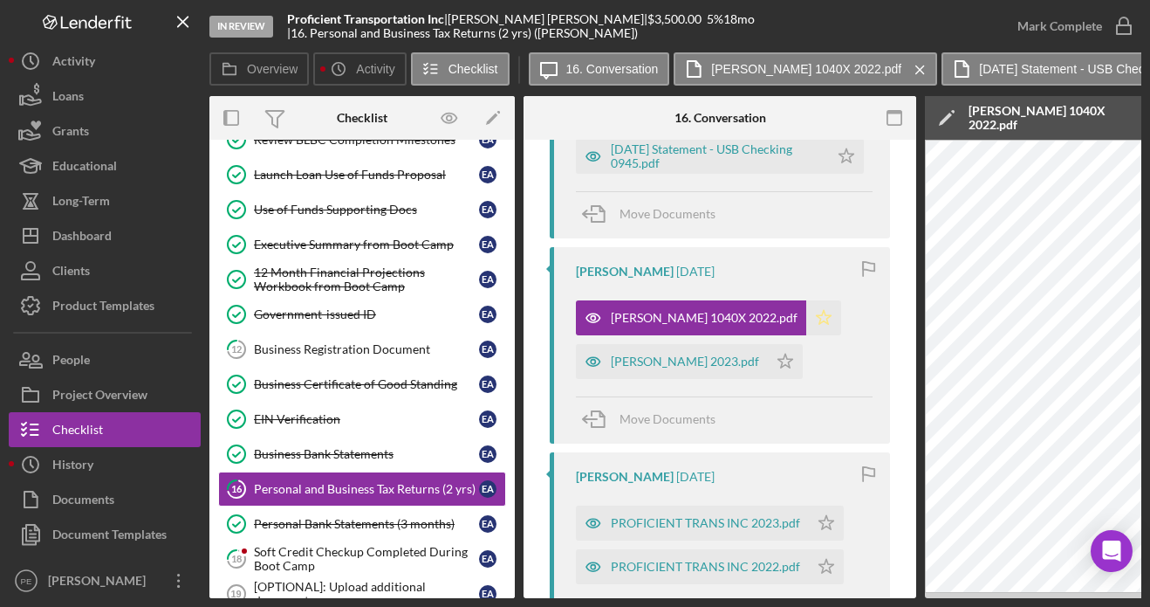
click at [836, 321] on icon "Icon/Star" at bounding box center [824, 317] width 35 height 35
click at [786, 362] on icon "Icon/Star" at bounding box center [785, 361] width 35 height 35
click at [840, 75] on polygon "button" at bounding box center [847, 68] width 15 height 14
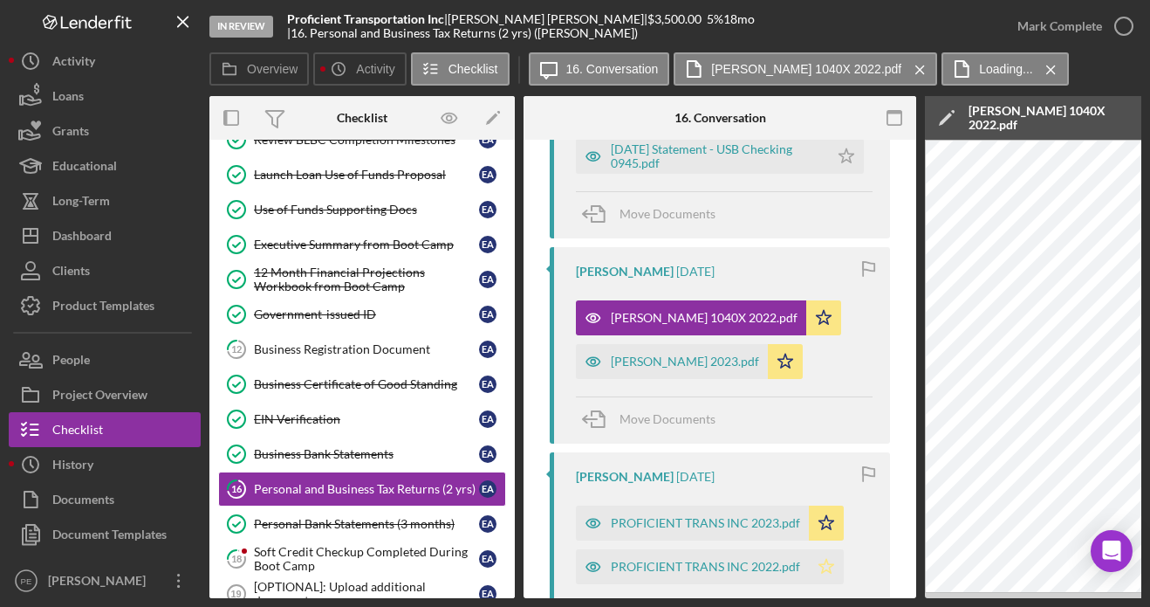
click at [840, 75] on polygon "button" at bounding box center [847, 68] width 15 height 14
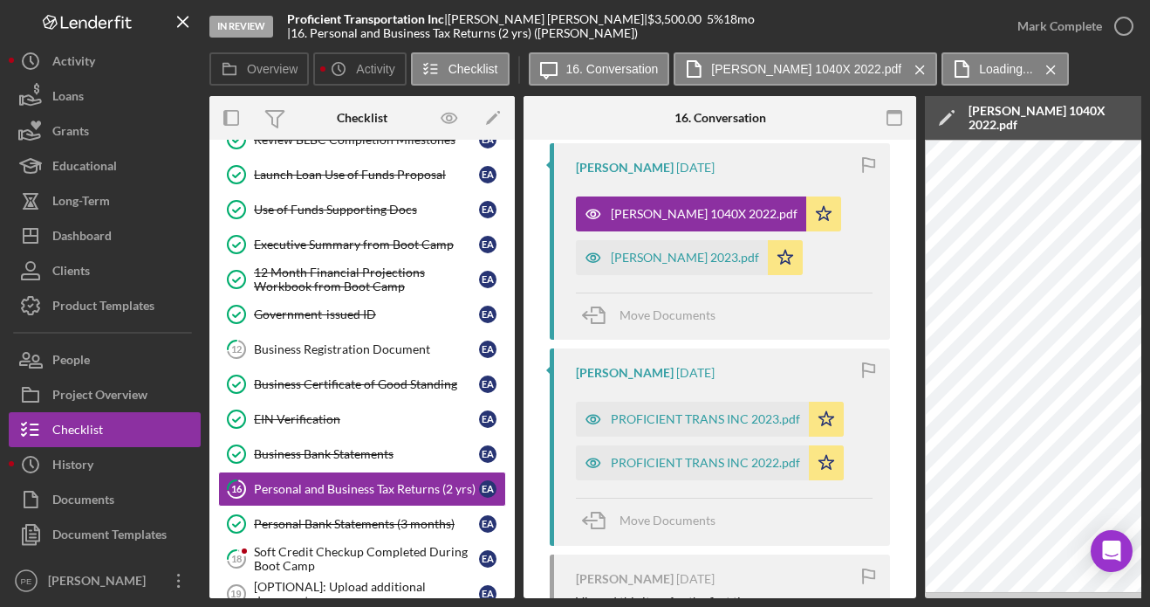
scroll to position [679, 0]
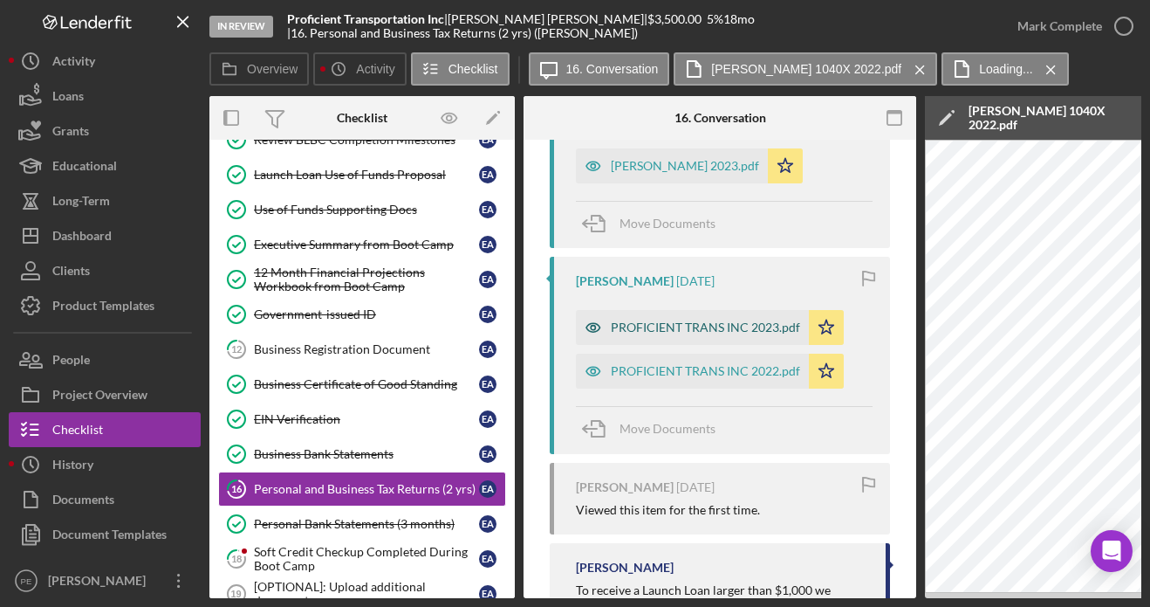
click at [728, 333] on div "PROFICIENT TRANS INC 2023.pdf" at bounding box center [705, 327] width 189 height 14
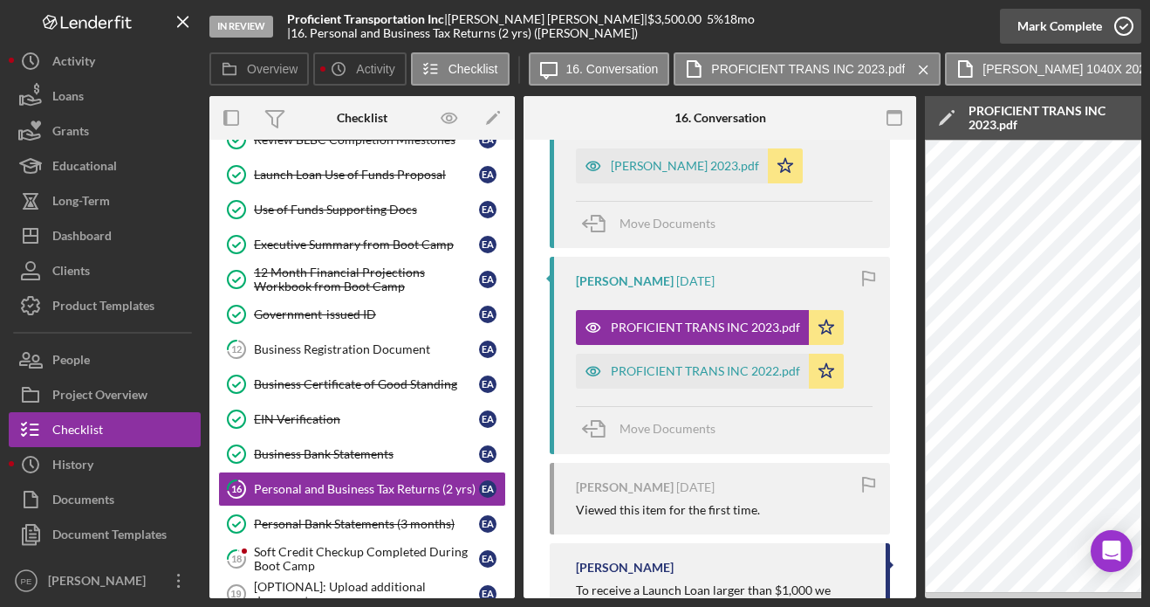
click at [1064, 34] on div "Mark Complete" at bounding box center [1060, 26] width 85 height 35
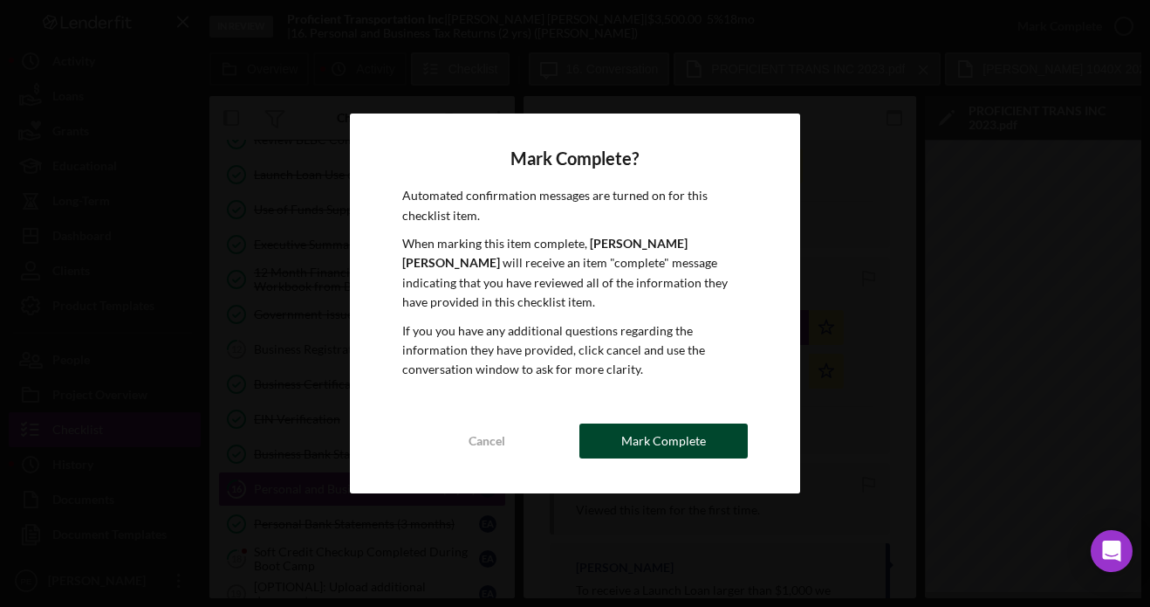
click at [688, 423] on div "Mark Complete" at bounding box center [664, 440] width 85 height 35
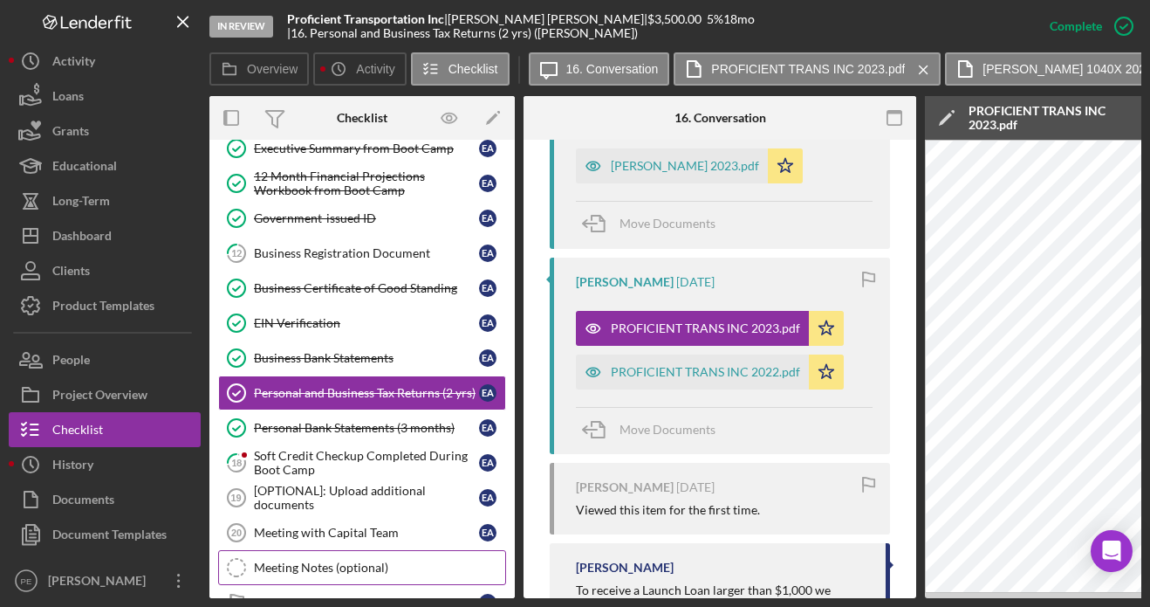
scroll to position [477, 0]
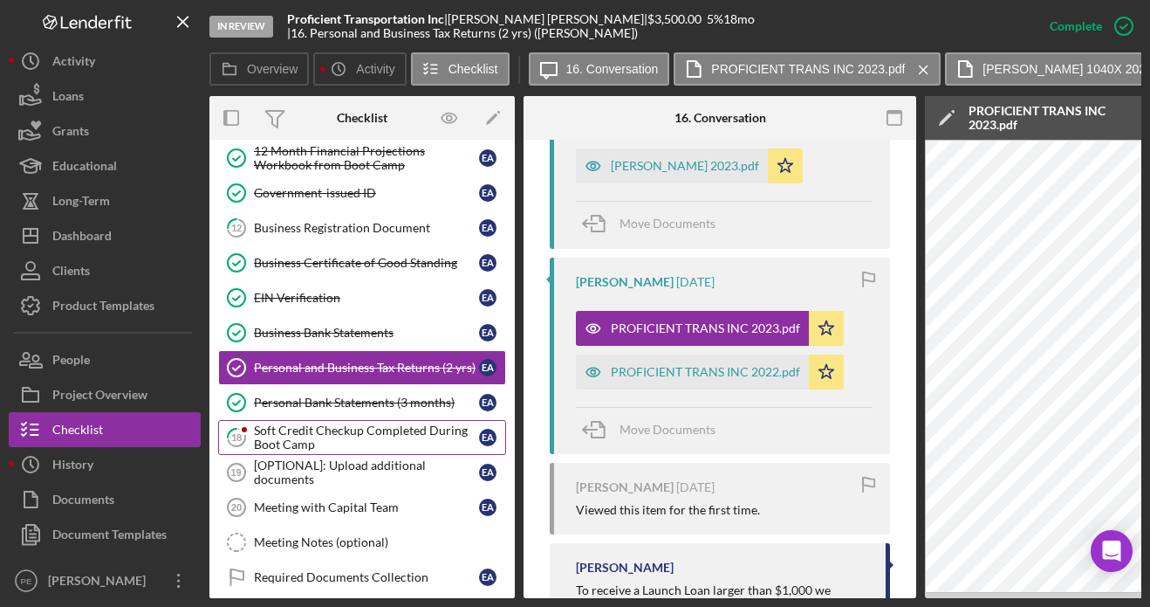
click at [345, 447] on div "Soft Credit Checkup Completed During Boot Camp" at bounding box center [366, 437] width 225 height 28
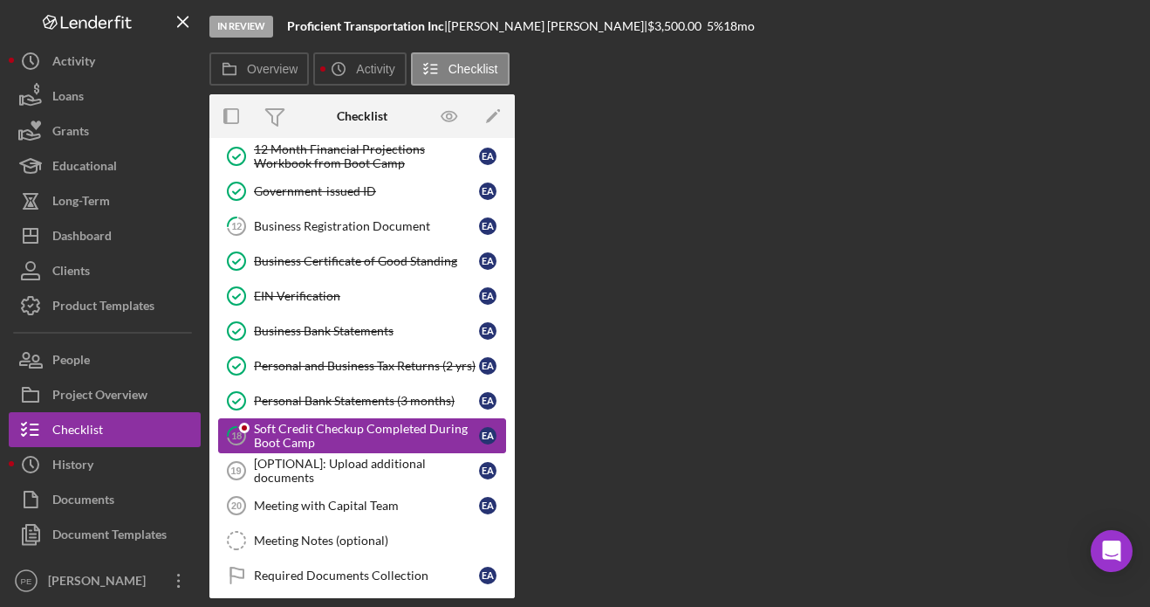
click at [290, 437] on div "Soft Credit Checkup Completed During Boot Camp" at bounding box center [366, 436] width 225 height 28
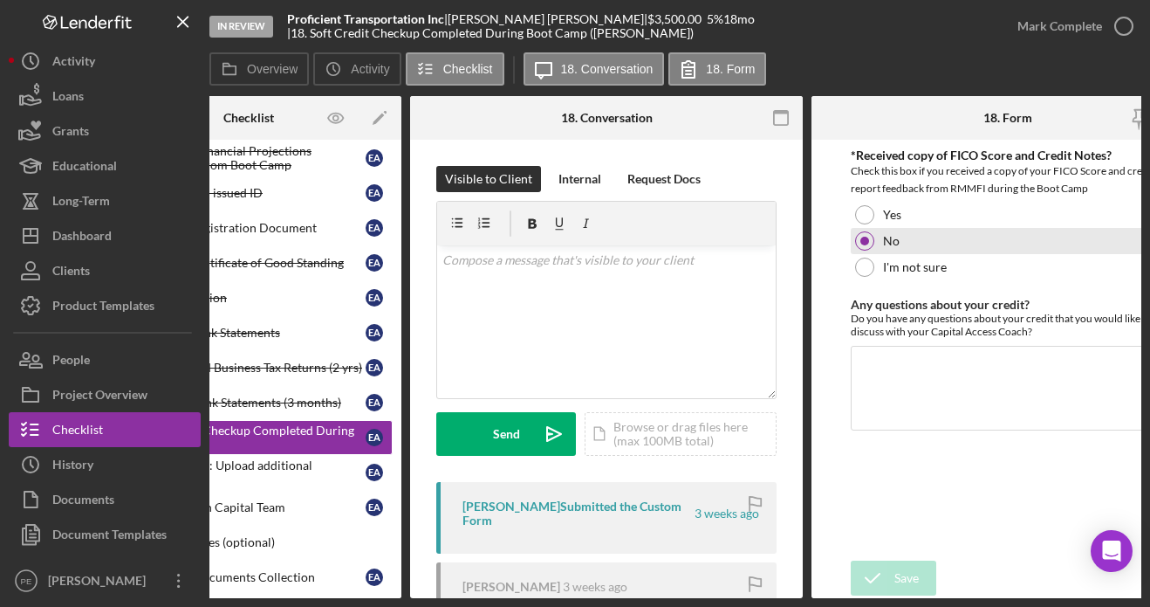
scroll to position [0, 115]
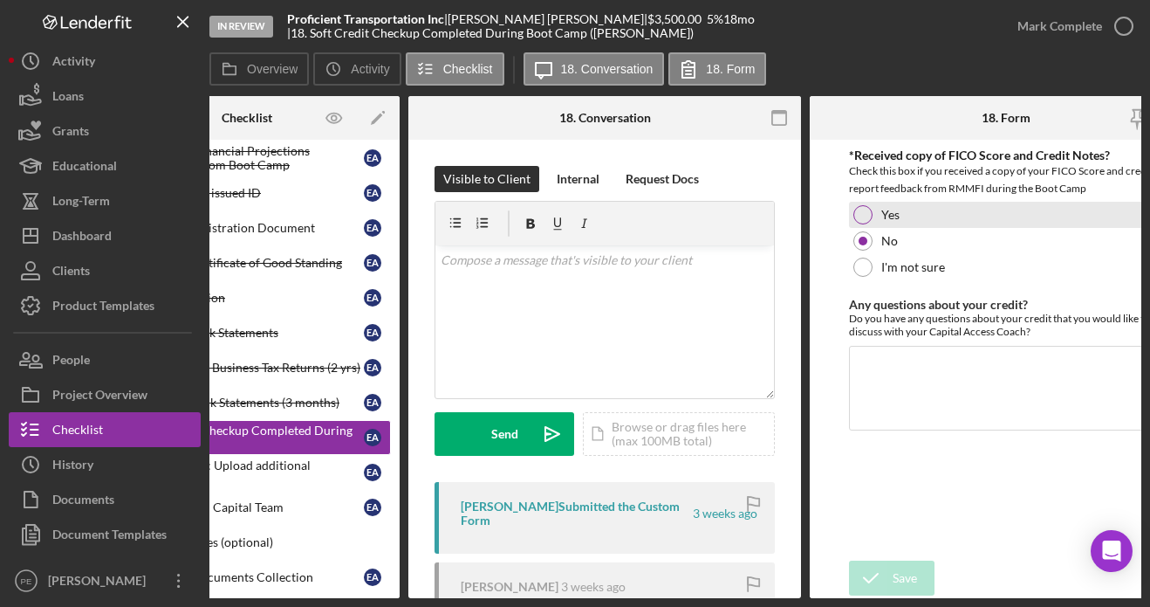
click at [862, 215] on div at bounding box center [863, 214] width 19 height 19
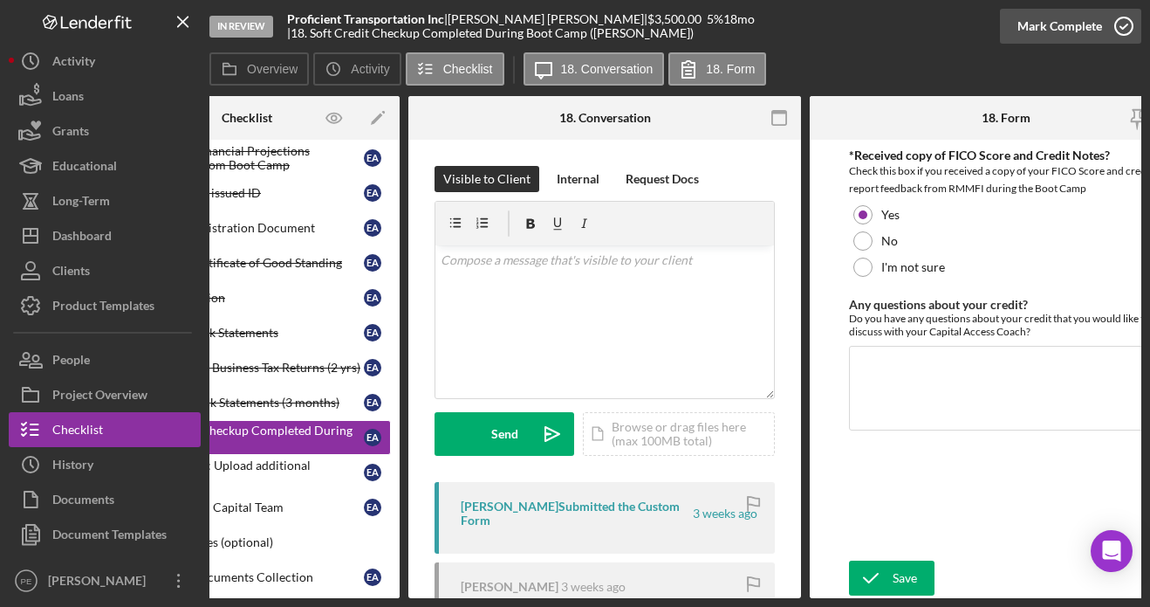
click at [1051, 29] on div "Mark Complete" at bounding box center [1060, 26] width 85 height 35
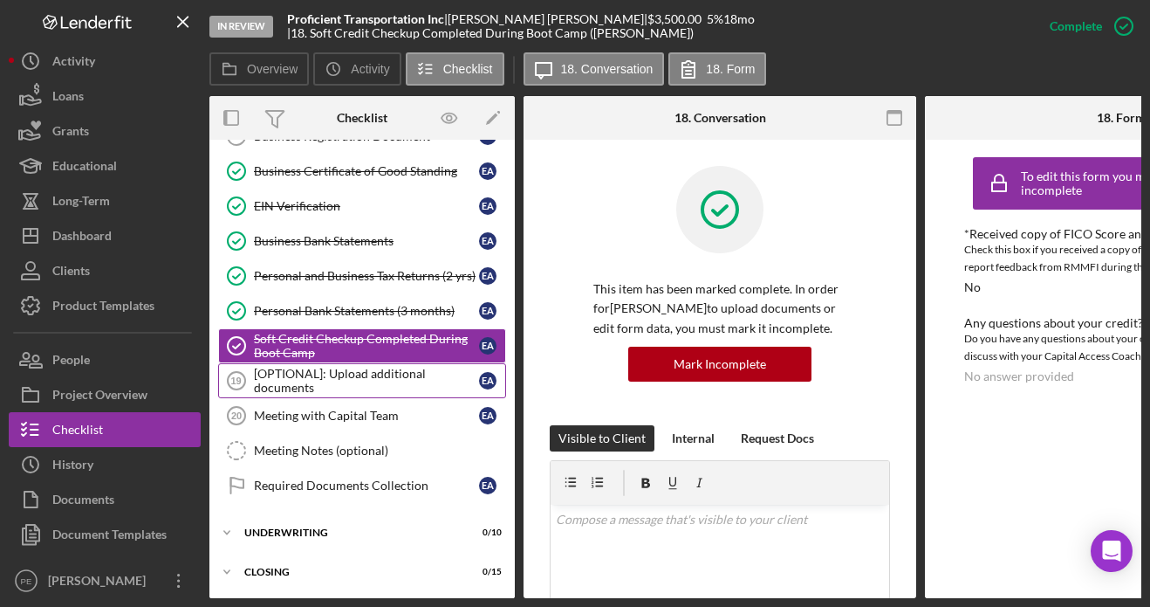
scroll to position [569, 0]
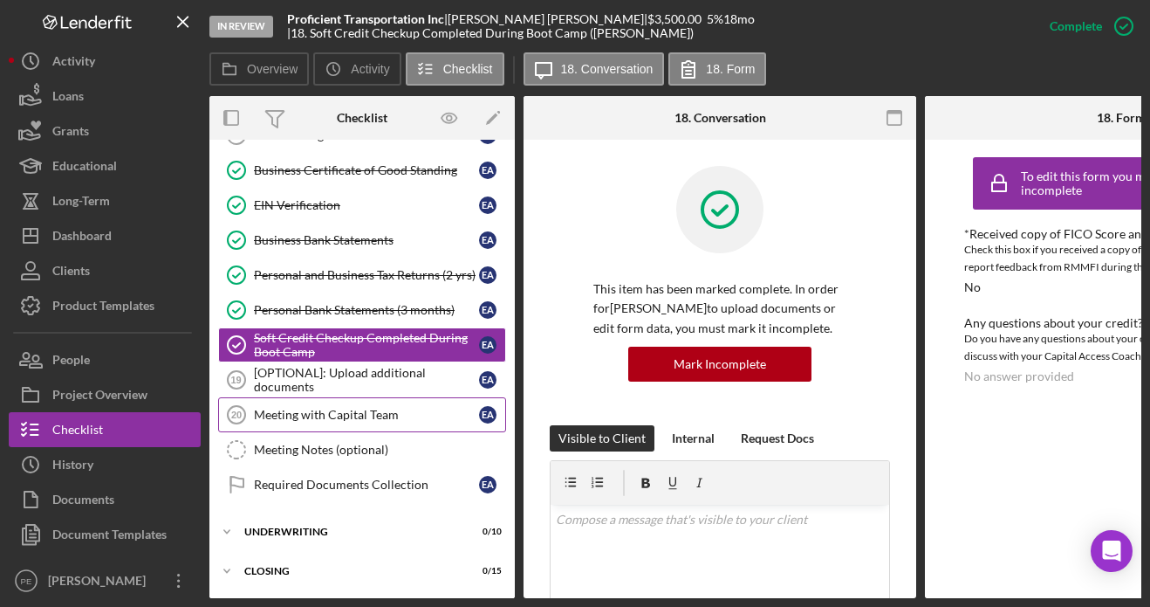
click at [361, 423] on link "Meeting with Capital Team 20 Meeting with Capital Team E A" at bounding box center [362, 414] width 288 height 35
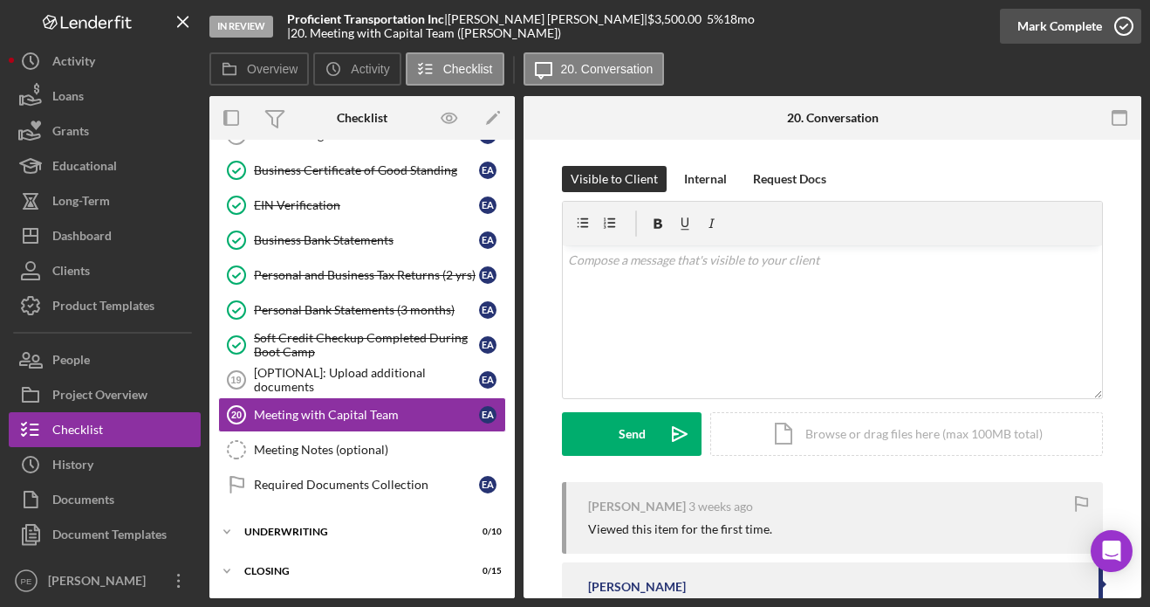
click at [1037, 34] on div "Mark Complete" at bounding box center [1060, 26] width 85 height 35
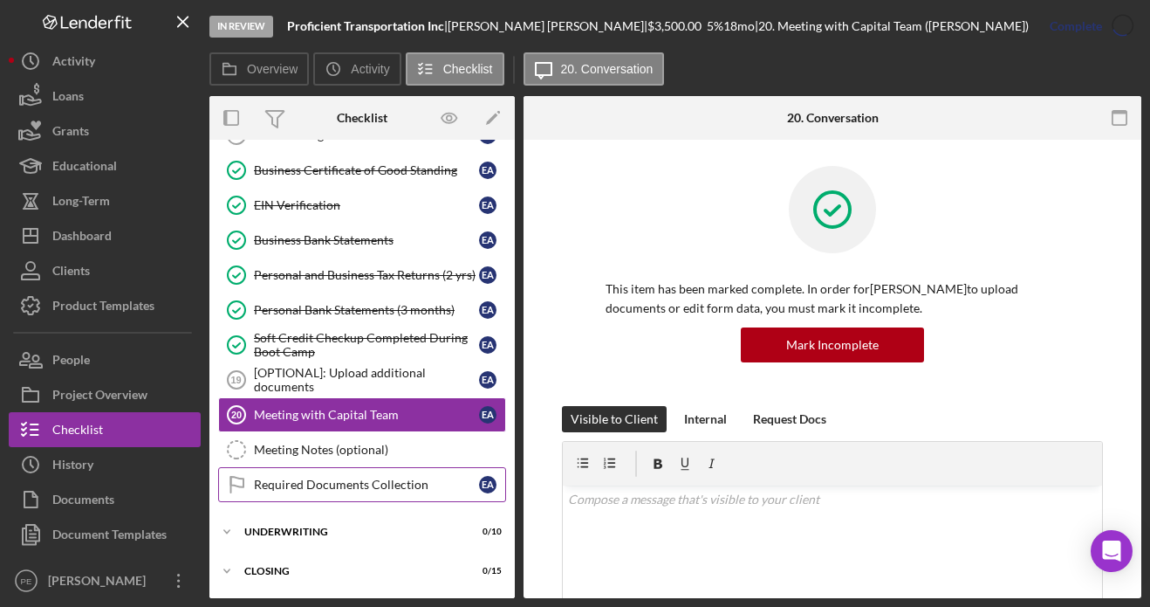
click at [409, 467] on link "Required Documents Collection Required Documents Collection E A" at bounding box center [362, 484] width 288 height 35
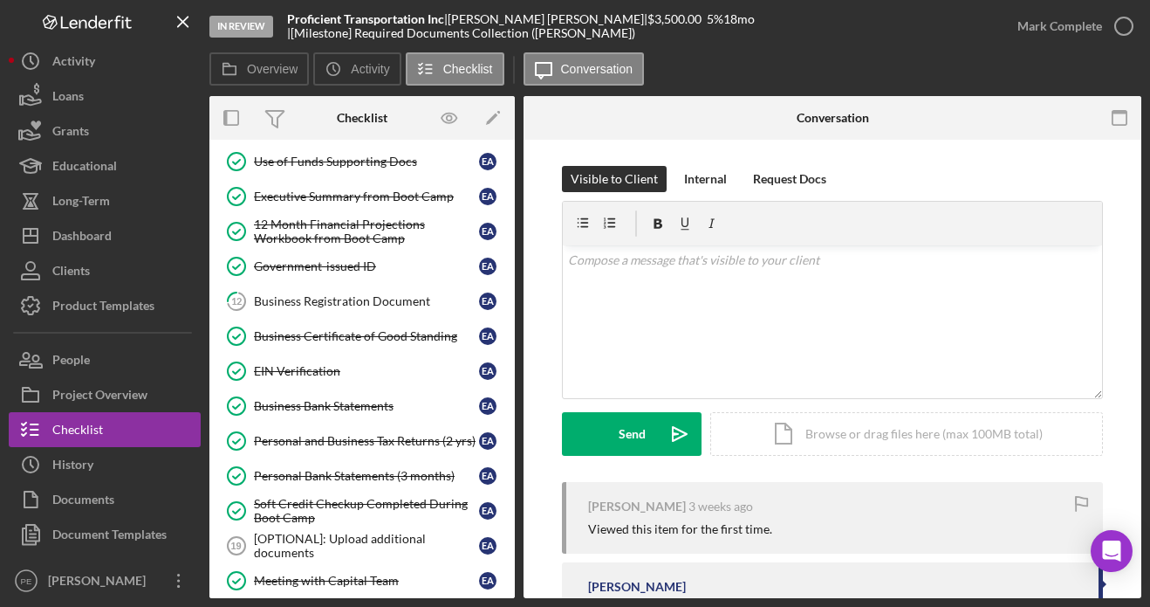
scroll to position [402, 0]
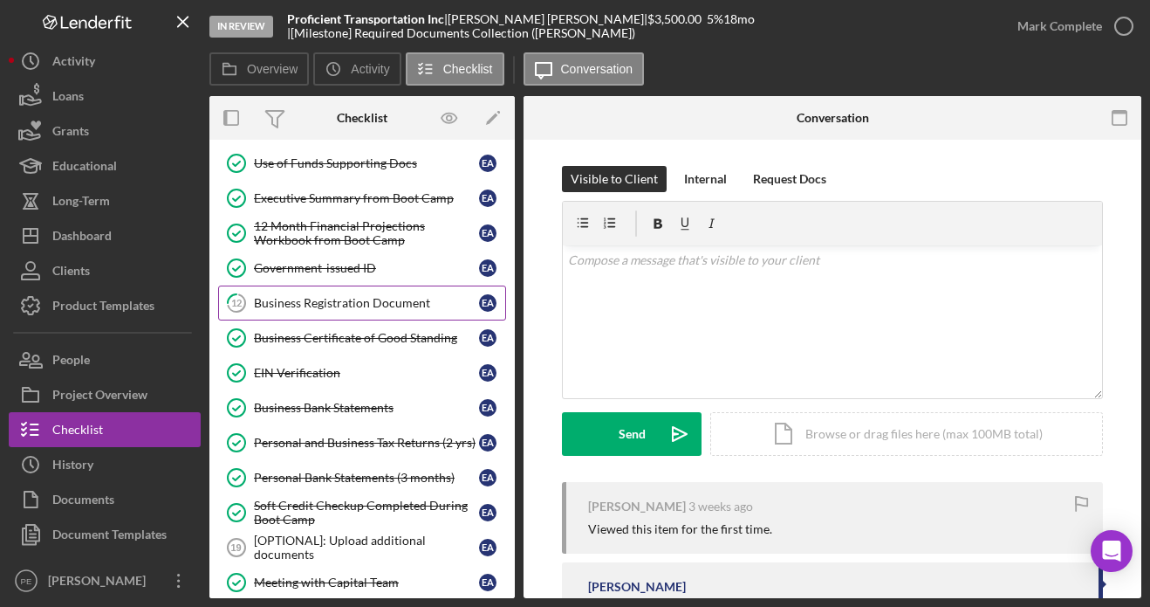
click at [340, 292] on link "12 Business Registration Document E A" at bounding box center [362, 302] width 288 height 35
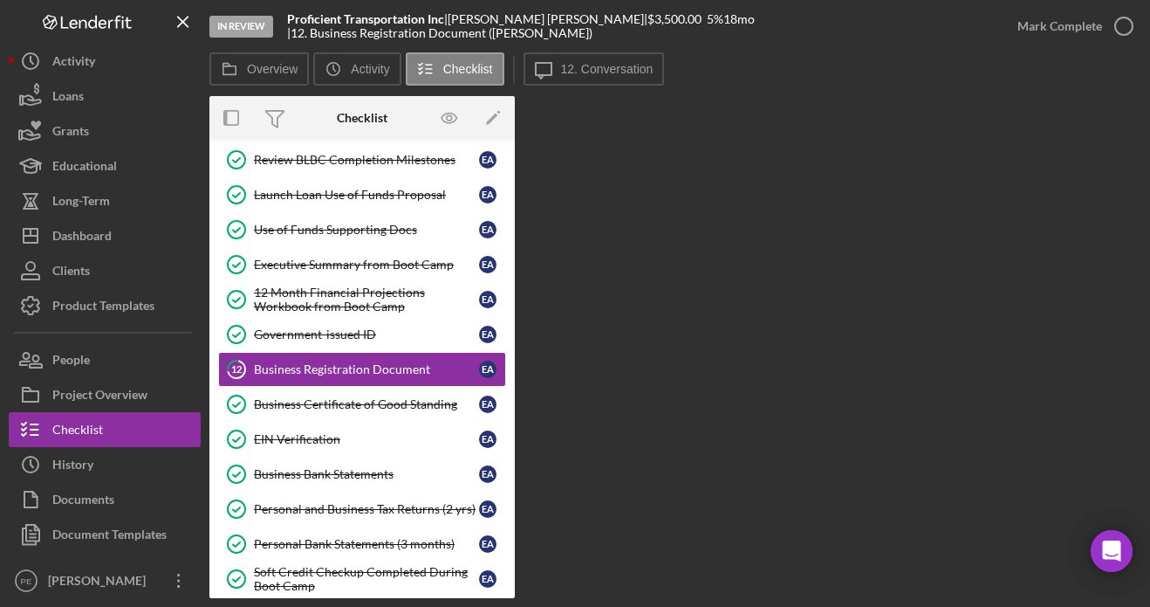
scroll to position [81, 0]
click at [601, 81] on button "Icon/Message 12. Conversation" at bounding box center [594, 68] width 141 height 33
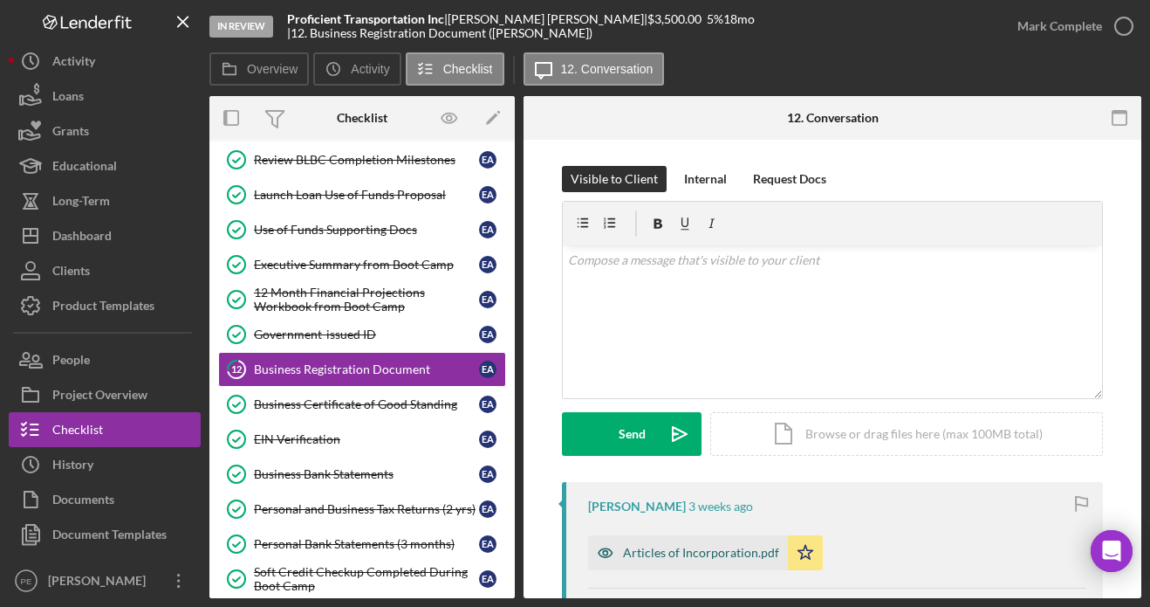
click at [725, 551] on div "Articles of Incorporation.pdf" at bounding box center [701, 553] width 156 height 14
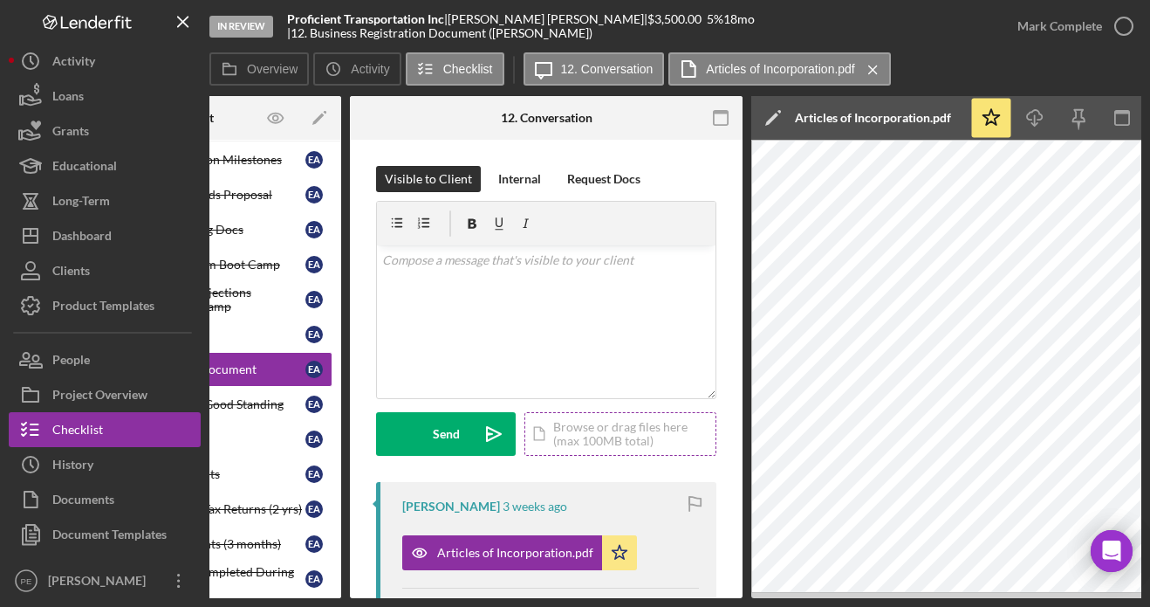
scroll to position [0, 175]
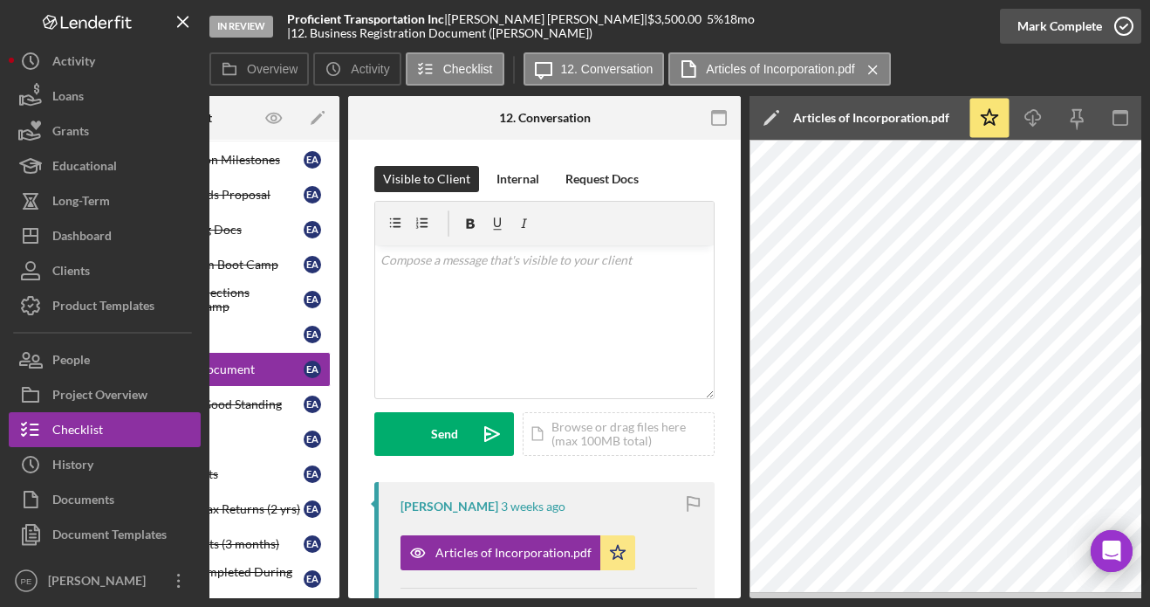
click at [1054, 29] on div "Mark Complete" at bounding box center [1060, 26] width 85 height 35
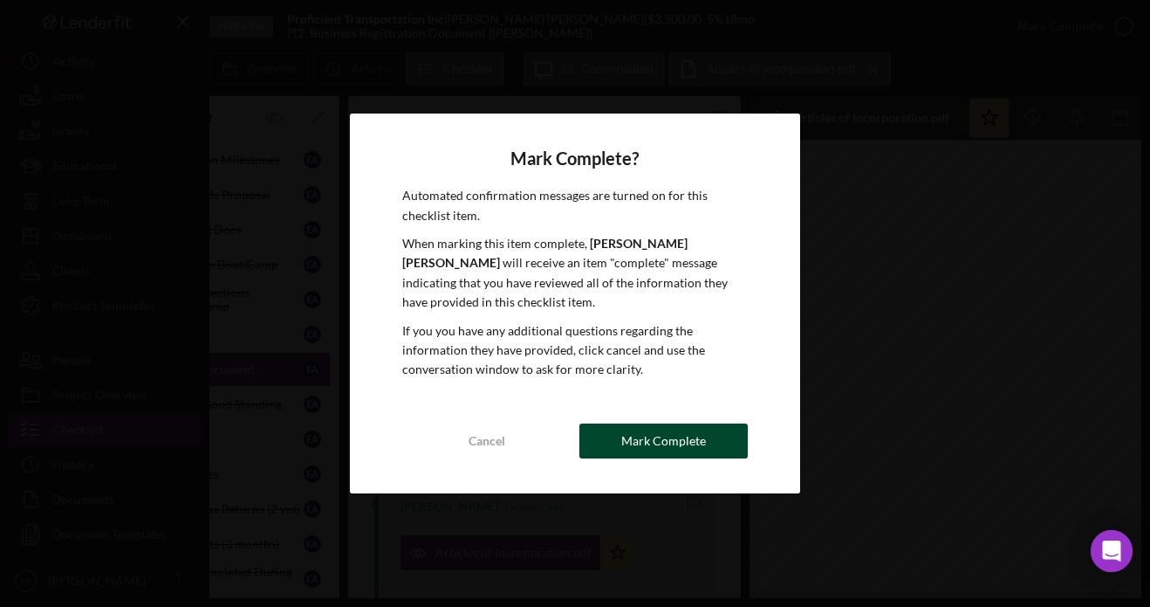
click at [699, 445] on div "Mark Complete" at bounding box center [664, 440] width 85 height 35
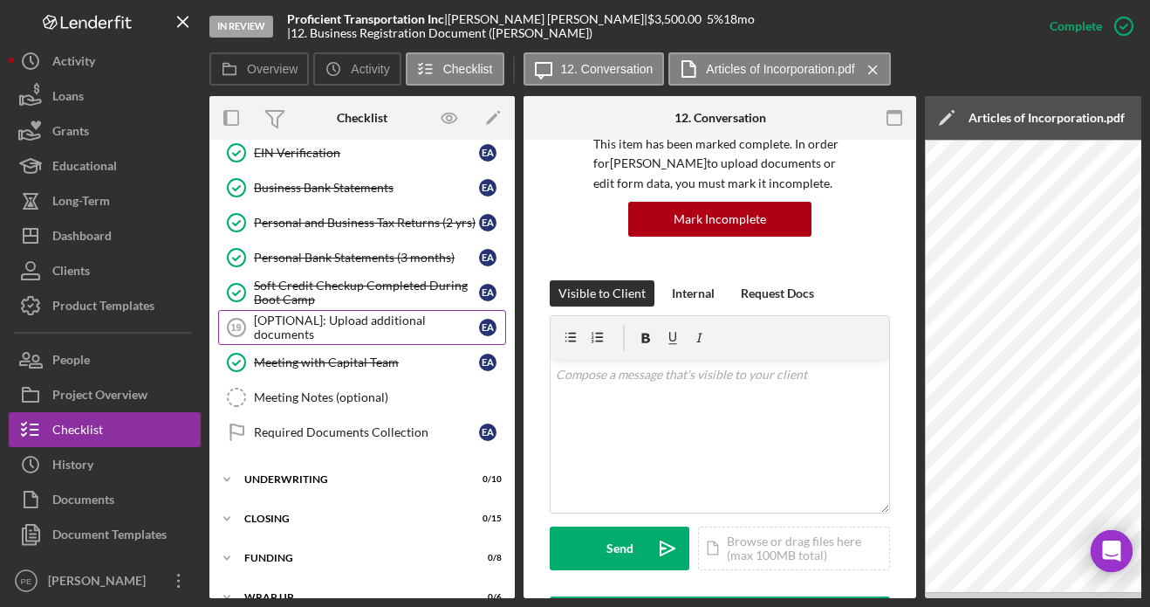
scroll to position [399, 0]
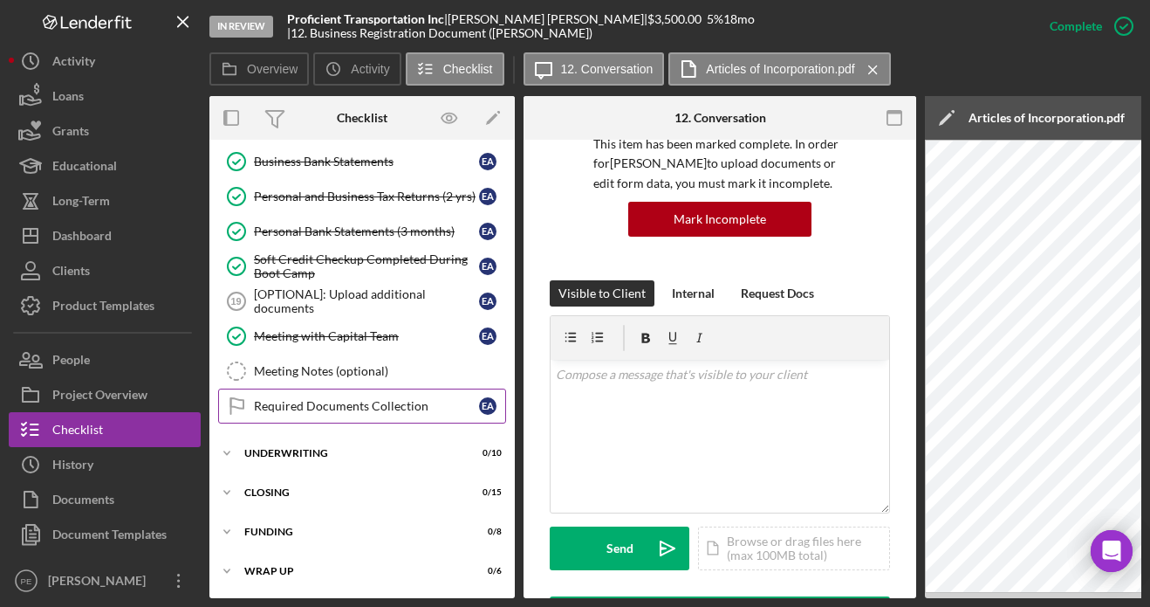
click at [267, 411] on link "Required Documents Collection Required Documents Collection E A" at bounding box center [362, 405] width 288 height 35
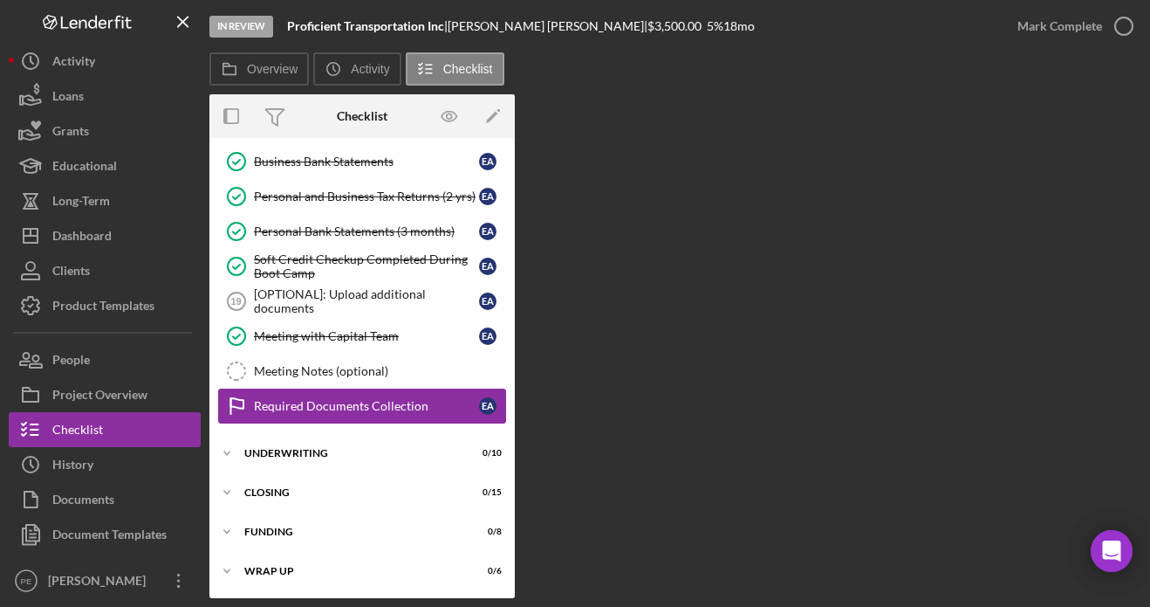
scroll to position [394, 0]
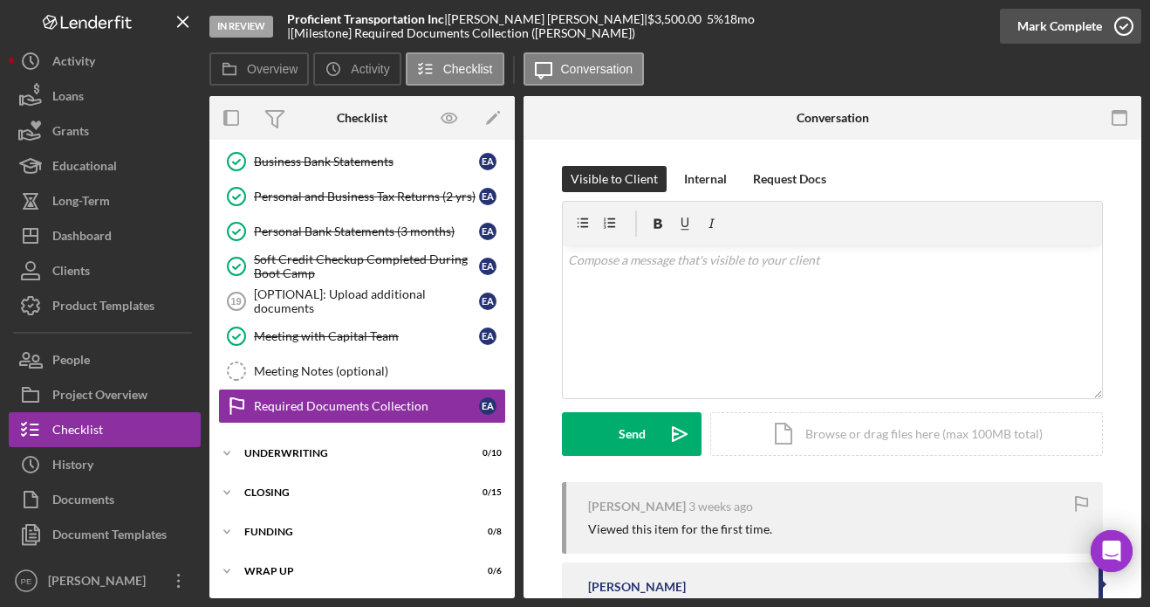
click at [1053, 34] on div "Mark Complete" at bounding box center [1060, 26] width 85 height 35
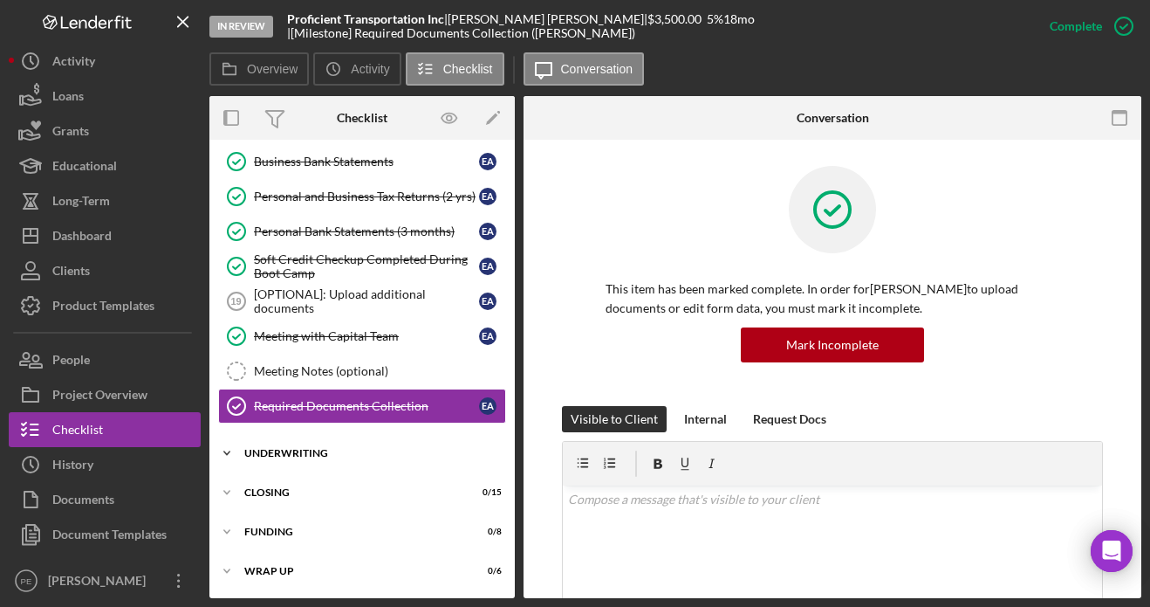
click at [297, 452] on div "Underwriting" at bounding box center [368, 453] width 249 height 10
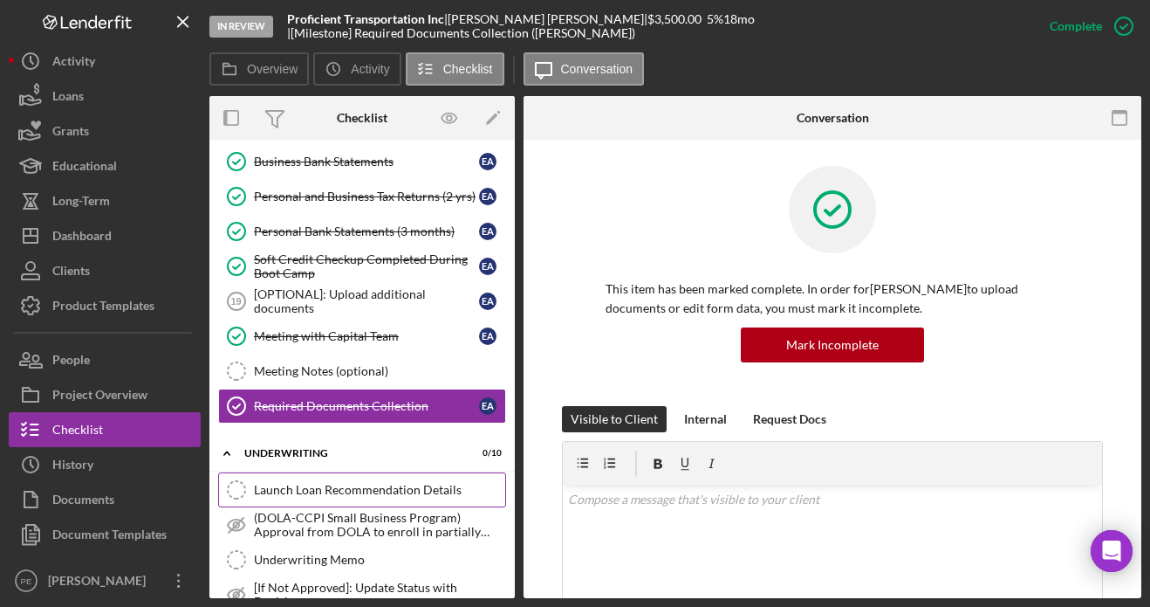
click at [315, 481] on link "Launch Loan Recommendation Details Launch Loan Recommendation Details" at bounding box center [362, 489] width 288 height 35
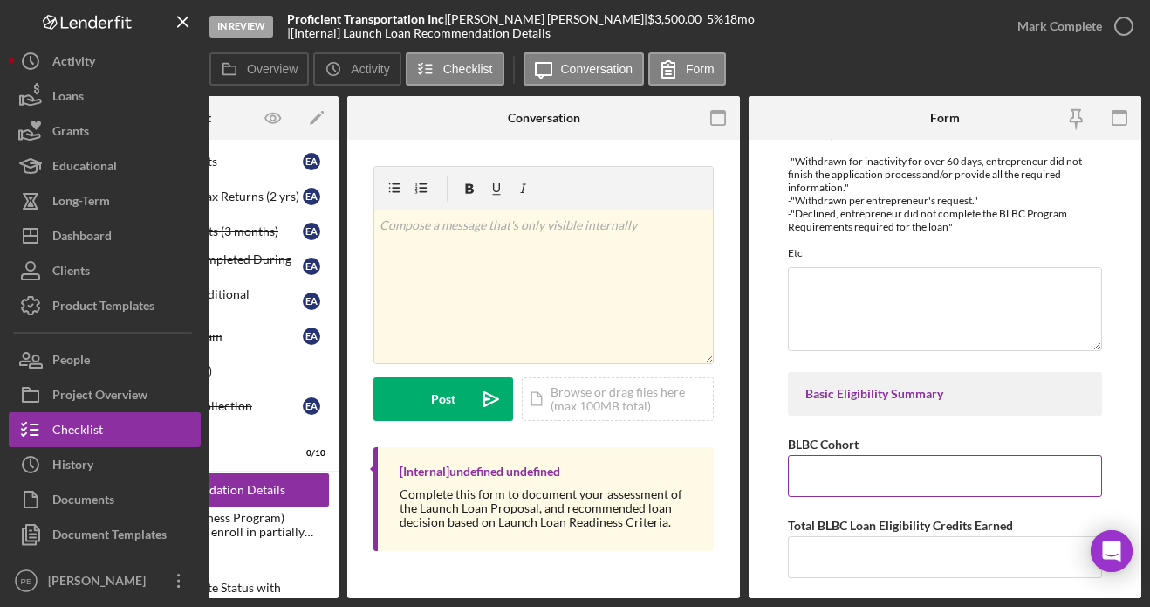
scroll to position [76, 0]
click at [835, 460] on input "BLBC Cohort" at bounding box center [945, 473] width 314 height 42
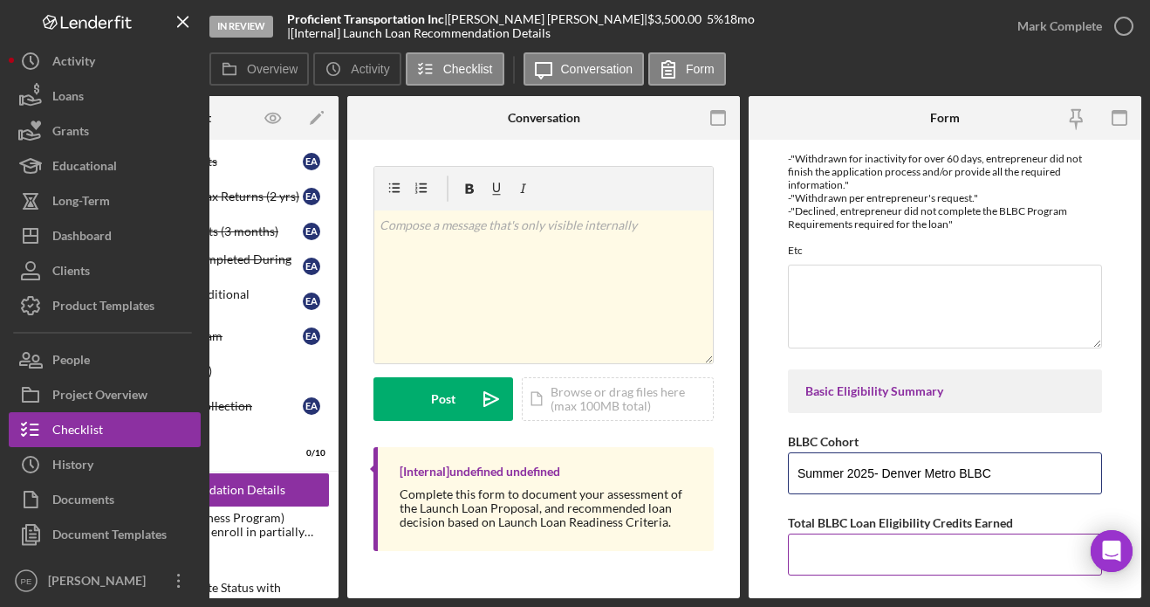
type input "Summer 2025- Denver Metro BLBC"
click at [834, 573] on input "Total BLBC Loan Eligibility Credits Earned" at bounding box center [945, 554] width 314 height 42
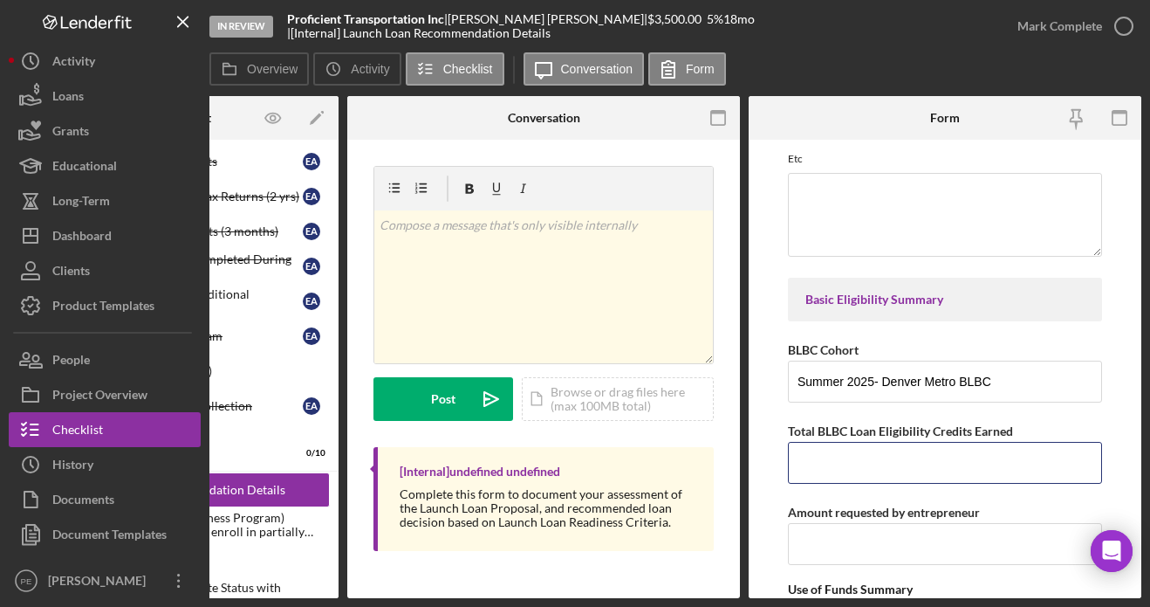
scroll to position [175, 0]
